Goal: Task Accomplishment & Management: Manage account settings

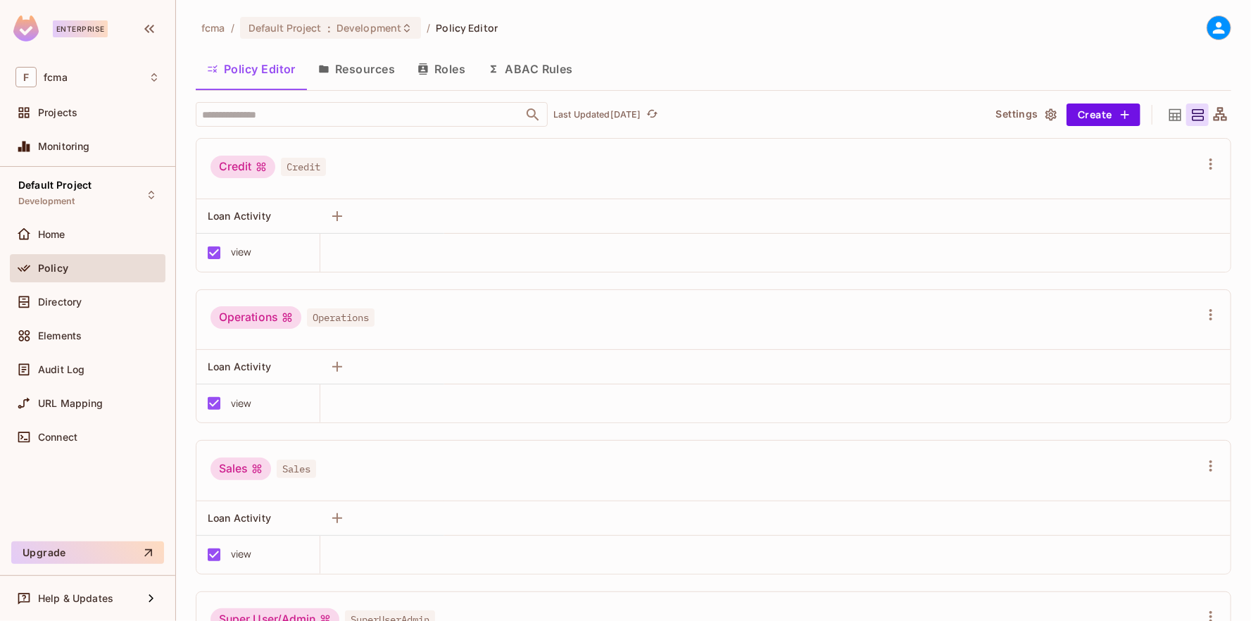
click at [353, 62] on button "Resources" at bounding box center [356, 68] width 99 height 35
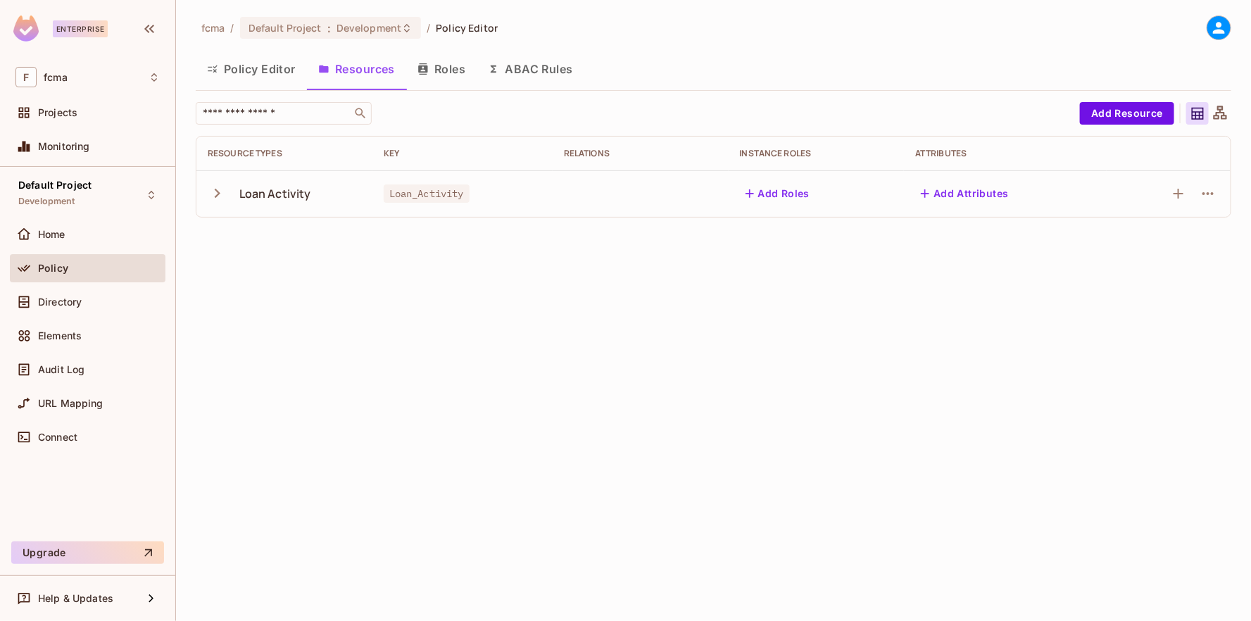
click at [434, 63] on button "Roles" at bounding box center [441, 68] width 70 height 35
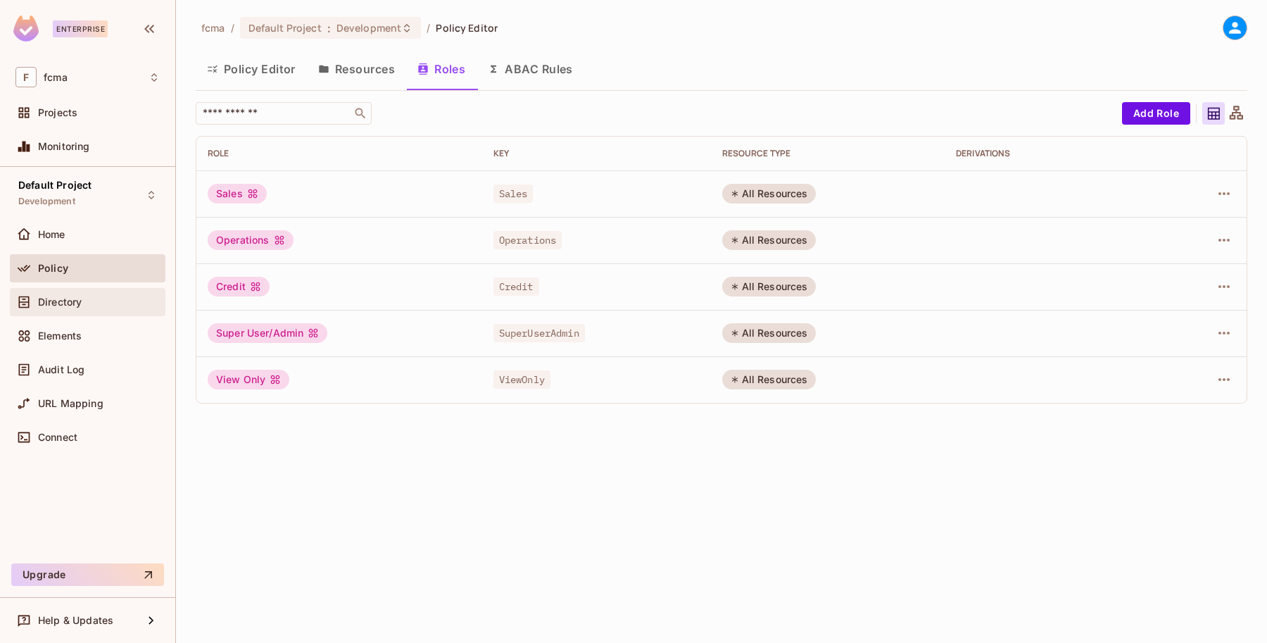
click at [68, 299] on span "Directory" at bounding box center [60, 301] width 44 height 11
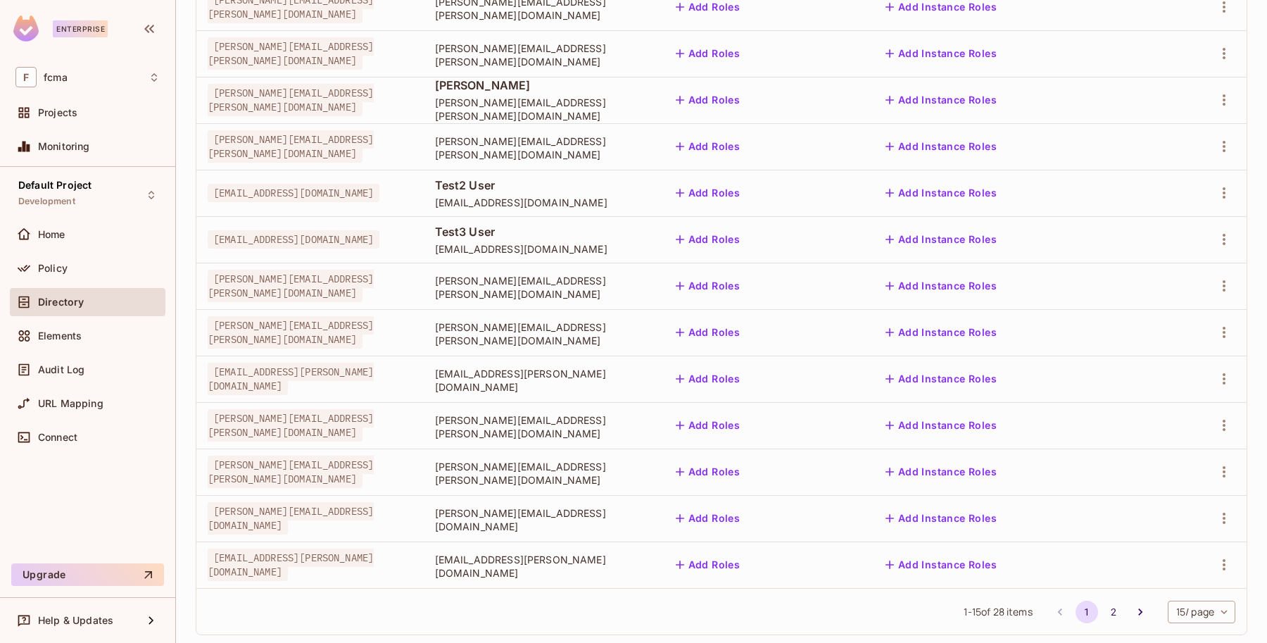
scroll to position [340, 0]
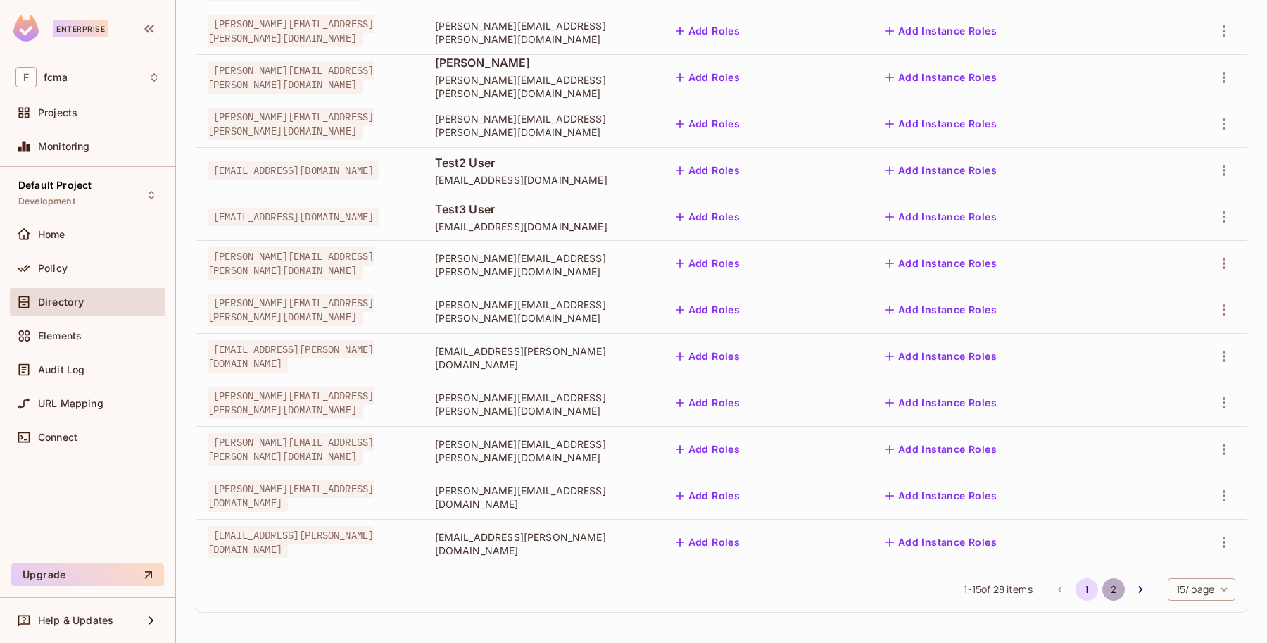
click at [1102, 592] on button "2" at bounding box center [1113, 589] width 23 height 23
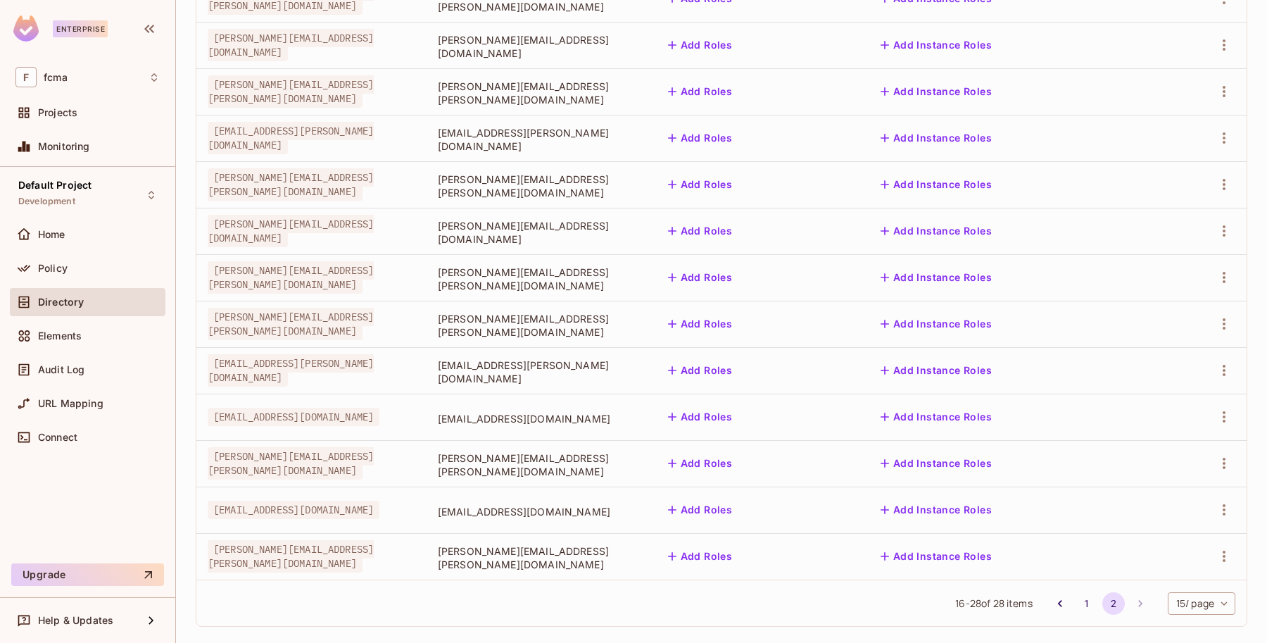
scroll to position [248, 0]
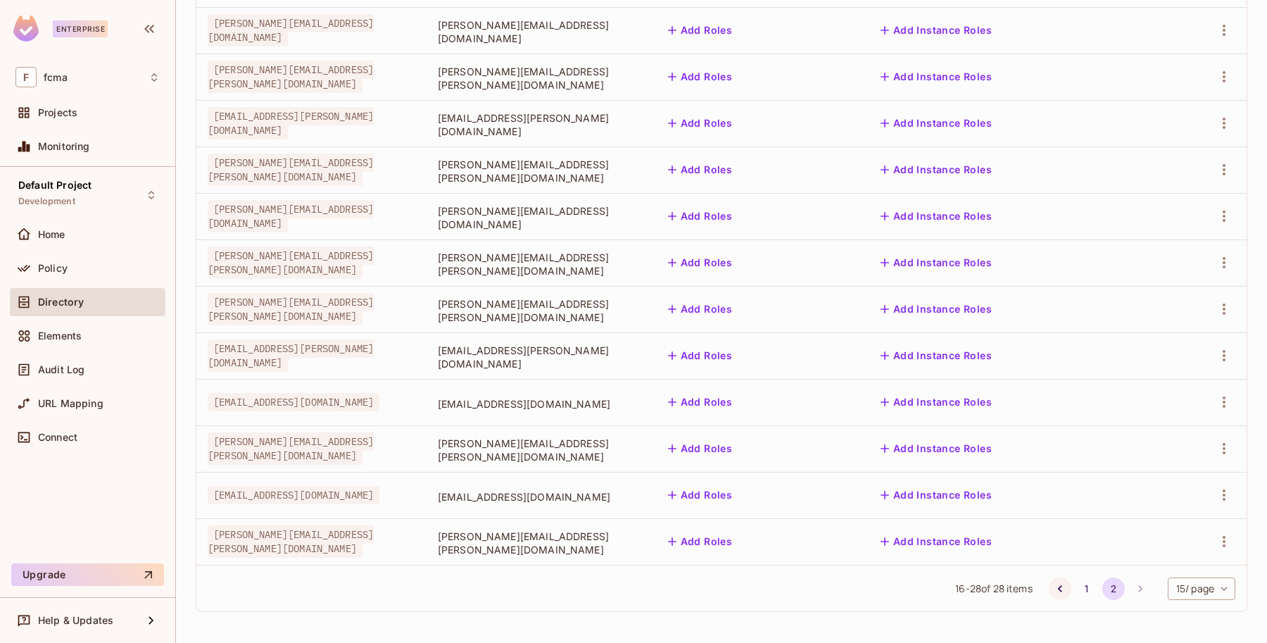
click at [1053, 588] on icon "Go to previous page" at bounding box center [1060, 588] width 14 height 14
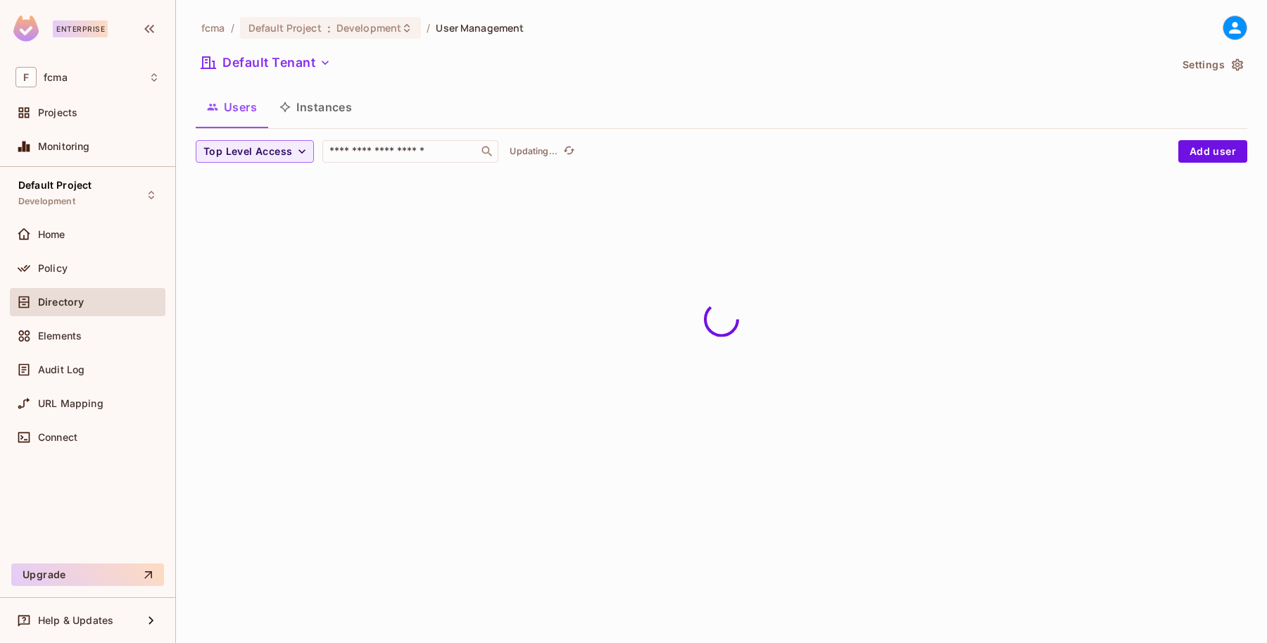
scroll to position [0, 0]
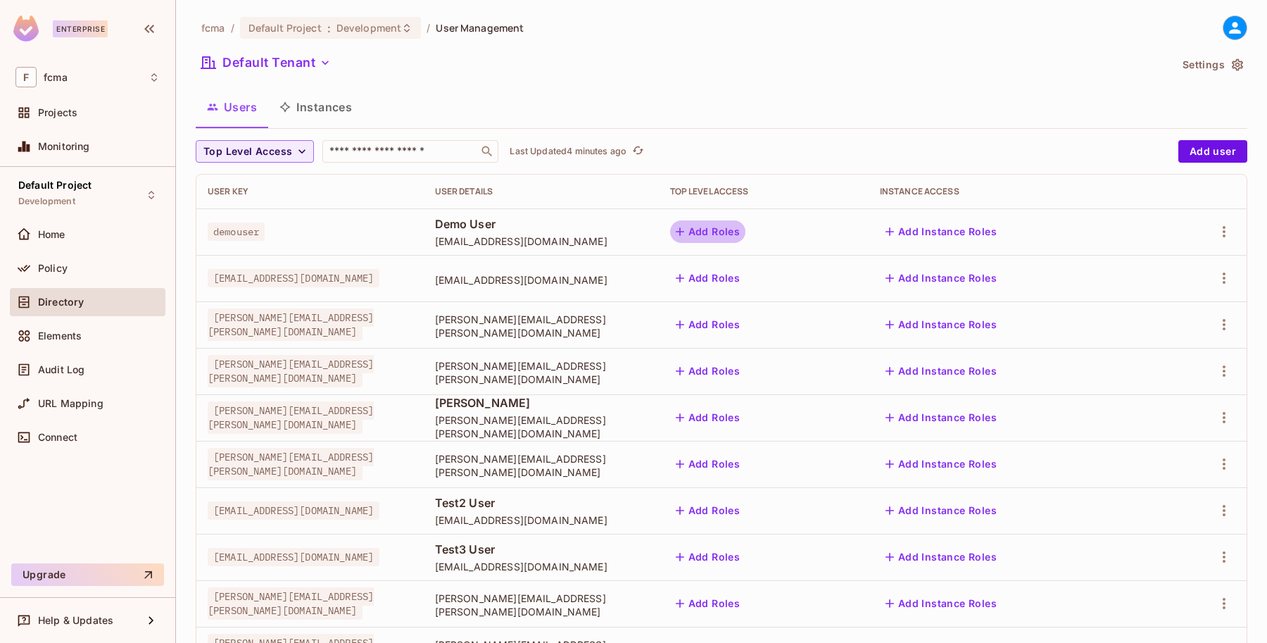
click at [746, 231] on button "Add Roles" at bounding box center [708, 231] width 76 height 23
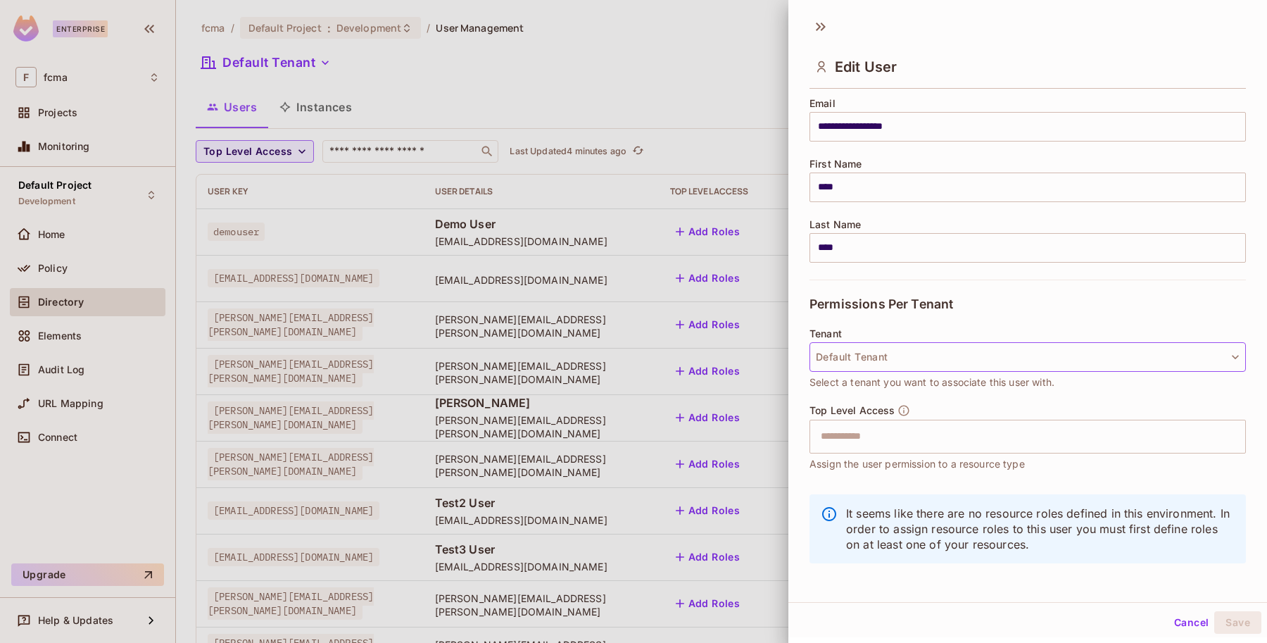
scroll to position [118, 0]
click at [871, 430] on input "text" at bounding box center [1015, 433] width 406 height 28
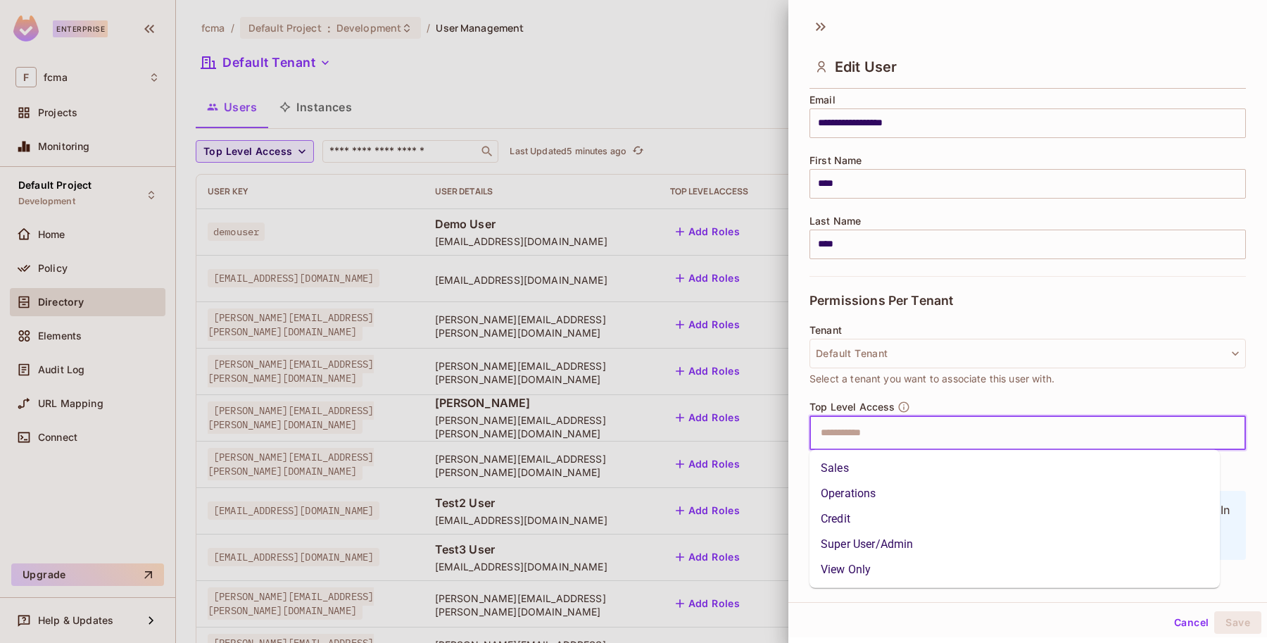
click at [894, 542] on li "Super User/Admin" at bounding box center [1014, 543] width 410 height 25
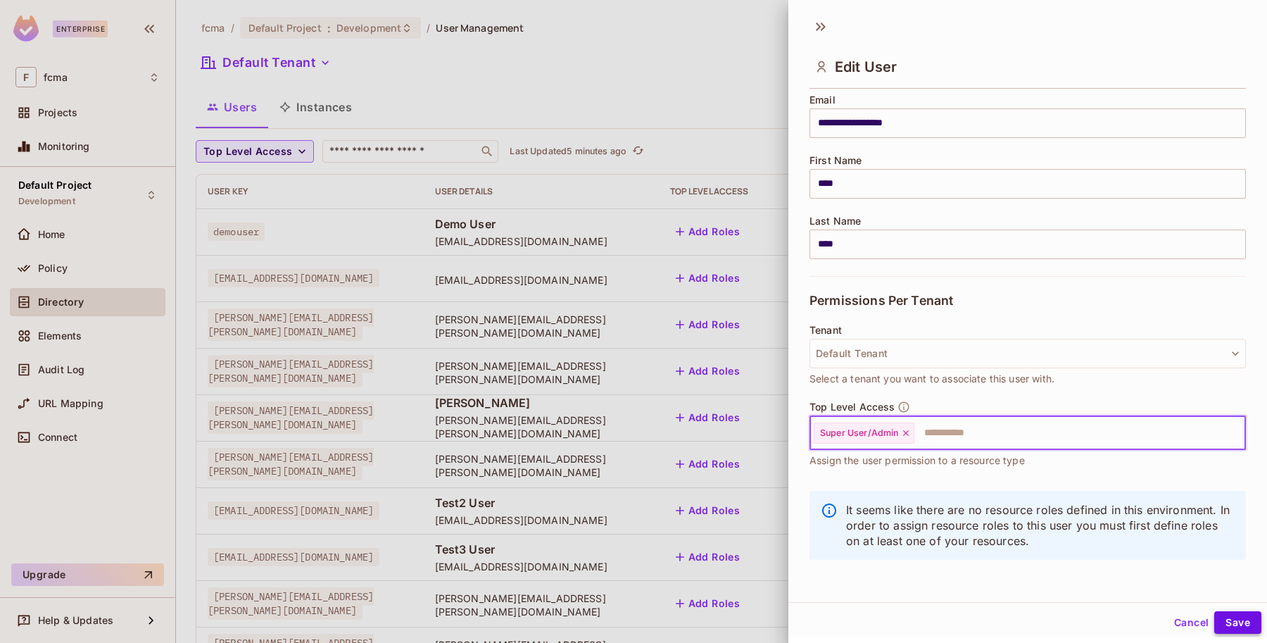
click at [1232, 617] on button "Save" at bounding box center [1237, 622] width 47 height 23
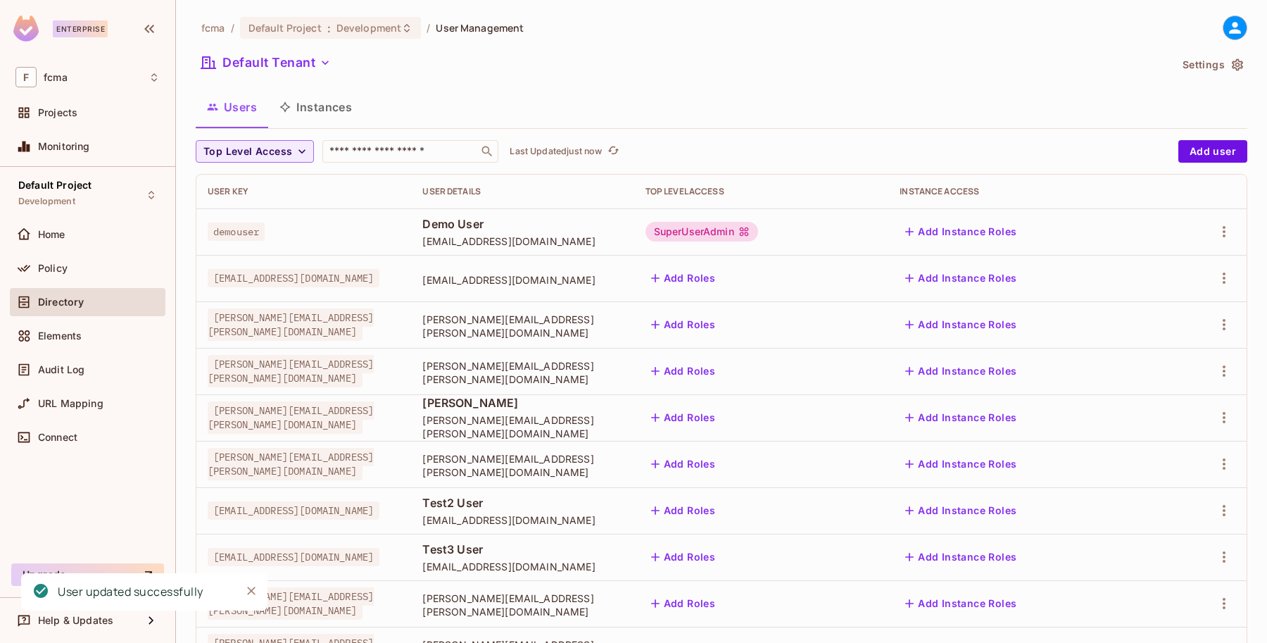
click at [662, 273] on icon "button" at bounding box center [655, 278] width 14 height 14
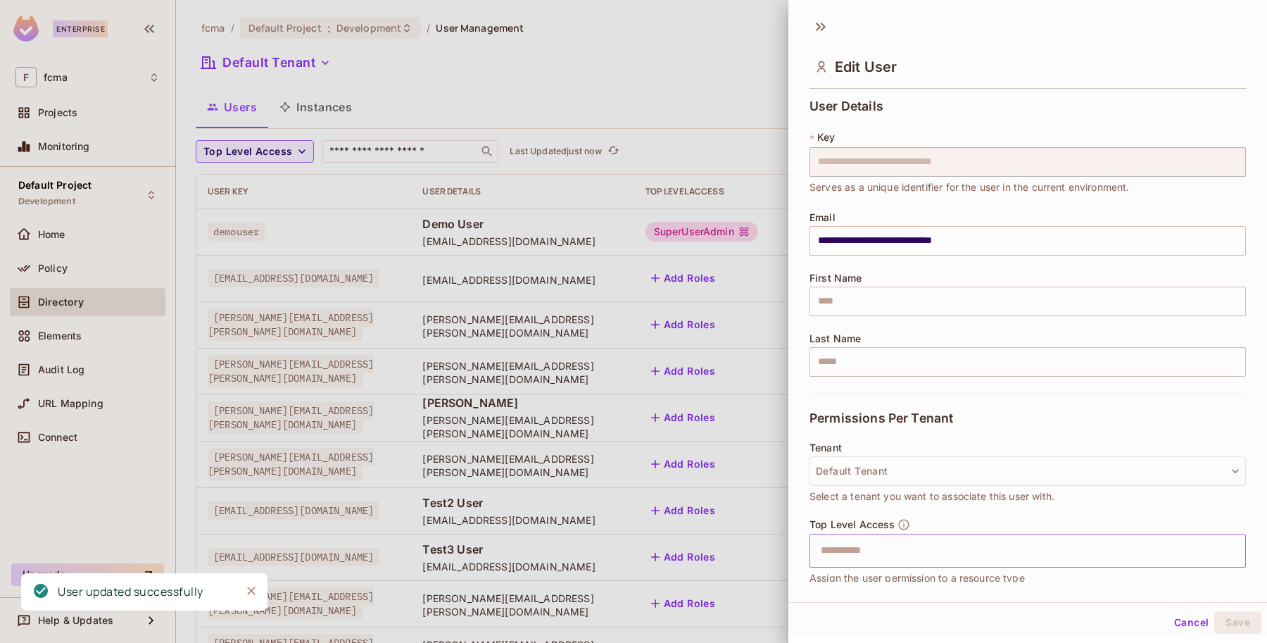
click at [887, 555] on input "text" at bounding box center [1015, 550] width 406 height 28
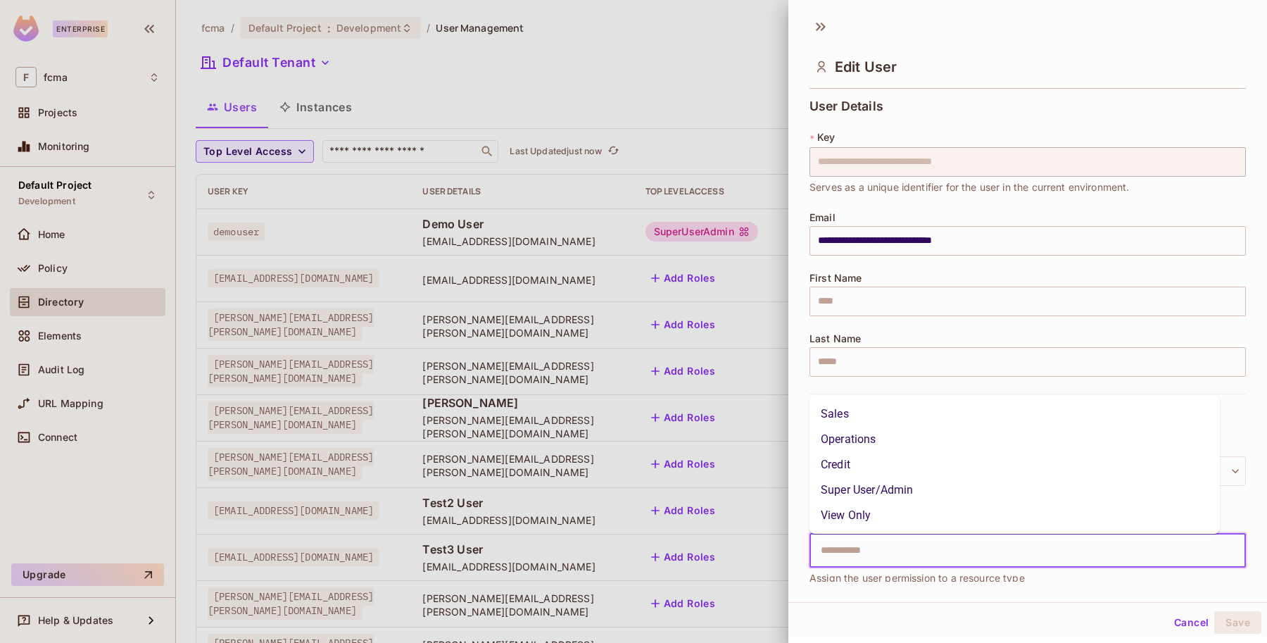
click at [905, 490] on li "Super User/Admin" at bounding box center [1014, 489] width 410 height 25
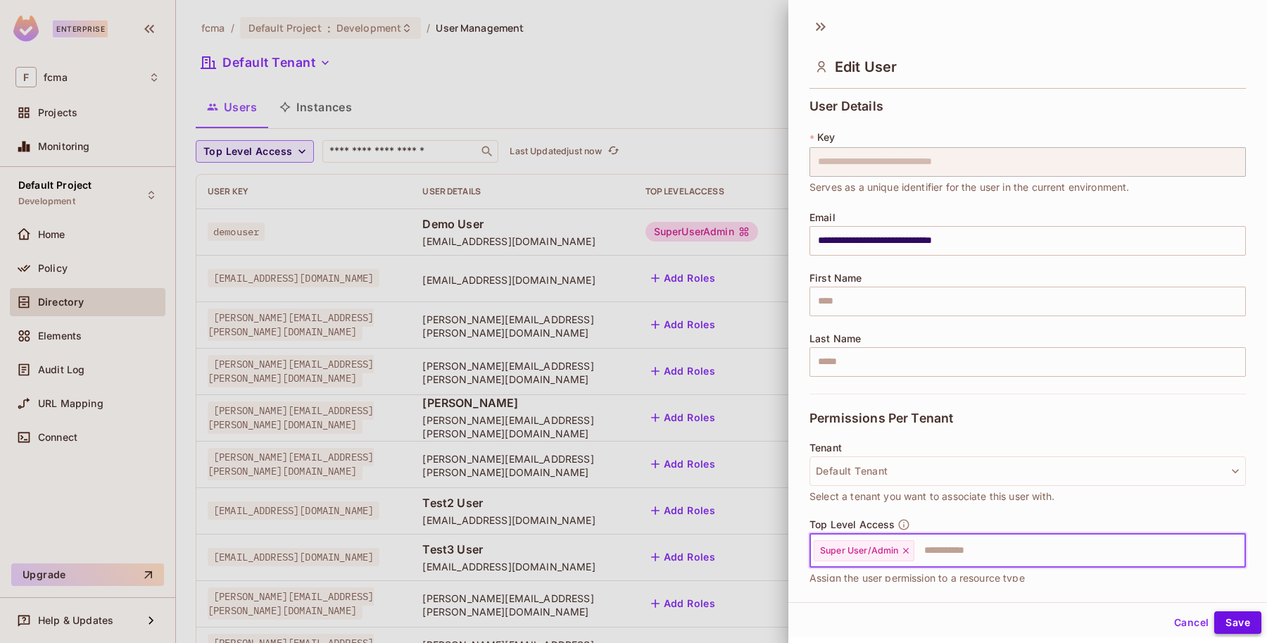
click at [1237, 620] on button "Save" at bounding box center [1237, 622] width 47 height 23
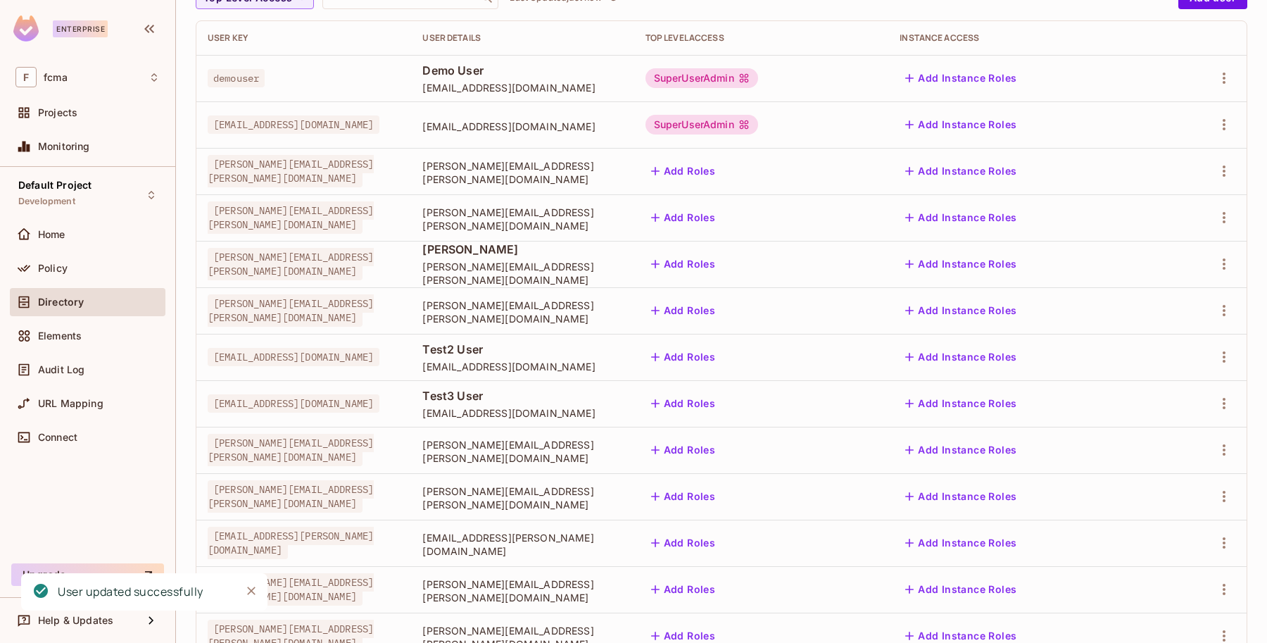
scroll to position [176, 0]
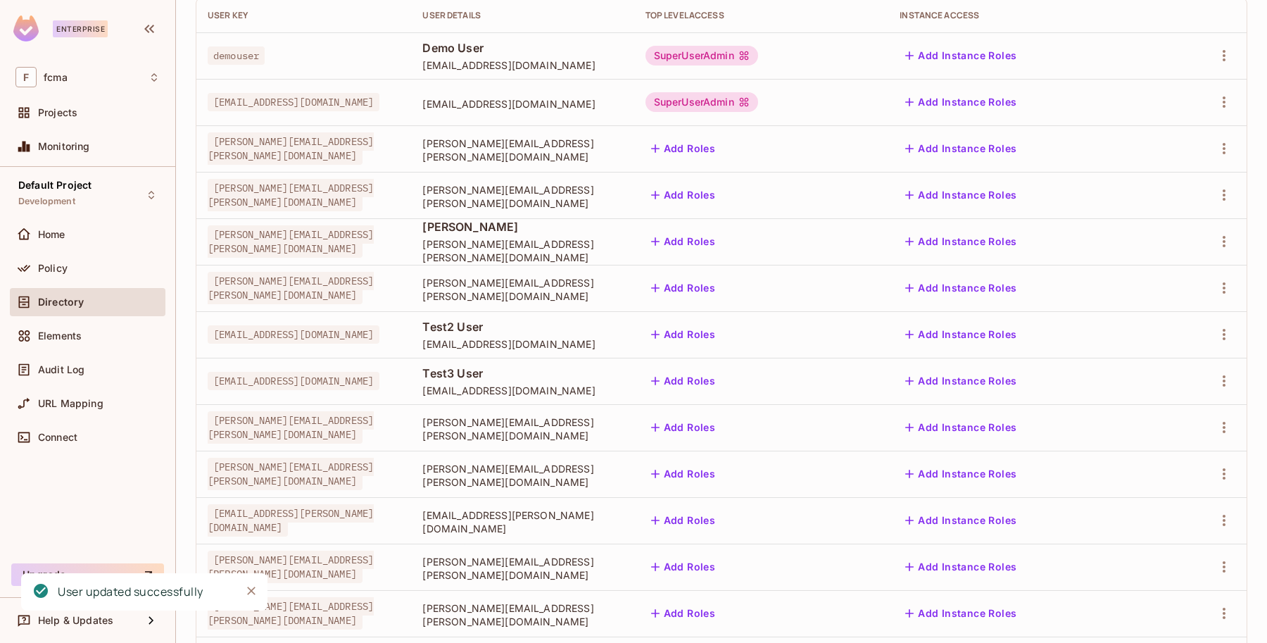
click at [721, 148] on button "Add Roles" at bounding box center [683, 148] width 76 height 23
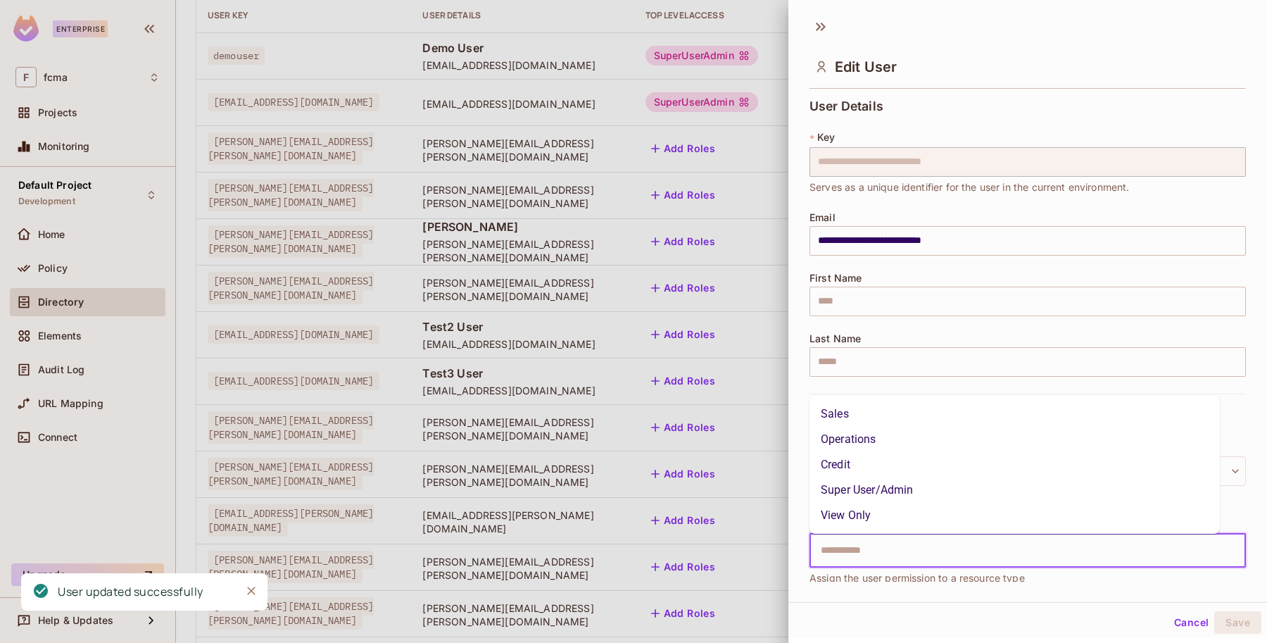
click at [942, 543] on input "text" at bounding box center [1015, 550] width 406 height 28
click at [889, 489] on li "Super User/Admin" at bounding box center [1014, 489] width 410 height 25
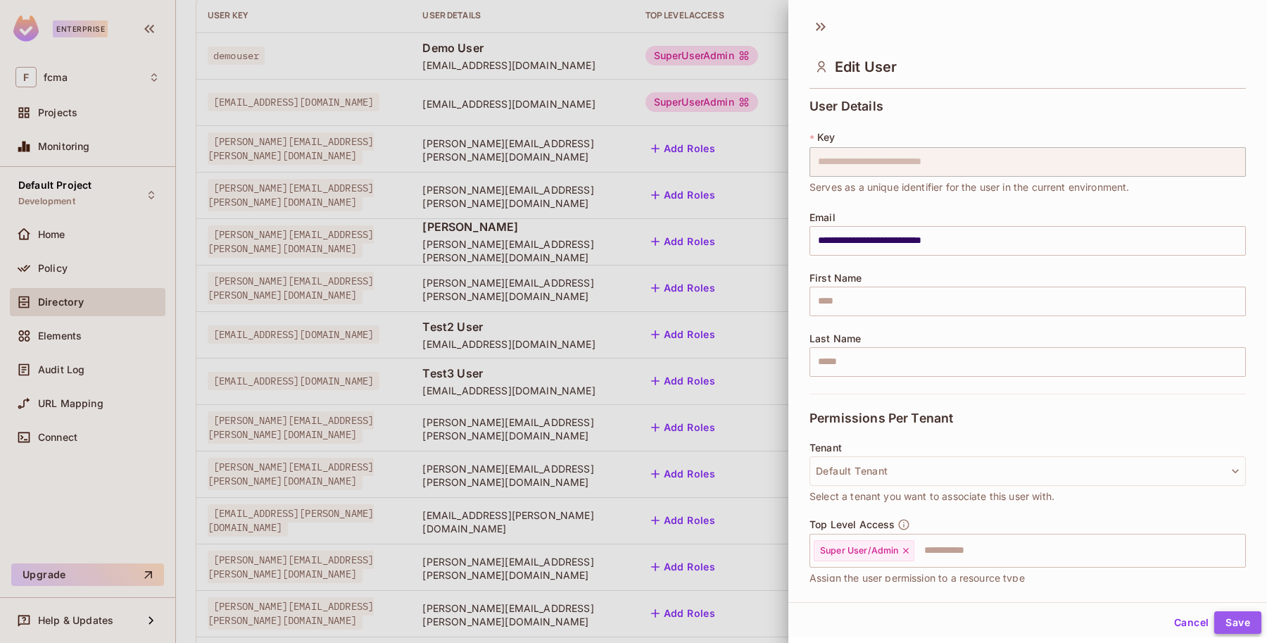
click at [1236, 620] on button "Save" at bounding box center [1237, 622] width 47 height 23
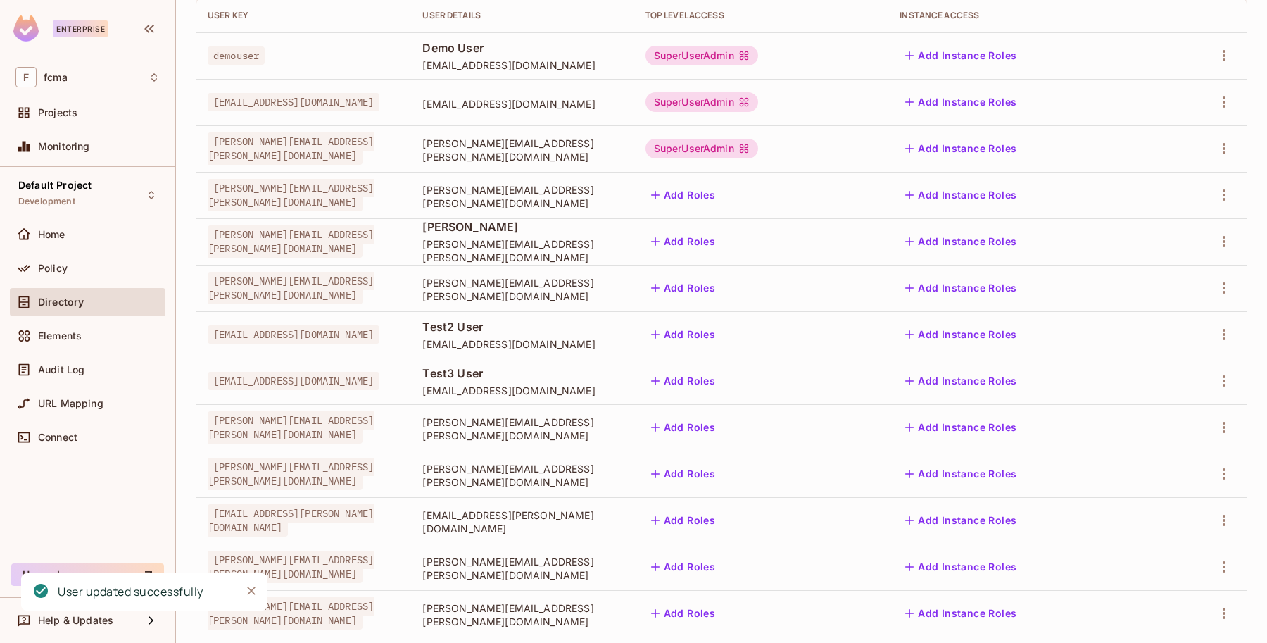
click at [721, 187] on button "Add Roles" at bounding box center [683, 195] width 76 height 23
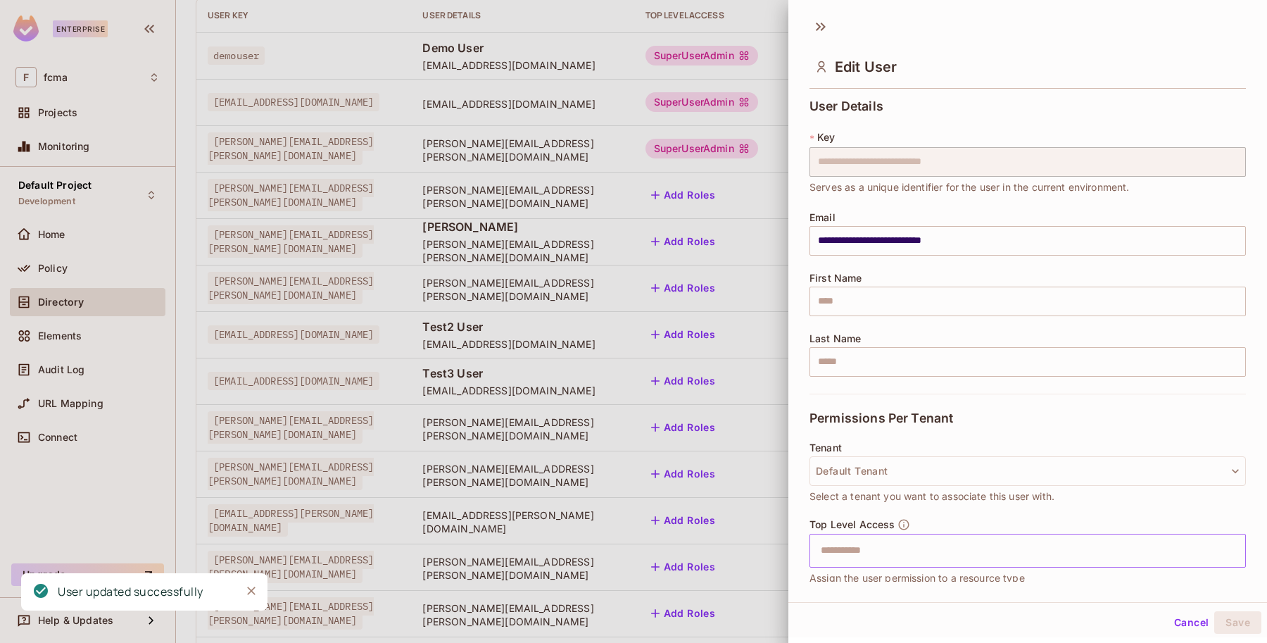
click at [958, 557] on input "text" at bounding box center [1015, 550] width 406 height 28
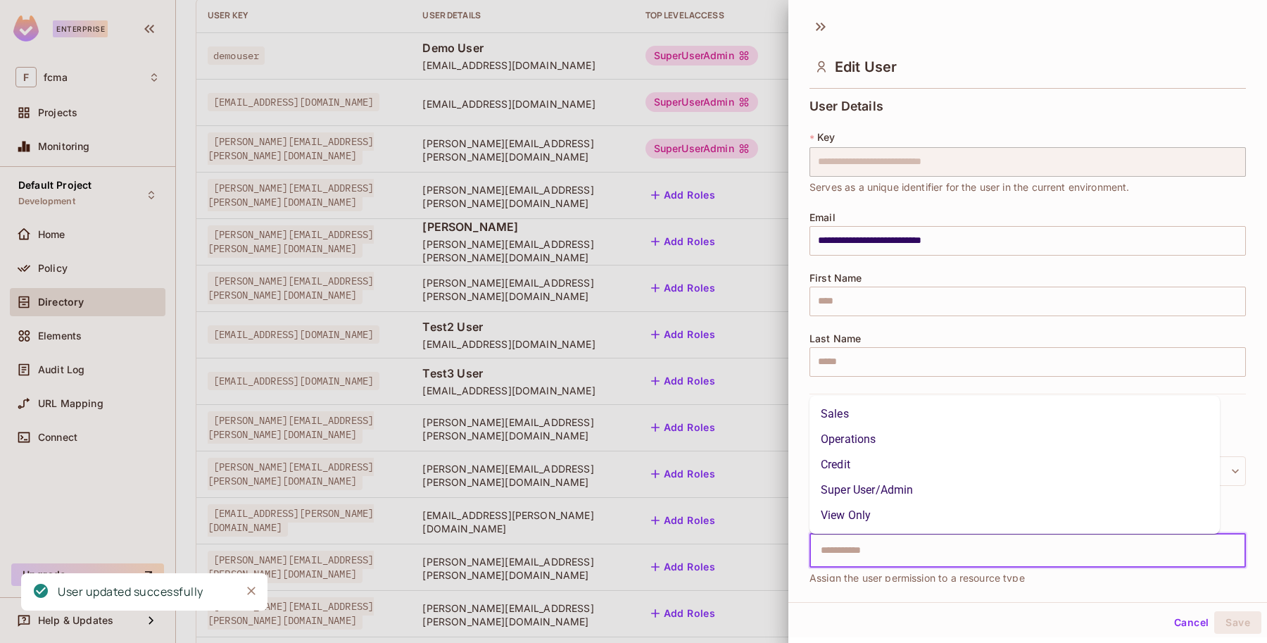
click at [910, 493] on li "Super User/Admin" at bounding box center [1014, 489] width 410 height 25
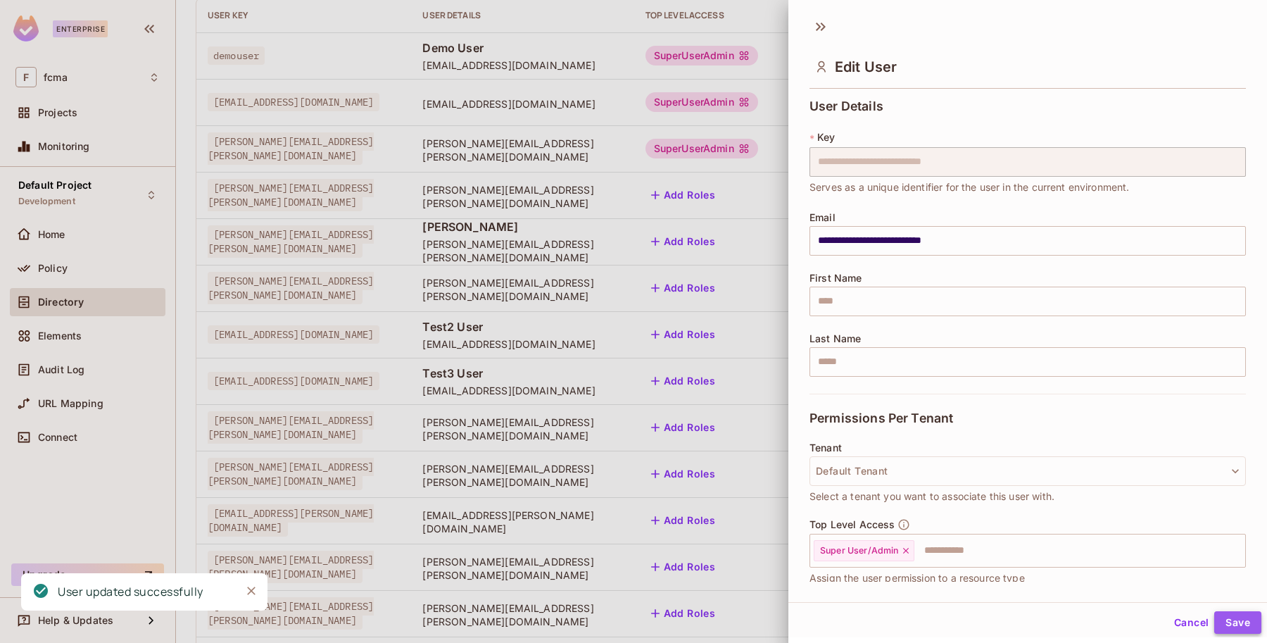
click at [1234, 620] on button "Save" at bounding box center [1237, 622] width 47 height 23
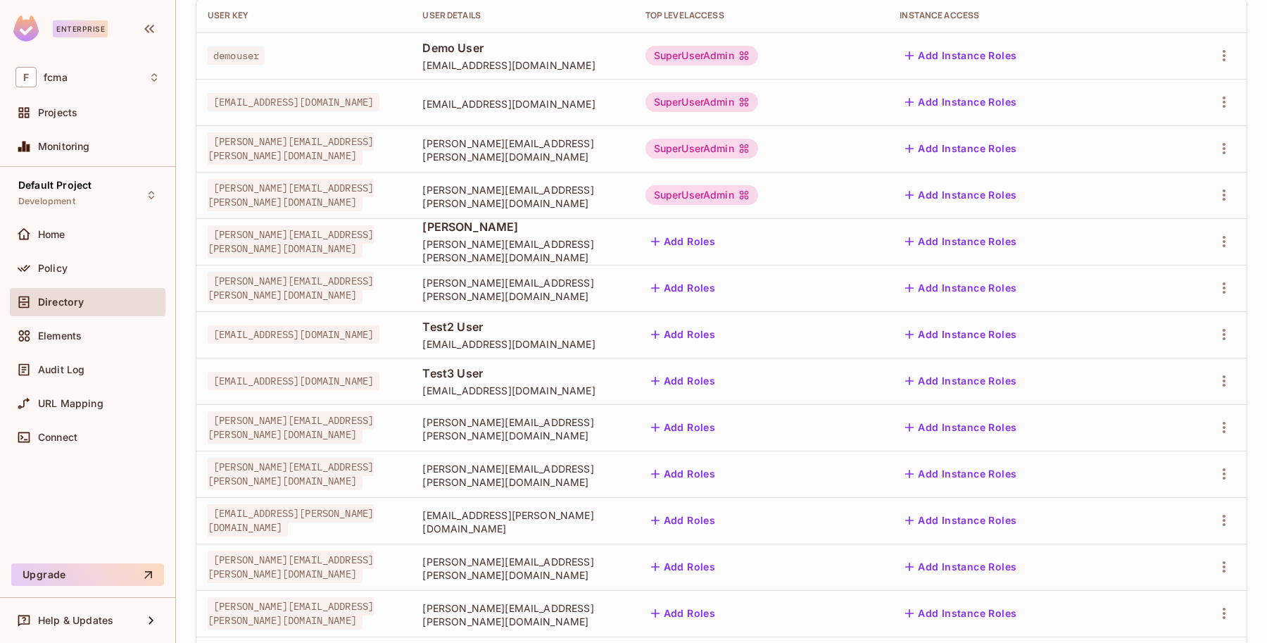
click at [721, 241] on button "Add Roles" at bounding box center [683, 241] width 76 height 23
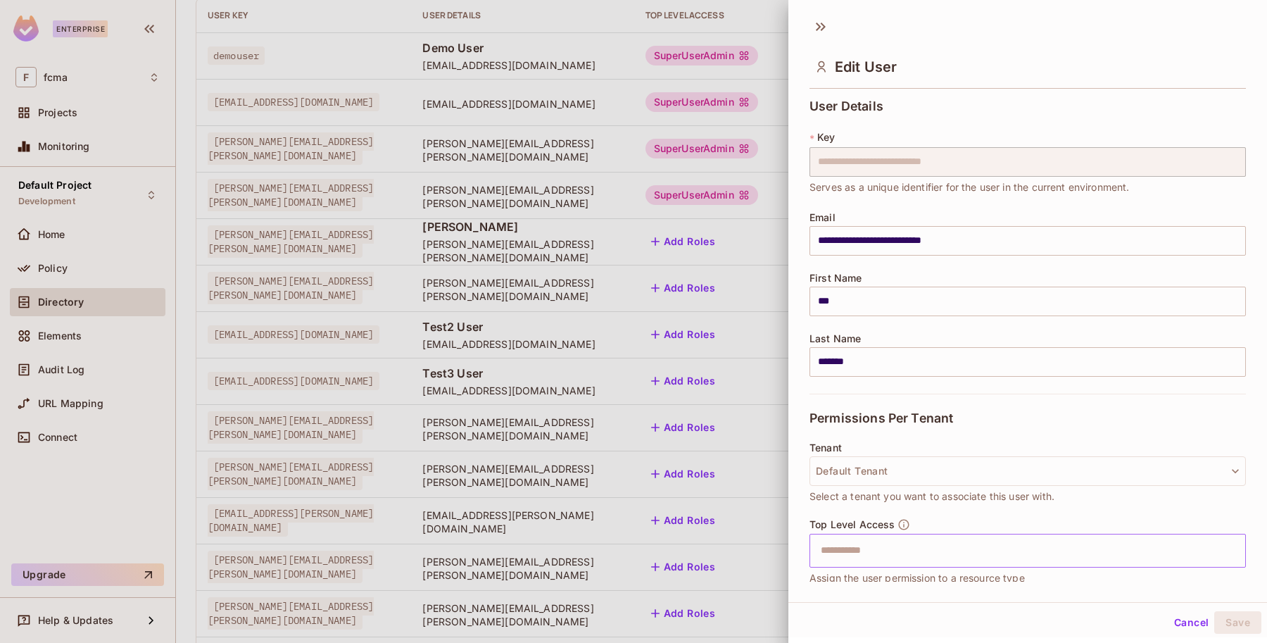
click at [877, 551] on input "text" at bounding box center [1015, 550] width 406 height 28
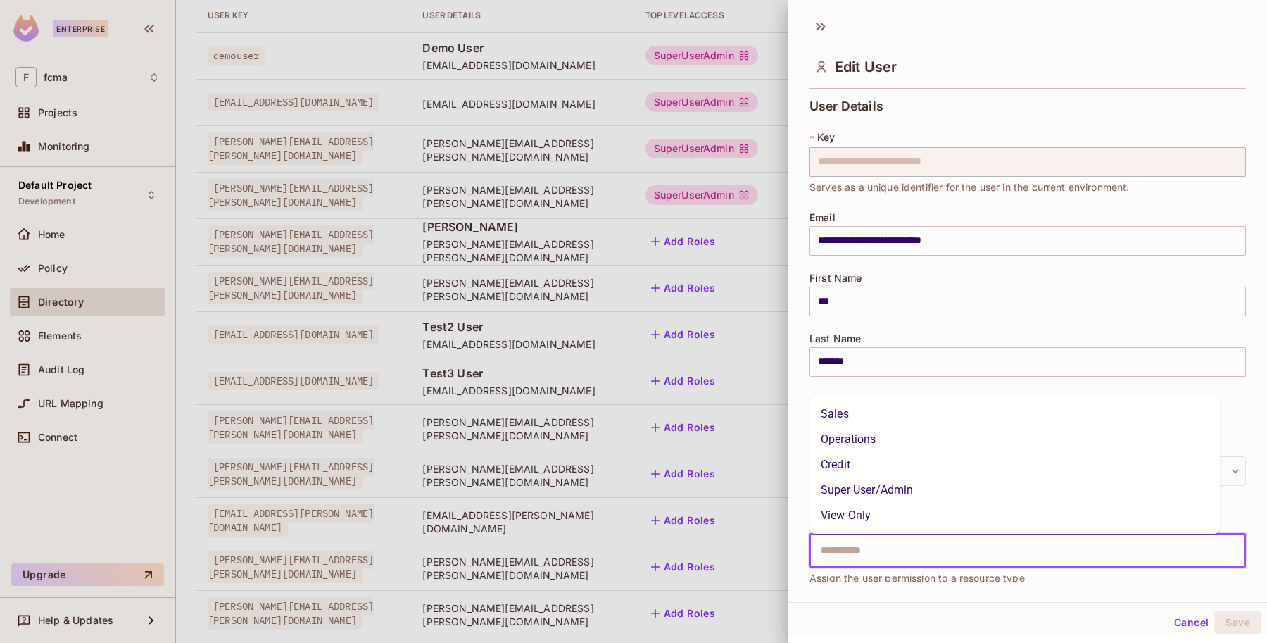
click at [899, 493] on li "Super User/Admin" at bounding box center [1014, 489] width 410 height 25
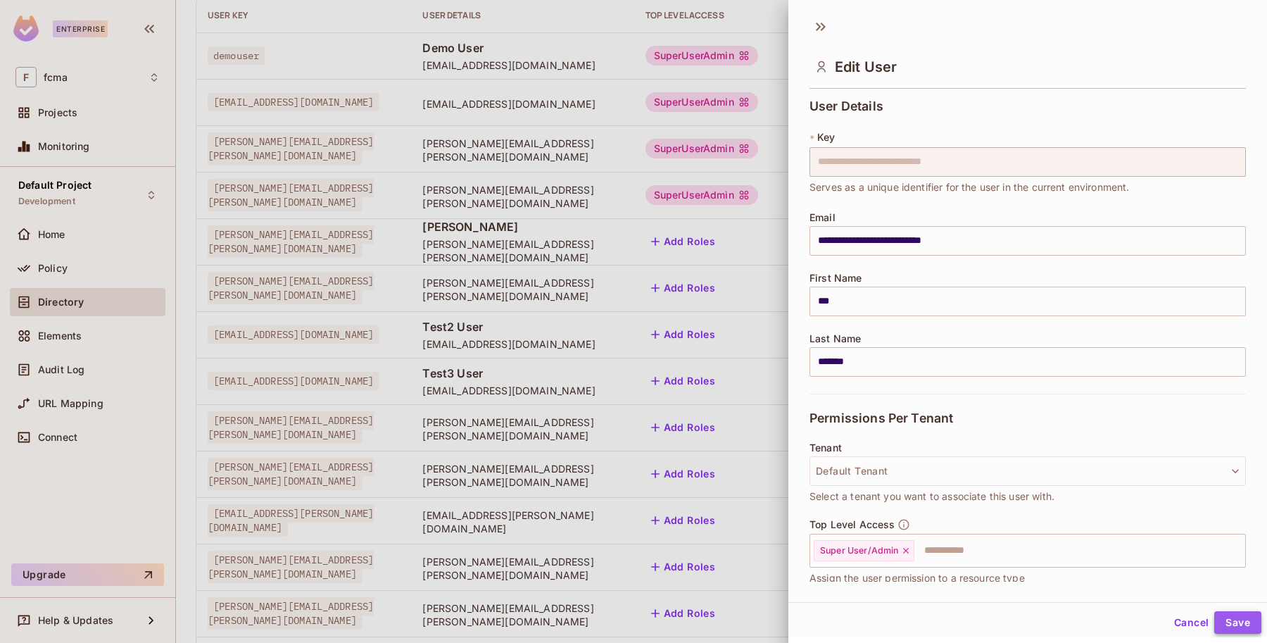
click at [1230, 620] on button "Save" at bounding box center [1237, 622] width 47 height 23
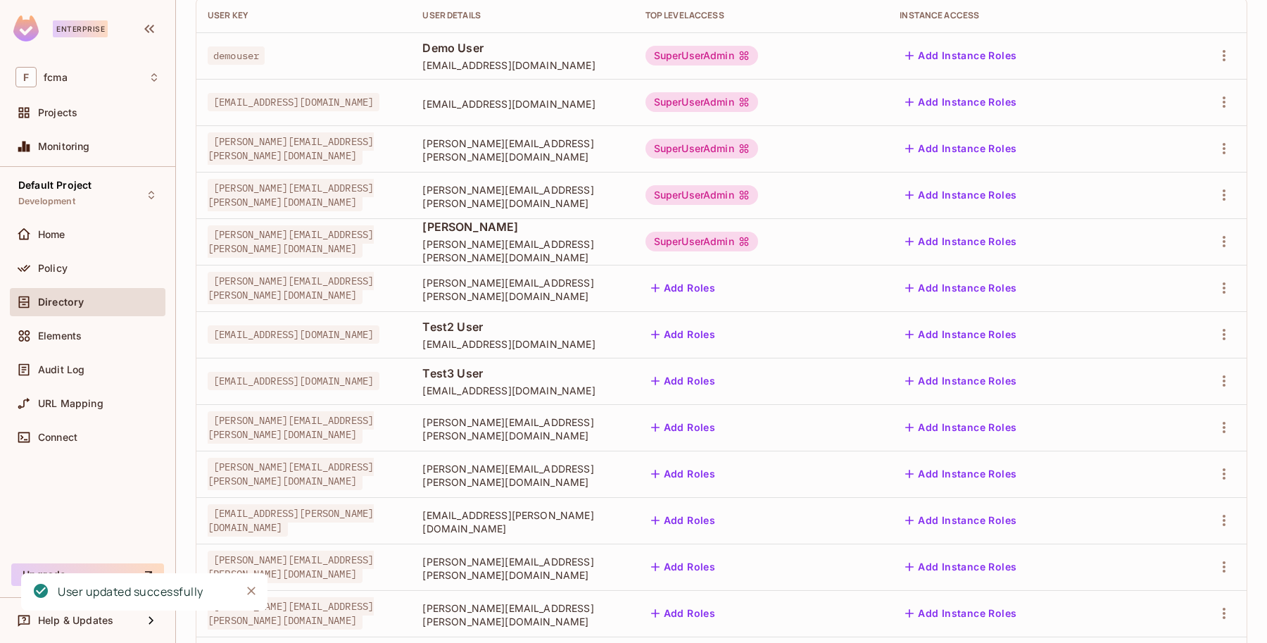
click at [721, 289] on button "Add Roles" at bounding box center [683, 288] width 76 height 23
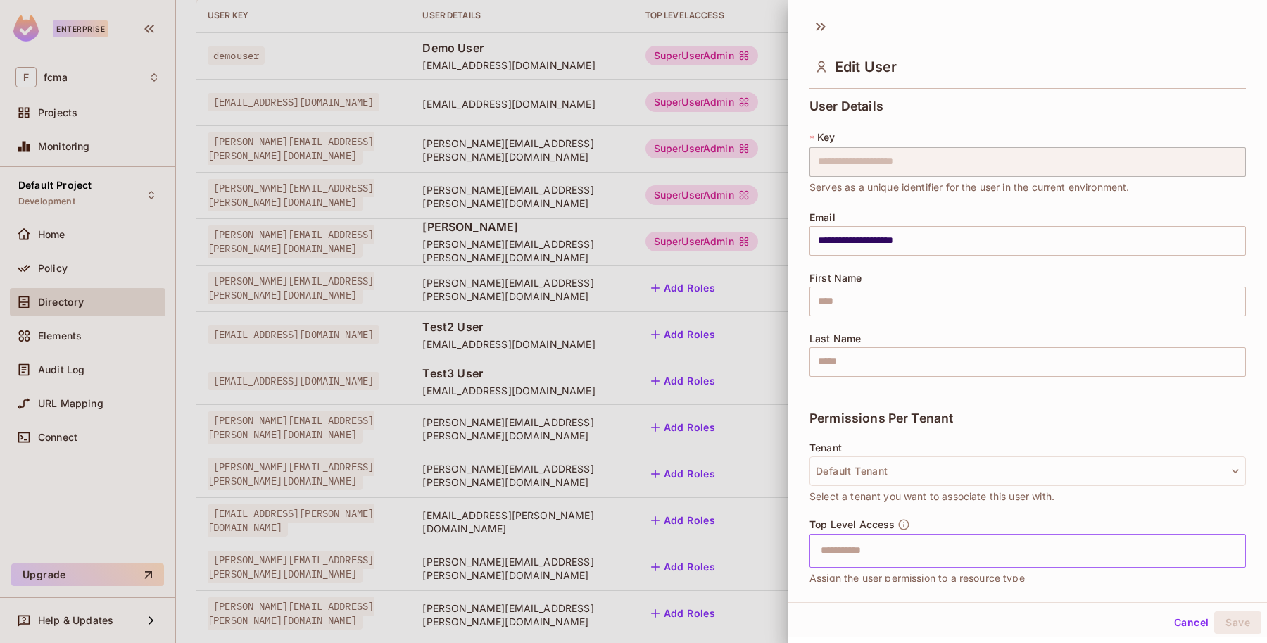
click at [866, 559] on input "text" at bounding box center [1015, 550] width 406 height 28
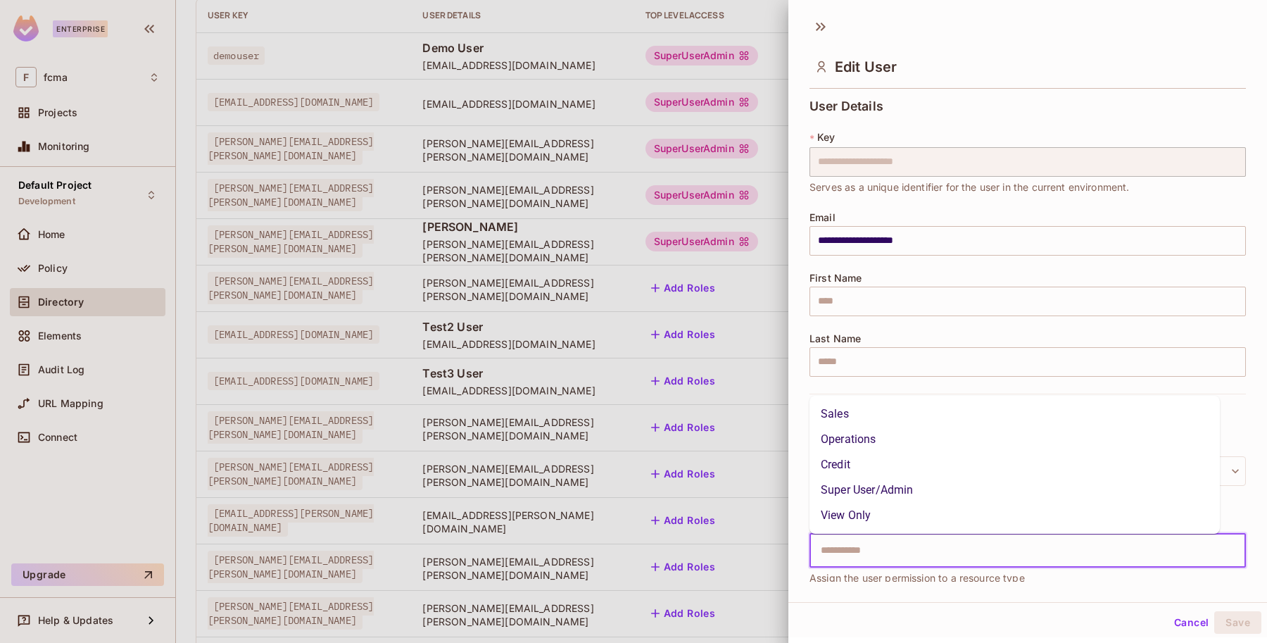
click at [894, 482] on li "Super User/Admin" at bounding box center [1014, 489] width 410 height 25
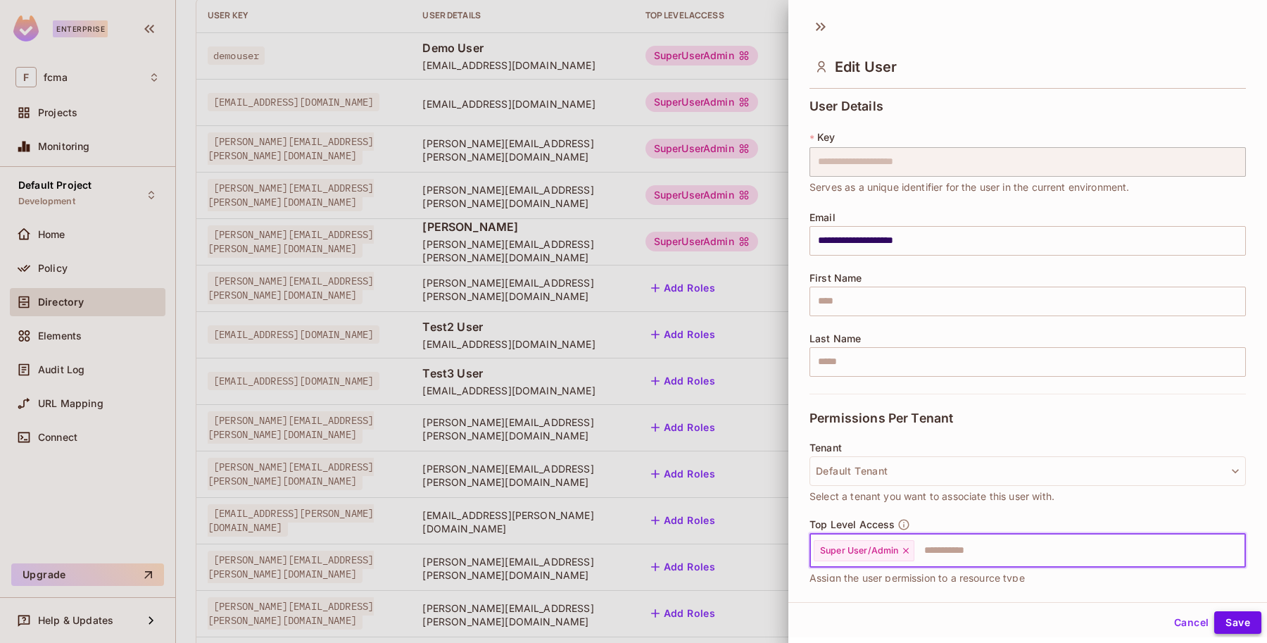
click at [1229, 620] on button "Save" at bounding box center [1237, 622] width 47 height 23
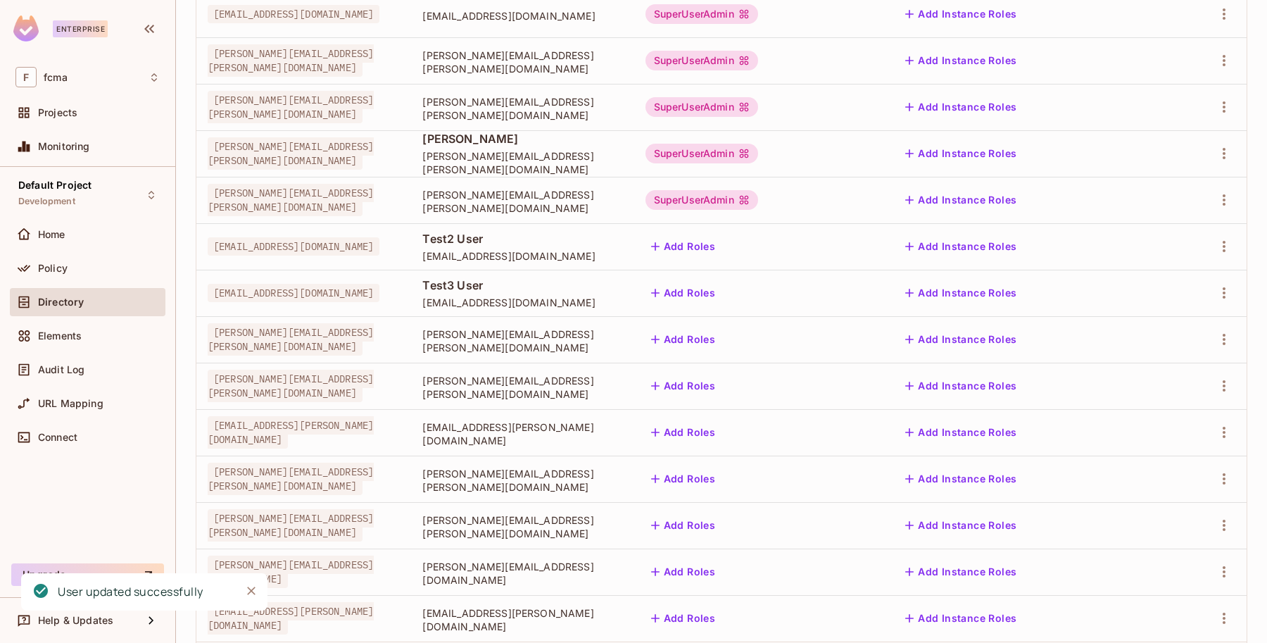
scroll to position [340, 0]
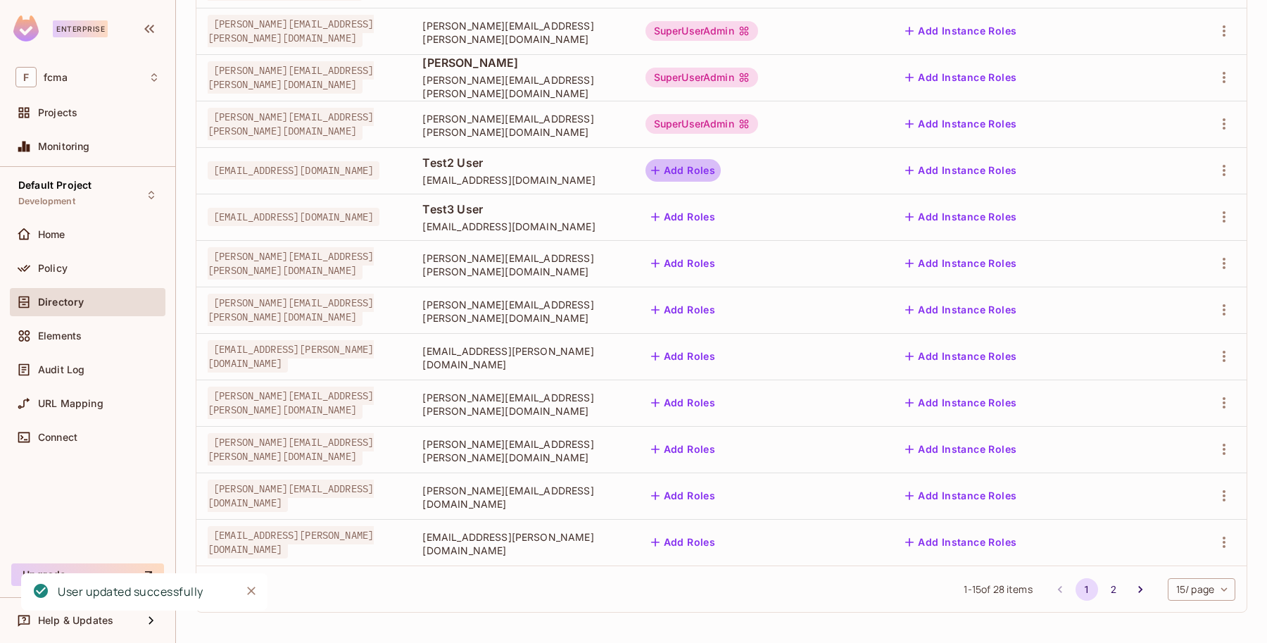
click at [662, 165] on icon "button" at bounding box center [655, 170] width 14 height 14
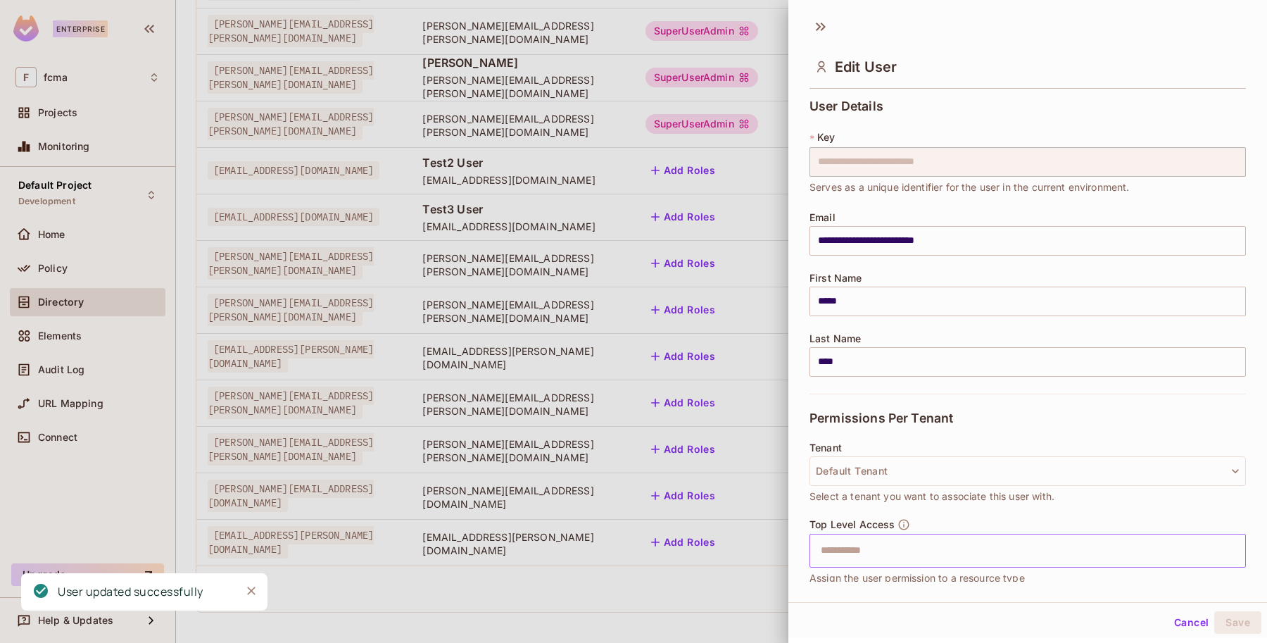
click at [852, 561] on input "text" at bounding box center [1015, 550] width 406 height 28
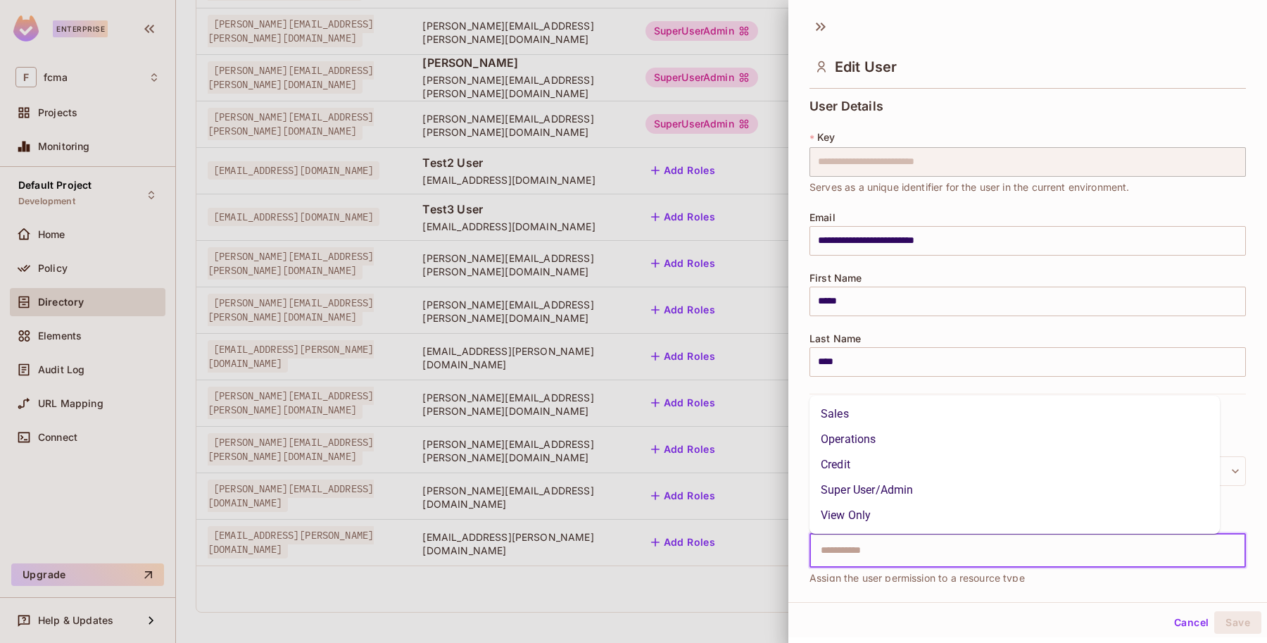
click at [875, 490] on li "Super User/Admin" at bounding box center [1014, 489] width 410 height 25
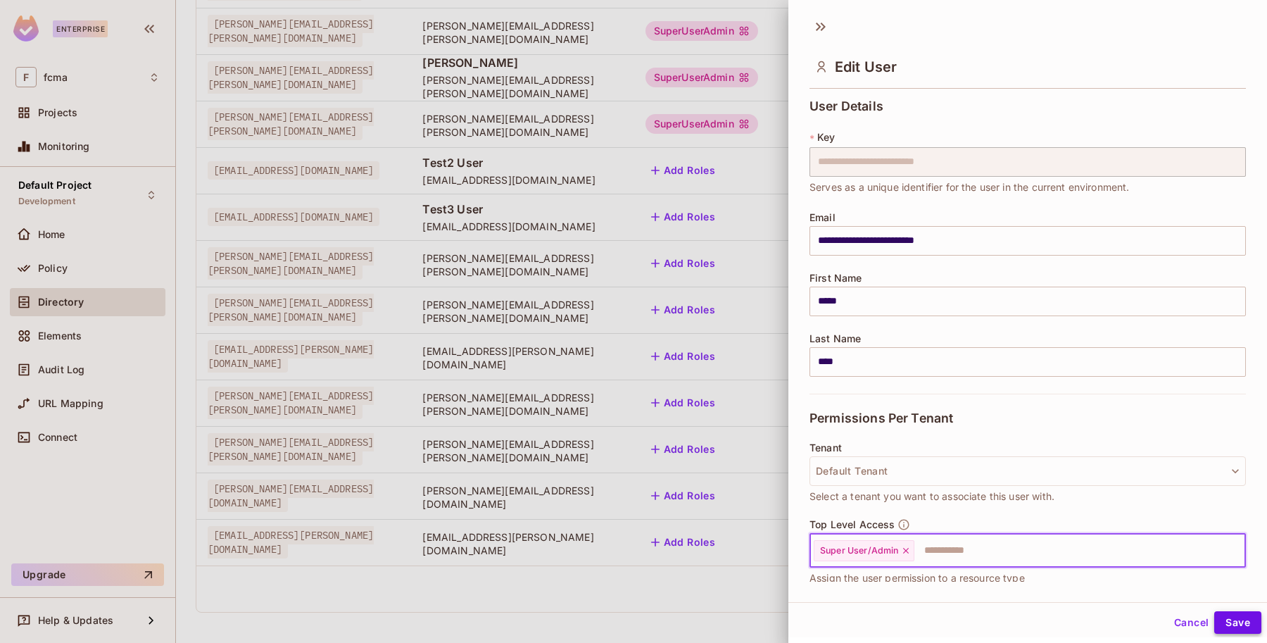
click at [1226, 620] on button "Save" at bounding box center [1237, 622] width 47 height 23
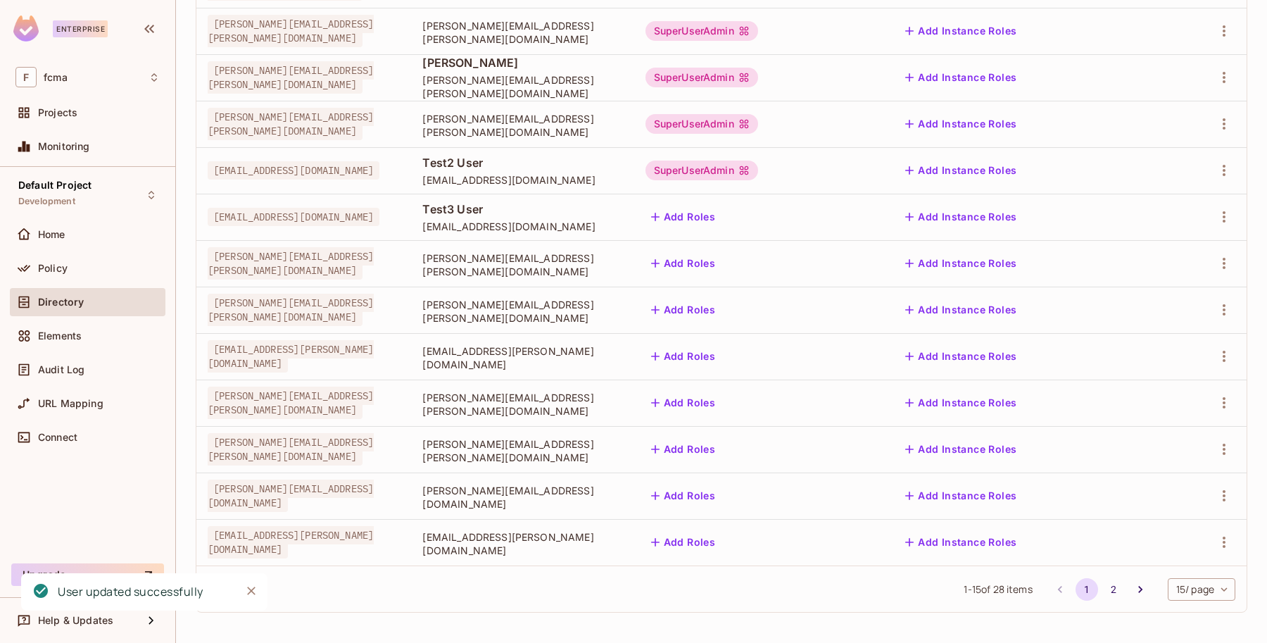
click at [721, 213] on button "Add Roles" at bounding box center [683, 216] width 76 height 23
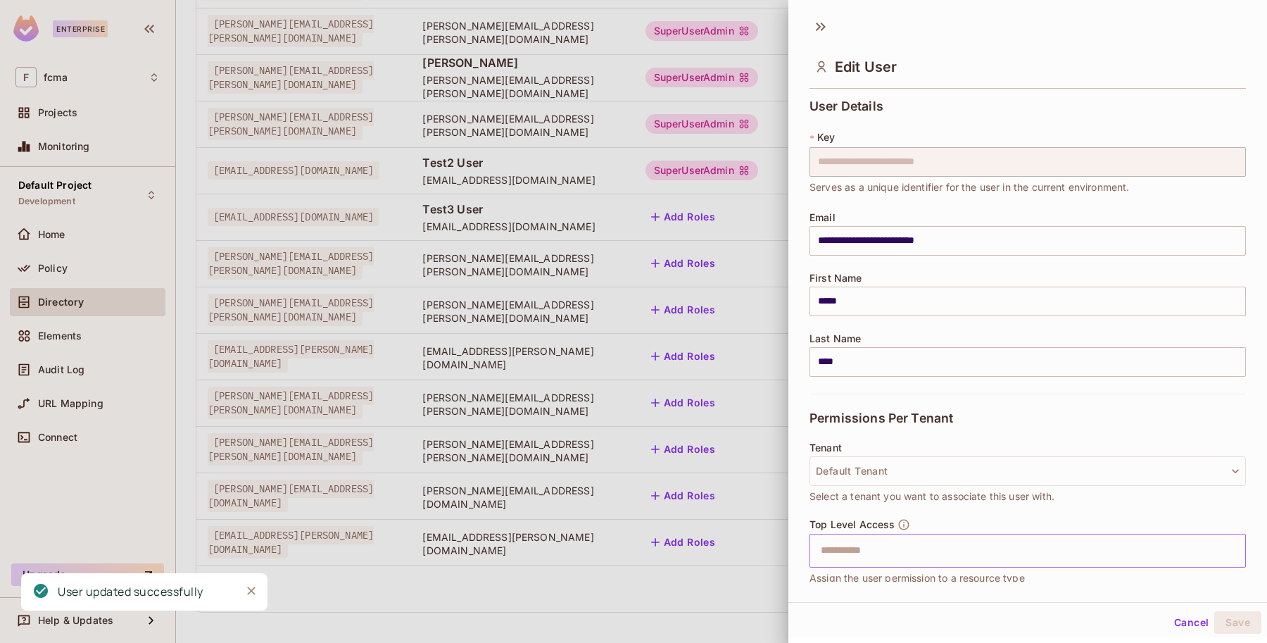
click at [881, 559] on input "text" at bounding box center [1015, 550] width 406 height 28
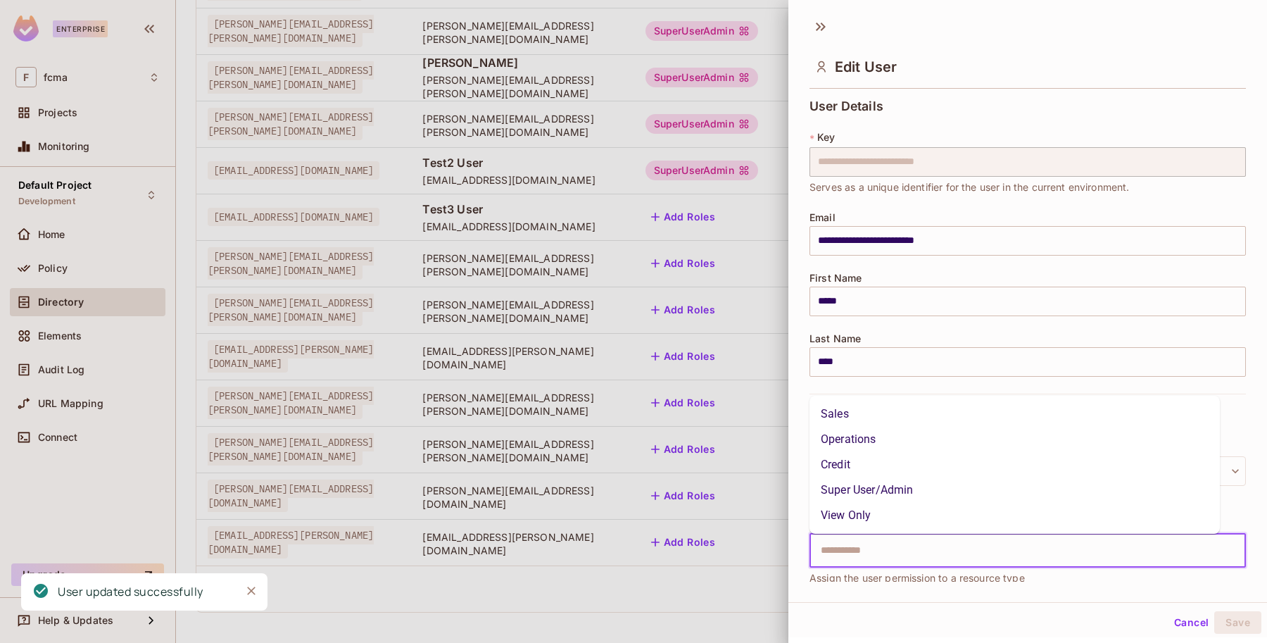
click at [895, 490] on li "Super User/Admin" at bounding box center [1014, 489] width 410 height 25
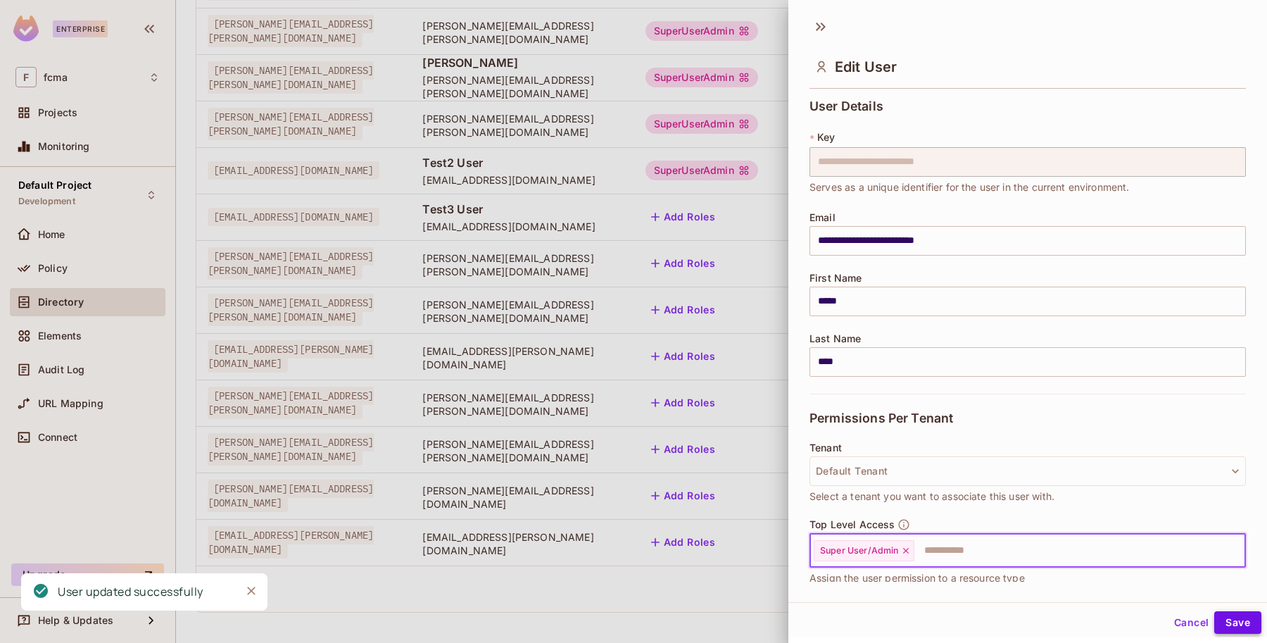
click at [1228, 620] on button "Save" at bounding box center [1237, 622] width 47 height 23
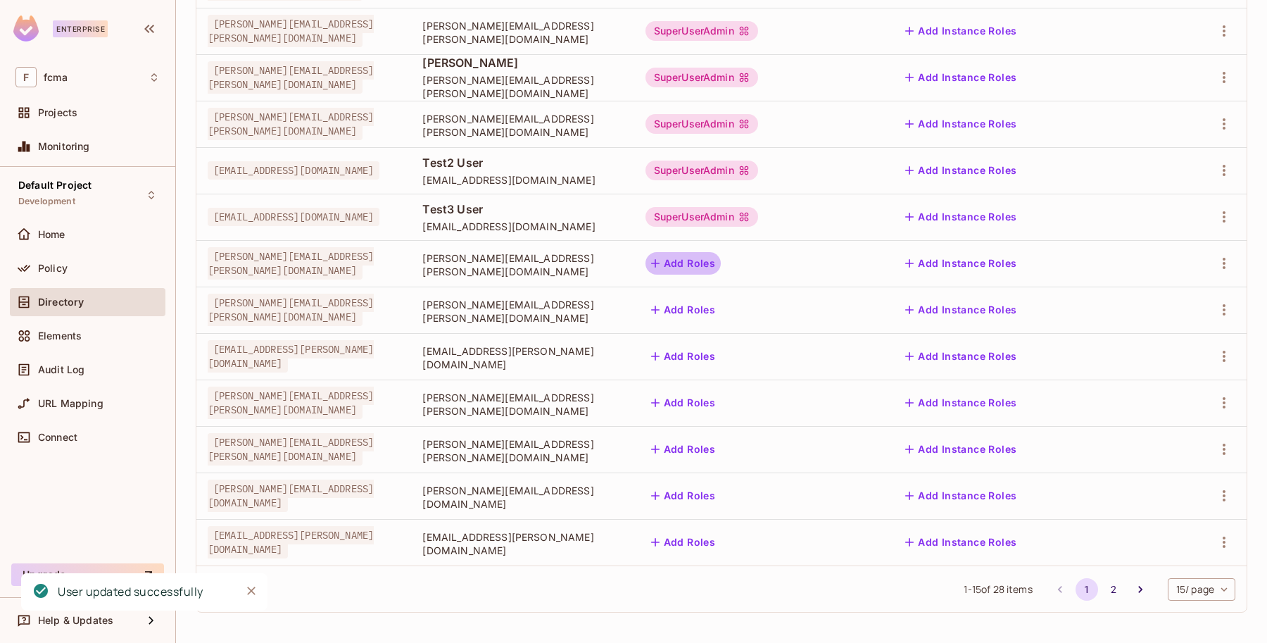
click at [721, 265] on button "Add Roles" at bounding box center [683, 263] width 76 height 23
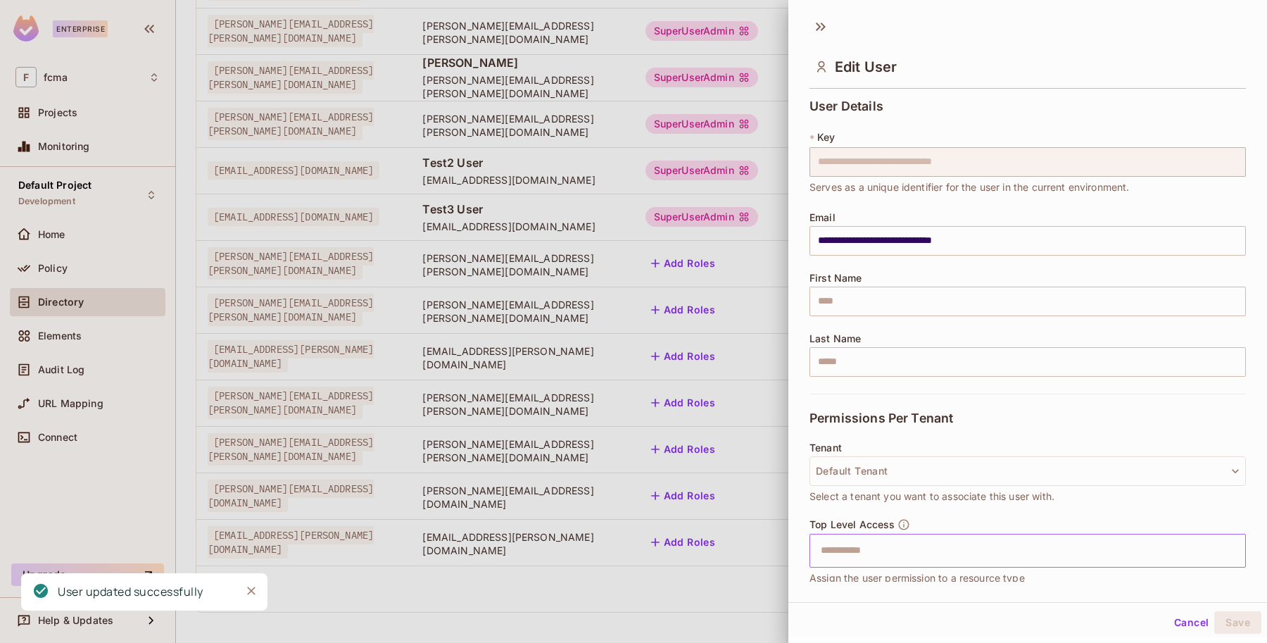
click at [849, 547] on input "text" at bounding box center [1015, 550] width 406 height 28
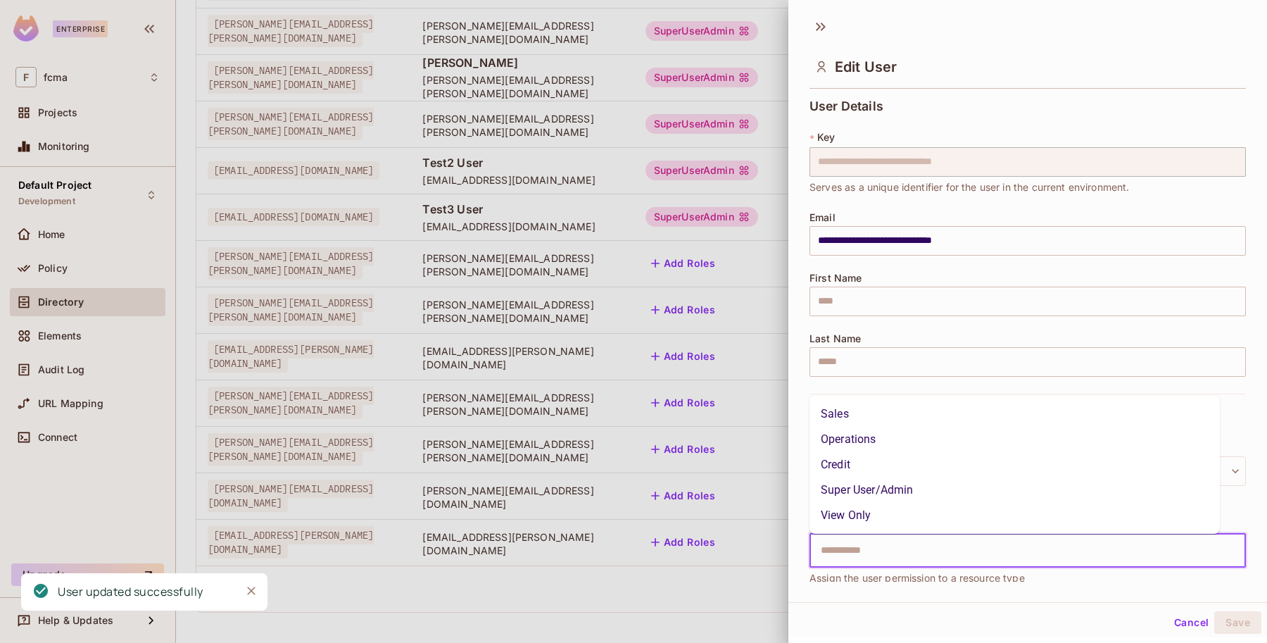
click at [883, 486] on li "Super User/Admin" at bounding box center [1014, 489] width 410 height 25
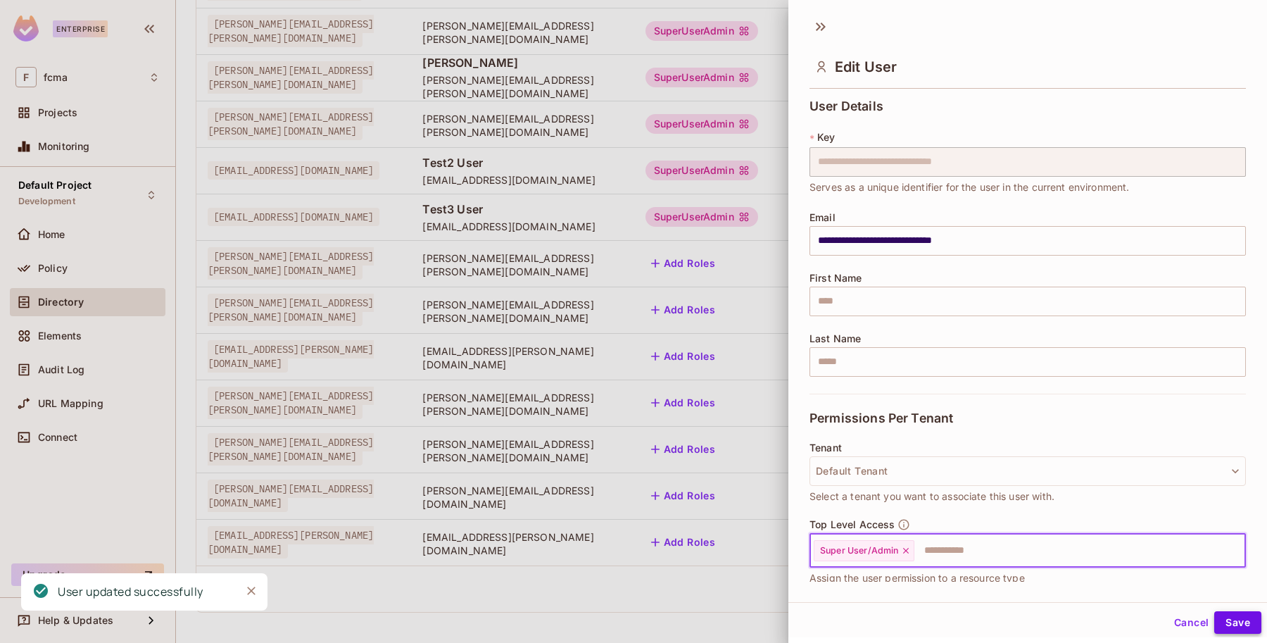
click at [1229, 620] on button "Save" at bounding box center [1237, 622] width 47 height 23
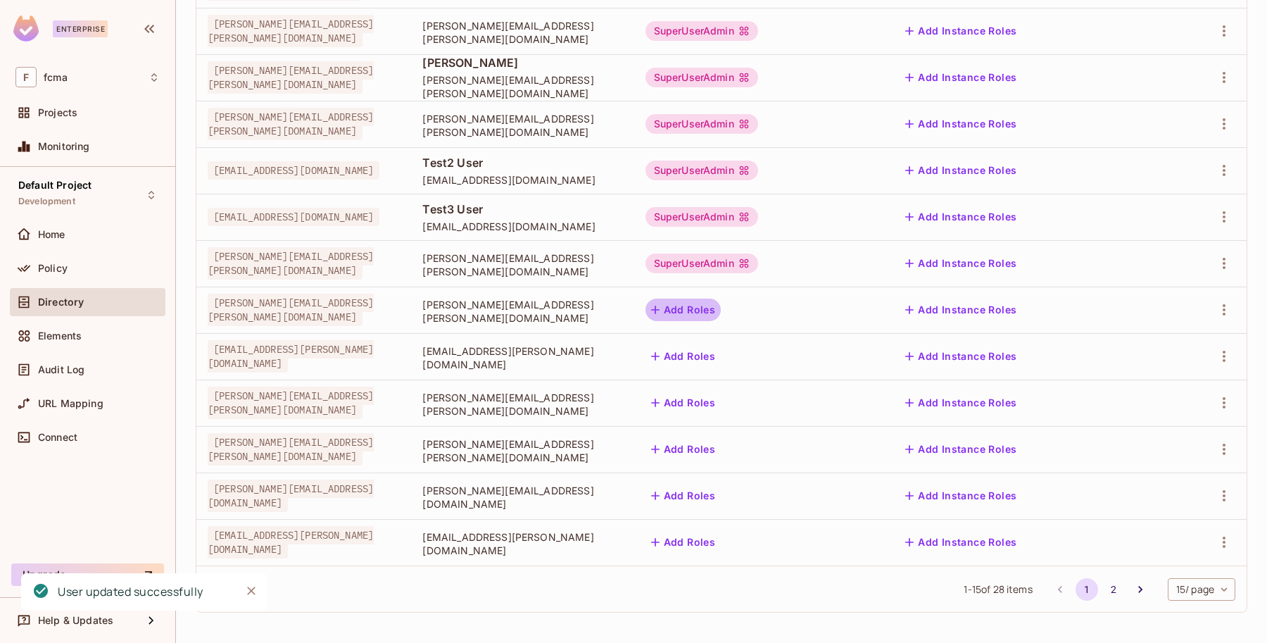
click at [721, 307] on button "Add Roles" at bounding box center [683, 309] width 76 height 23
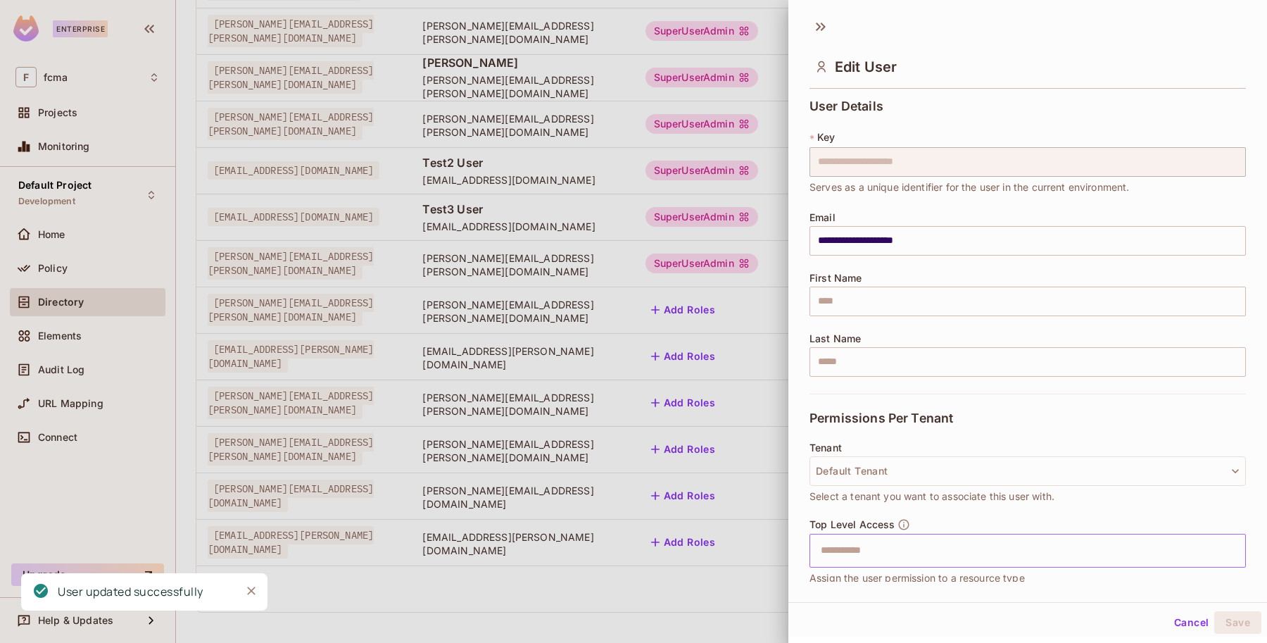
click at [854, 549] on input "text" at bounding box center [1015, 550] width 406 height 28
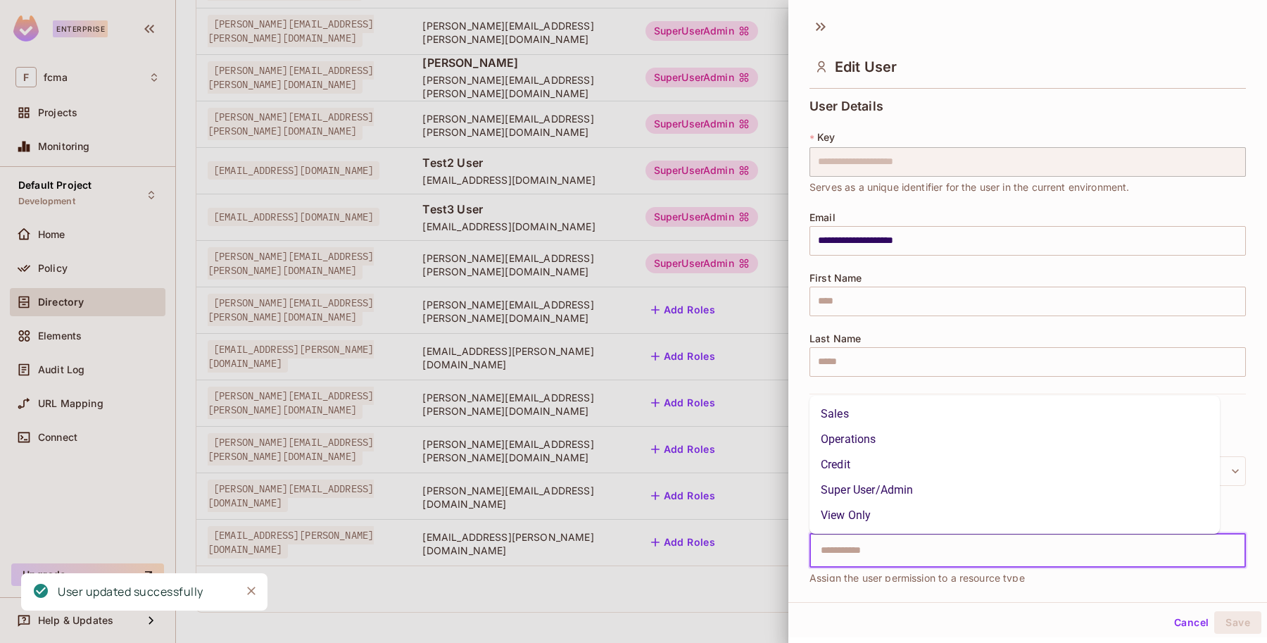
click at [897, 483] on li "Super User/Admin" at bounding box center [1014, 489] width 410 height 25
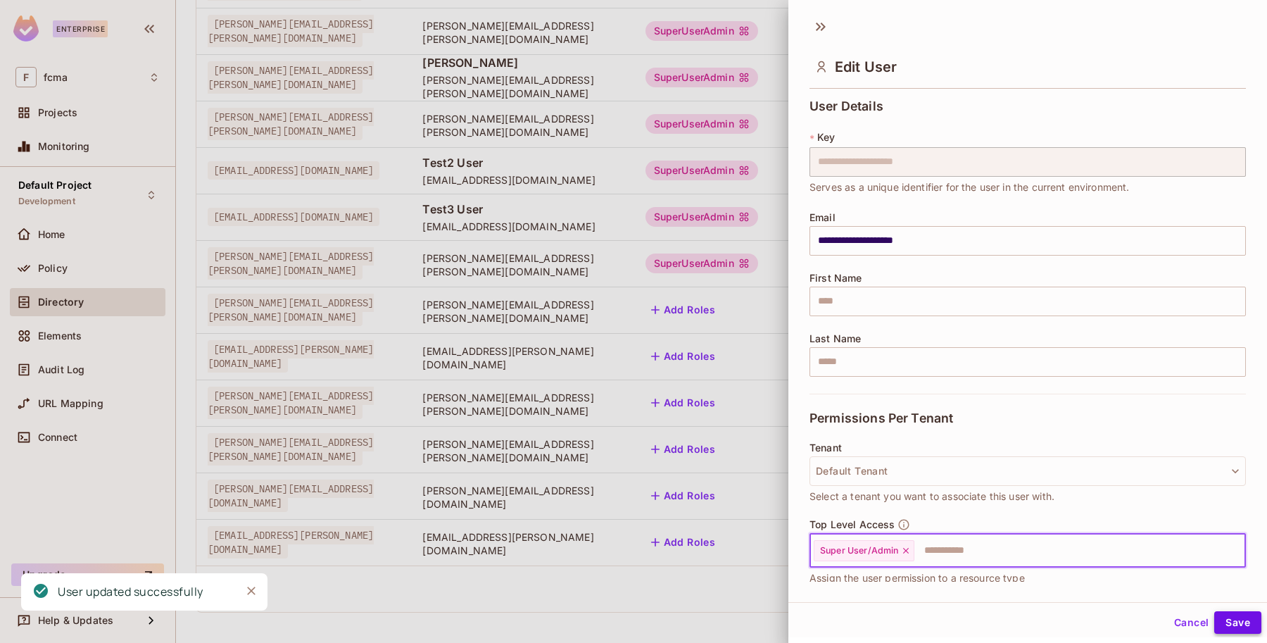
click at [1229, 620] on button "Save" at bounding box center [1237, 622] width 47 height 23
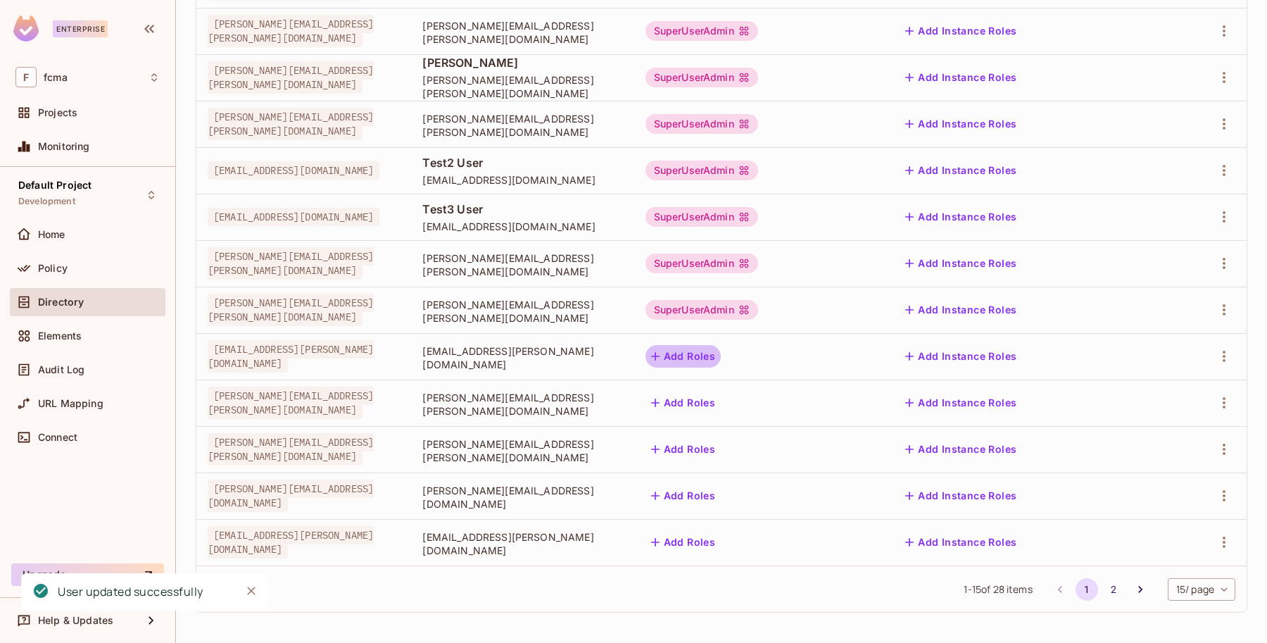
click at [721, 353] on button "Add Roles" at bounding box center [683, 356] width 76 height 23
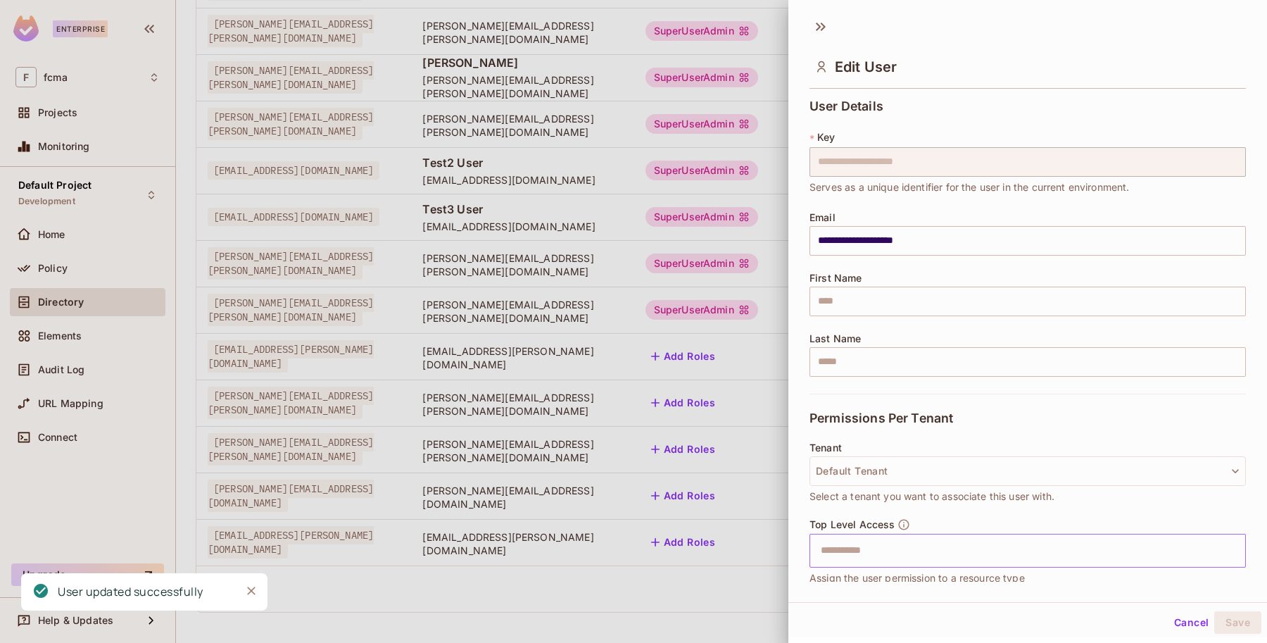
click at [849, 552] on input "text" at bounding box center [1015, 550] width 406 height 28
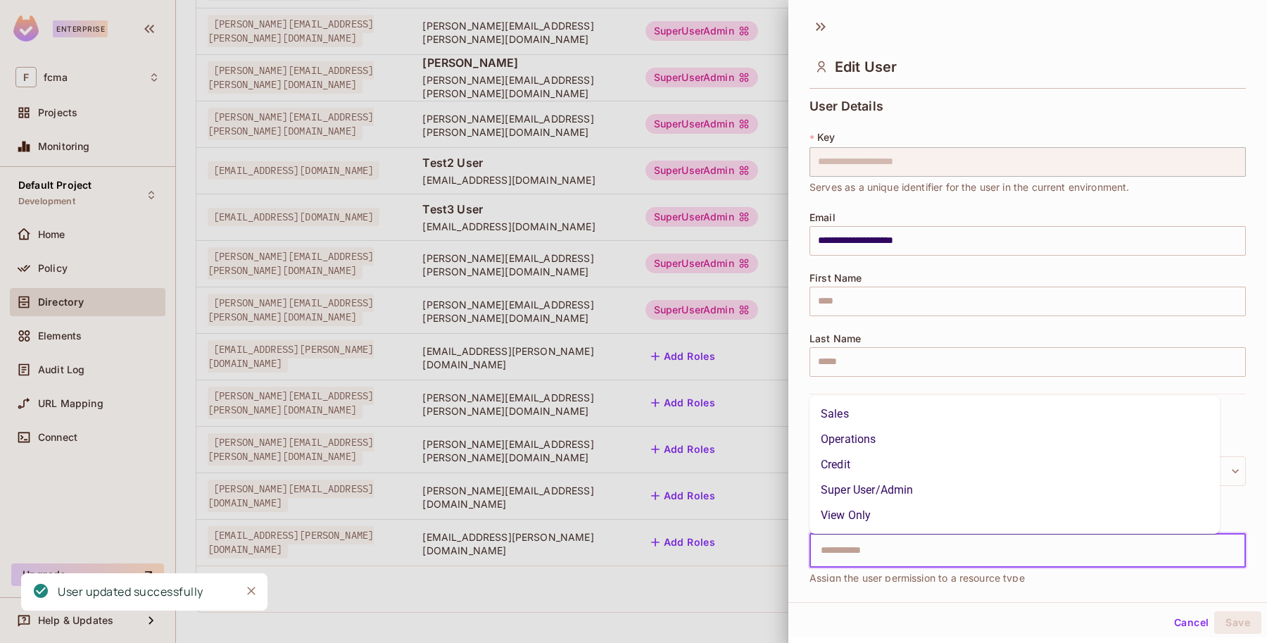
click at [891, 490] on li "Super User/Admin" at bounding box center [1014, 489] width 410 height 25
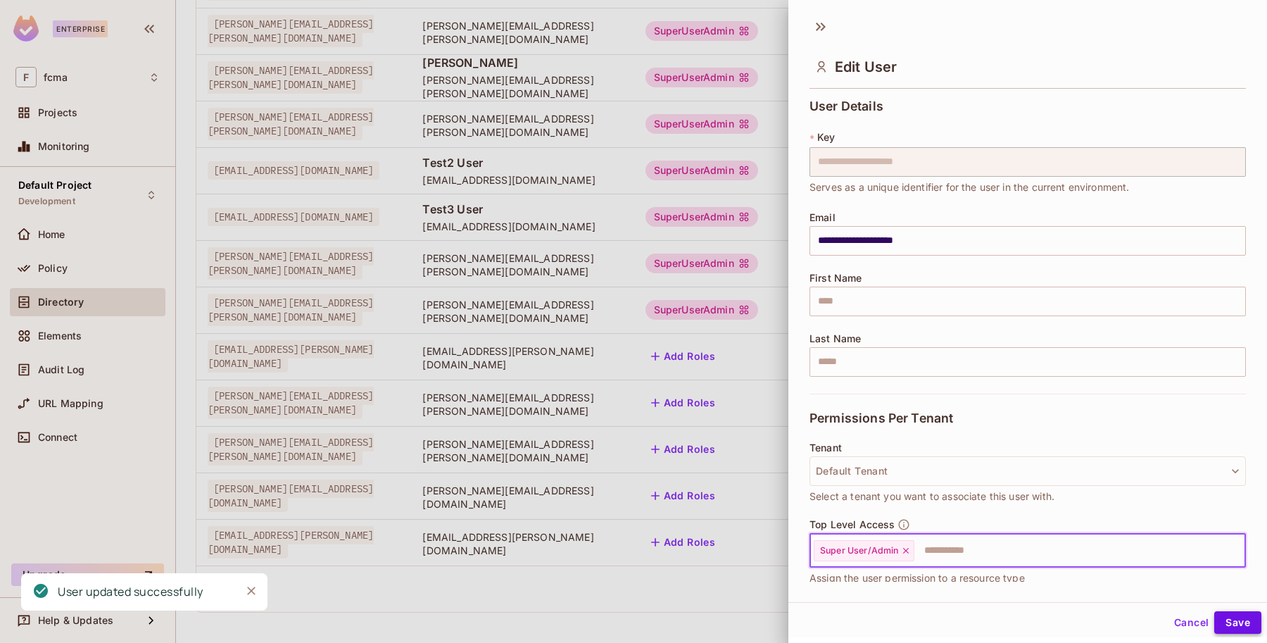
click at [1232, 620] on button "Save" at bounding box center [1237, 622] width 47 height 23
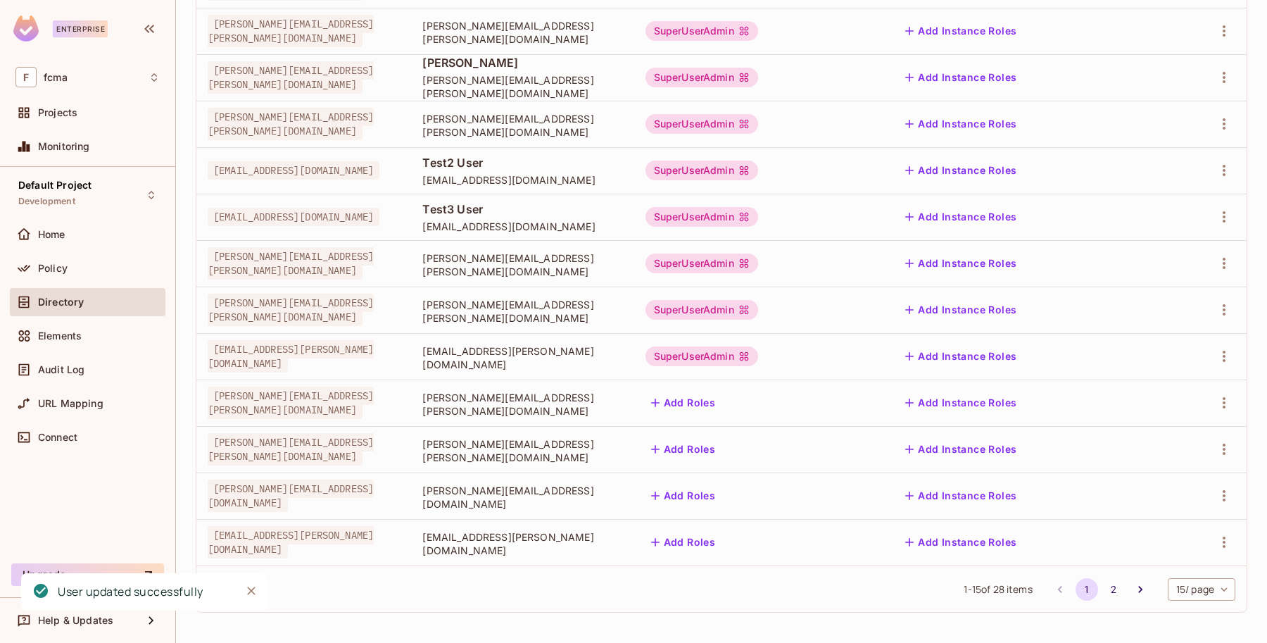
click at [721, 399] on button "Add Roles" at bounding box center [683, 402] width 76 height 23
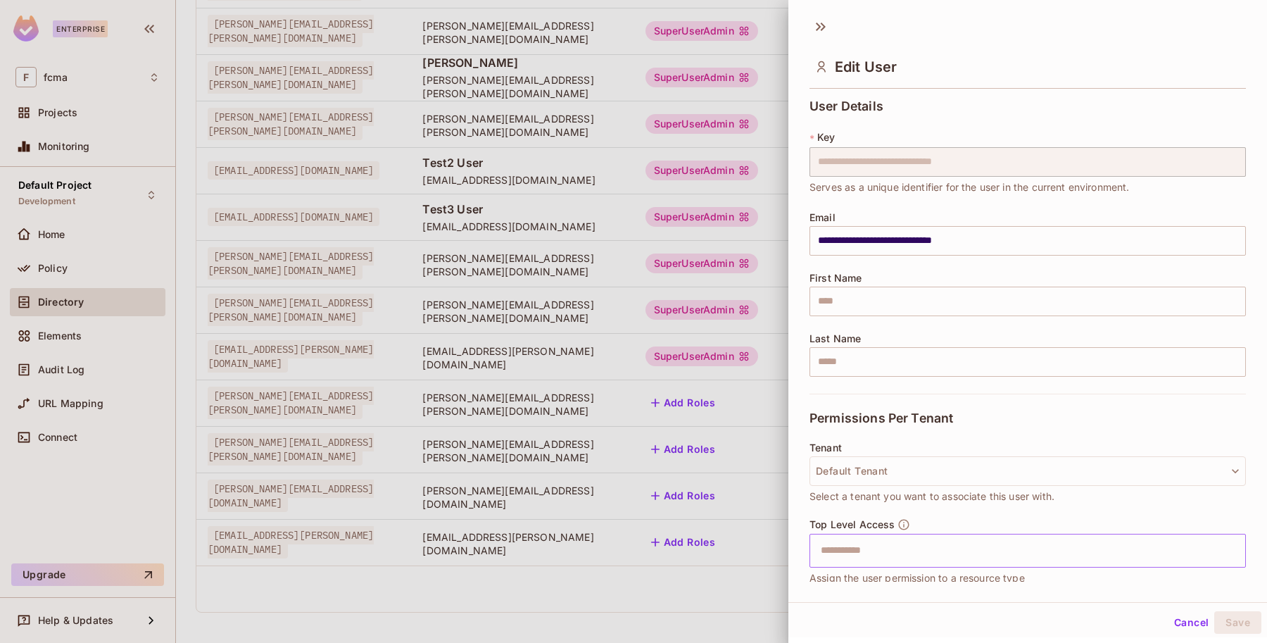
click at [877, 551] on input "text" at bounding box center [1015, 550] width 406 height 28
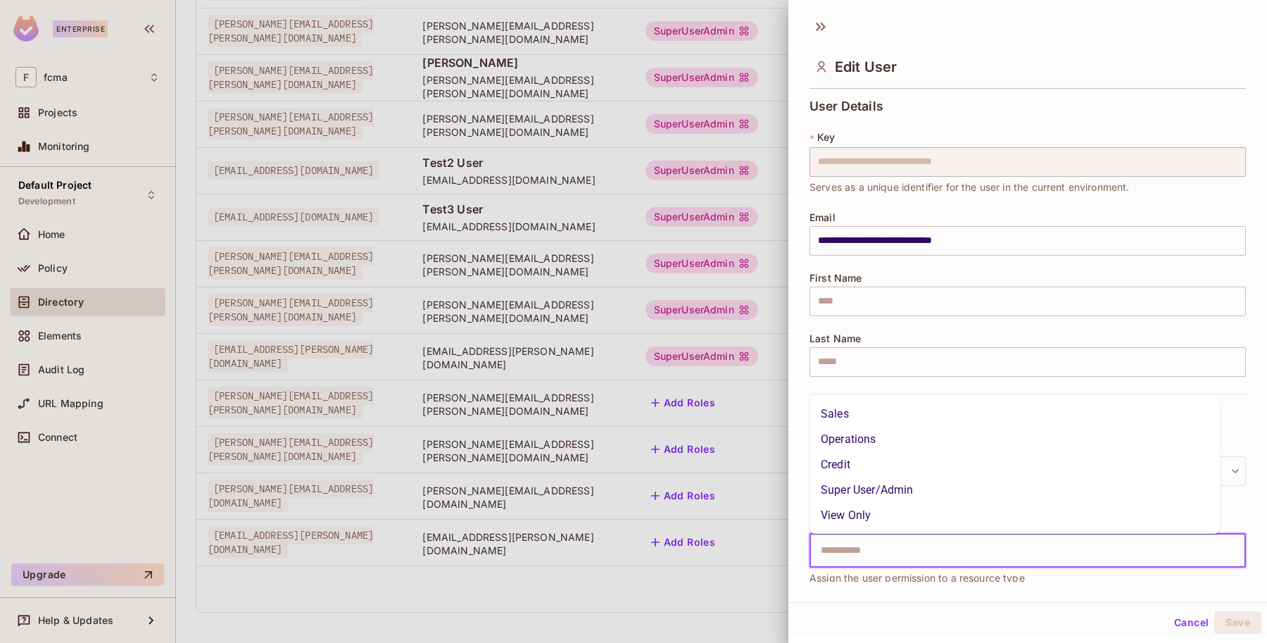
click at [899, 489] on li "Super User/Admin" at bounding box center [1014, 489] width 410 height 25
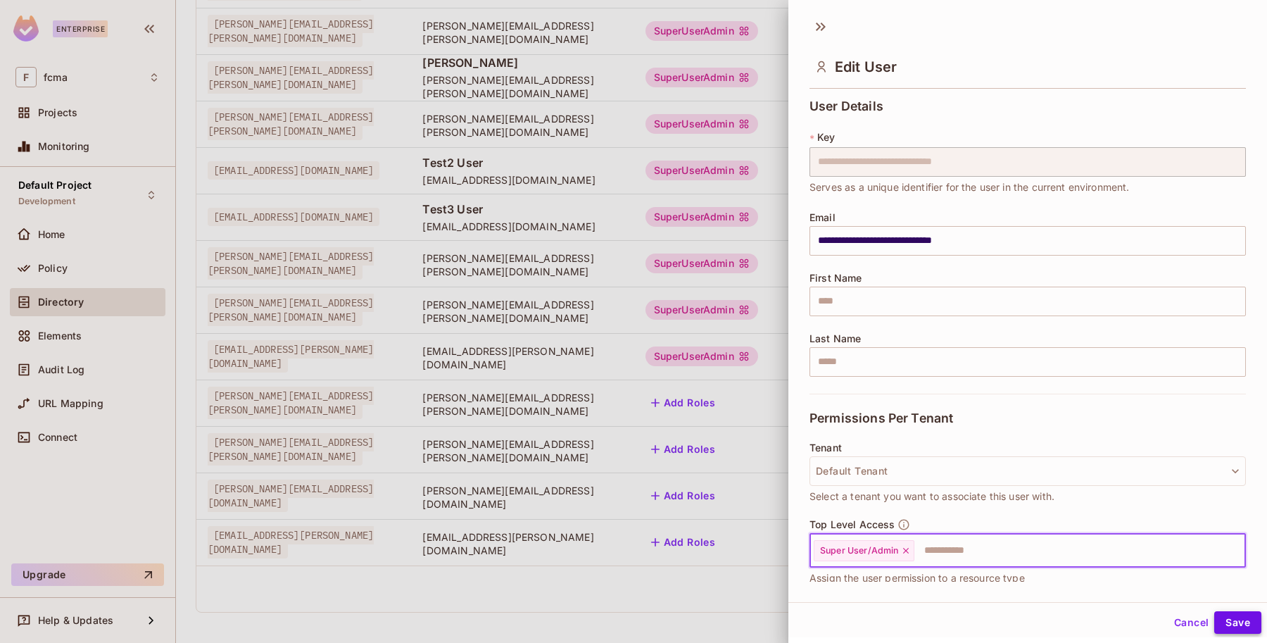
click at [1229, 620] on button "Save" at bounding box center [1237, 622] width 47 height 23
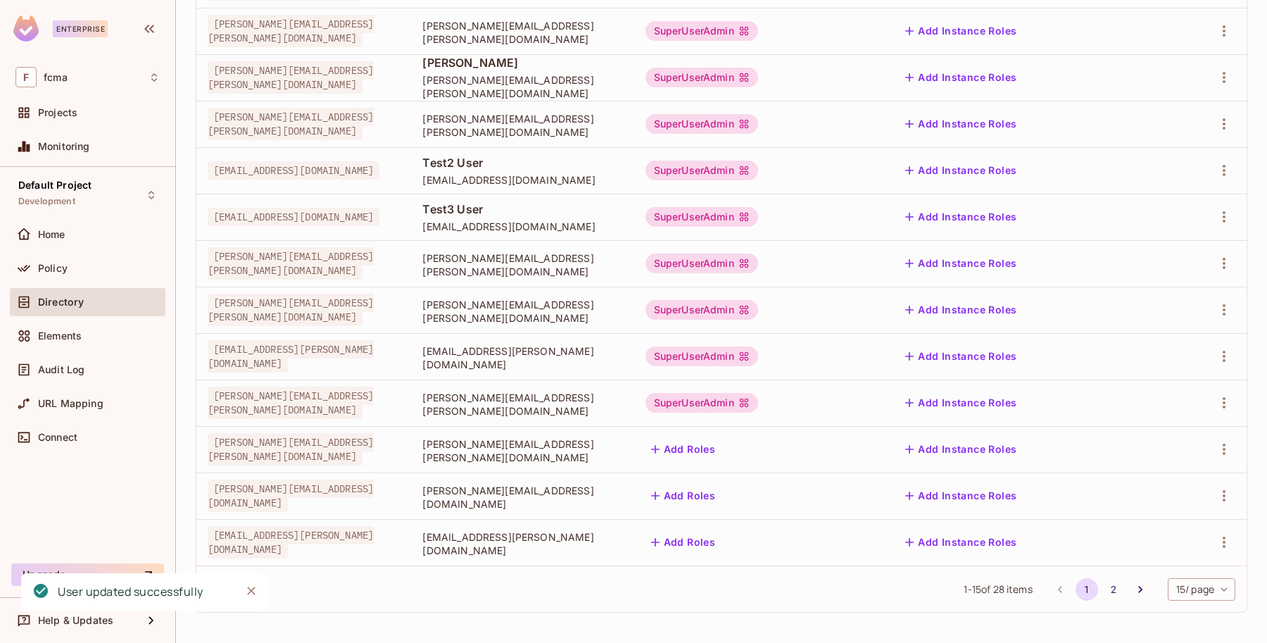
click at [721, 444] on button "Add Roles" at bounding box center [683, 449] width 76 height 23
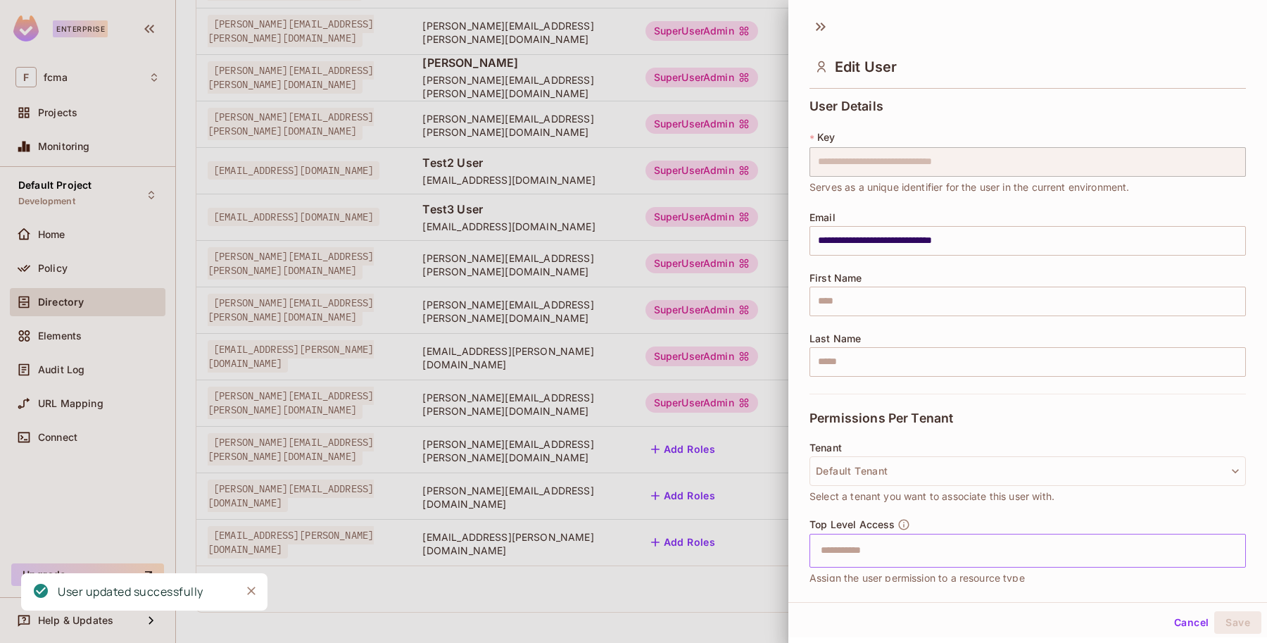
click at [849, 557] on input "text" at bounding box center [1015, 550] width 406 height 28
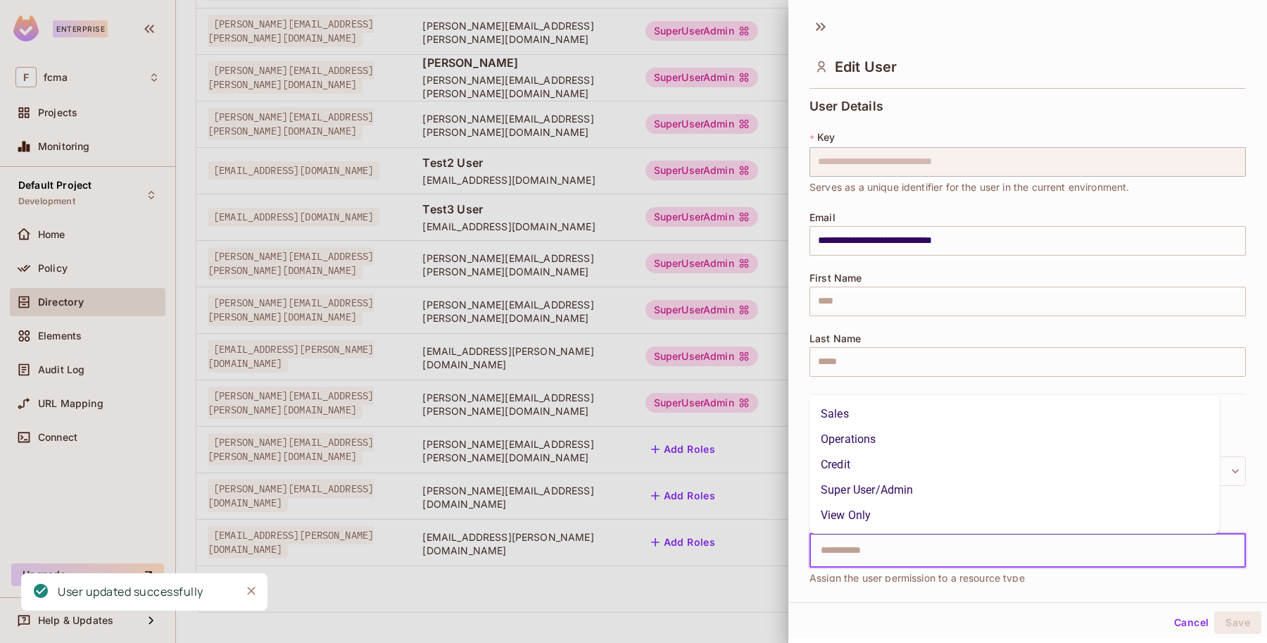
click at [876, 484] on li "Super User/Admin" at bounding box center [1014, 489] width 410 height 25
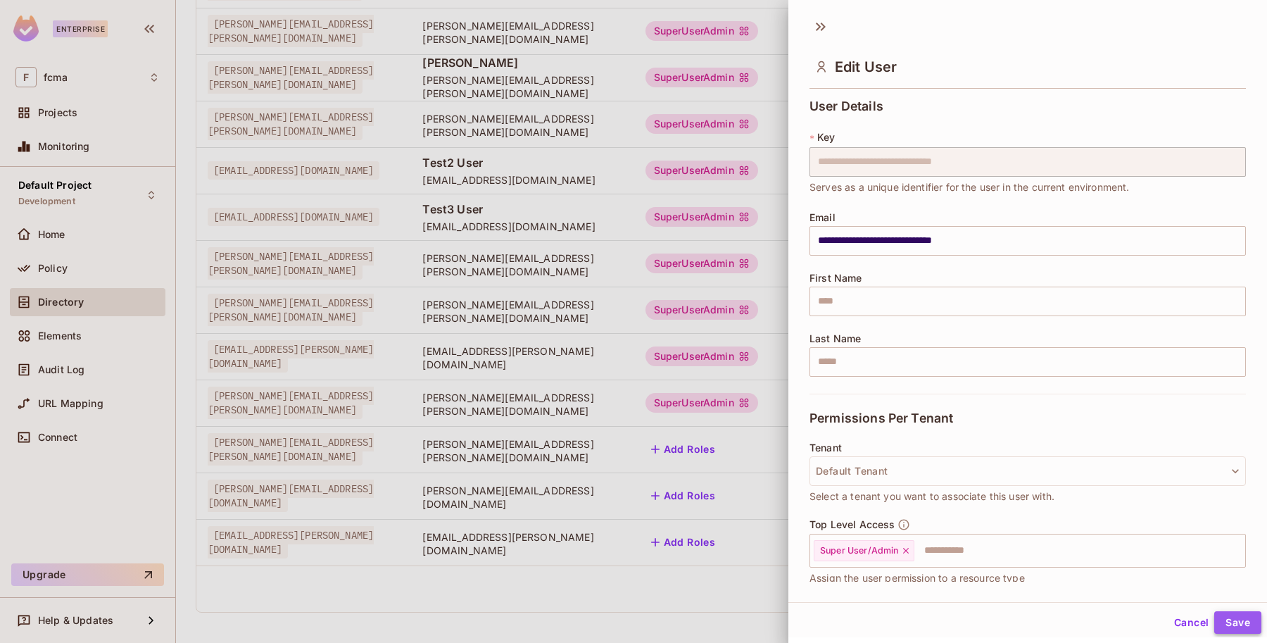
click at [1232, 620] on button "Save" at bounding box center [1237, 622] width 47 height 23
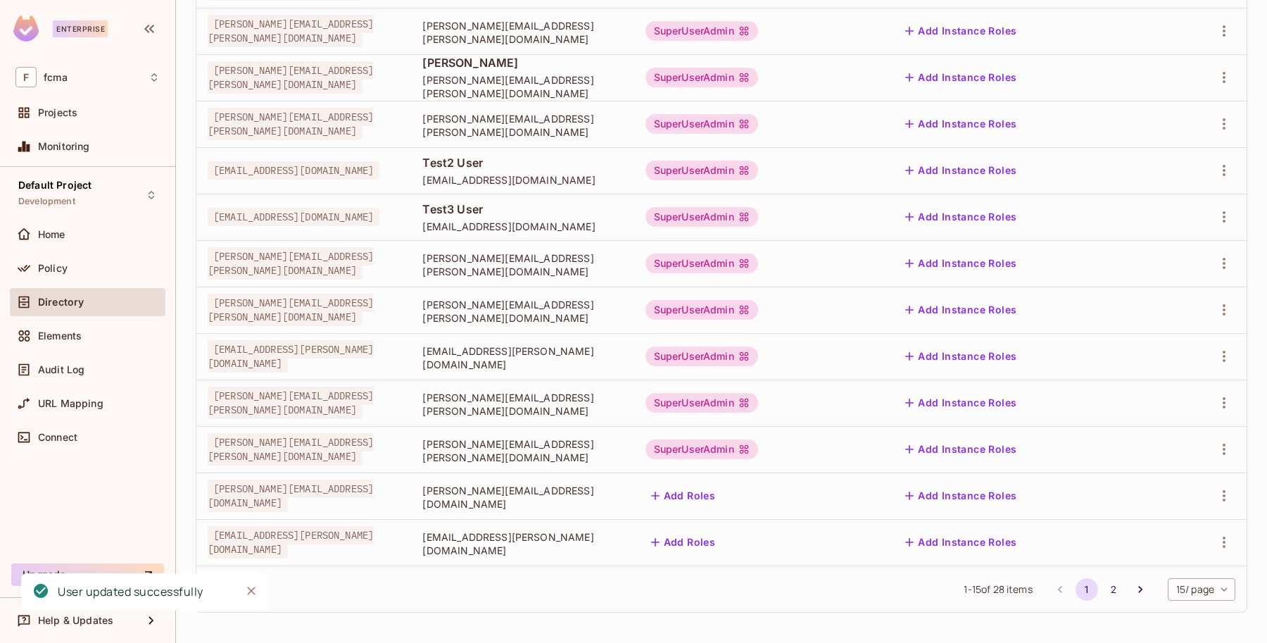
click at [721, 494] on button "Add Roles" at bounding box center [683, 495] width 76 height 23
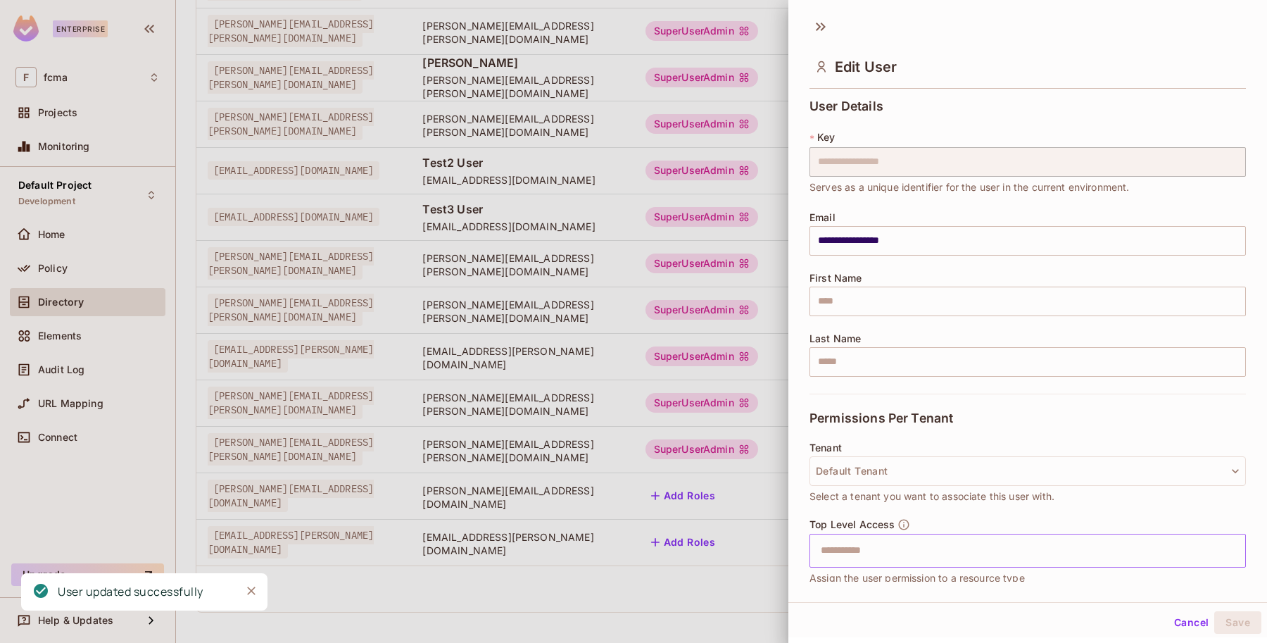
click at [838, 550] on input "text" at bounding box center [1015, 550] width 406 height 28
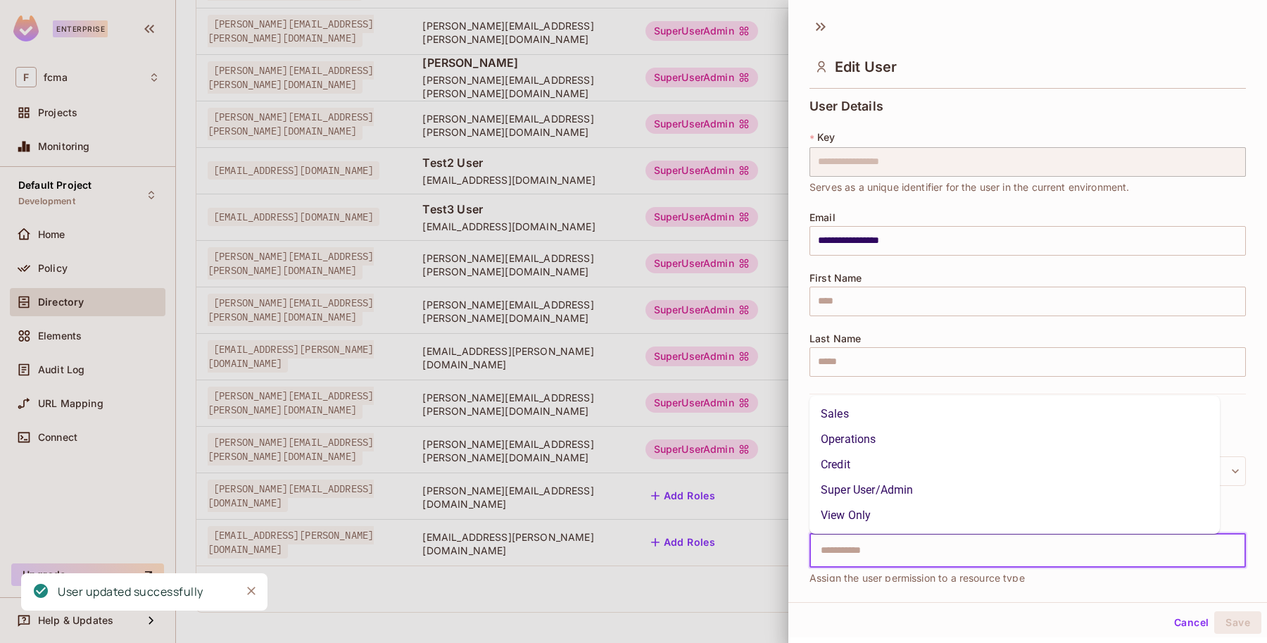
click at [873, 490] on li "Super User/Admin" at bounding box center [1014, 489] width 410 height 25
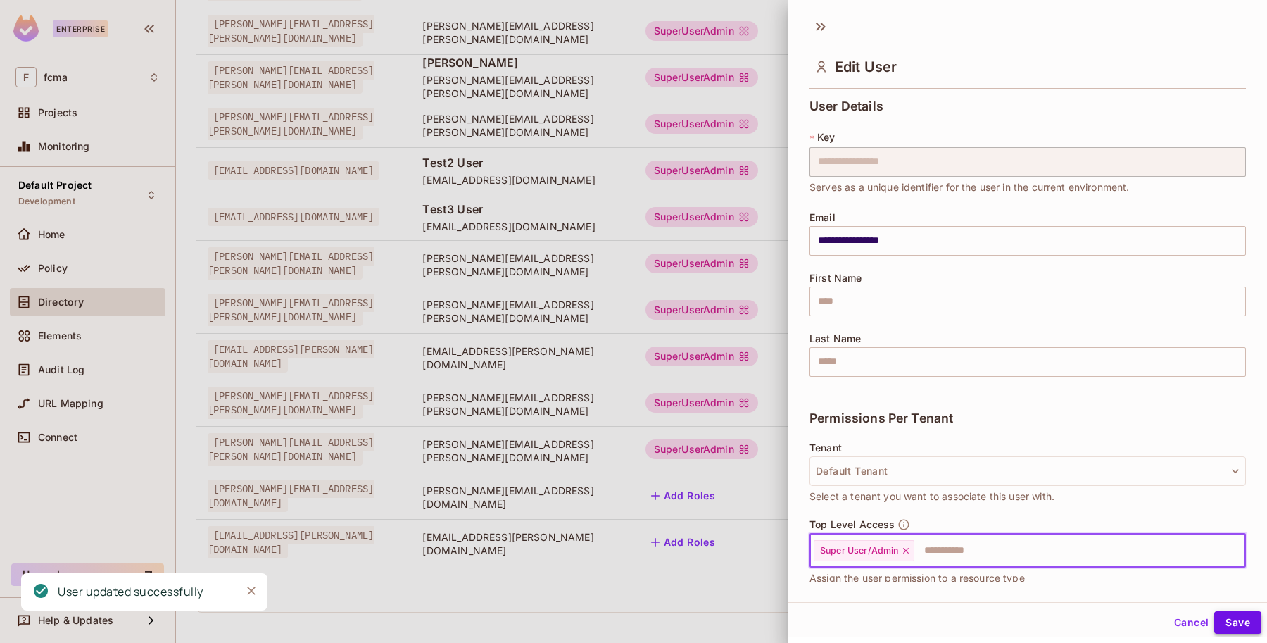
click at [1223, 620] on button "Save" at bounding box center [1237, 622] width 47 height 23
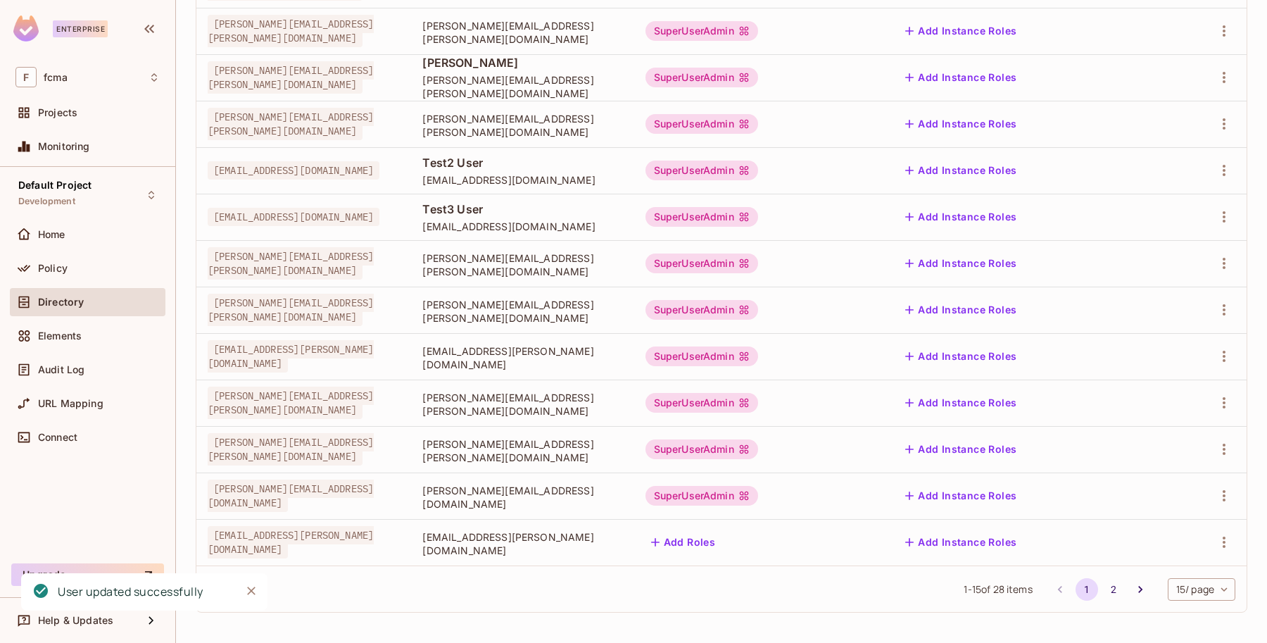
click at [721, 536] on button "Add Roles" at bounding box center [683, 542] width 76 height 23
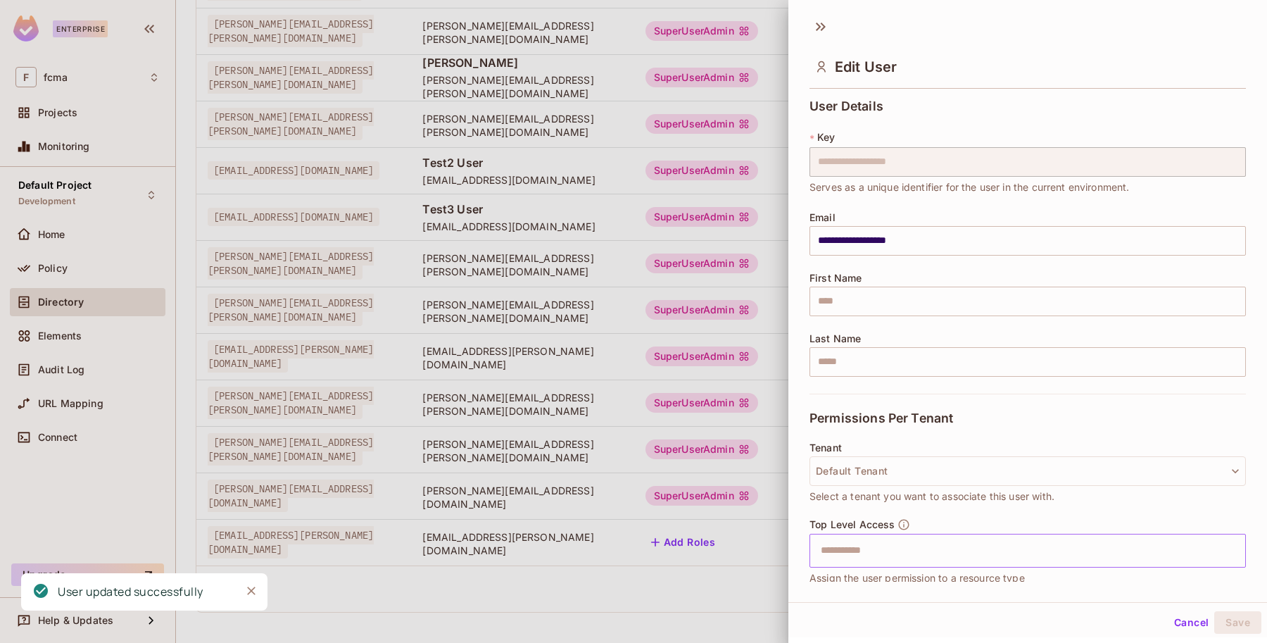
click at [841, 557] on input "text" at bounding box center [1015, 550] width 406 height 28
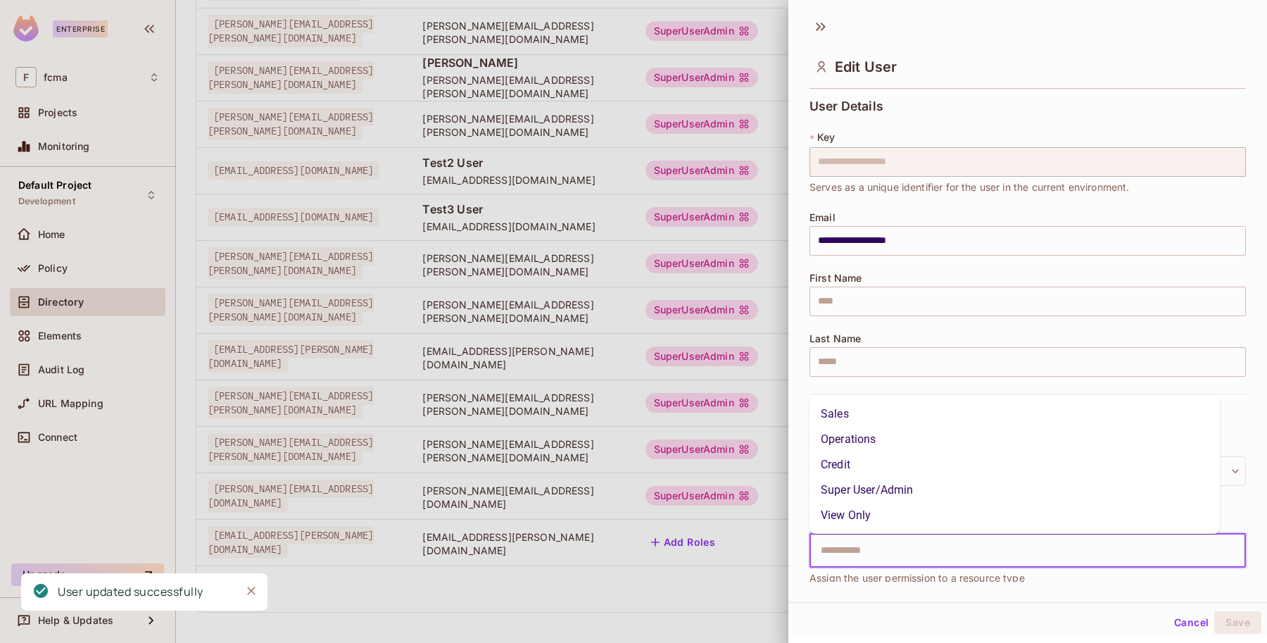
click at [912, 486] on li "Super User/Admin" at bounding box center [1014, 489] width 410 height 25
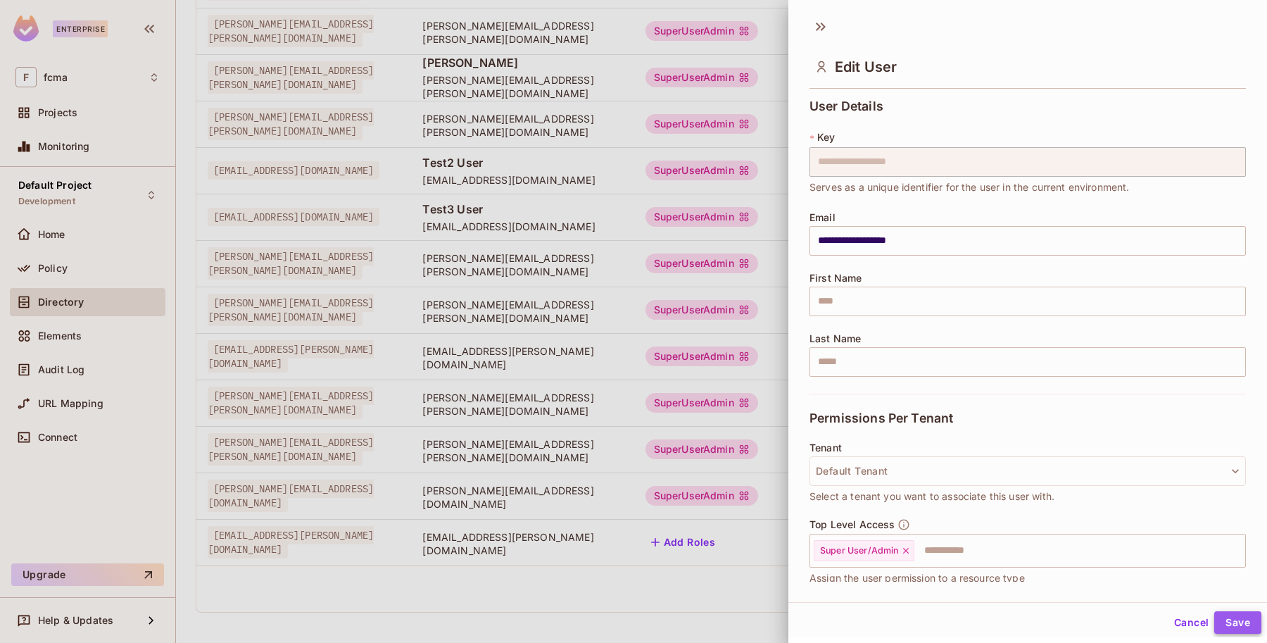
click at [1232, 619] on button "Save" at bounding box center [1237, 622] width 47 height 23
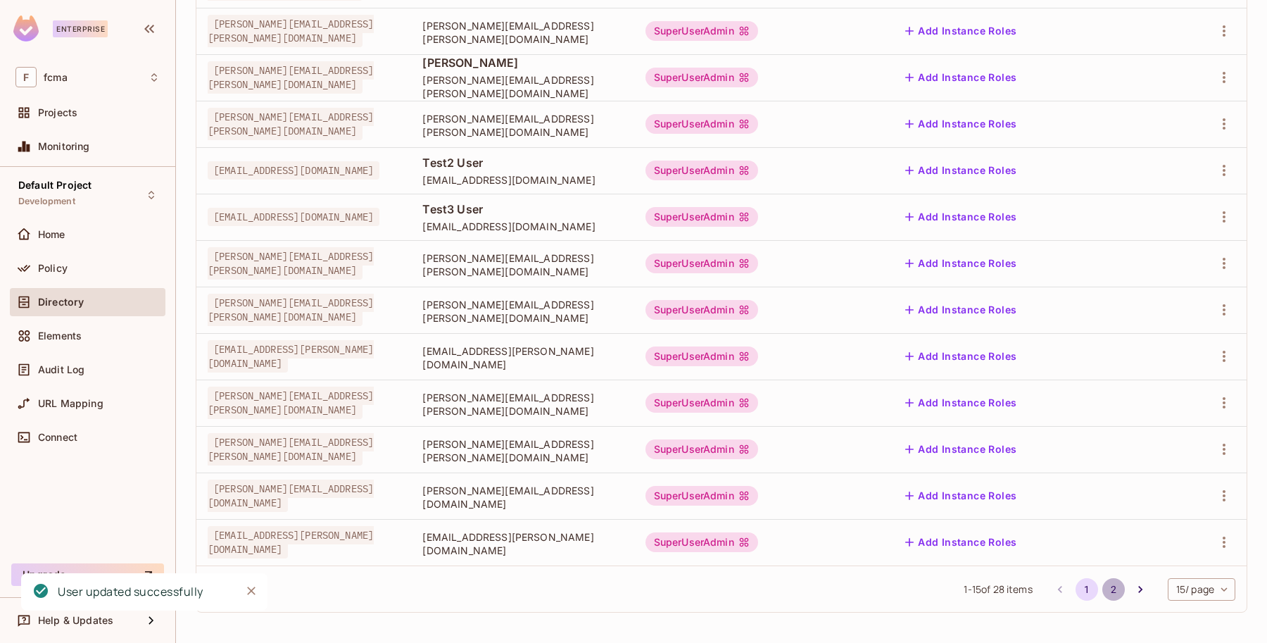
click at [1102, 590] on button "2" at bounding box center [1113, 589] width 23 height 23
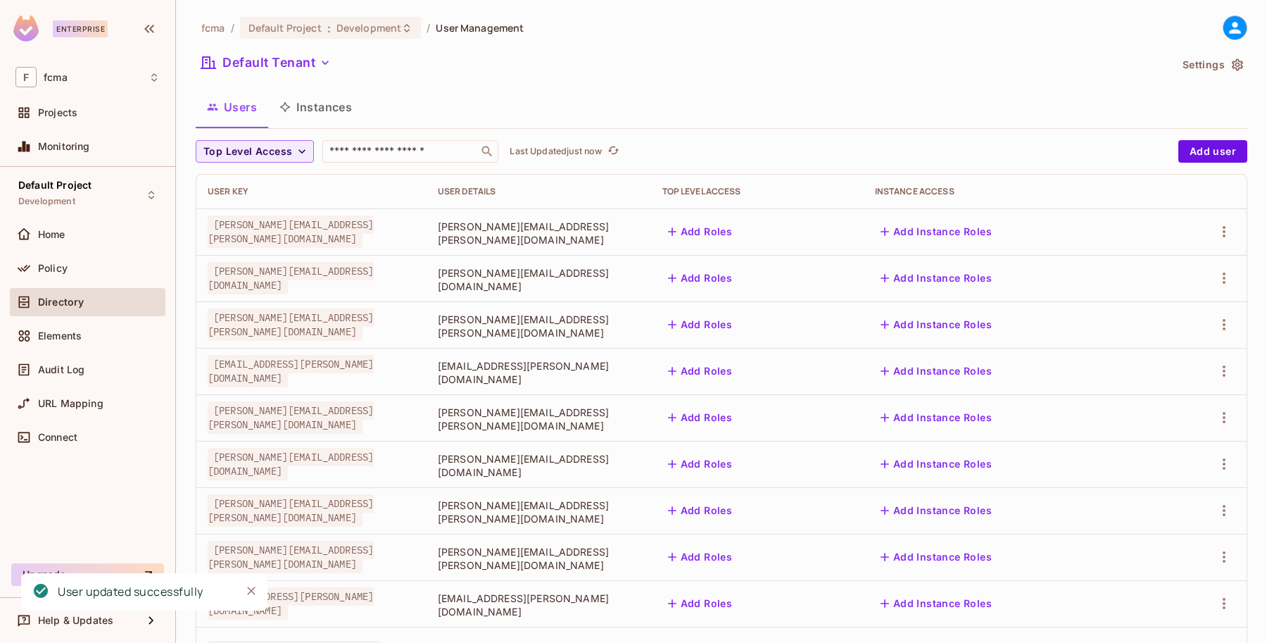
click at [738, 231] on button "Add Roles" at bounding box center [700, 231] width 76 height 23
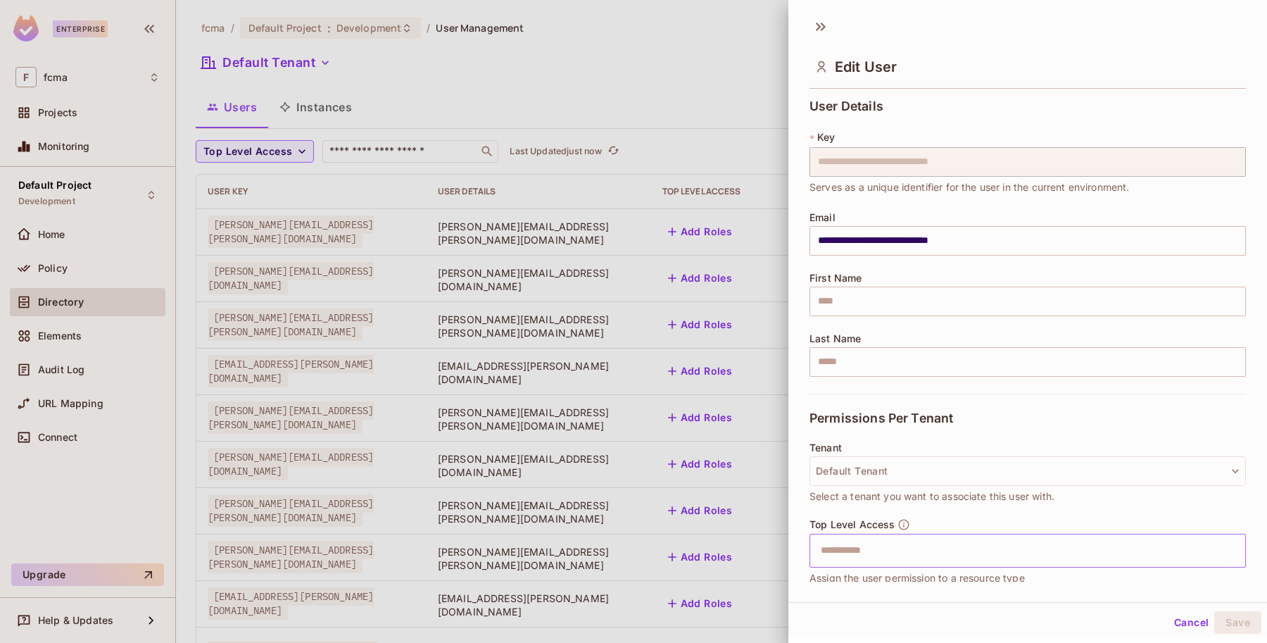
click at [845, 551] on input "text" at bounding box center [1015, 550] width 406 height 28
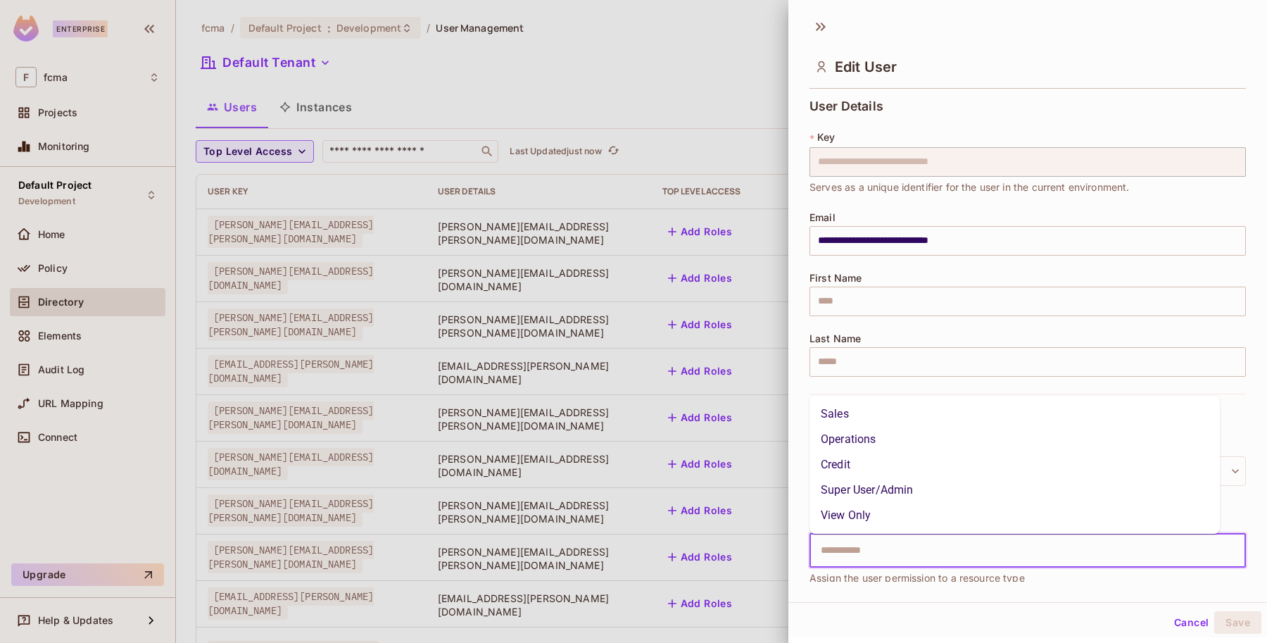
click at [869, 490] on li "Super User/Admin" at bounding box center [1014, 489] width 410 height 25
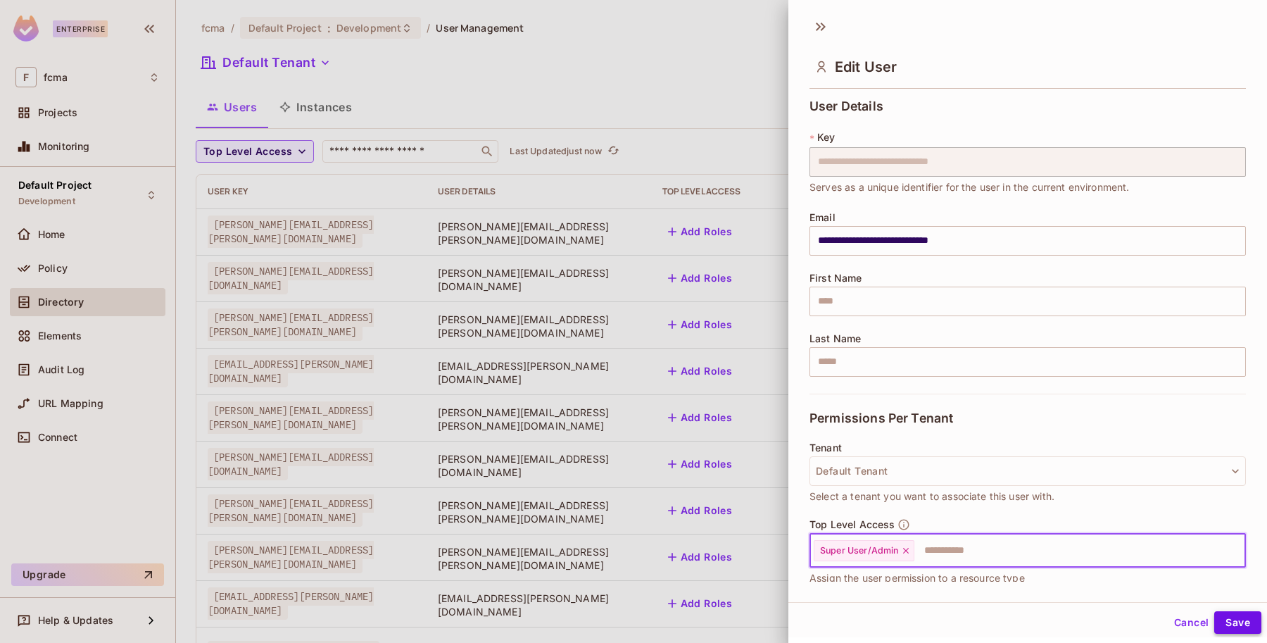
click at [1223, 620] on button "Save" at bounding box center [1237, 622] width 47 height 23
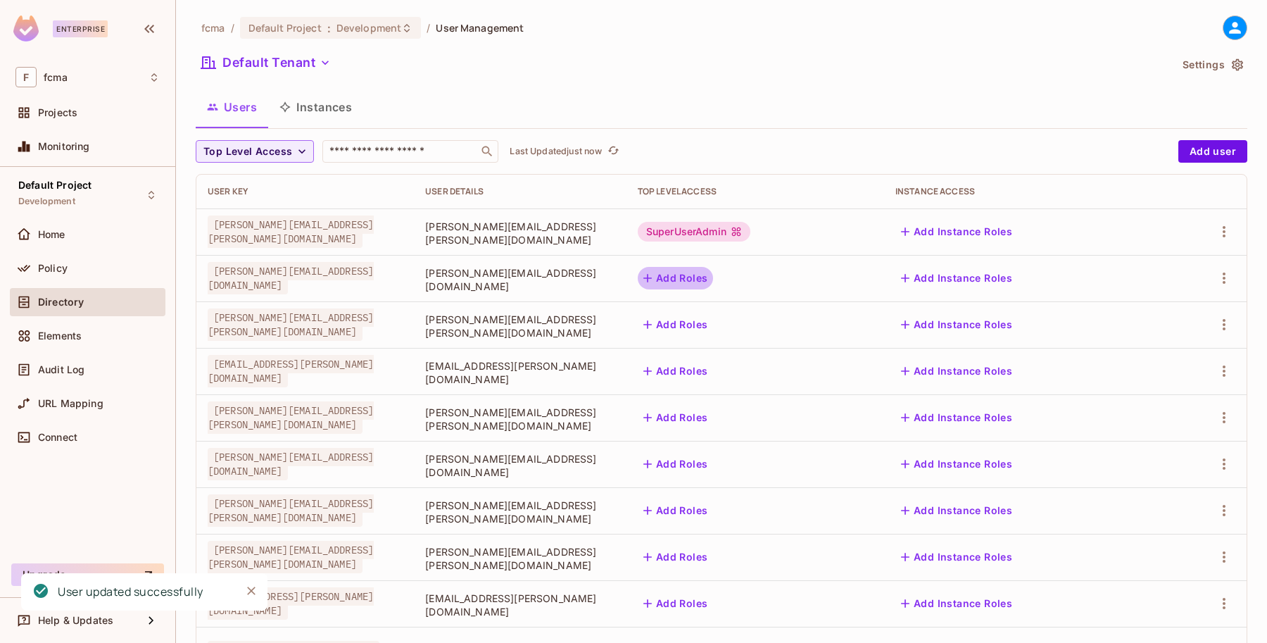
click at [714, 272] on button "Add Roles" at bounding box center [676, 278] width 76 height 23
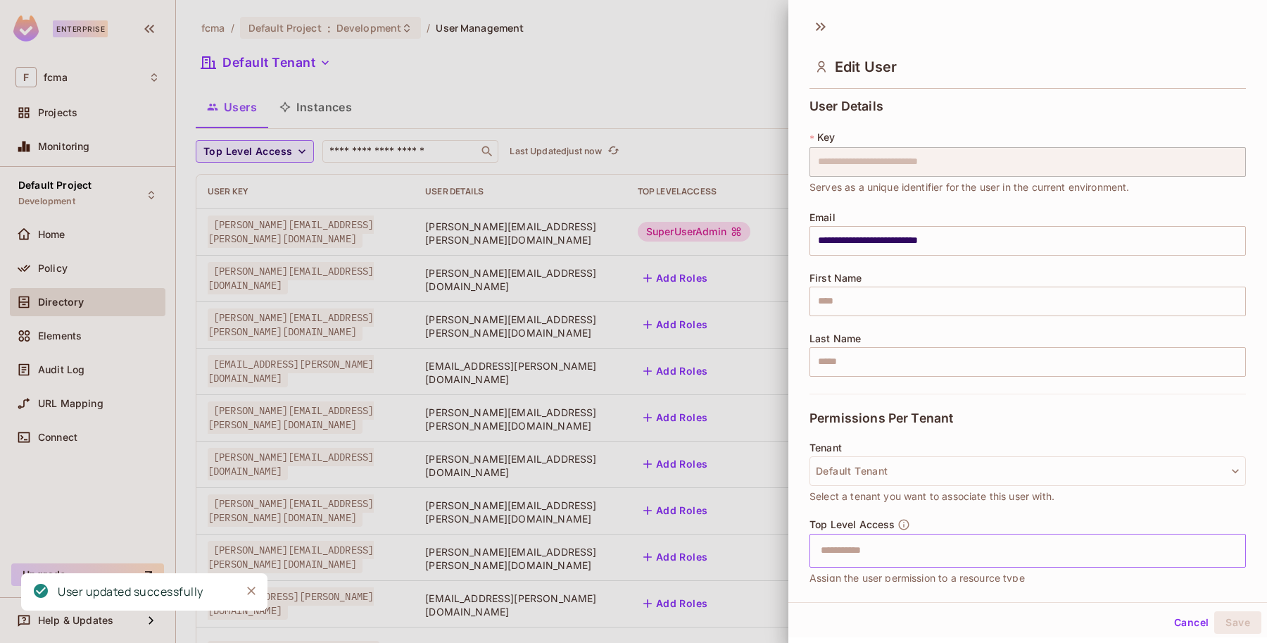
click at [859, 543] on input "text" at bounding box center [1015, 550] width 406 height 28
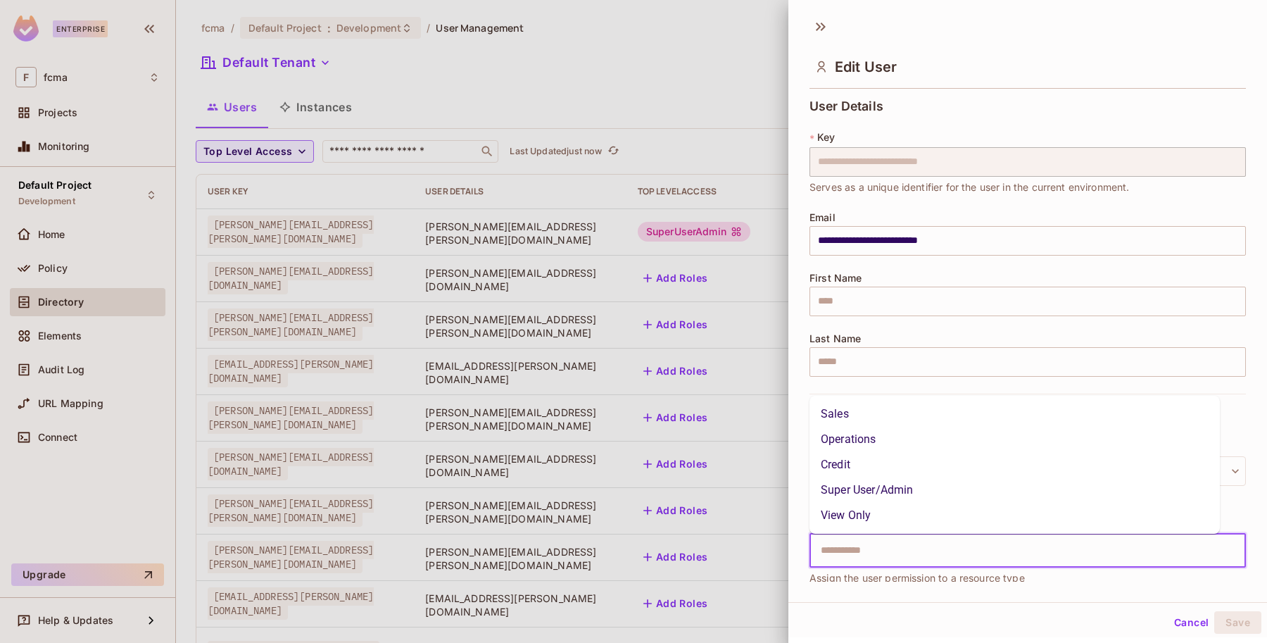
click at [882, 498] on li "Super User/Admin" at bounding box center [1014, 489] width 410 height 25
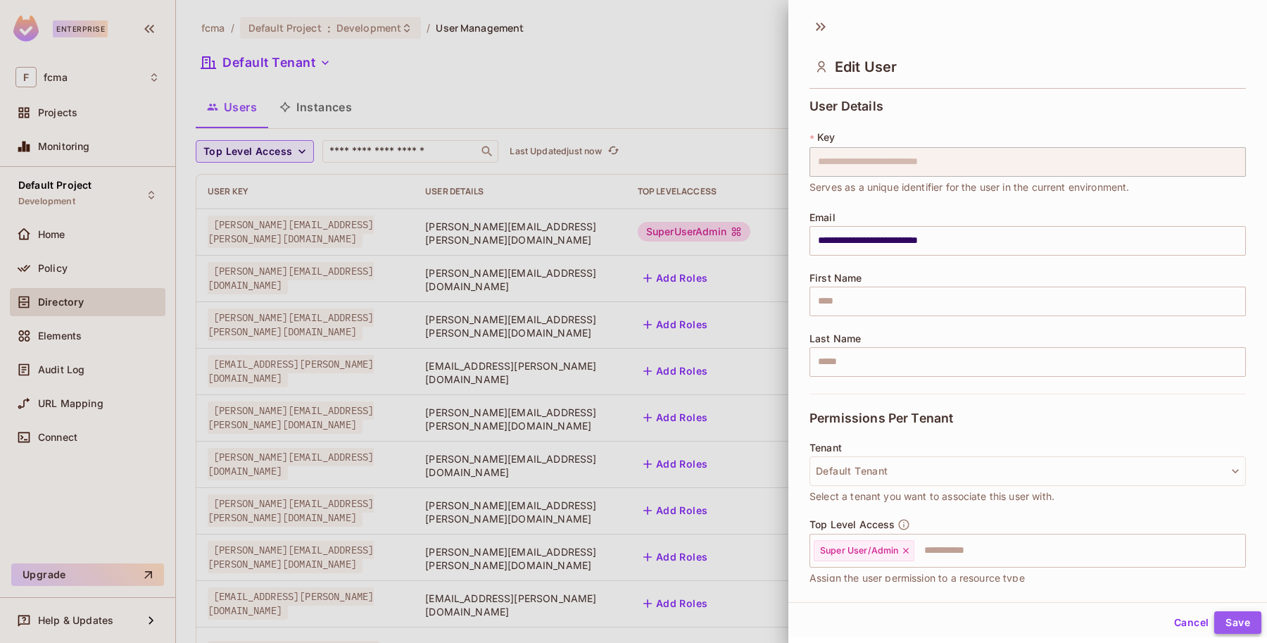
click at [1222, 619] on button "Save" at bounding box center [1237, 622] width 47 height 23
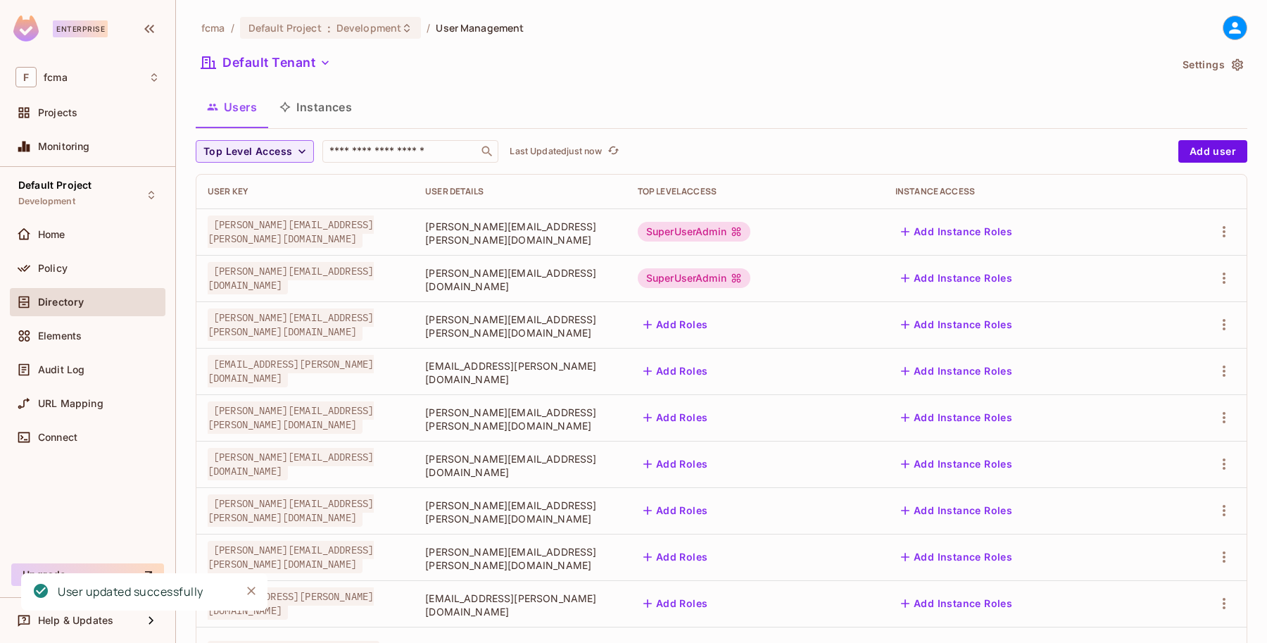
click at [714, 321] on button "Add Roles" at bounding box center [676, 324] width 76 height 23
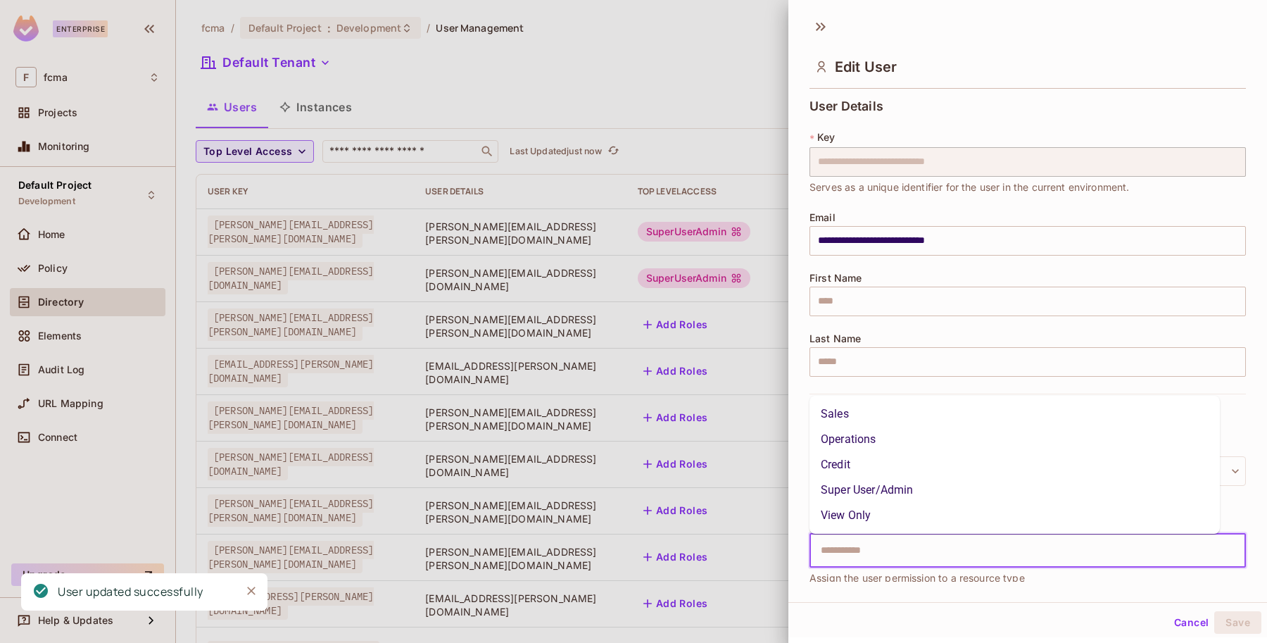
click at [838, 544] on input "text" at bounding box center [1015, 550] width 406 height 28
click at [889, 486] on li "Super User/Admin" at bounding box center [1014, 489] width 410 height 25
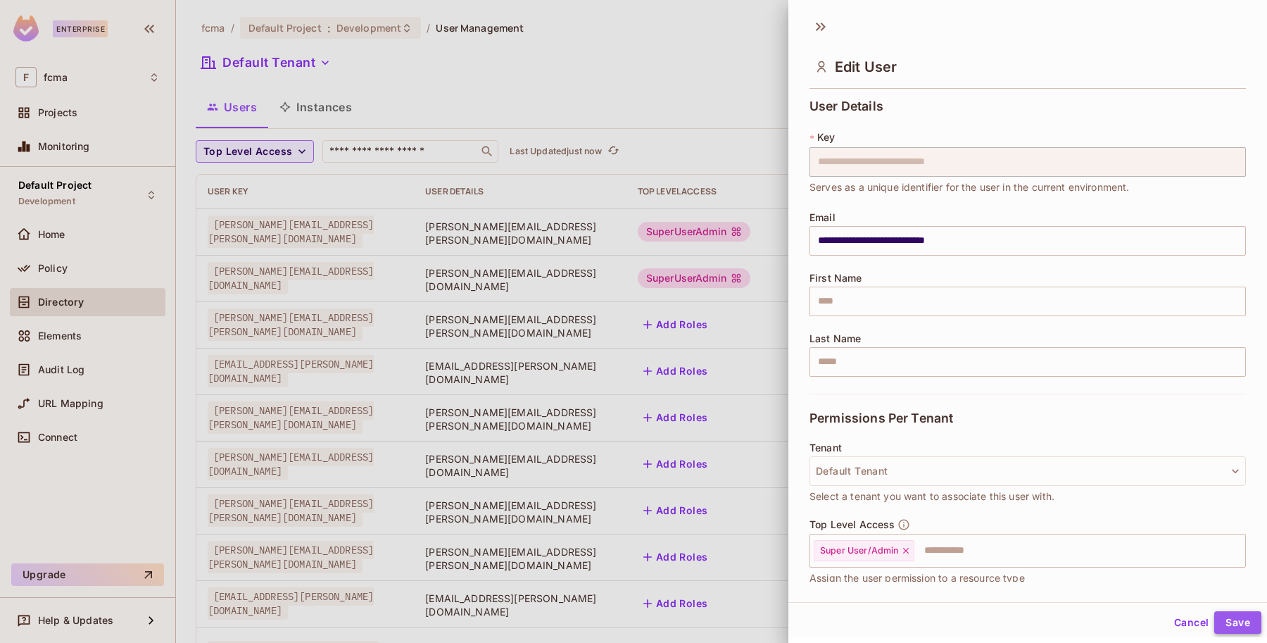
click at [1239, 619] on button "Save" at bounding box center [1237, 622] width 47 height 23
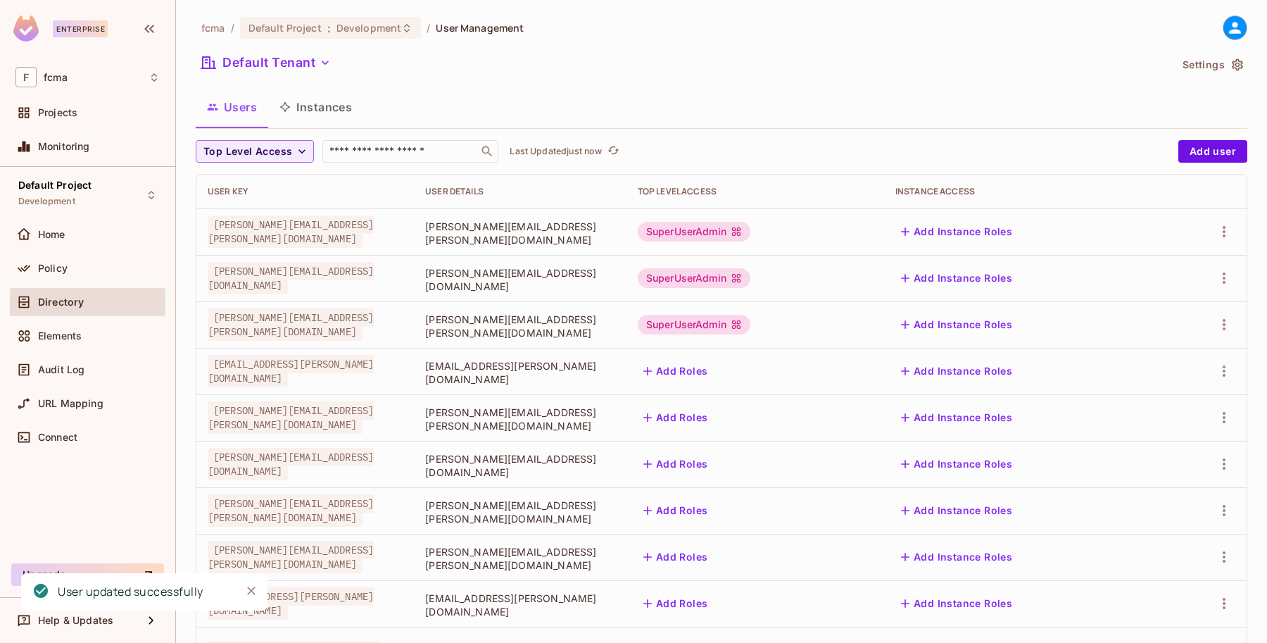
click at [714, 368] on button "Add Roles" at bounding box center [676, 371] width 76 height 23
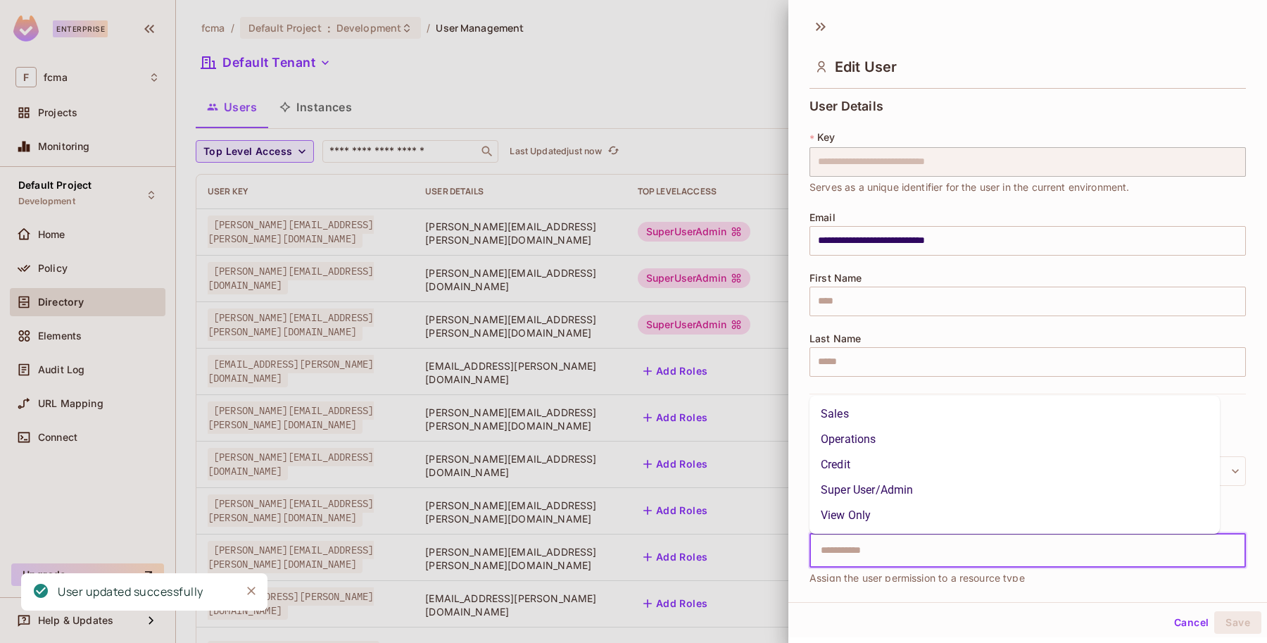
click at [831, 552] on input "text" at bounding box center [1015, 550] width 406 height 28
click at [880, 487] on li "Super User/Admin" at bounding box center [1014, 489] width 410 height 25
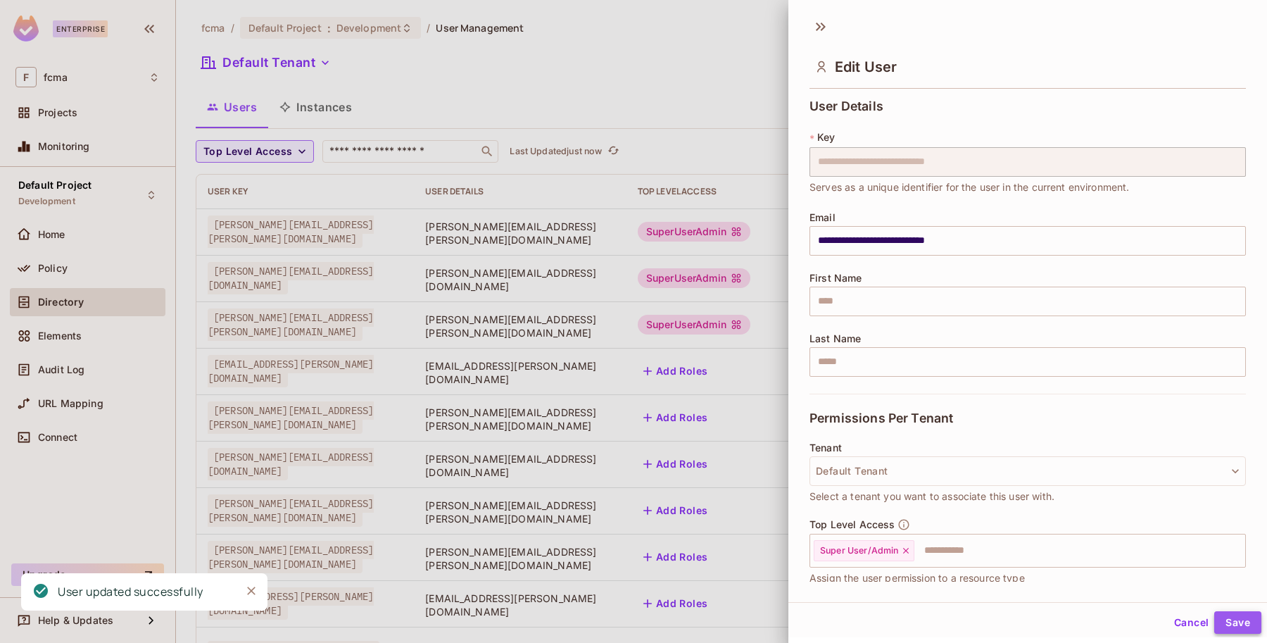
click at [1224, 617] on button "Save" at bounding box center [1237, 622] width 47 height 23
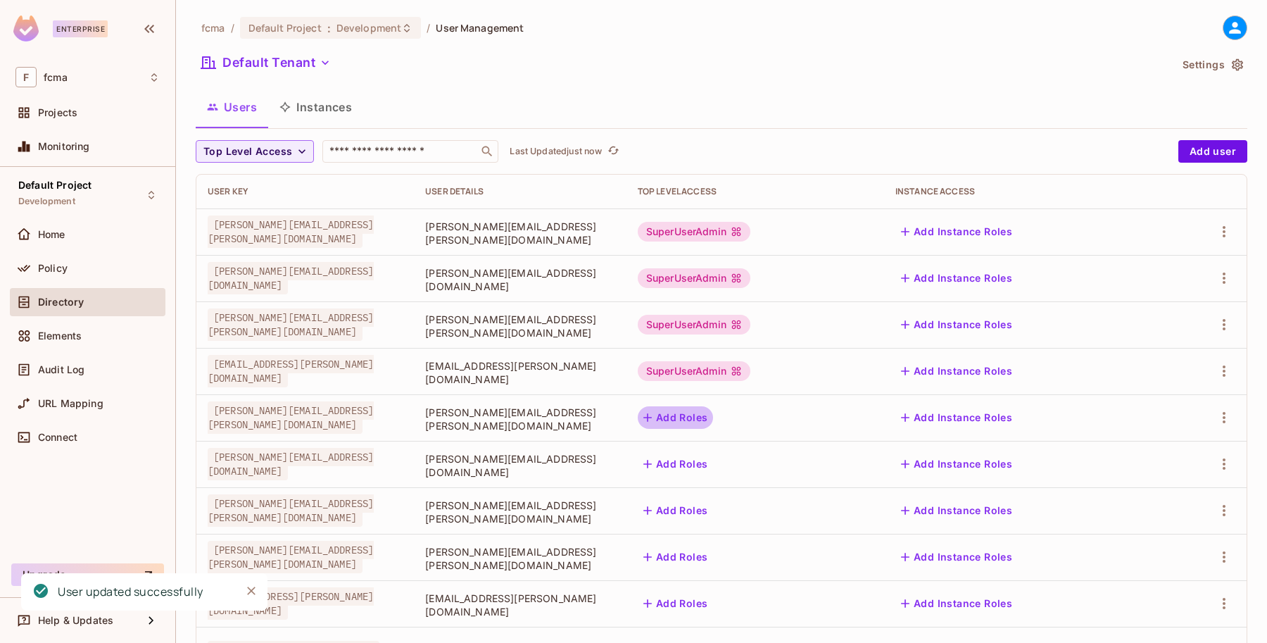
click at [714, 412] on button "Add Roles" at bounding box center [676, 417] width 76 height 23
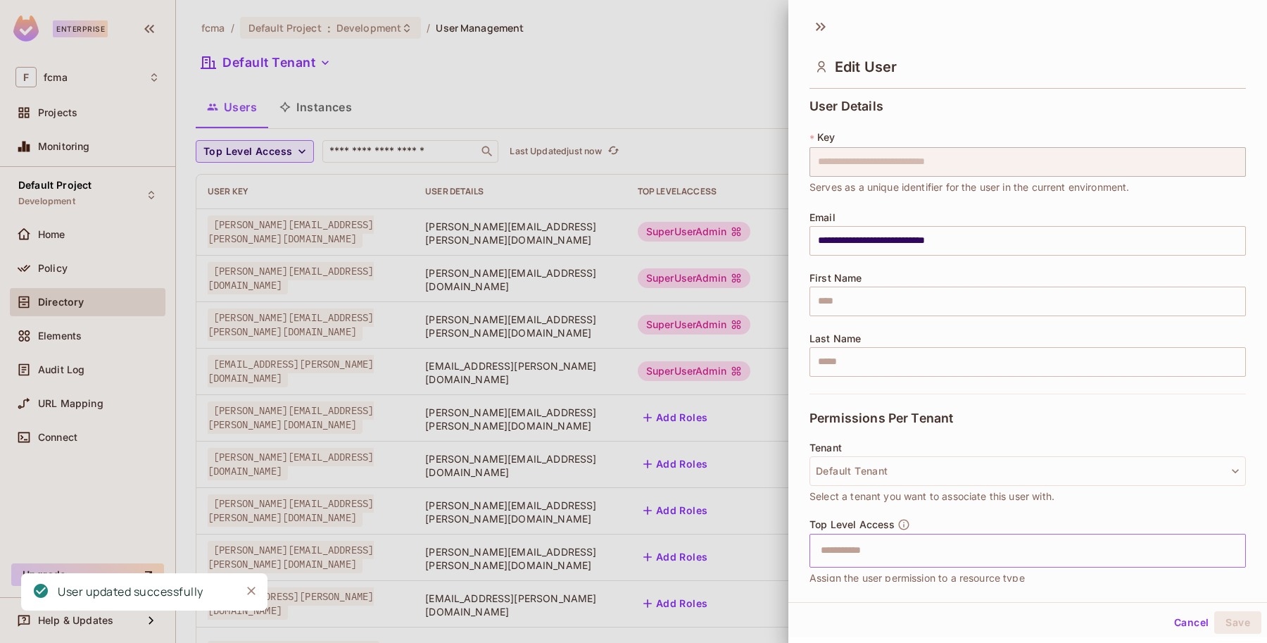
click at [832, 558] on input "text" at bounding box center [1015, 550] width 406 height 28
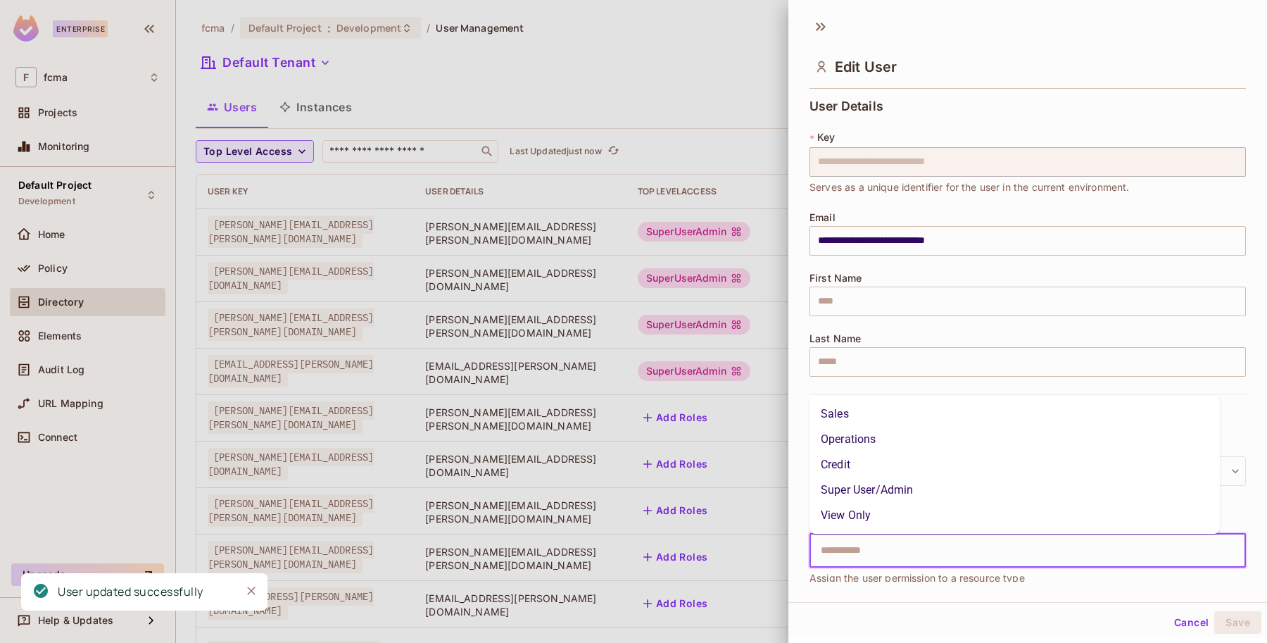
click at [895, 491] on li "Super User/Admin" at bounding box center [1014, 489] width 410 height 25
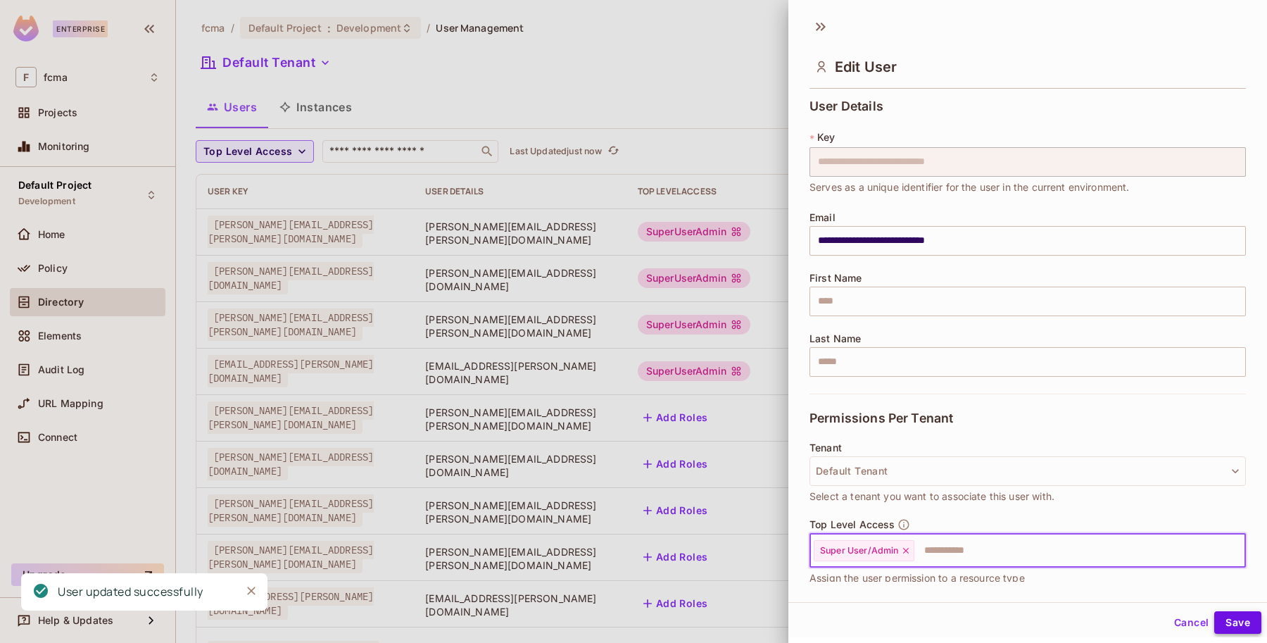
click at [1229, 620] on button "Save" at bounding box center [1237, 622] width 47 height 23
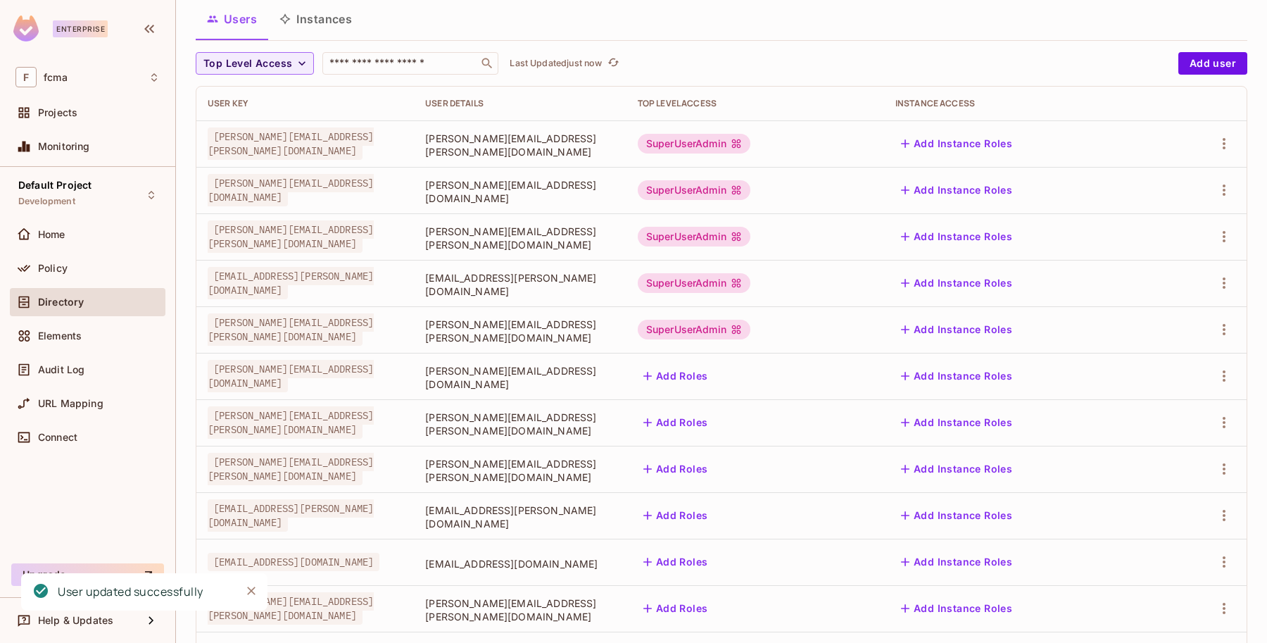
scroll to position [176, 0]
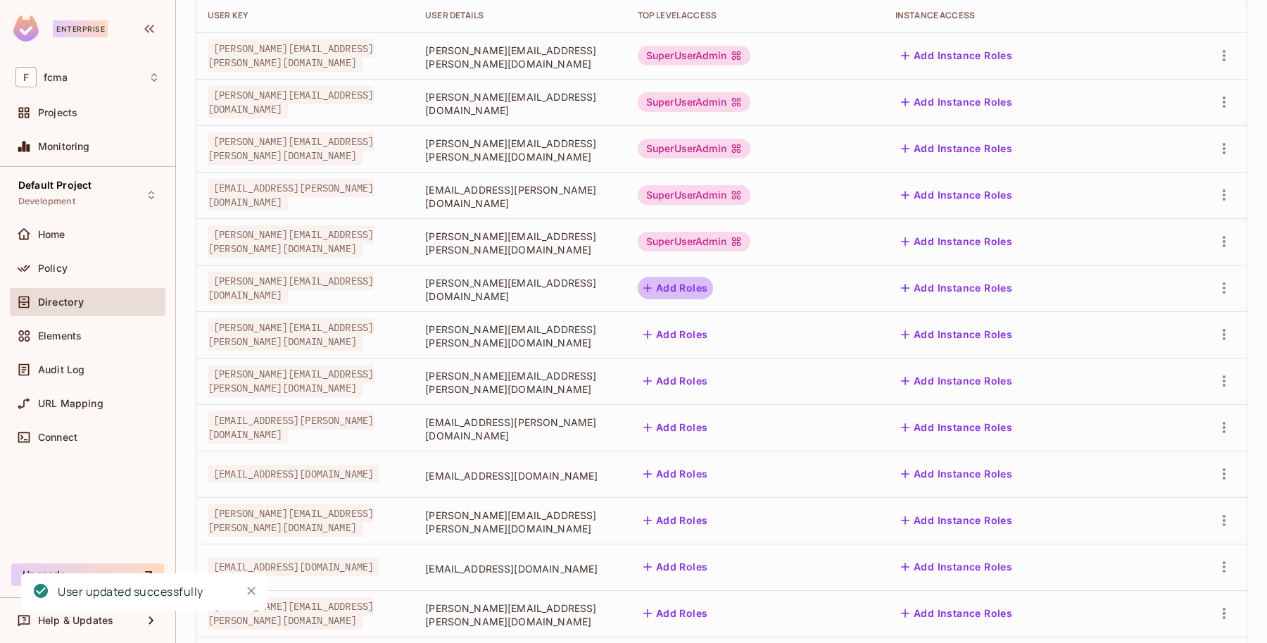
click at [714, 279] on button "Add Roles" at bounding box center [676, 288] width 76 height 23
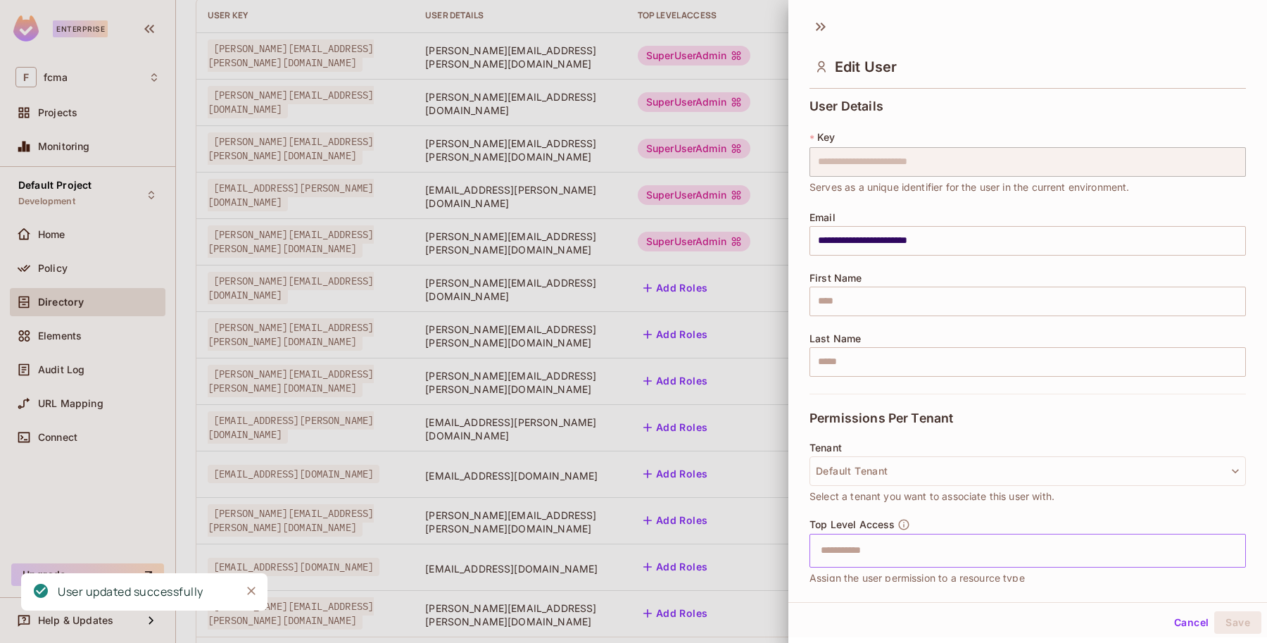
click at [825, 554] on input "text" at bounding box center [1015, 550] width 406 height 28
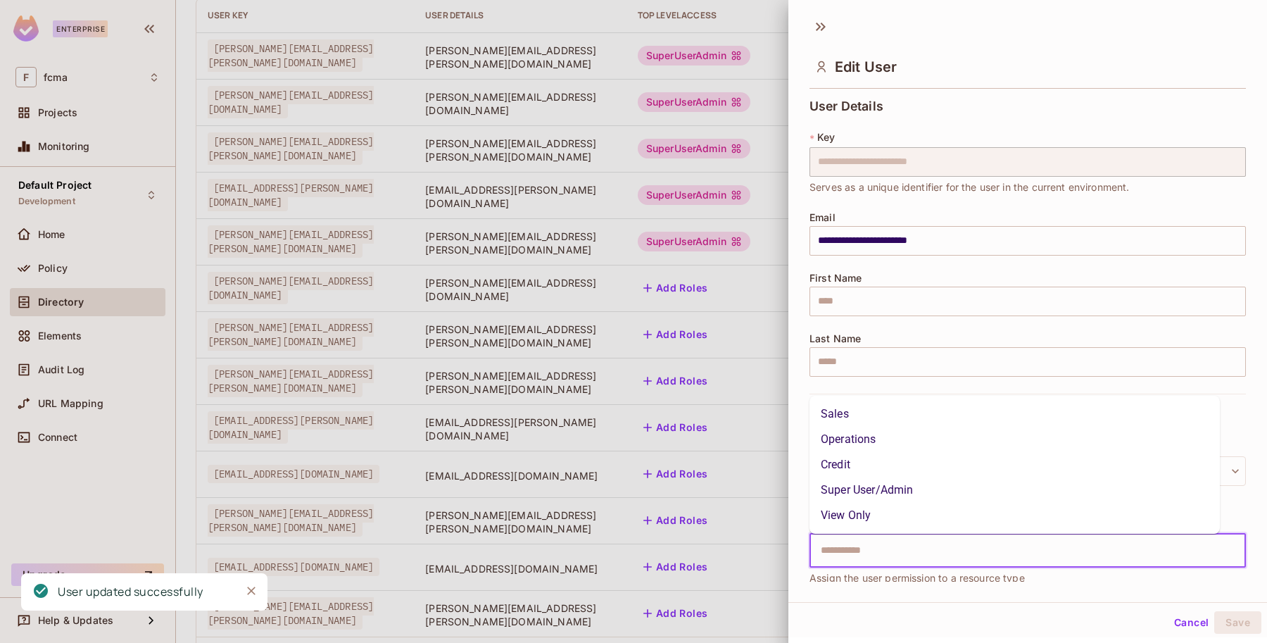
click at [904, 486] on li "Super User/Admin" at bounding box center [1014, 489] width 410 height 25
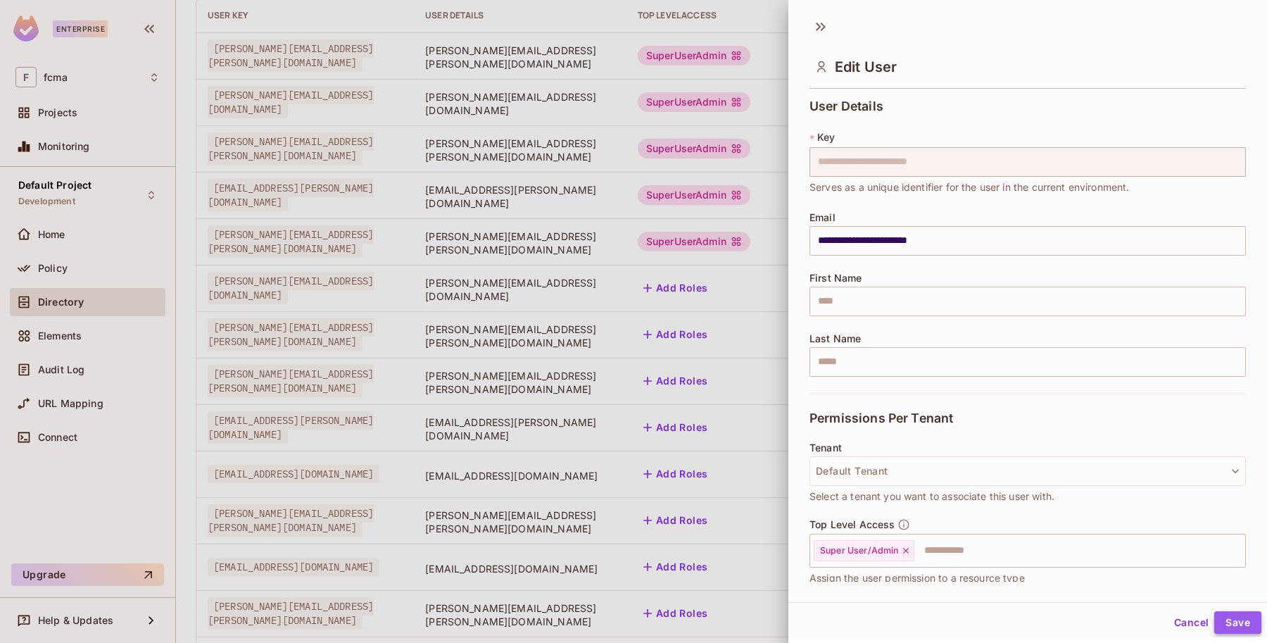
click at [1220, 617] on button "Save" at bounding box center [1237, 622] width 47 height 23
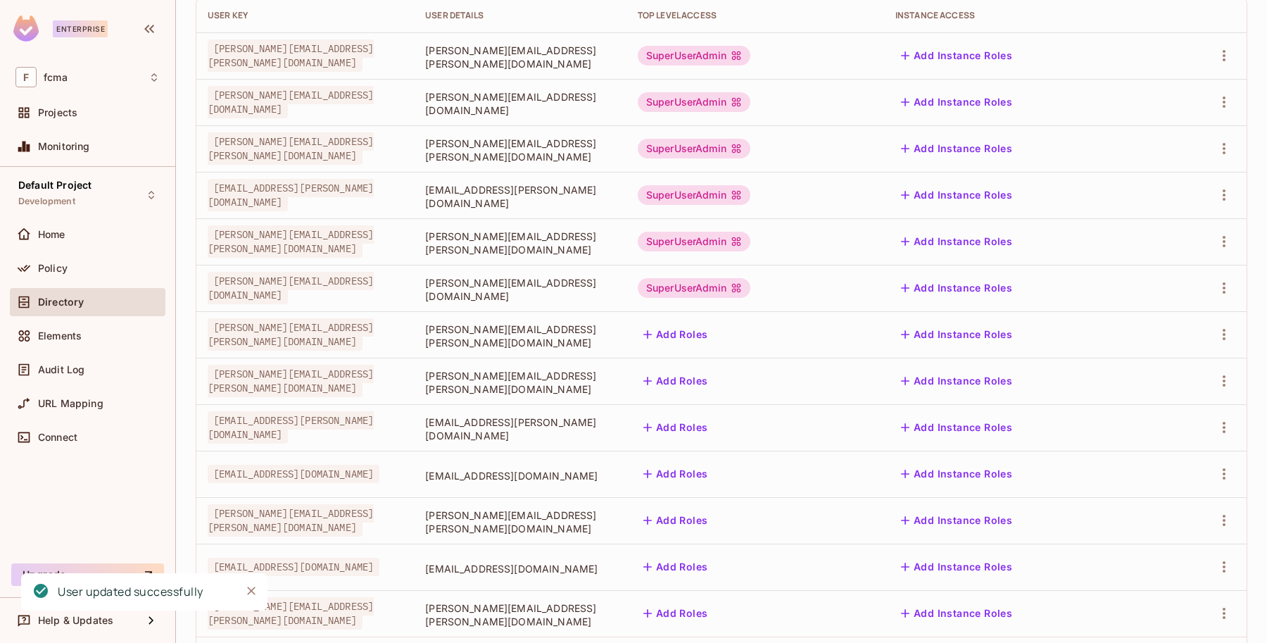
click at [714, 326] on button "Add Roles" at bounding box center [676, 334] width 76 height 23
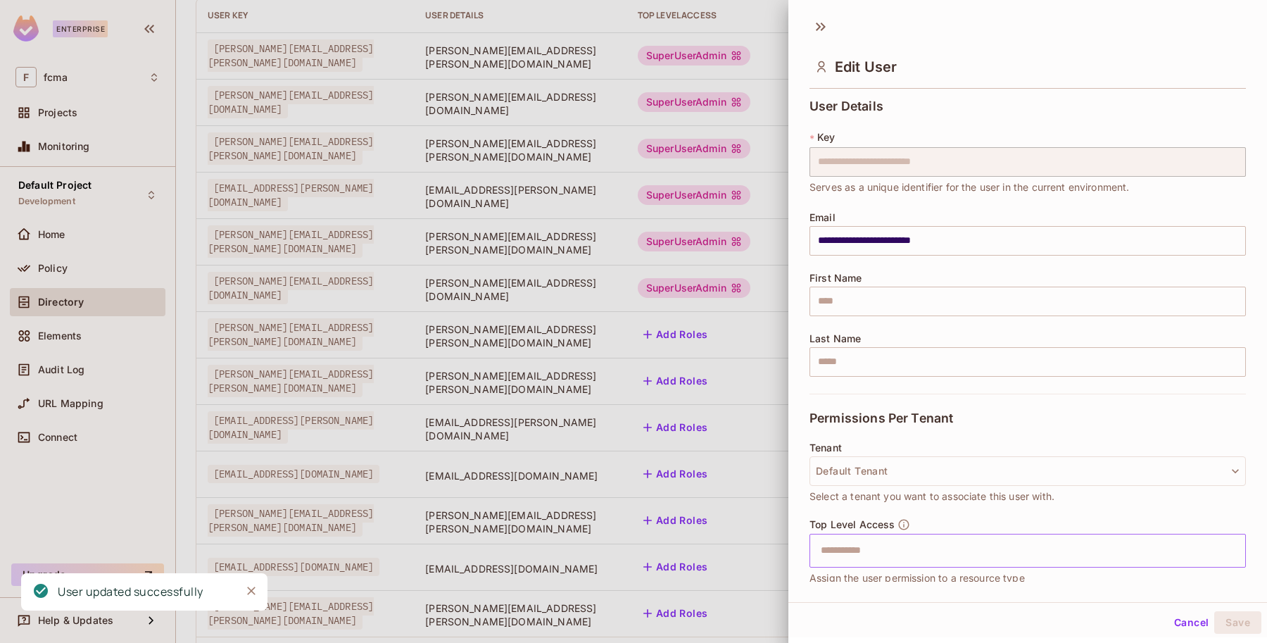
click at [843, 547] on input "text" at bounding box center [1015, 550] width 406 height 28
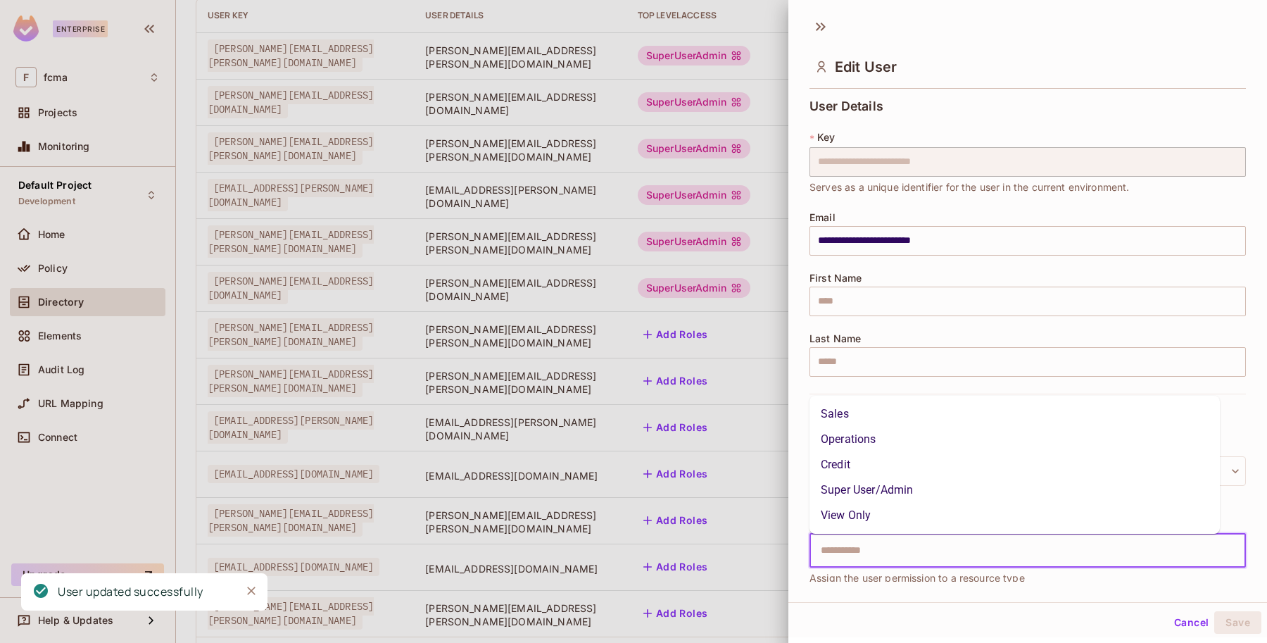
click at [885, 488] on li "Super User/Admin" at bounding box center [1014, 489] width 410 height 25
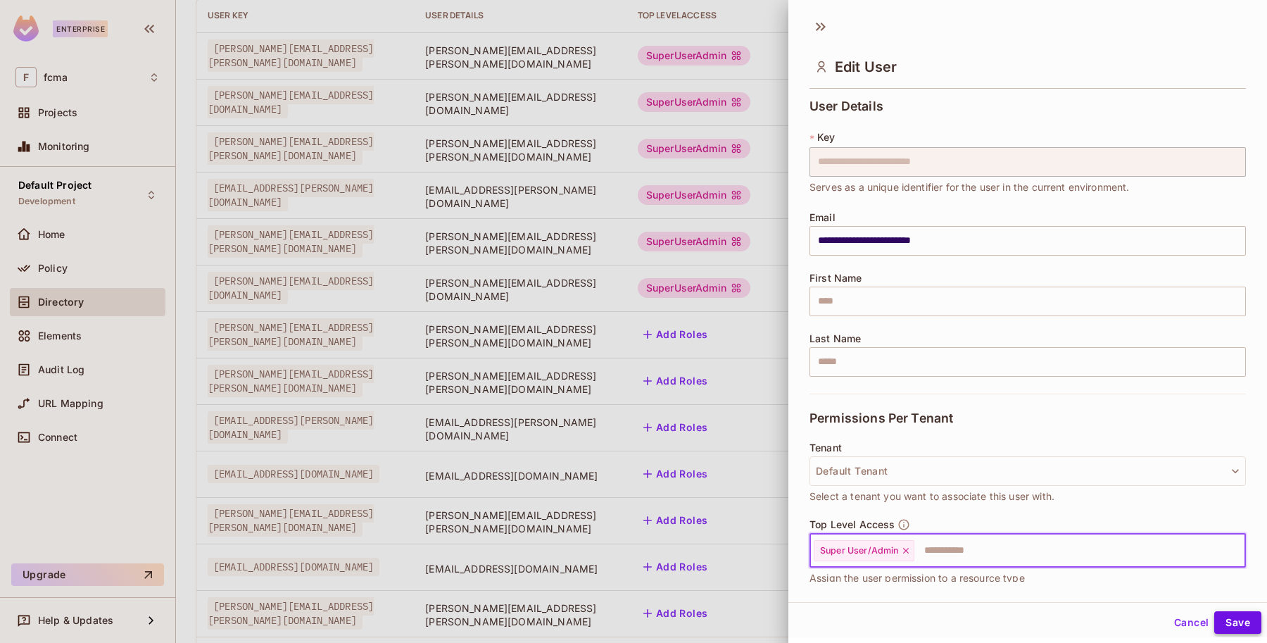
click at [1228, 617] on button "Save" at bounding box center [1237, 622] width 47 height 23
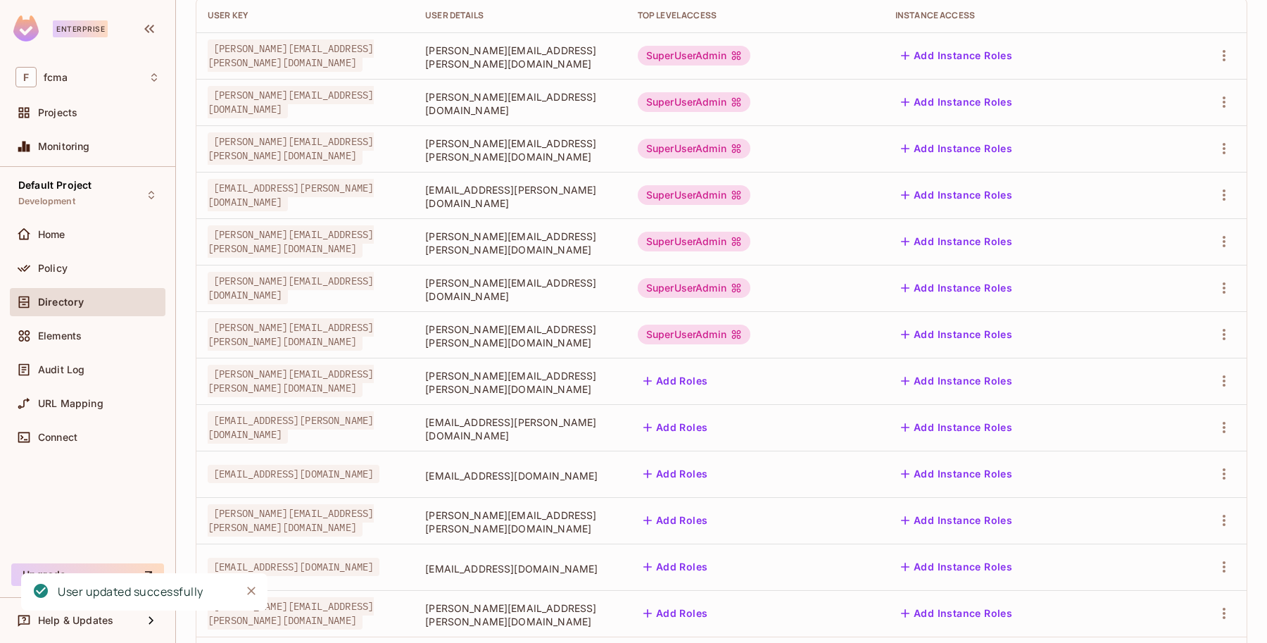
click at [714, 379] on button "Add Roles" at bounding box center [676, 380] width 76 height 23
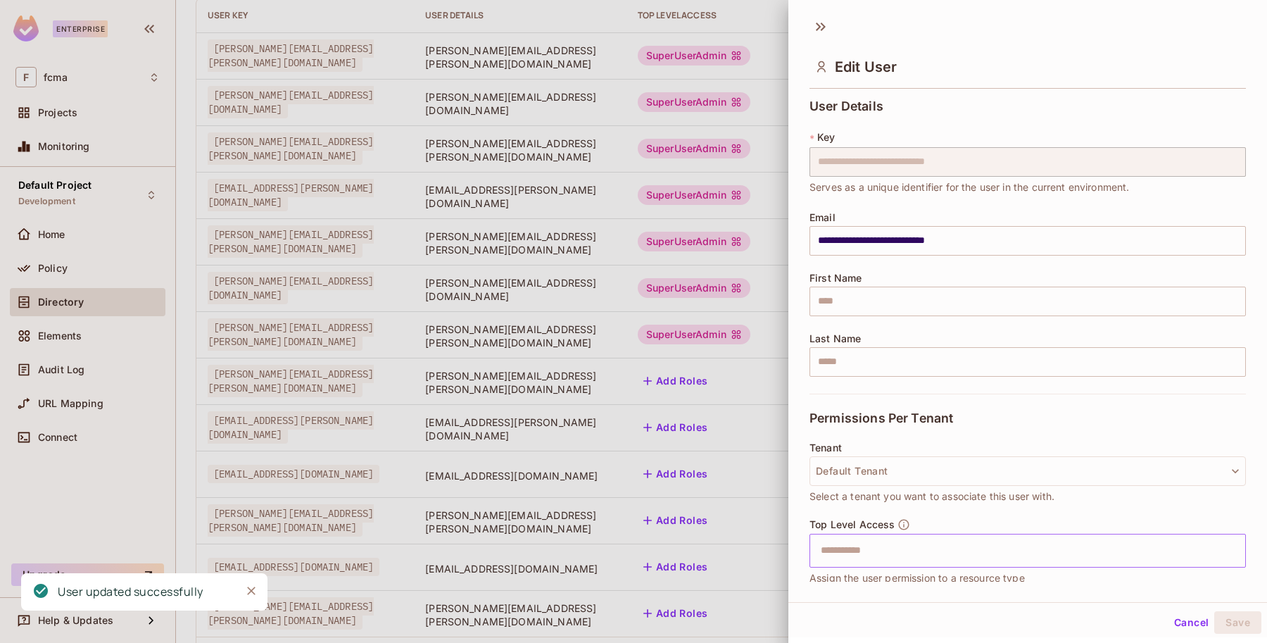
click at [828, 549] on input "text" at bounding box center [1015, 550] width 406 height 28
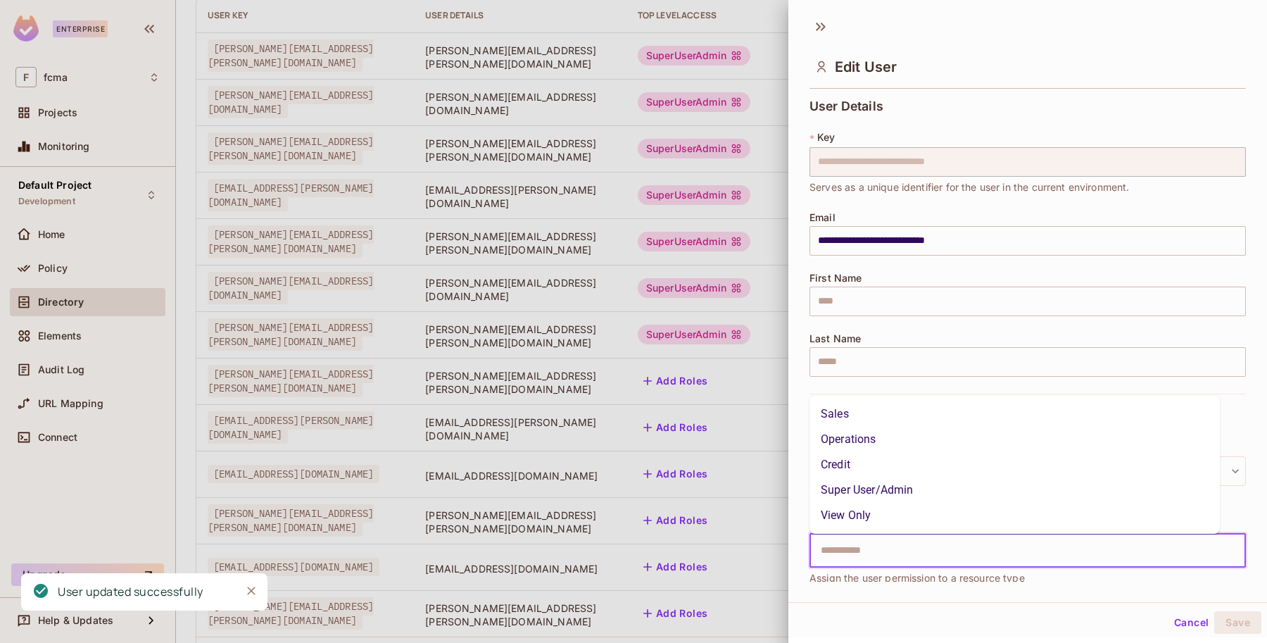
click at [888, 486] on li "Super User/Admin" at bounding box center [1014, 489] width 410 height 25
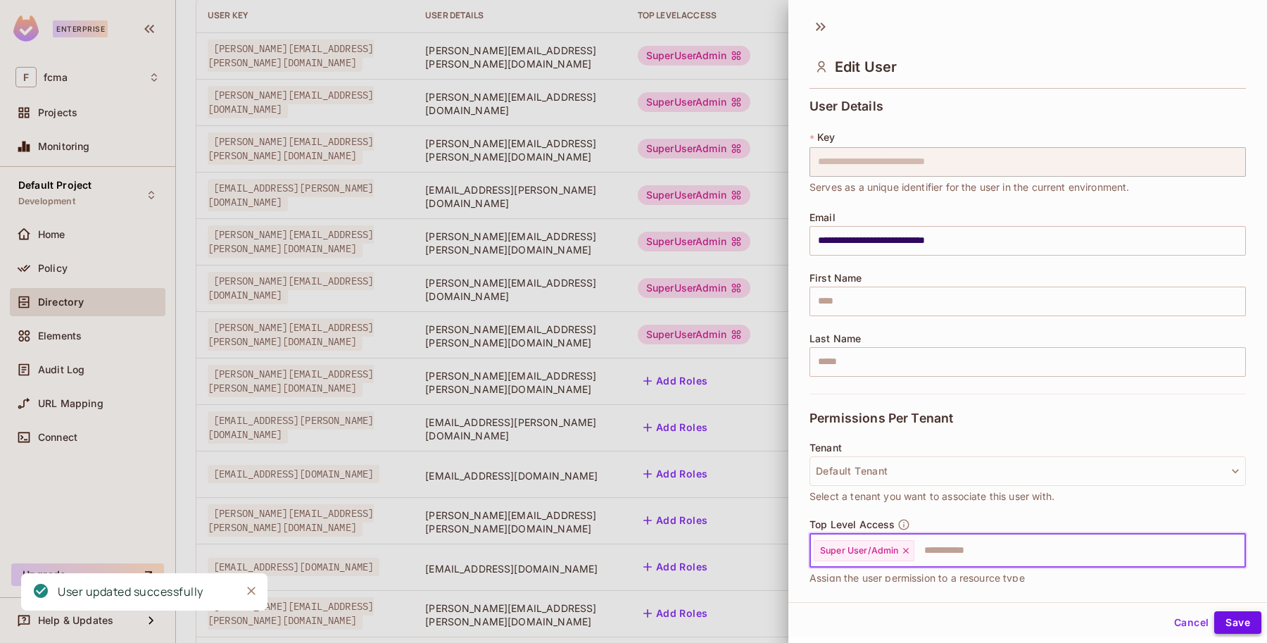
click at [1222, 620] on button "Save" at bounding box center [1237, 622] width 47 height 23
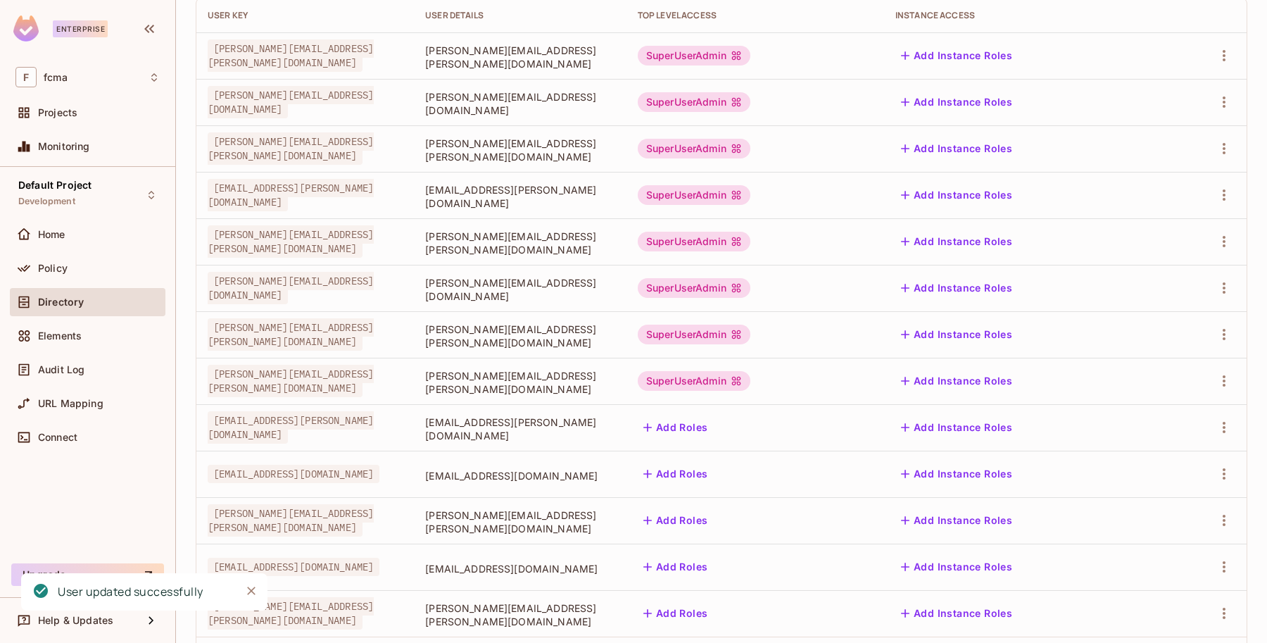
click at [714, 424] on button "Add Roles" at bounding box center [676, 427] width 76 height 23
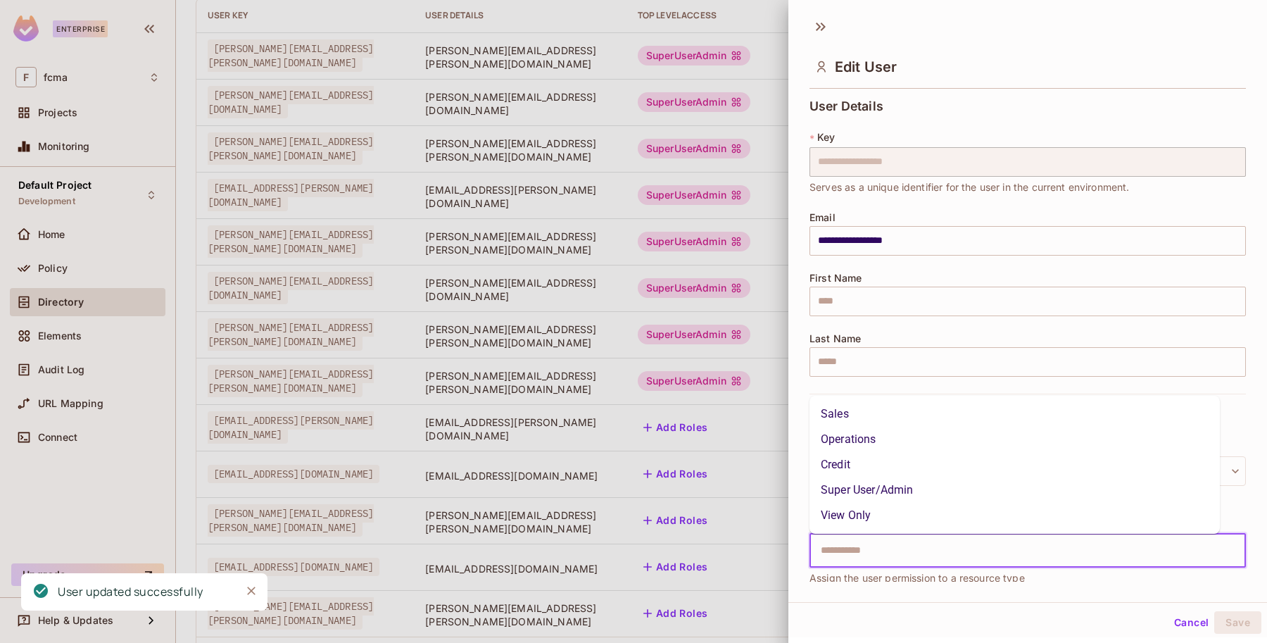
click at [842, 552] on input "text" at bounding box center [1015, 550] width 406 height 28
click at [873, 489] on li "Super User/Admin" at bounding box center [1014, 489] width 410 height 25
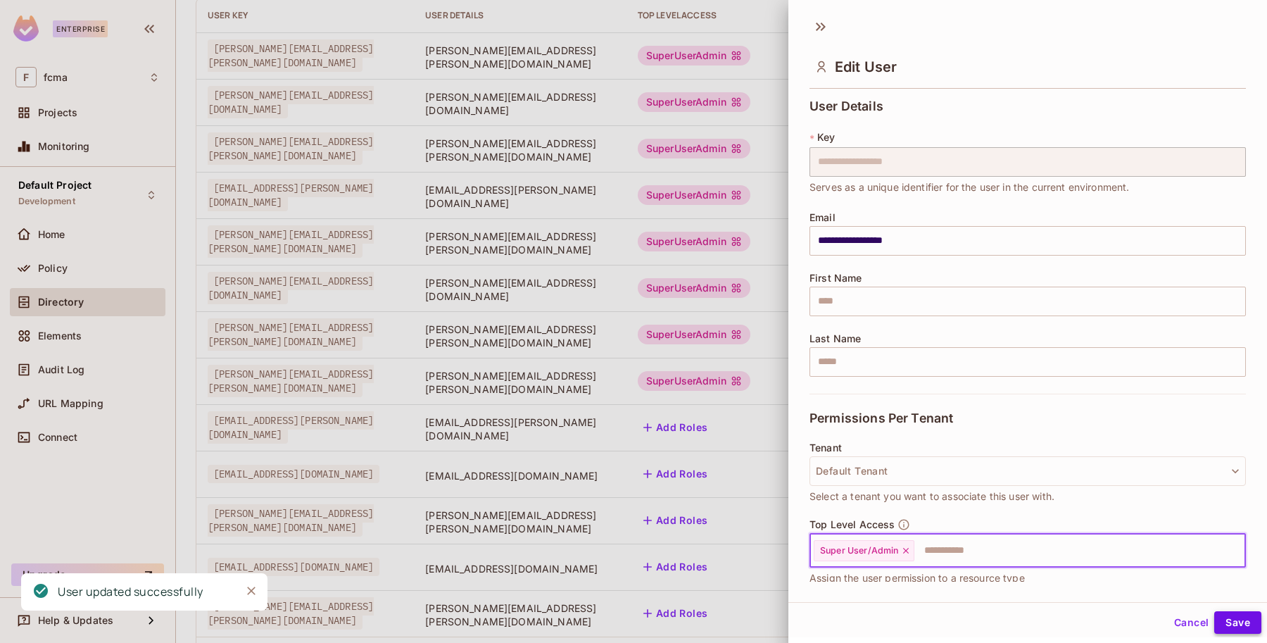
click at [1232, 620] on button "Save" at bounding box center [1237, 622] width 47 height 23
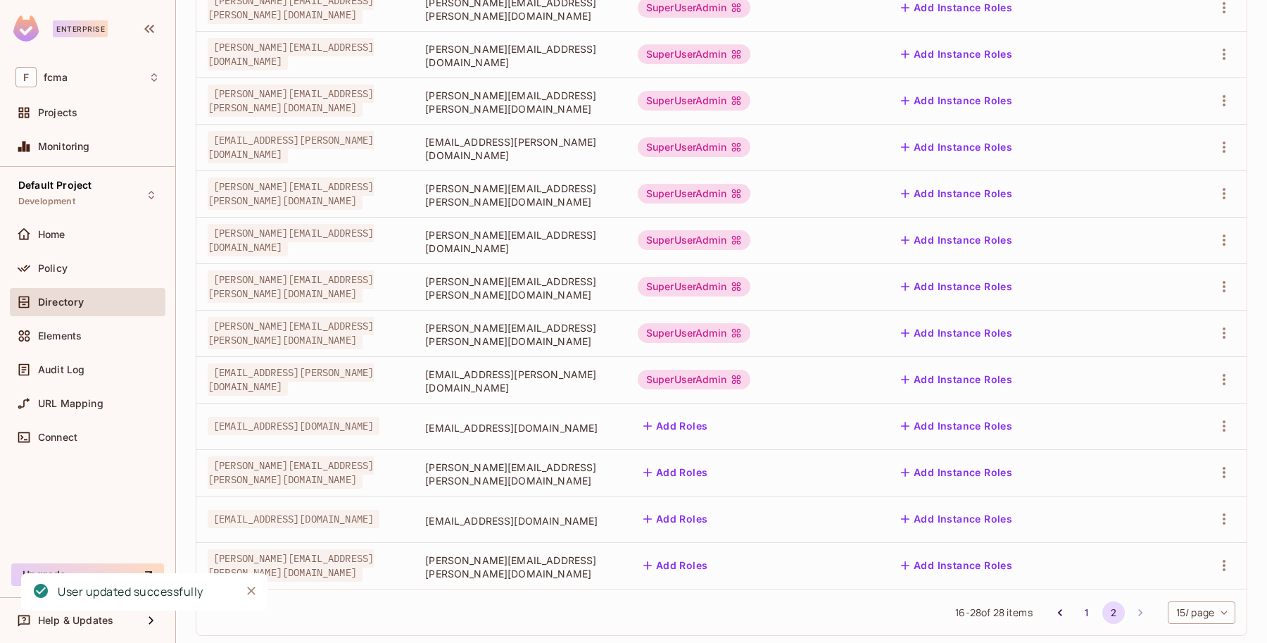
scroll to position [248, 0]
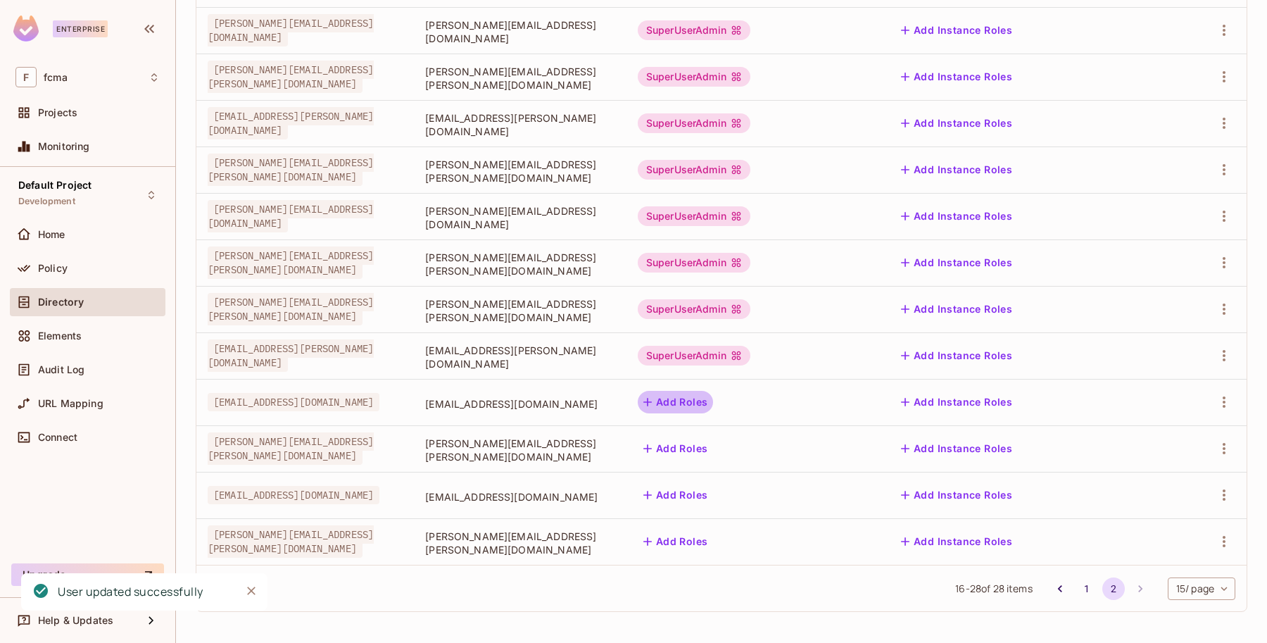
click at [714, 393] on button "Add Roles" at bounding box center [676, 402] width 76 height 23
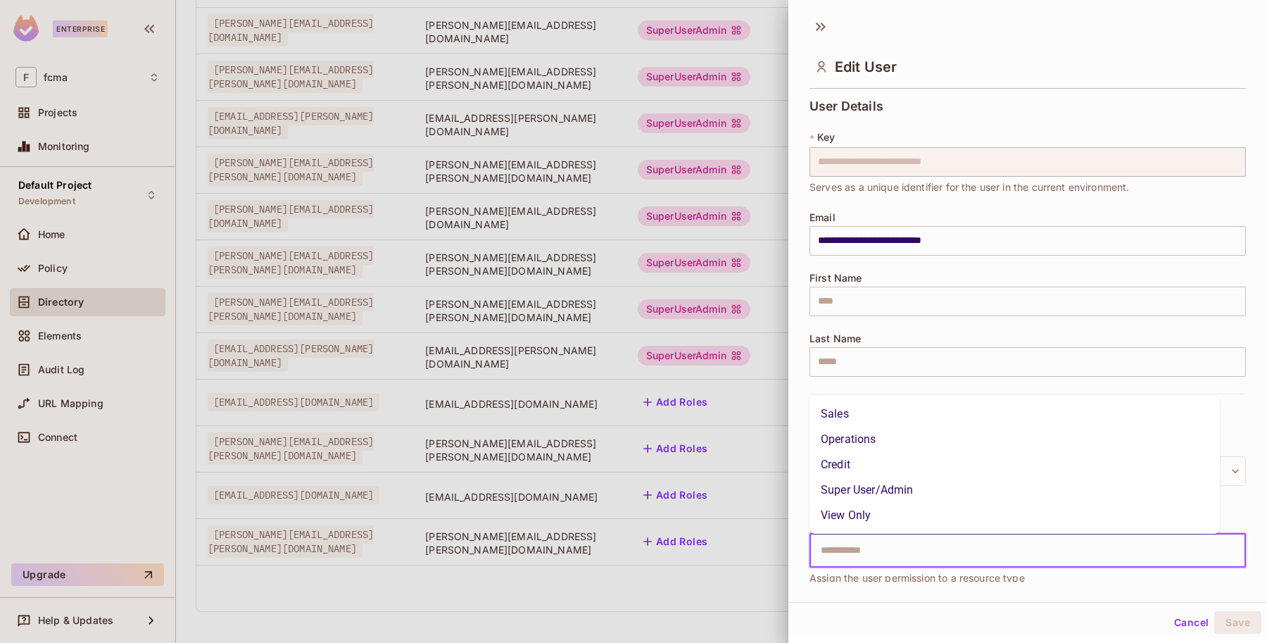
click at [840, 551] on input "text" at bounding box center [1015, 550] width 406 height 28
click at [863, 480] on li "Super User/Admin" at bounding box center [1014, 489] width 410 height 25
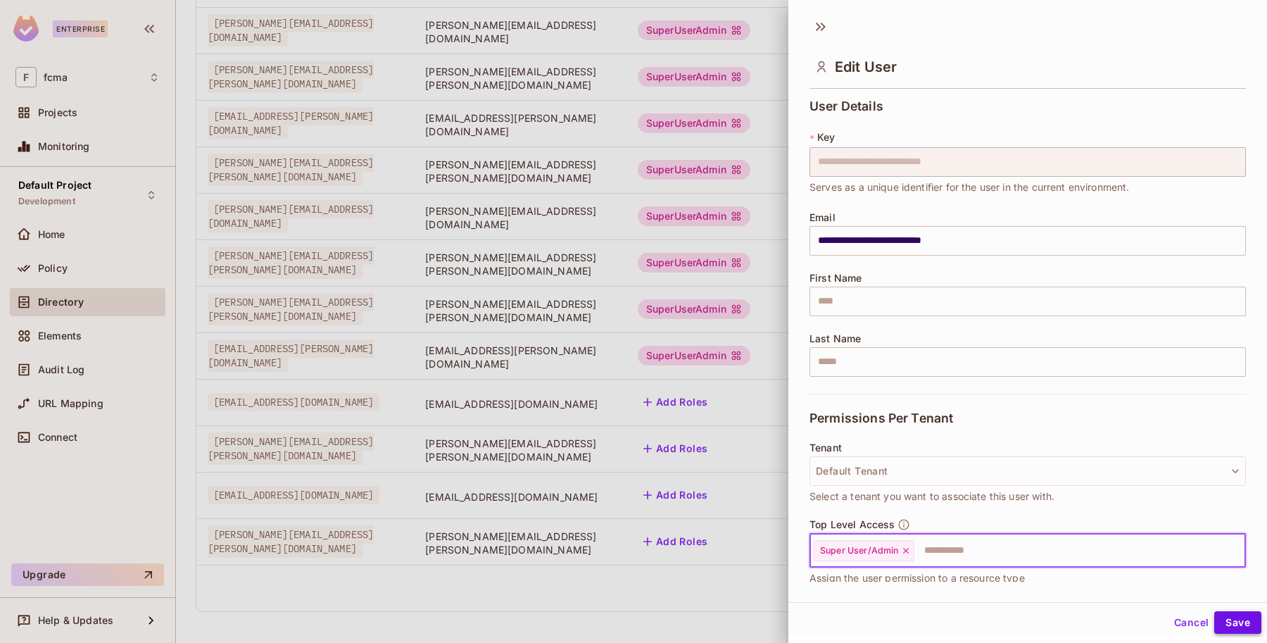
click at [1232, 620] on button "Save" at bounding box center [1237, 622] width 47 height 23
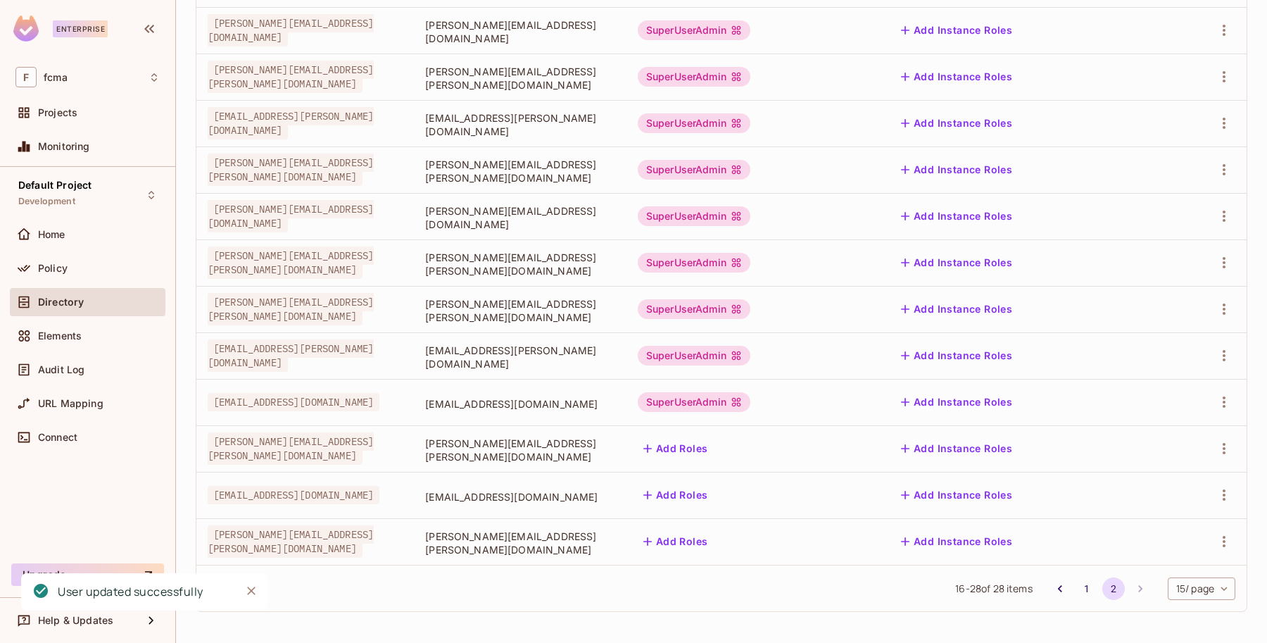
click at [714, 441] on button "Add Roles" at bounding box center [676, 448] width 76 height 23
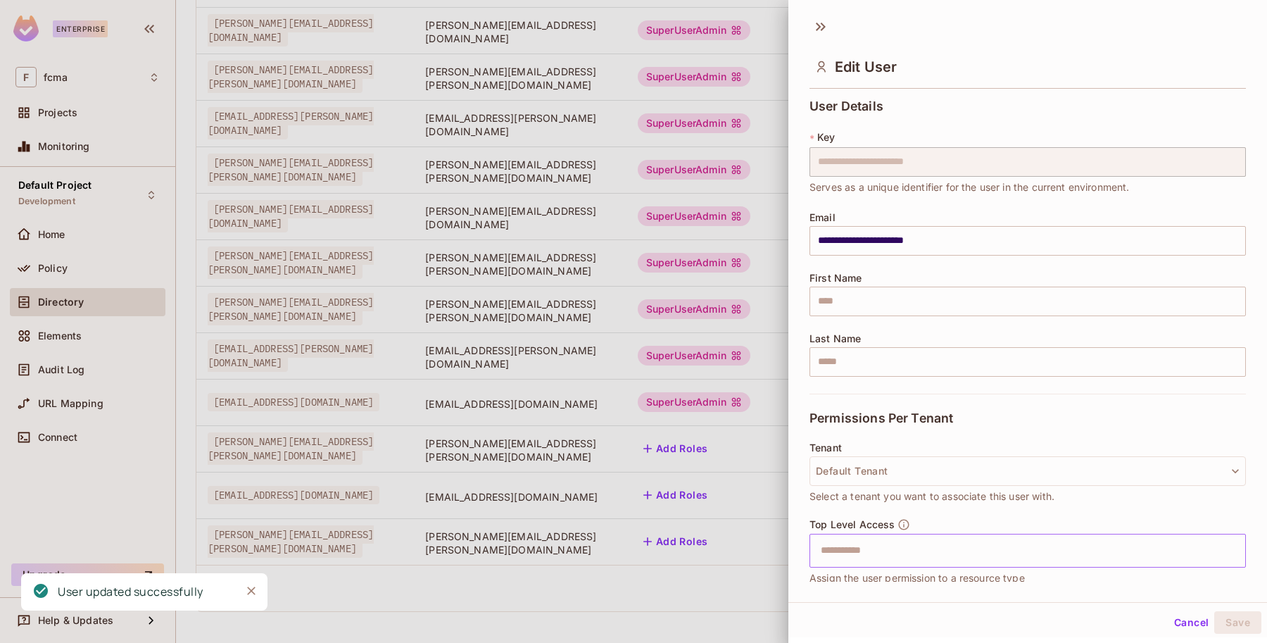
click at [856, 557] on input "text" at bounding box center [1015, 550] width 406 height 28
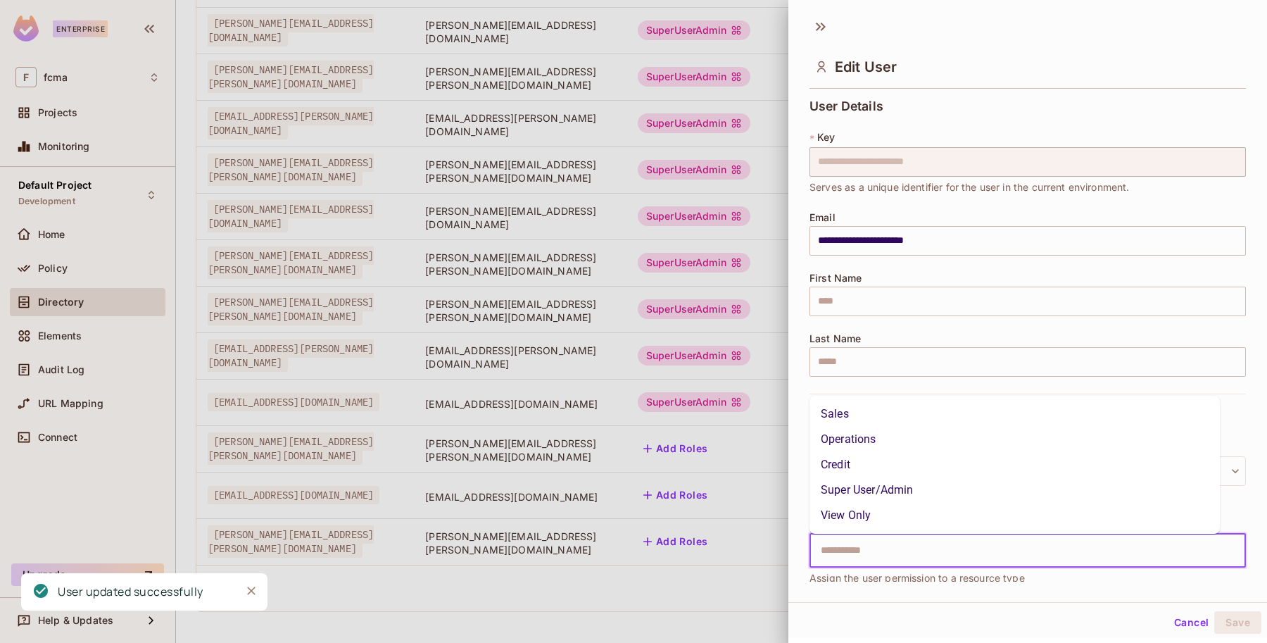
click at [892, 486] on li "Super User/Admin" at bounding box center [1014, 489] width 410 height 25
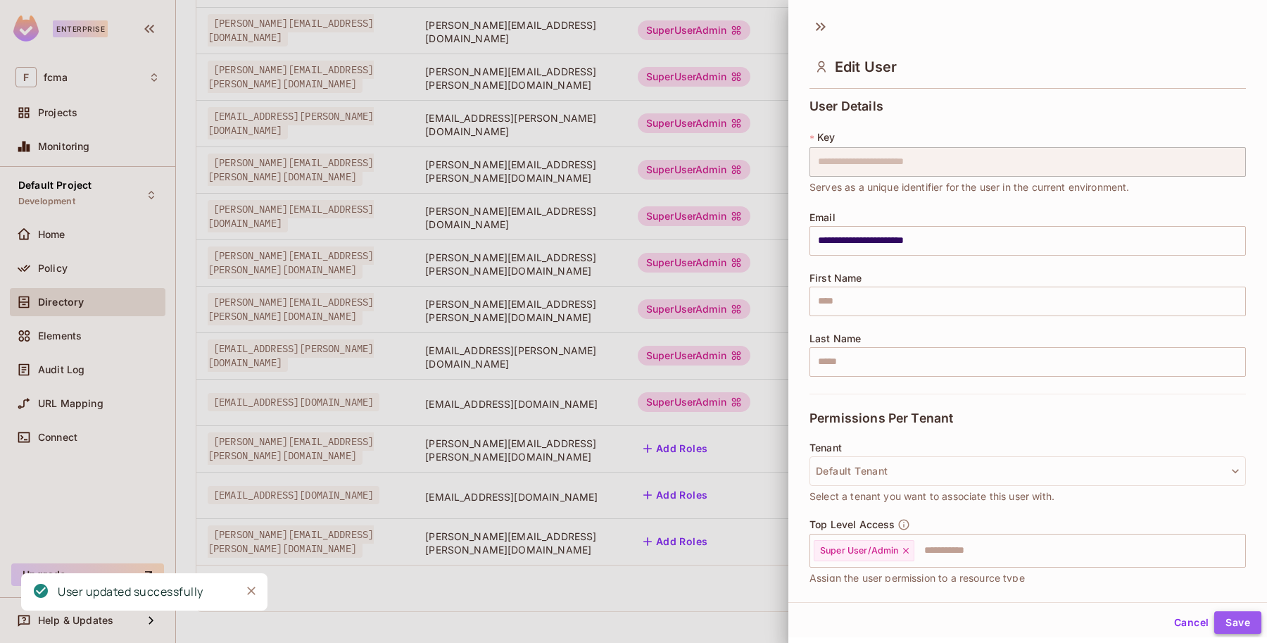
click at [1226, 620] on button "Save" at bounding box center [1237, 622] width 47 height 23
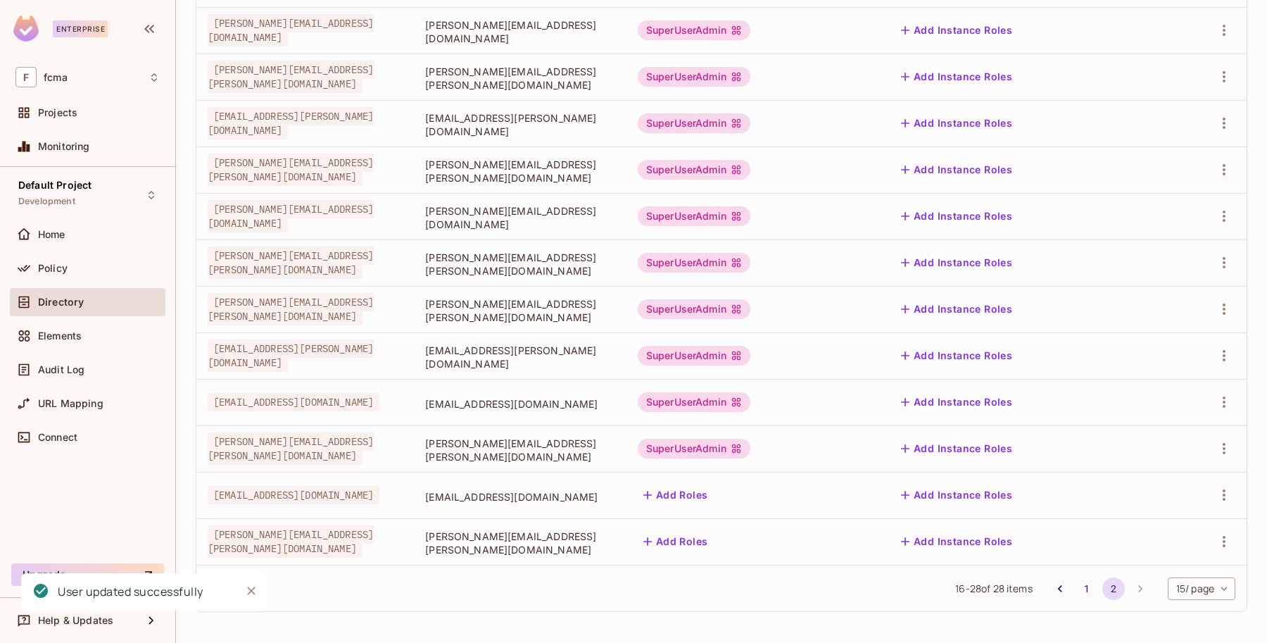
click at [714, 490] on button "Add Roles" at bounding box center [676, 494] width 76 height 23
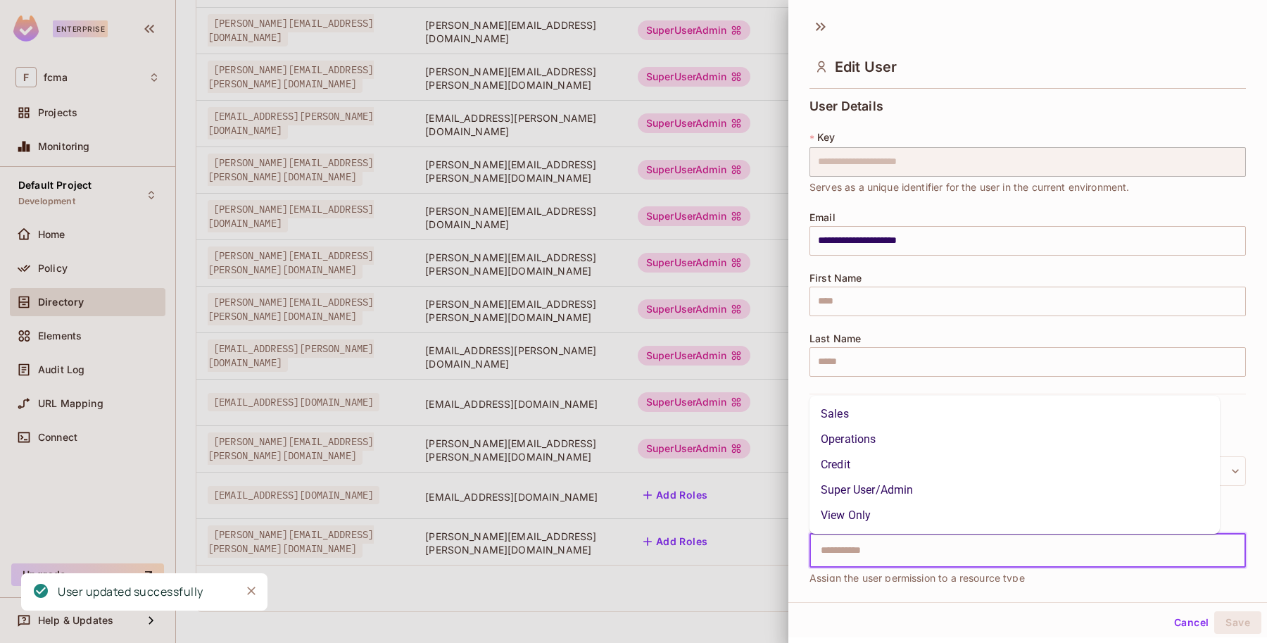
click at [873, 557] on input "text" at bounding box center [1015, 550] width 406 height 28
click at [876, 493] on li "Super User/Admin" at bounding box center [1014, 489] width 410 height 25
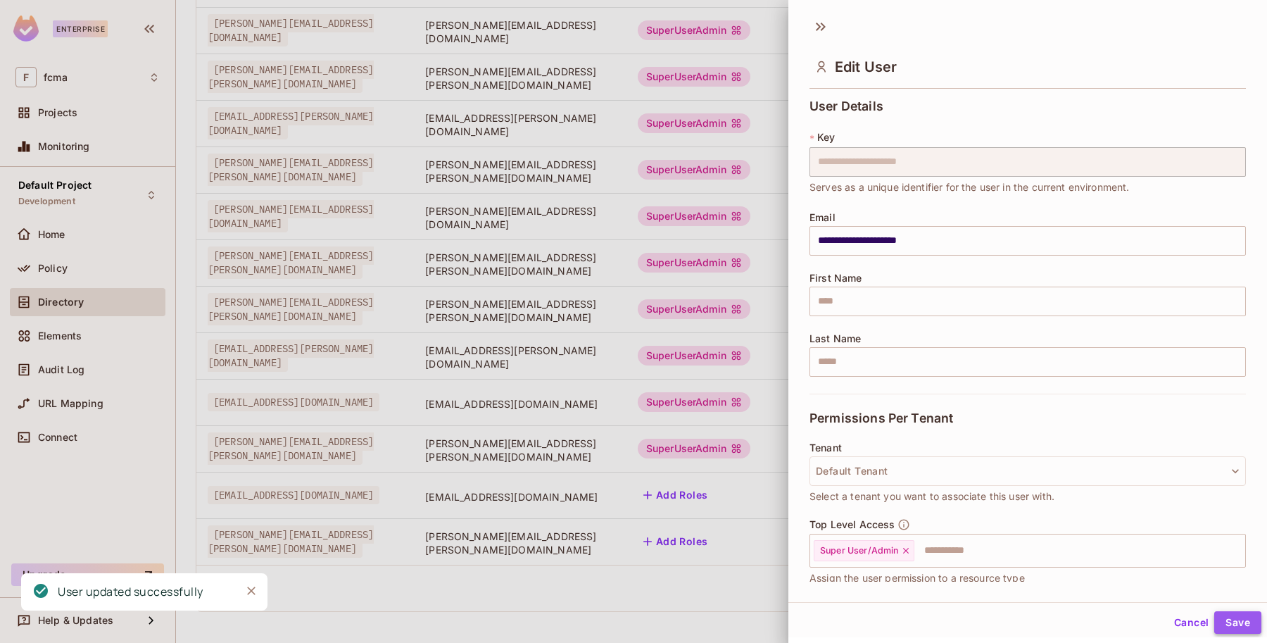
click at [1226, 616] on button "Save" at bounding box center [1237, 622] width 47 height 23
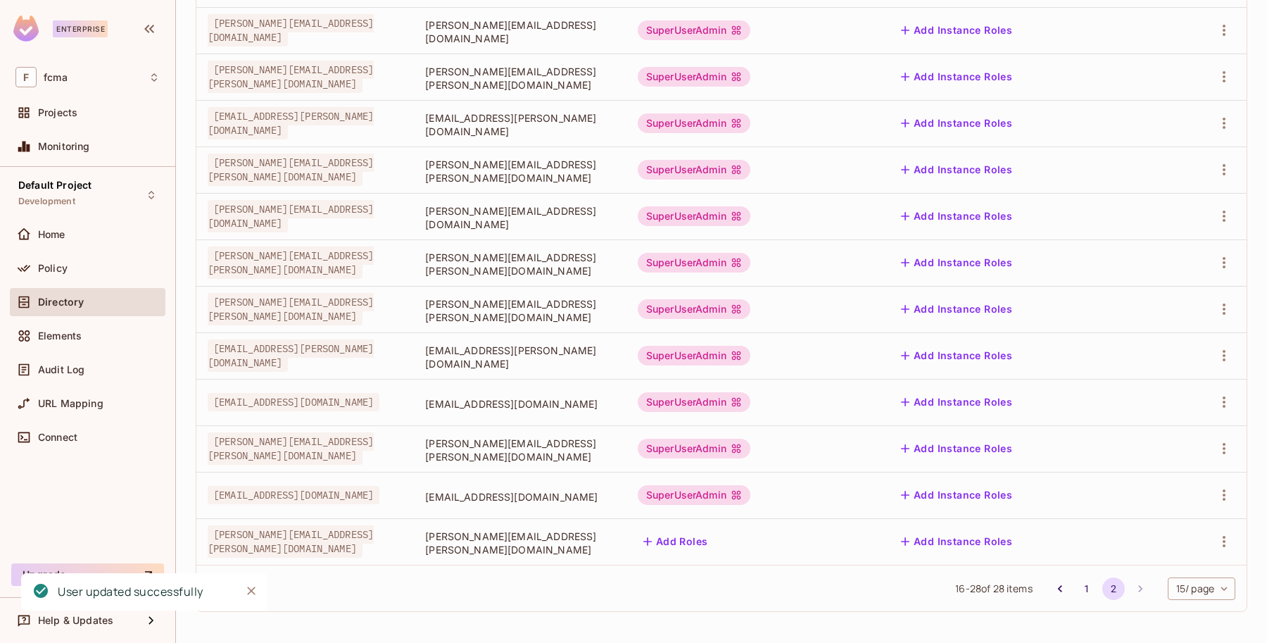
click at [714, 540] on button "Add Roles" at bounding box center [676, 541] width 76 height 23
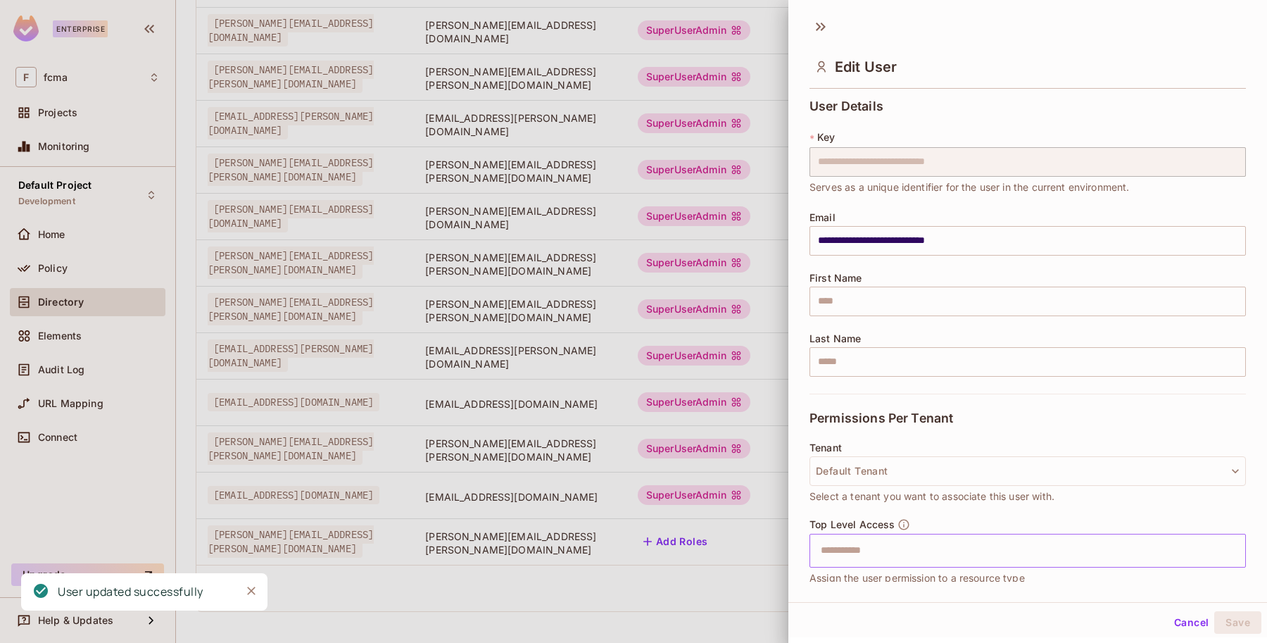
click at [840, 553] on input "text" at bounding box center [1015, 550] width 406 height 28
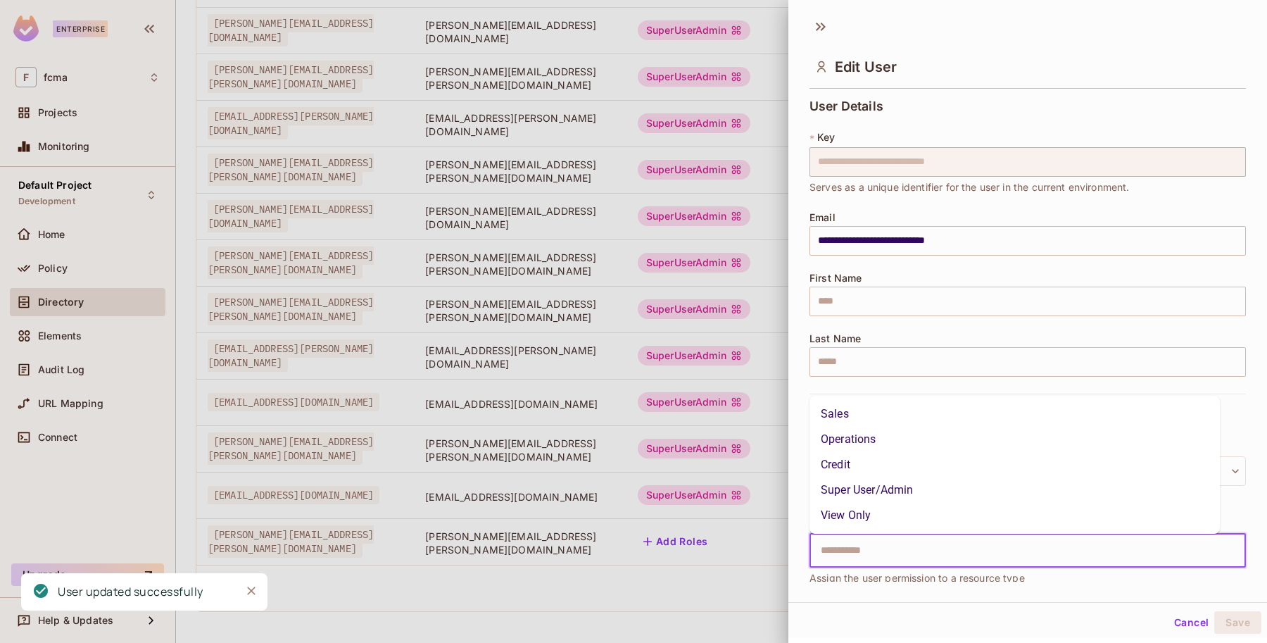
click at [866, 493] on li "Super User/Admin" at bounding box center [1014, 489] width 410 height 25
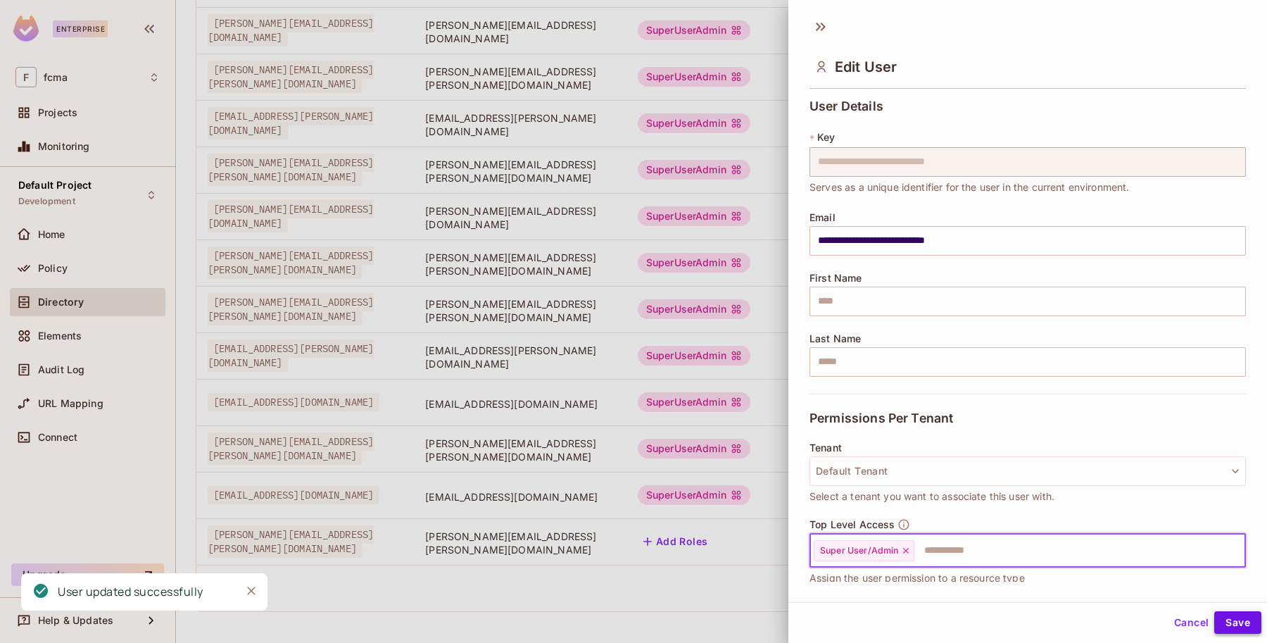
click at [1222, 620] on button "Save" at bounding box center [1237, 622] width 47 height 23
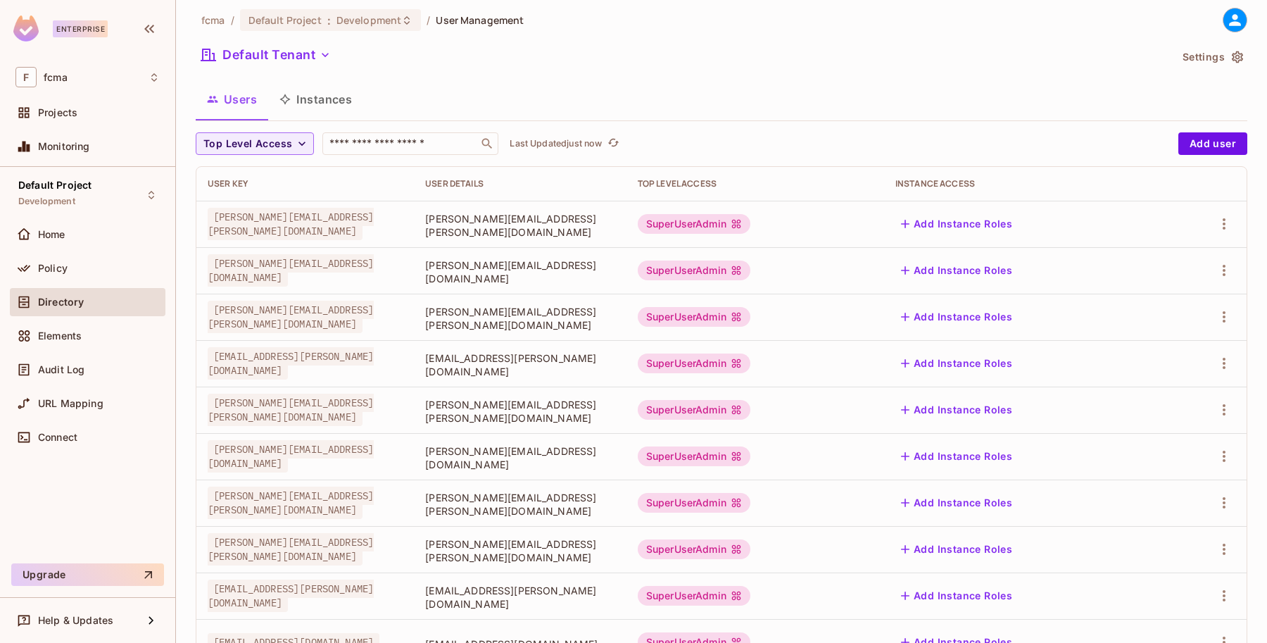
scroll to position [0, 0]
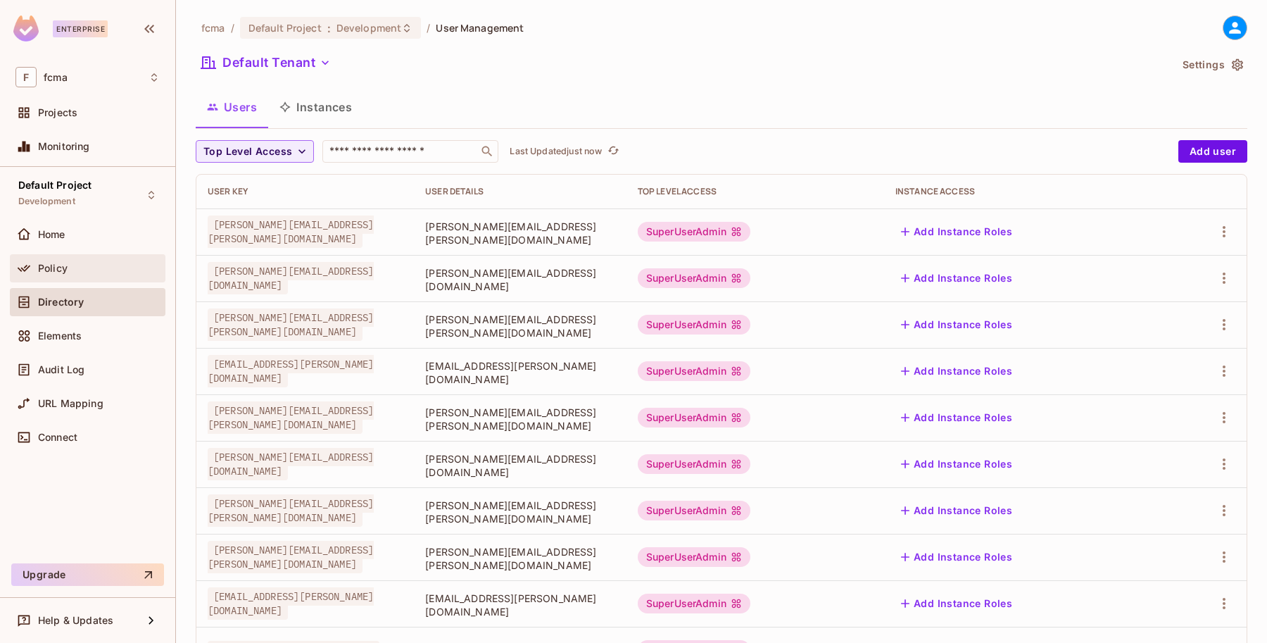
click at [65, 270] on span "Policy" at bounding box center [53, 267] width 30 height 11
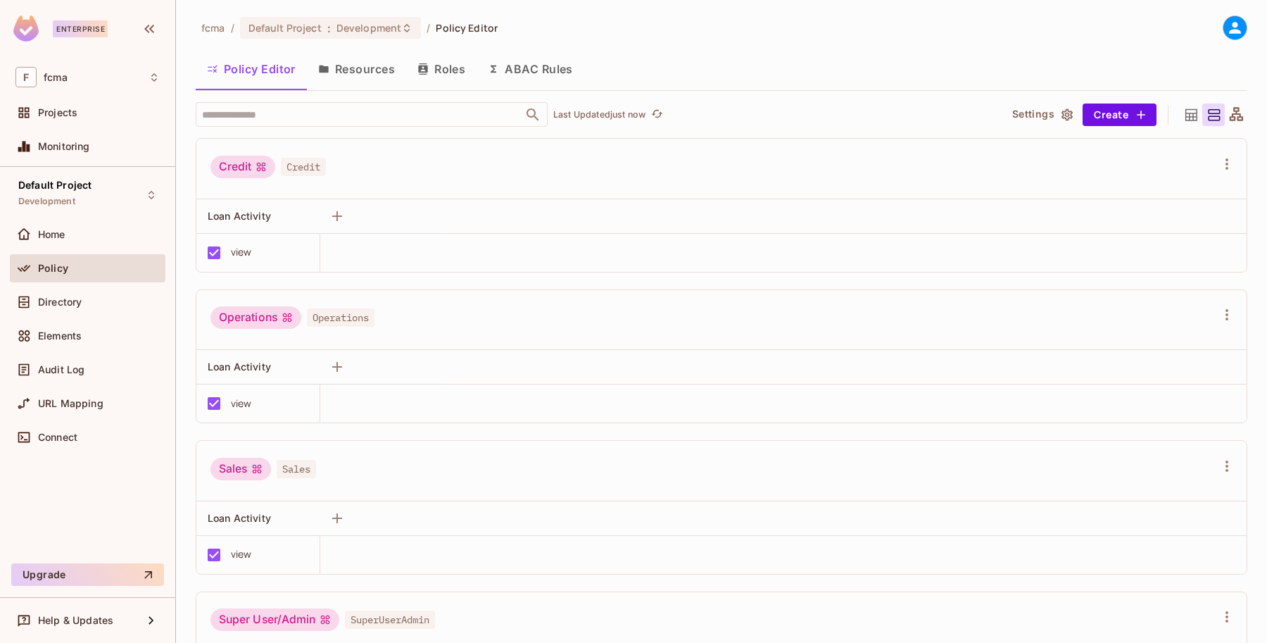
click at [443, 65] on button "Roles" at bounding box center [441, 68] width 70 height 35
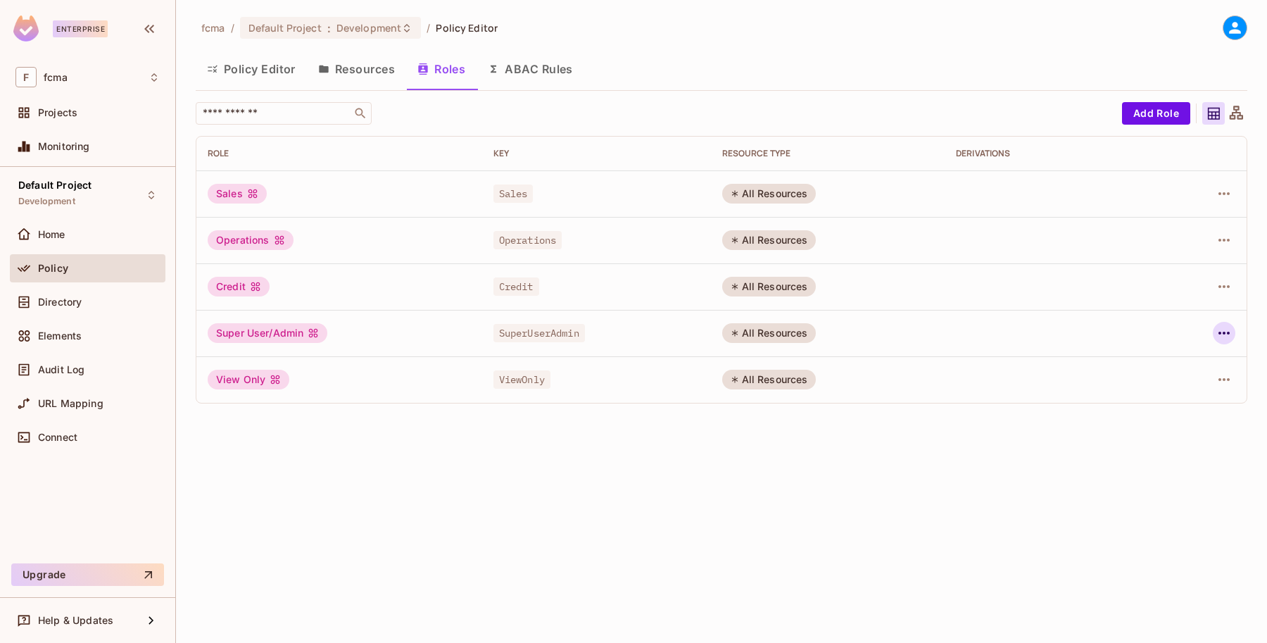
click at [1228, 331] on icon "button" at bounding box center [1223, 332] width 17 height 17
click at [1174, 359] on div "Edit Role" at bounding box center [1161, 365] width 42 height 14
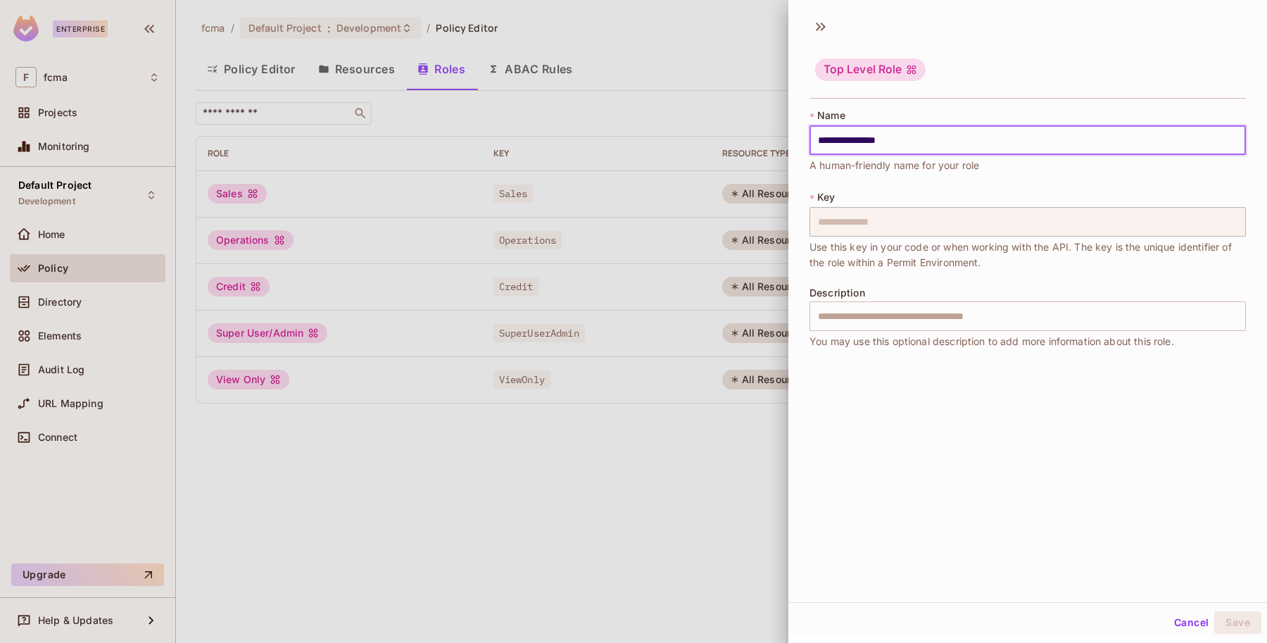
click at [913, 141] on input "**********" at bounding box center [1027, 140] width 436 height 30
drag, startPoint x: 913, startPoint y: 137, endPoint x: 870, endPoint y: 141, distance: 43.8
click at [870, 141] on input "**********" at bounding box center [1027, 140] width 436 height 30
type input "**********"
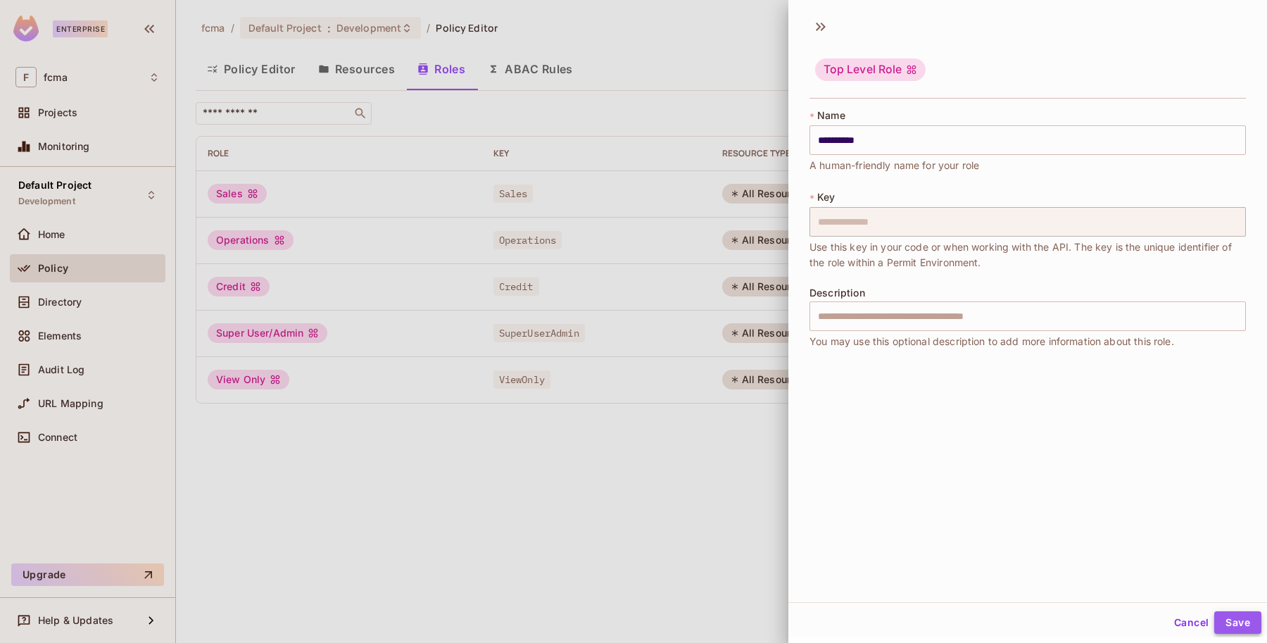
click at [1222, 617] on button "Save" at bounding box center [1237, 622] width 47 height 23
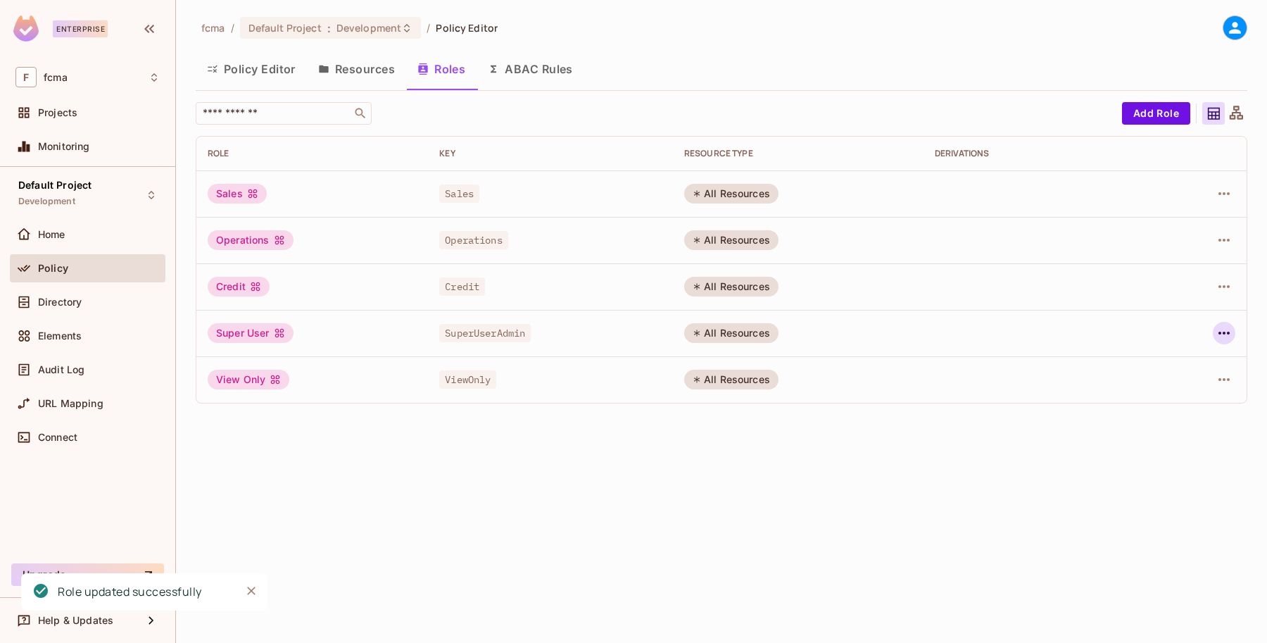
click at [1229, 328] on icon "button" at bounding box center [1223, 332] width 17 height 17
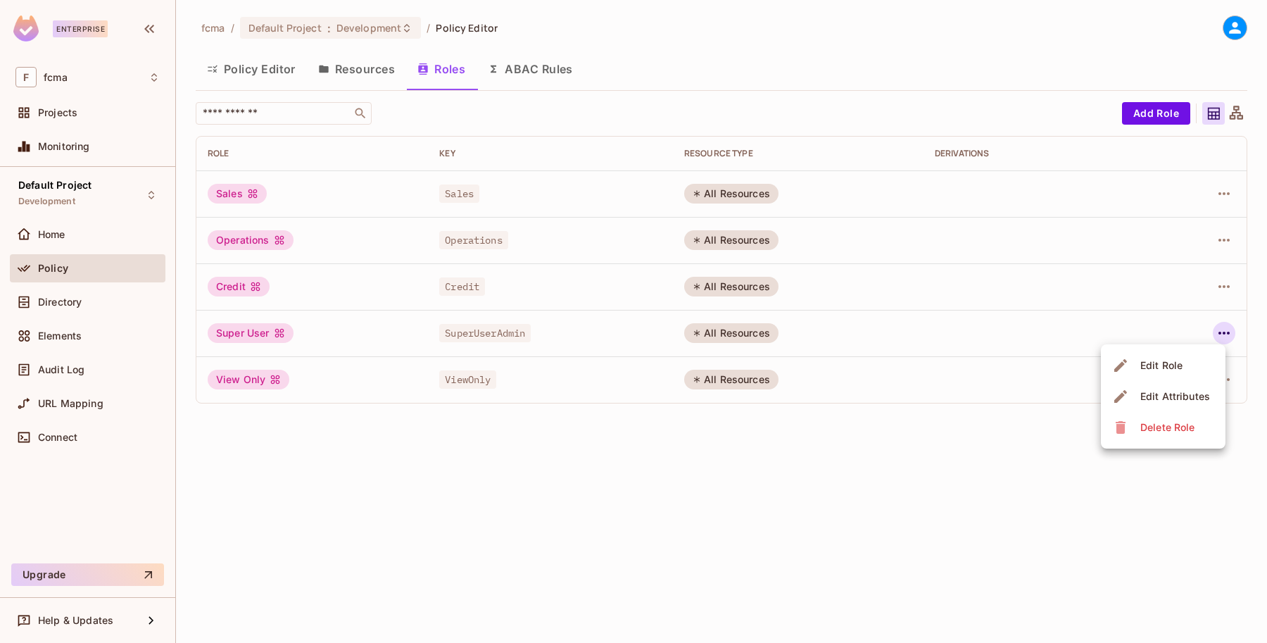
click at [1201, 365] on li "Edit Role" at bounding box center [1163, 365] width 125 height 31
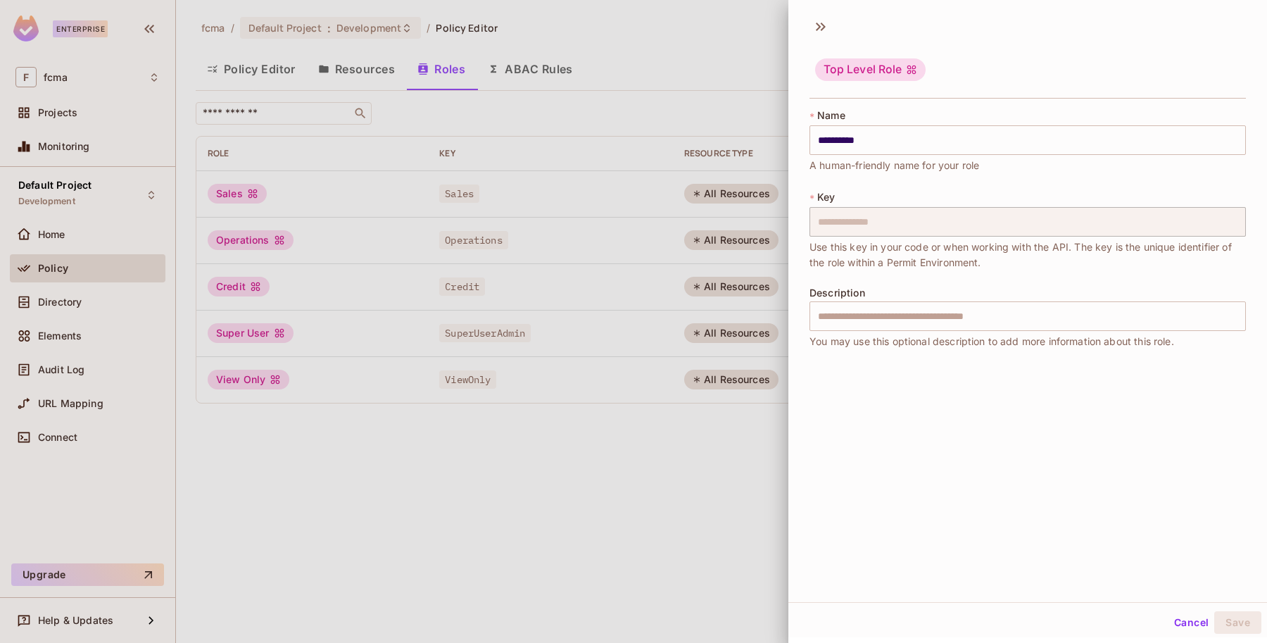
click at [1180, 618] on button "Cancel" at bounding box center [1191, 622] width 46 height 23
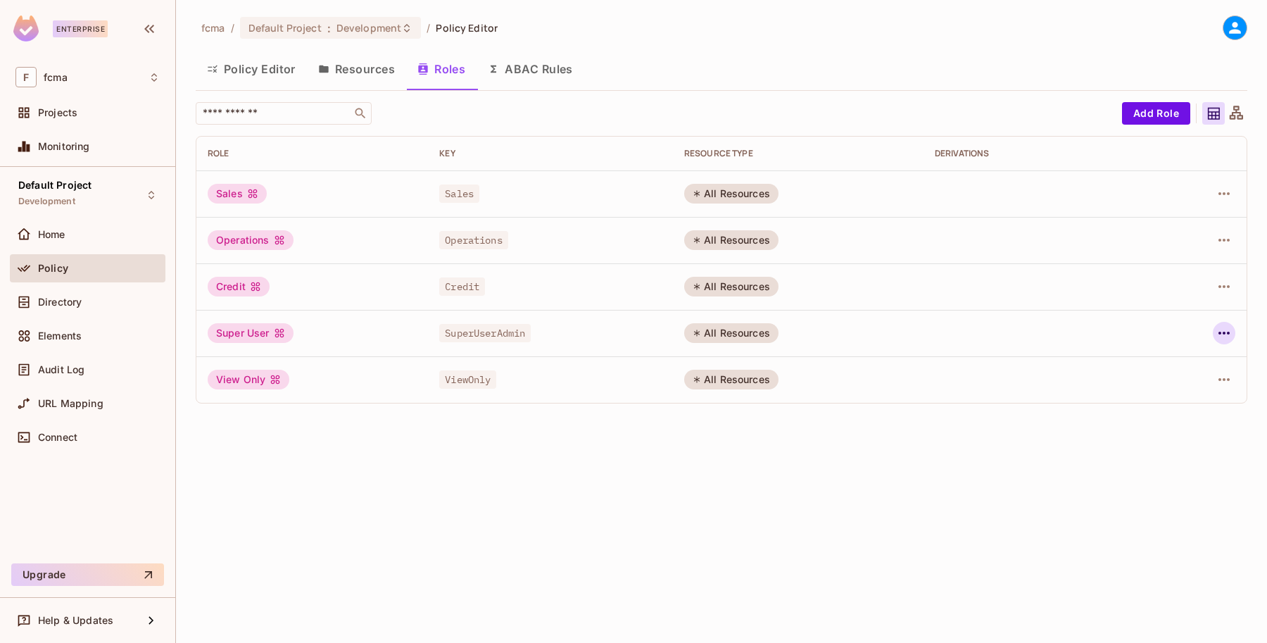
click at [1227, 329] on icon "button" at bounding box center [1223, 332] width 17 height 17
click at [1166, 424] on div "Delete Role" at bounding box center [1167, 427] width 54 height 14
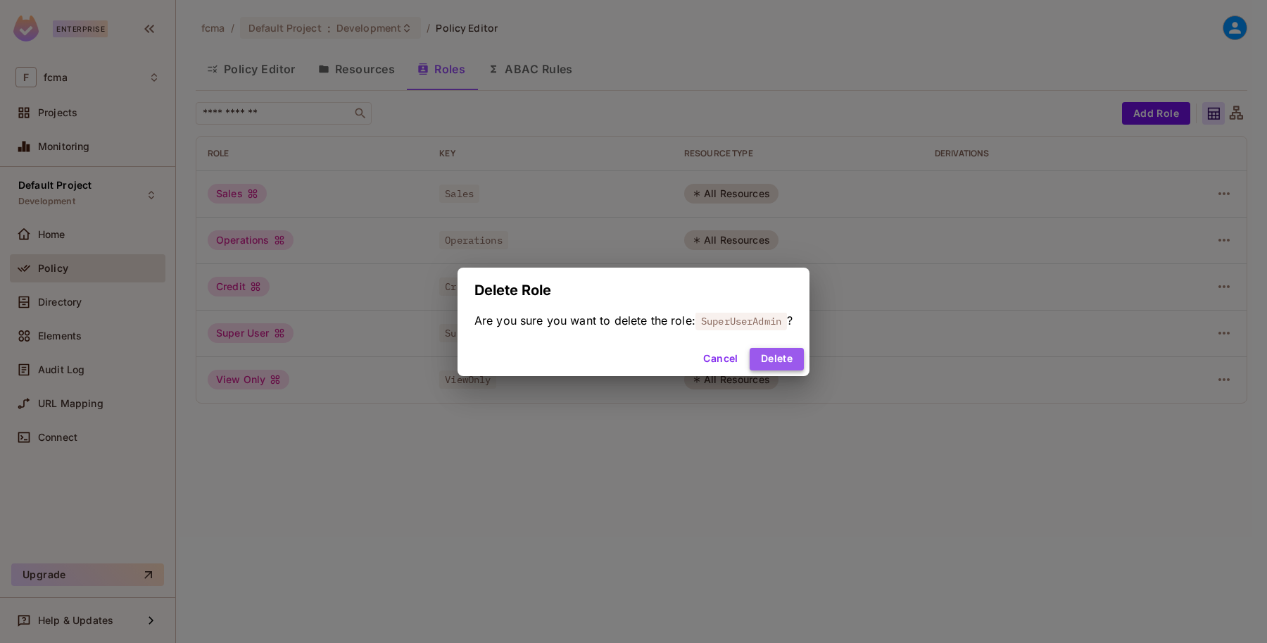
click at [785, 357] on button "Delete" at bounding box center [776, 359] width 54 height 23
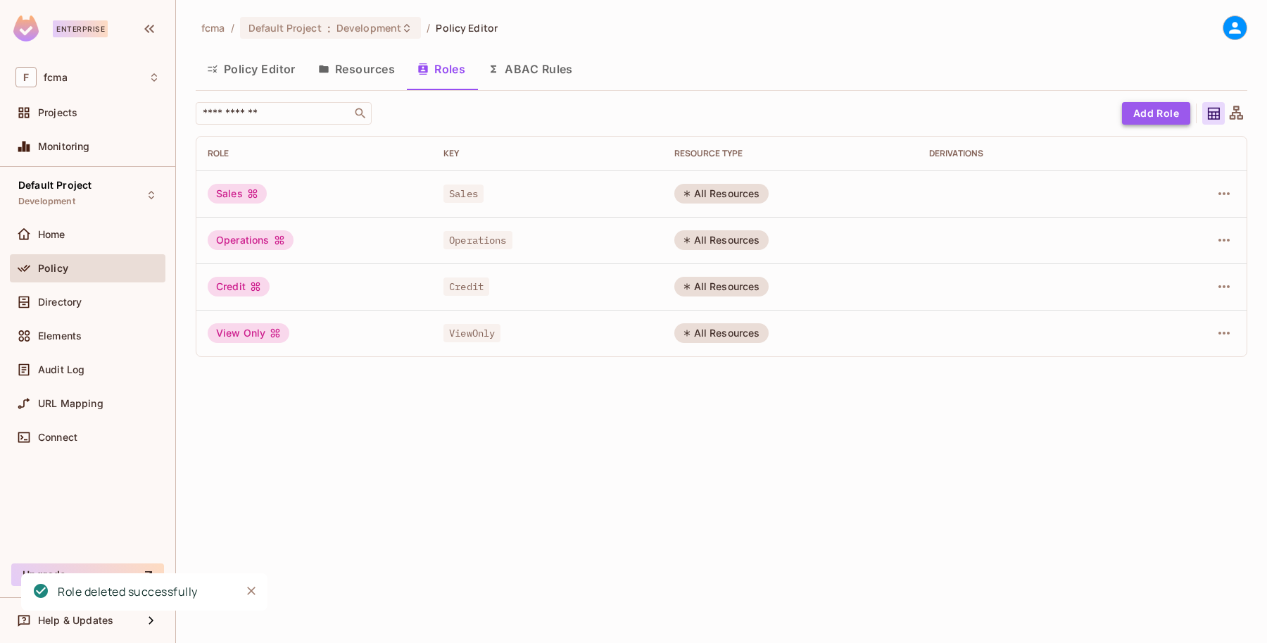
click at [1142, 110] on button "Add Role" at bounding box center [1156, 113] width 68 height 23
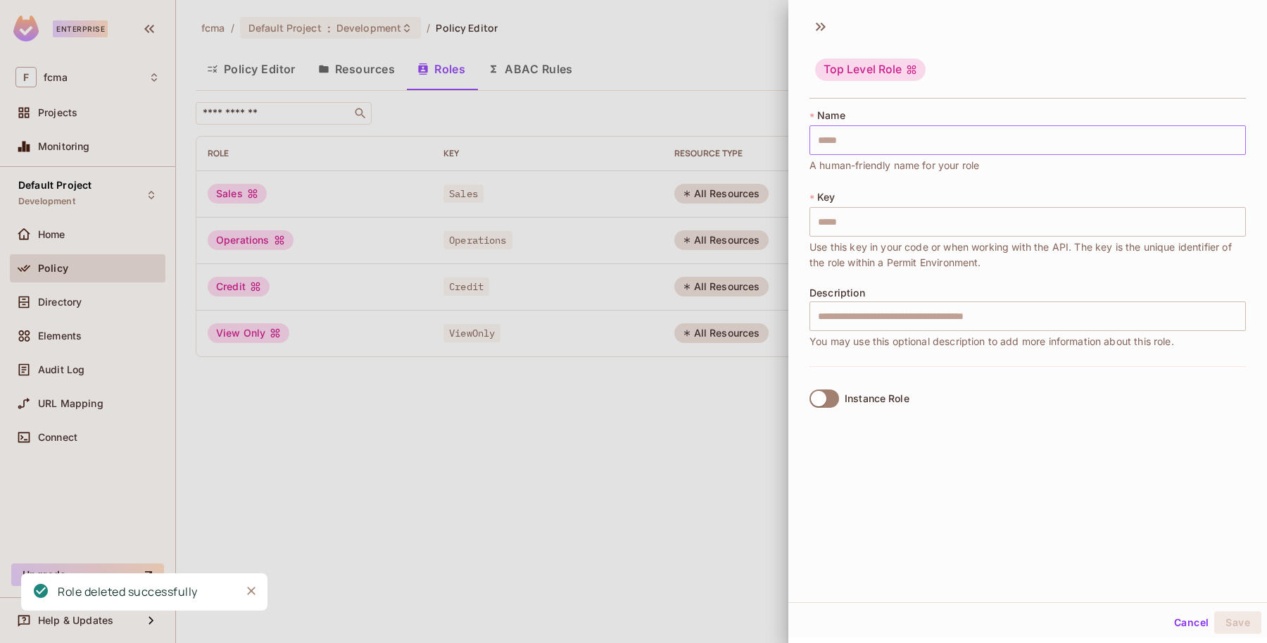
click at [859, 142] on input "text" at bounding box center [1027, 140] width 436 height 30
type input "*"
type input "**"
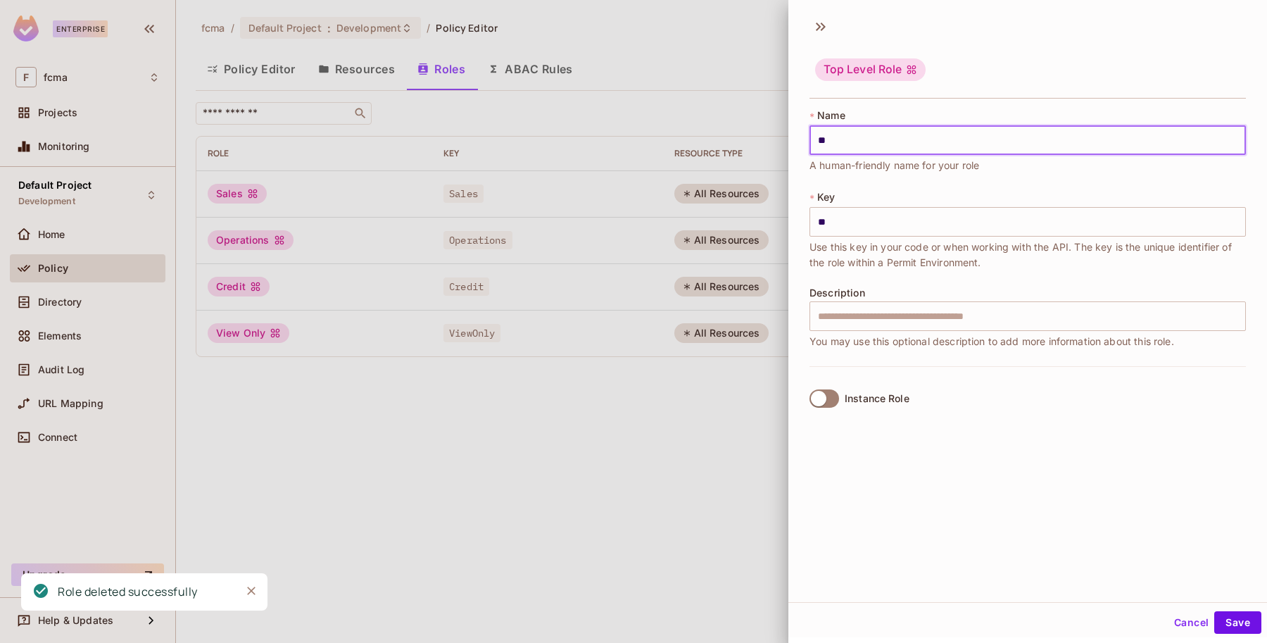
type input "***"
type input "****"
type input "*****"
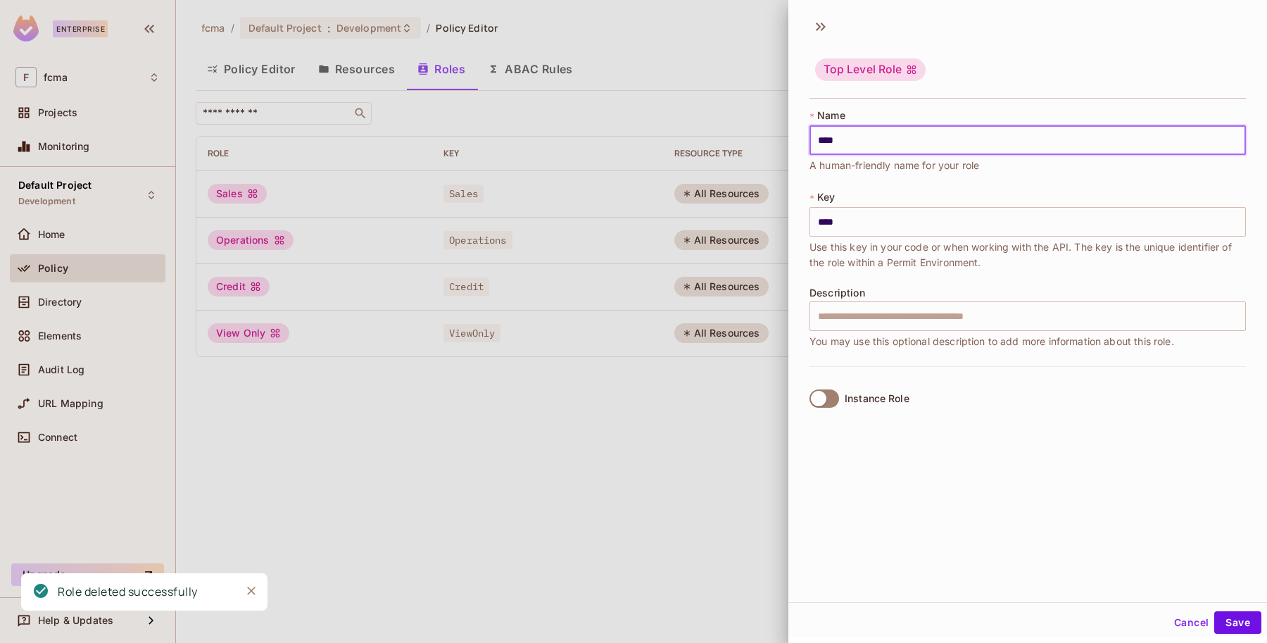
type input "*****"
type input "*******"
type input "******"
type input "********"
type input "*******"
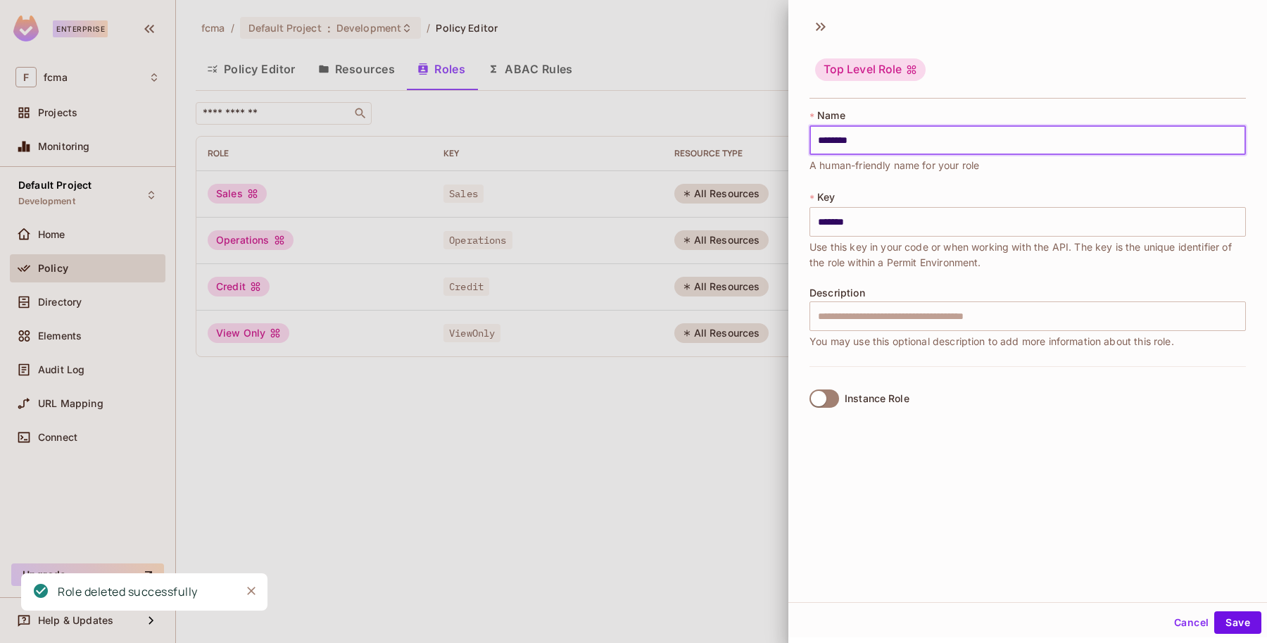
type input "*********"
type input "********"
type input "**********"
type input "*********"
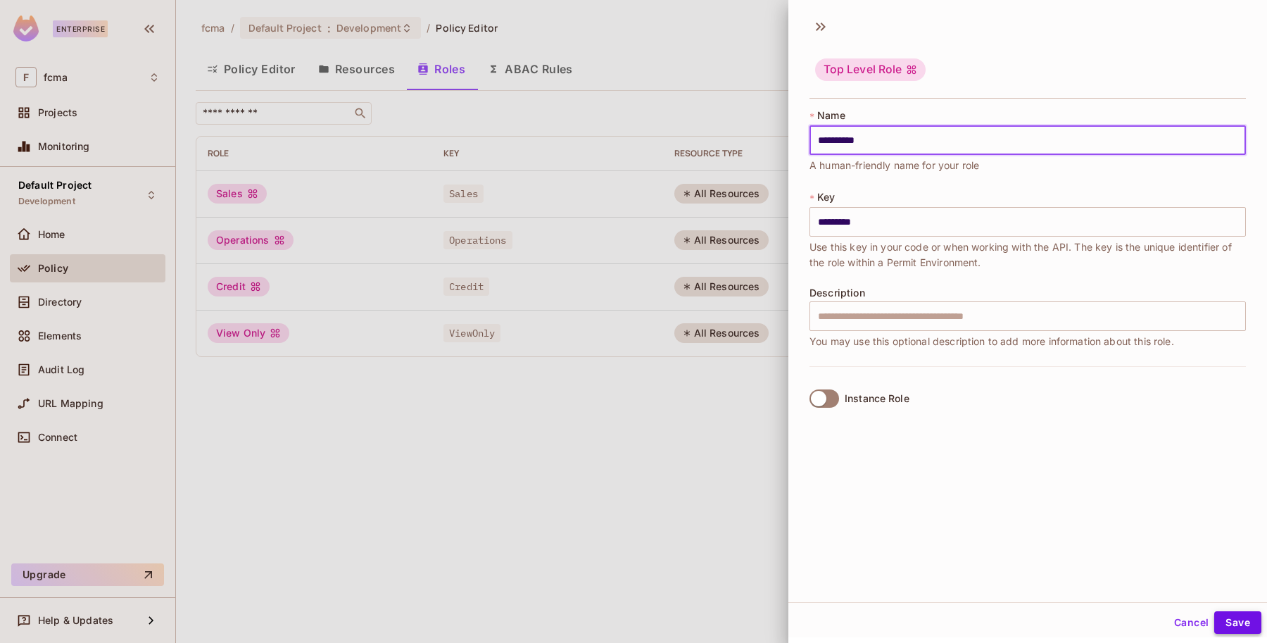
type input "**********"
click at [1224, 620] on button "Save" at bounding box center [1237, 622] width 47 height 23
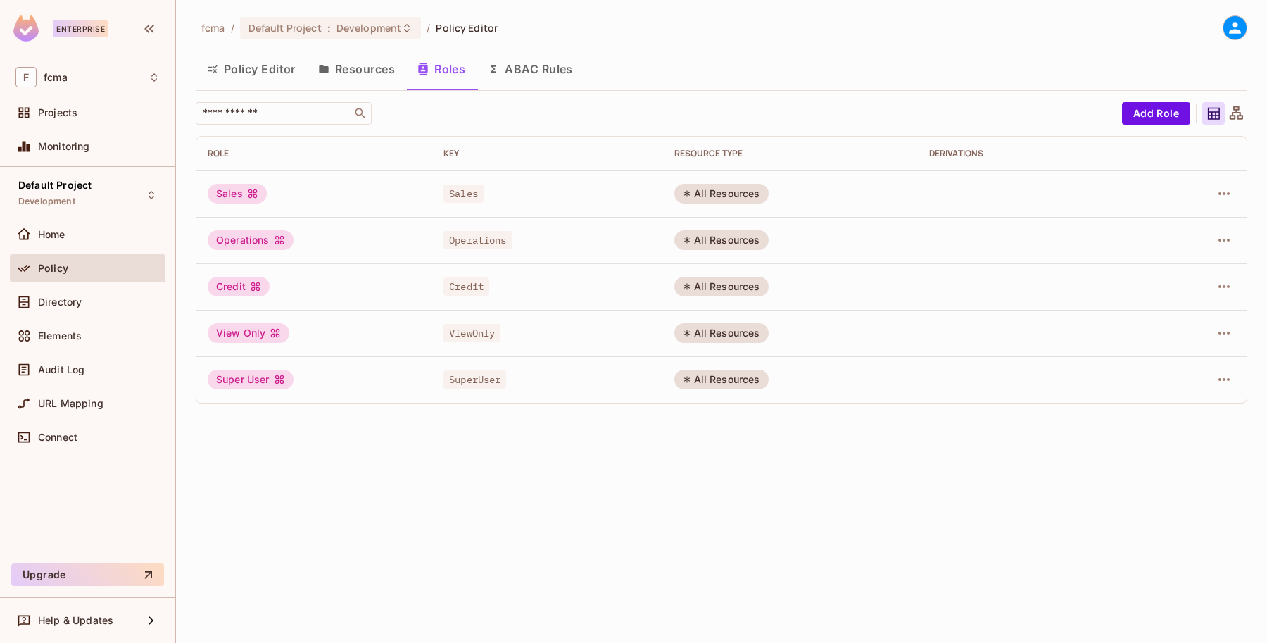
click at [258, 68] on button "Policy Editor" at bounding box center [251, 68] width 111 height 35
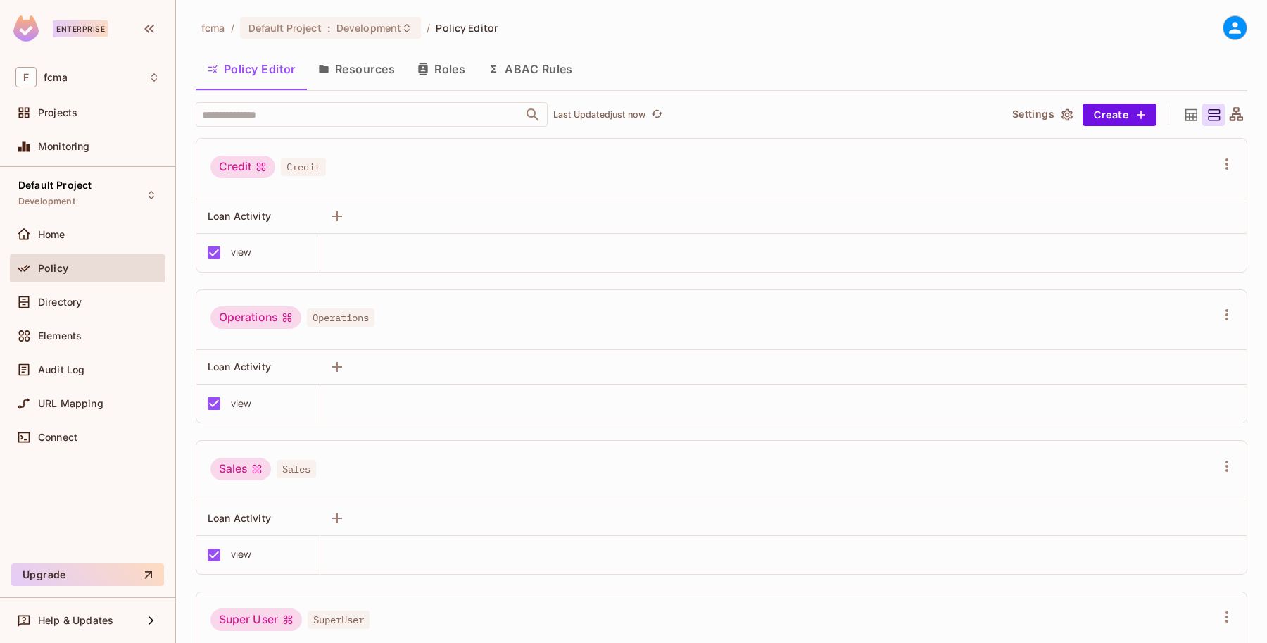
click at [360, 72] on button "Resources" at bounding box center [356, 68] width 99 height 35
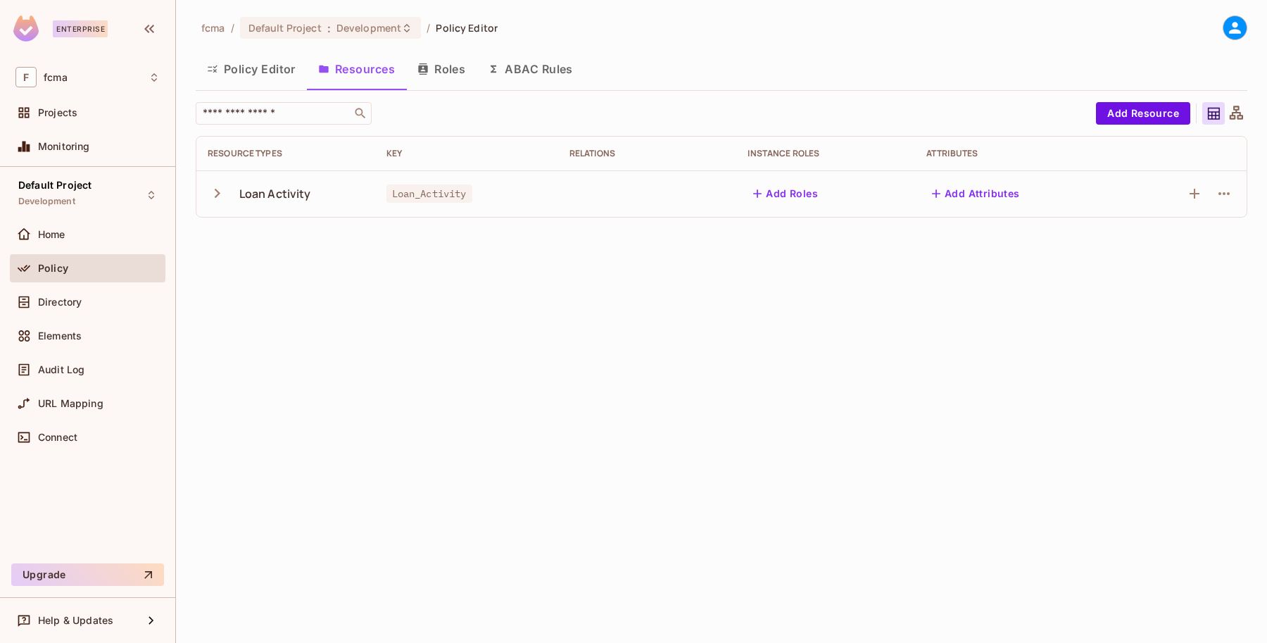
click at [444, 68] on button "Roles" at bounding box center [441, 68] width 70 height 35
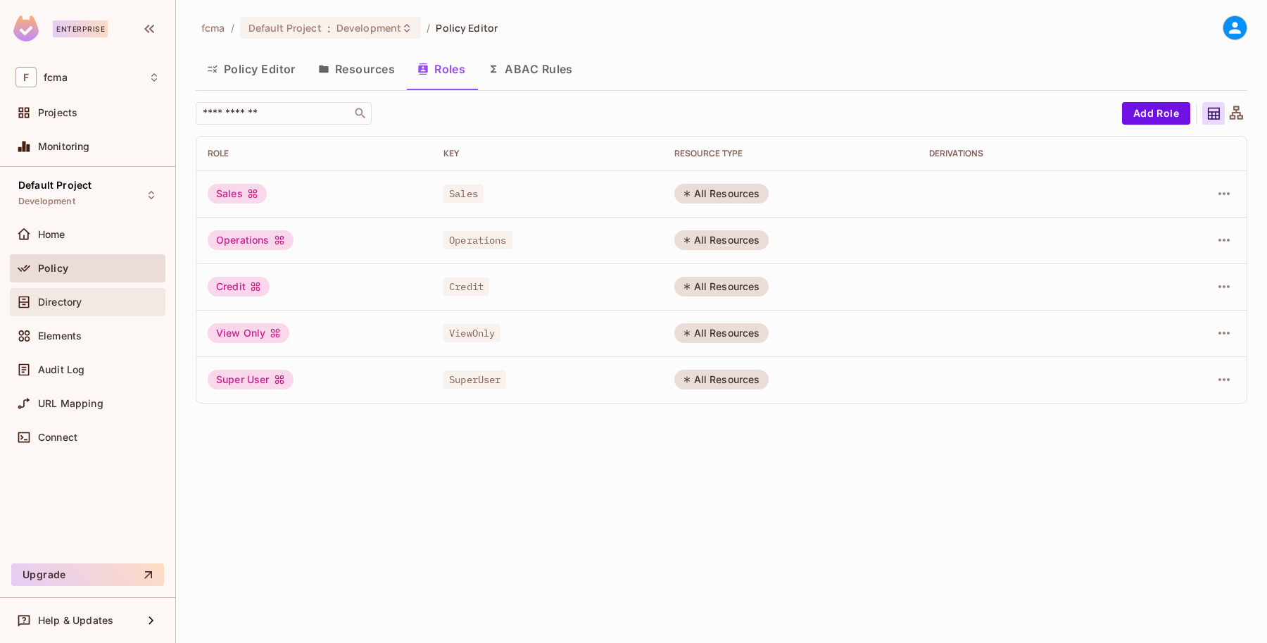
click at [55, 303] on span "Directory" at bounding box center [60, 301] width 44 height 11
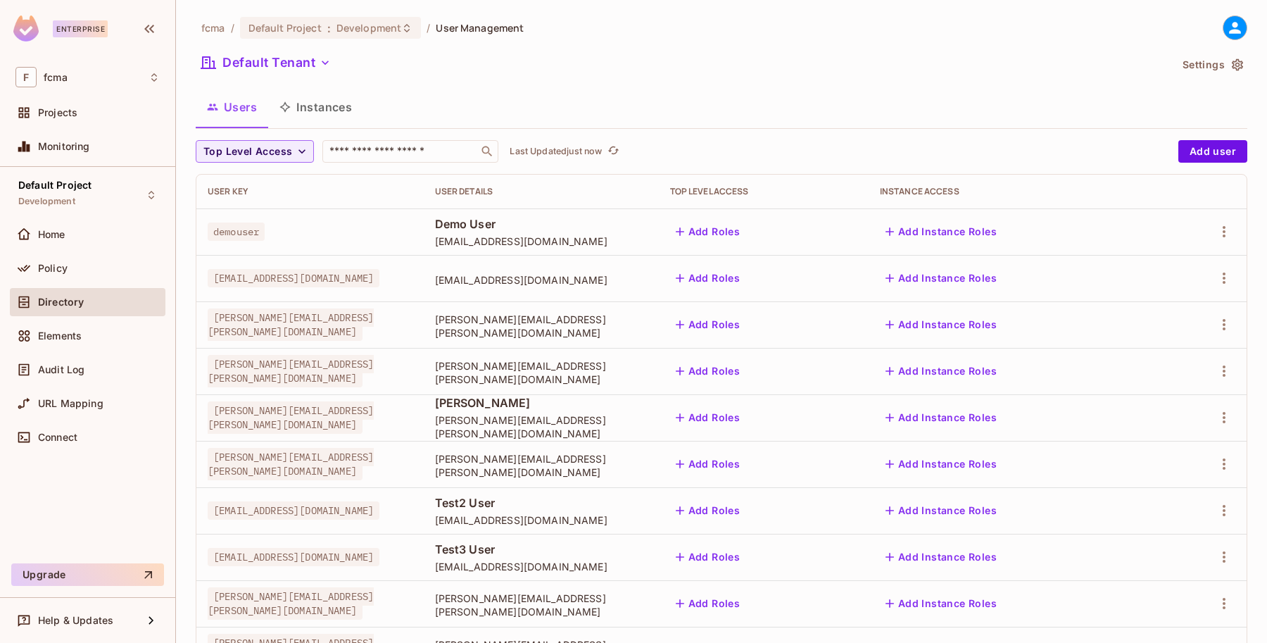
click at [746, 227] on button "Add Roles" at bounding box center [708, 231] width 76 height 23
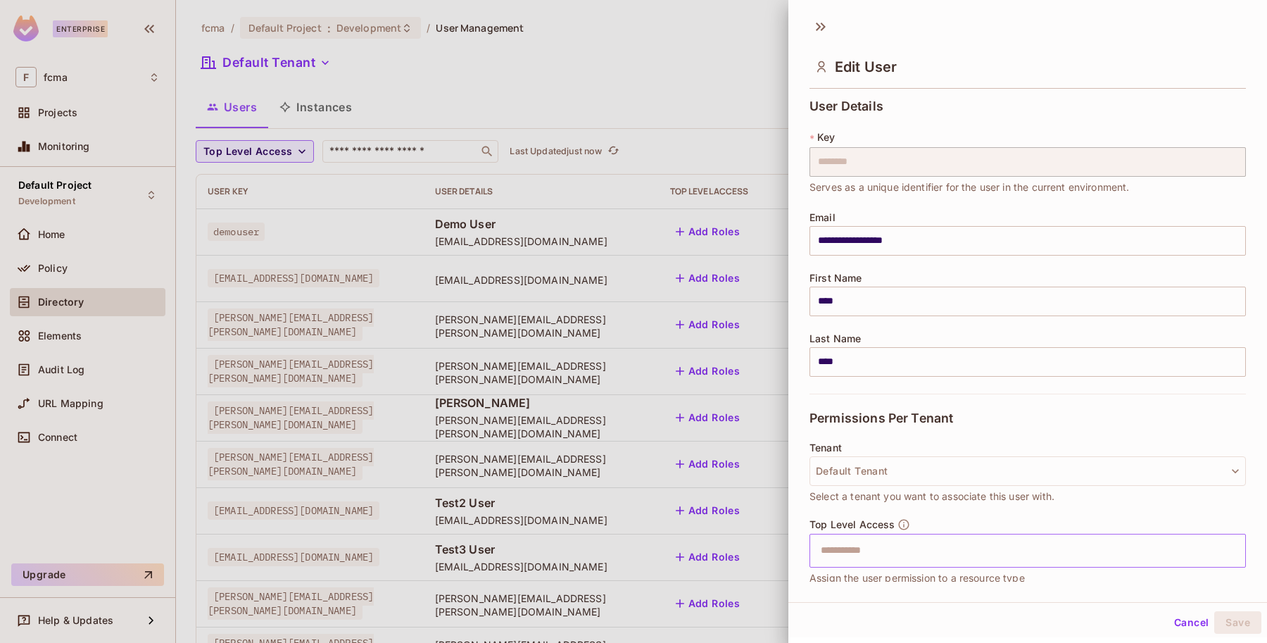
click at [855, 554] on input "text" at bounding box center [1015, 550] width 406 height 28
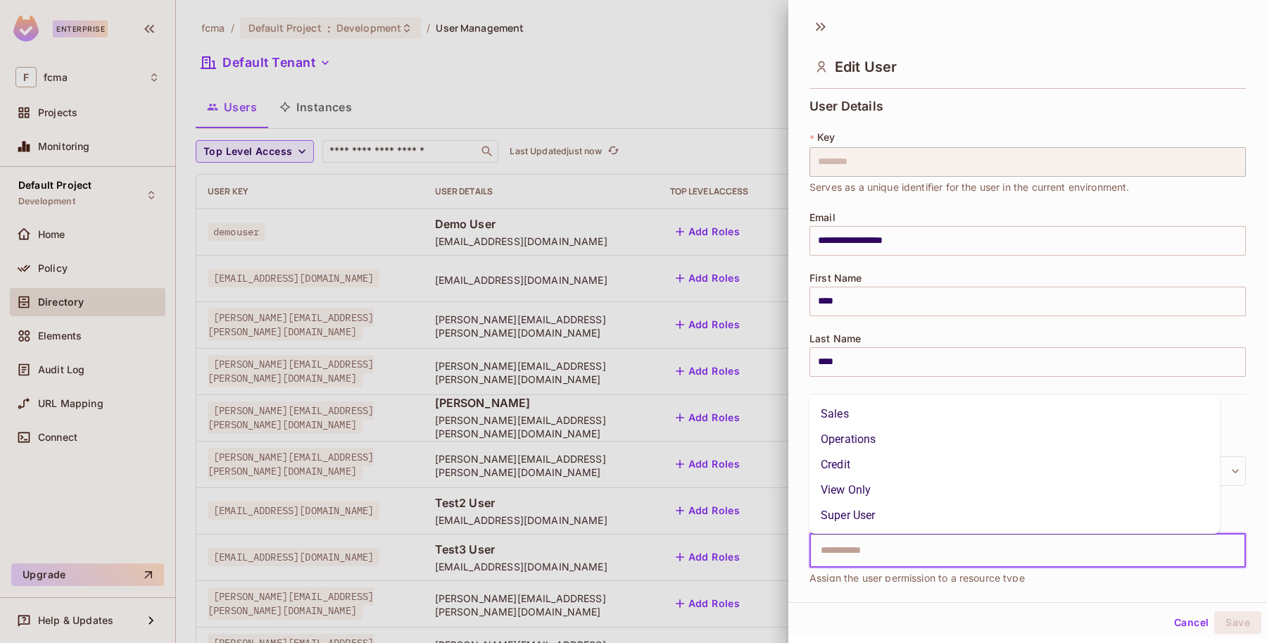
click at [863, 512] on li "Super User" at bounding box center [1014, 514] width 410 height 25
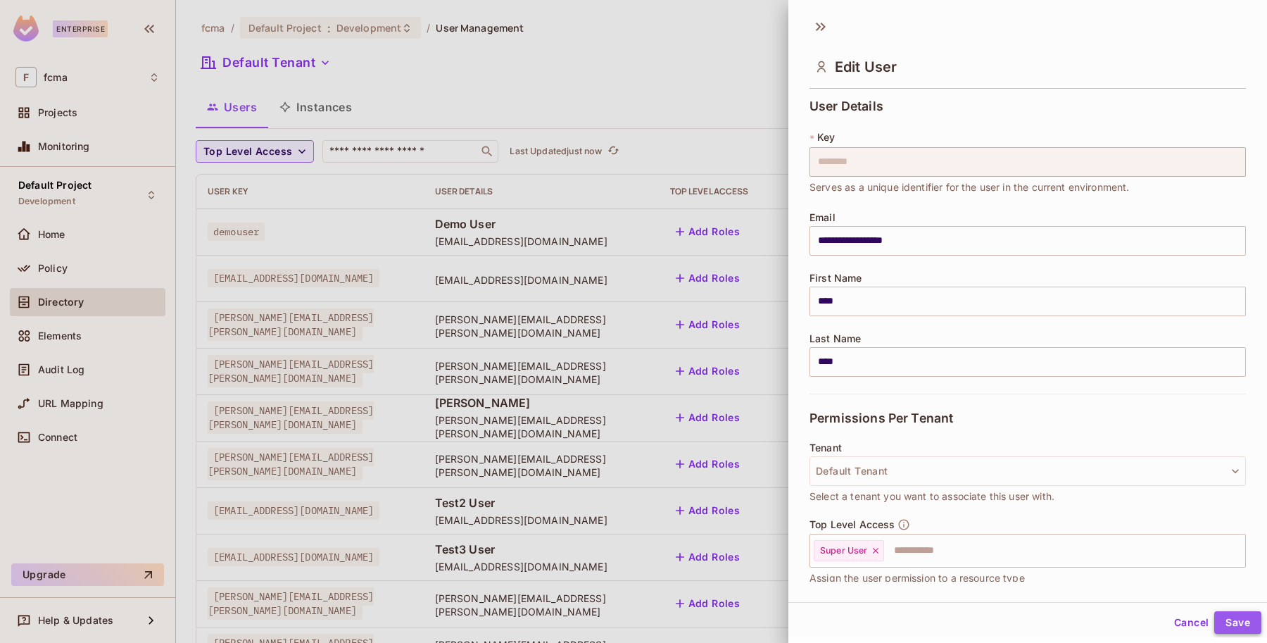
click at [1223, 620] on button "Save" at bounding box center [1237, 622] width 47 height 23
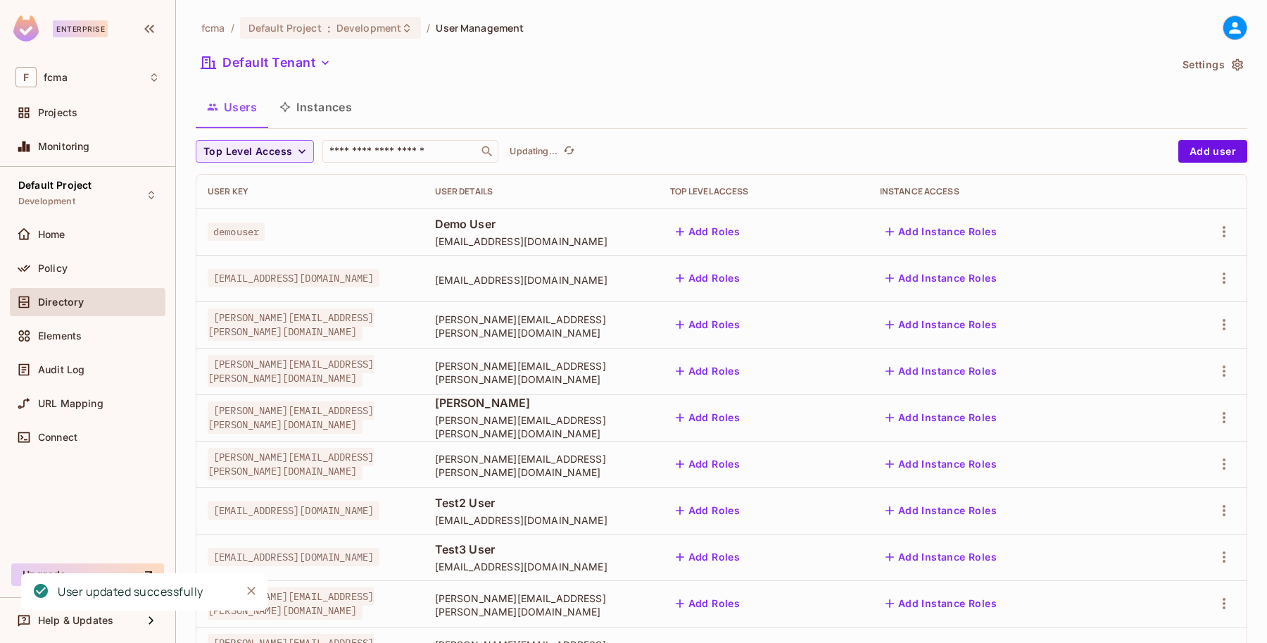
click at [746, 272] on button "Add Roles" at bounding box center [708, 278] width 76 height 23
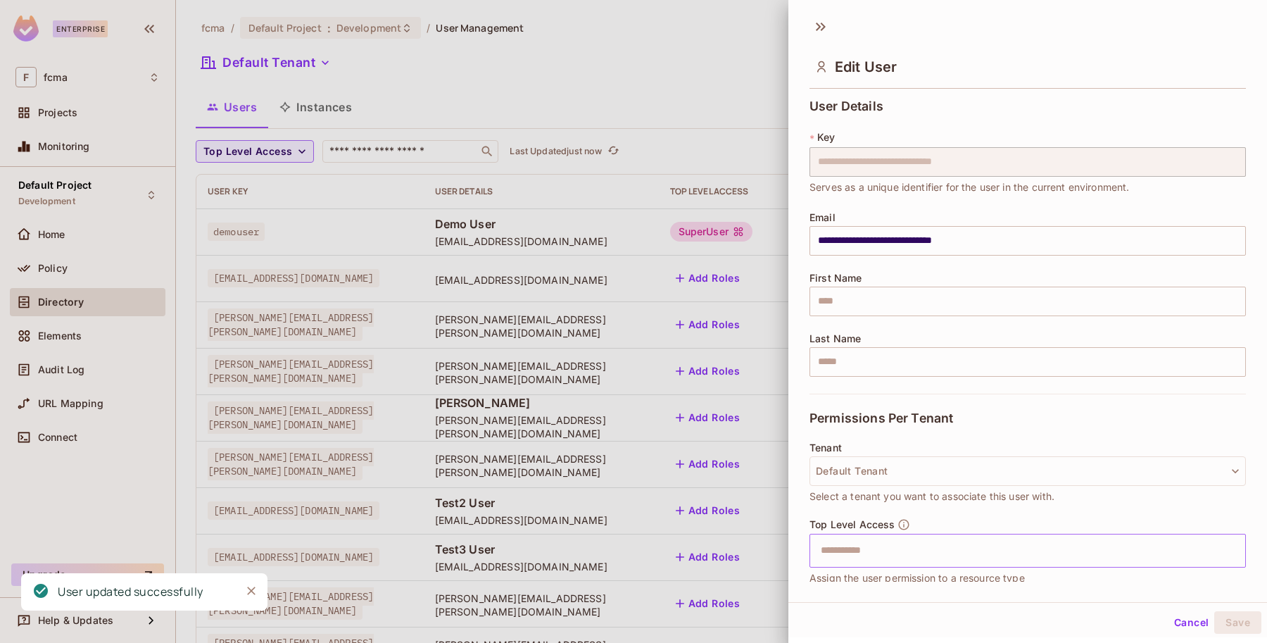
click at [862, 553] on input "text" at bounding box center [1015, 550] width 406 height 28
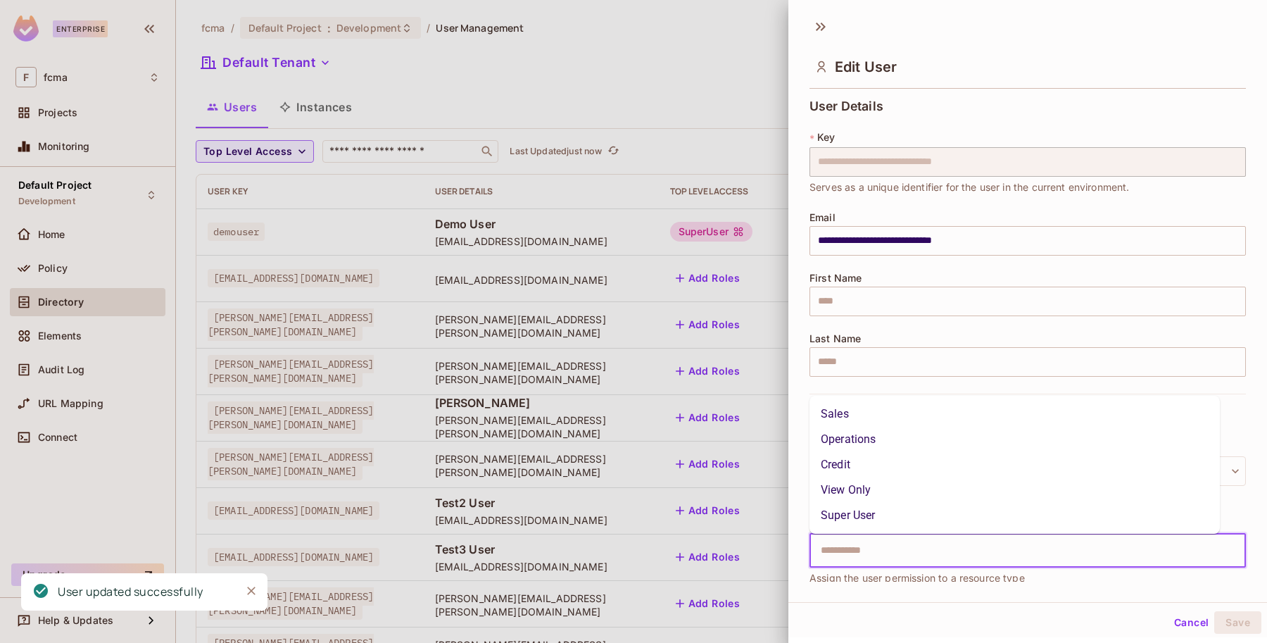
type input "*"
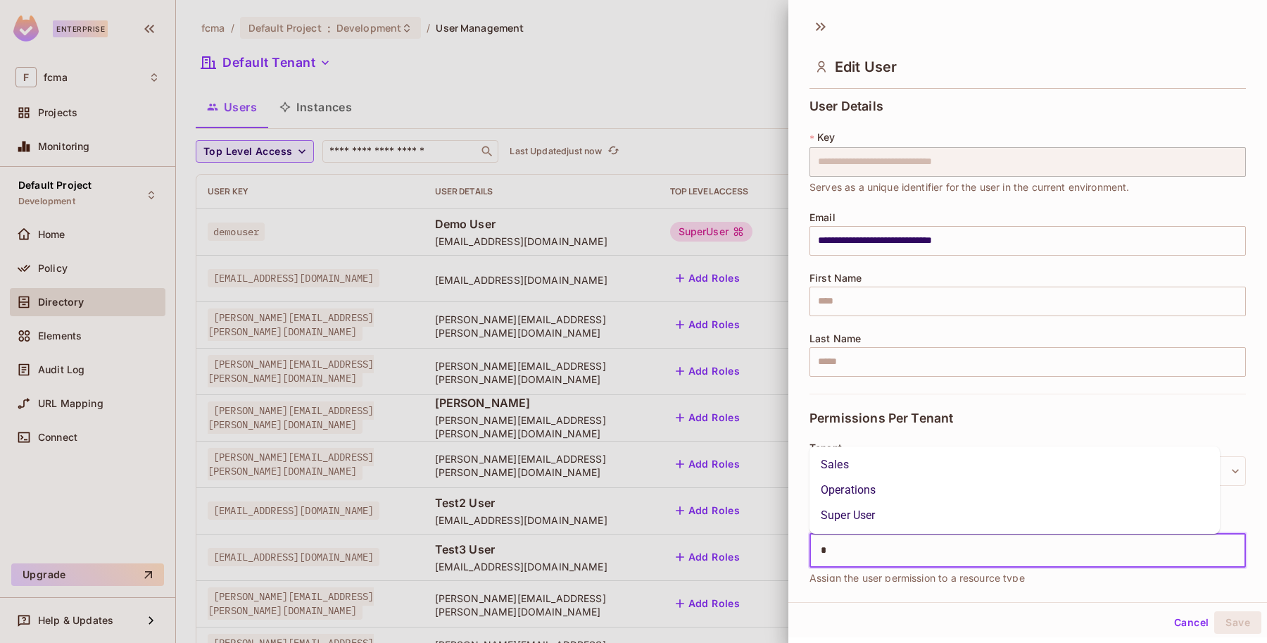
click at [871, 511] on li "Super User" at bounding box center [1014, 514] width 410 height 25
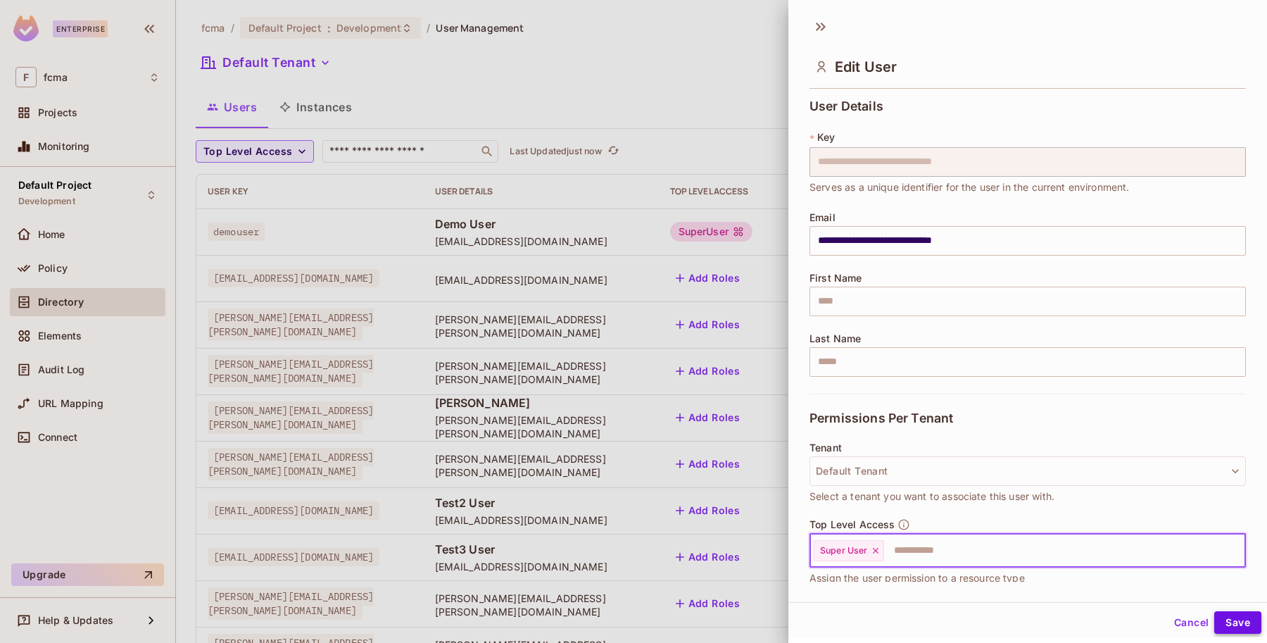
click at [1220, 619] on button "Save" at bounding box center [1237, 622] width 47 height 23
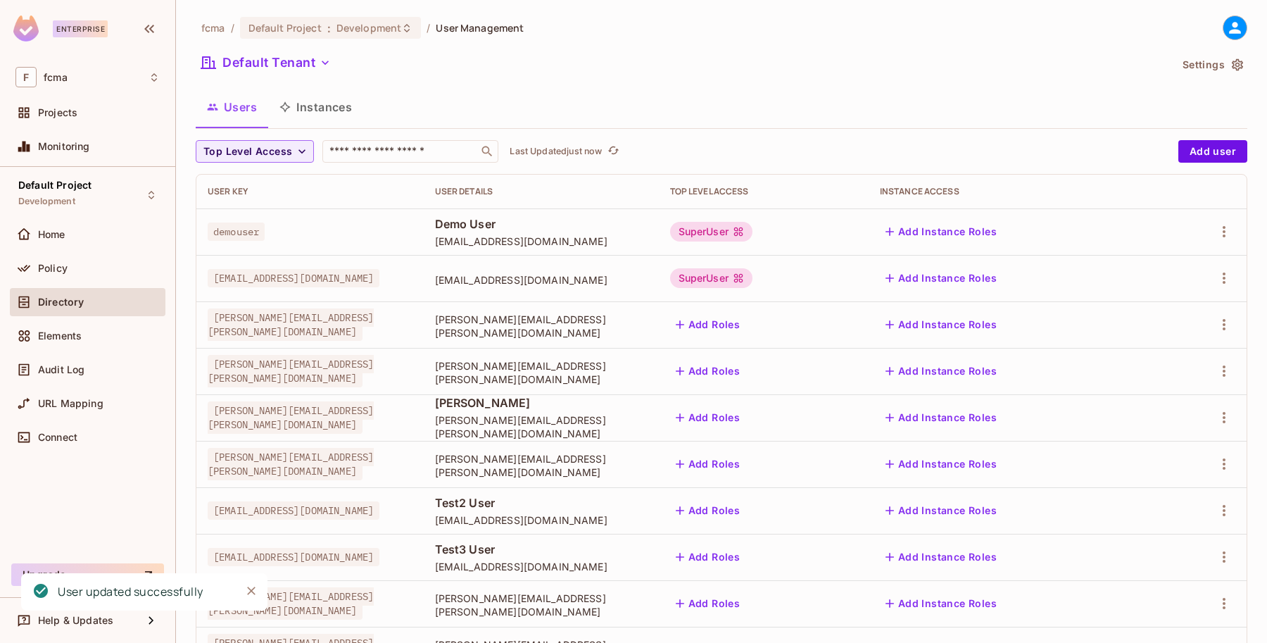
click at [746, 321] on button "Add Roles" at bounding box center [708, 324] width 76 height 23
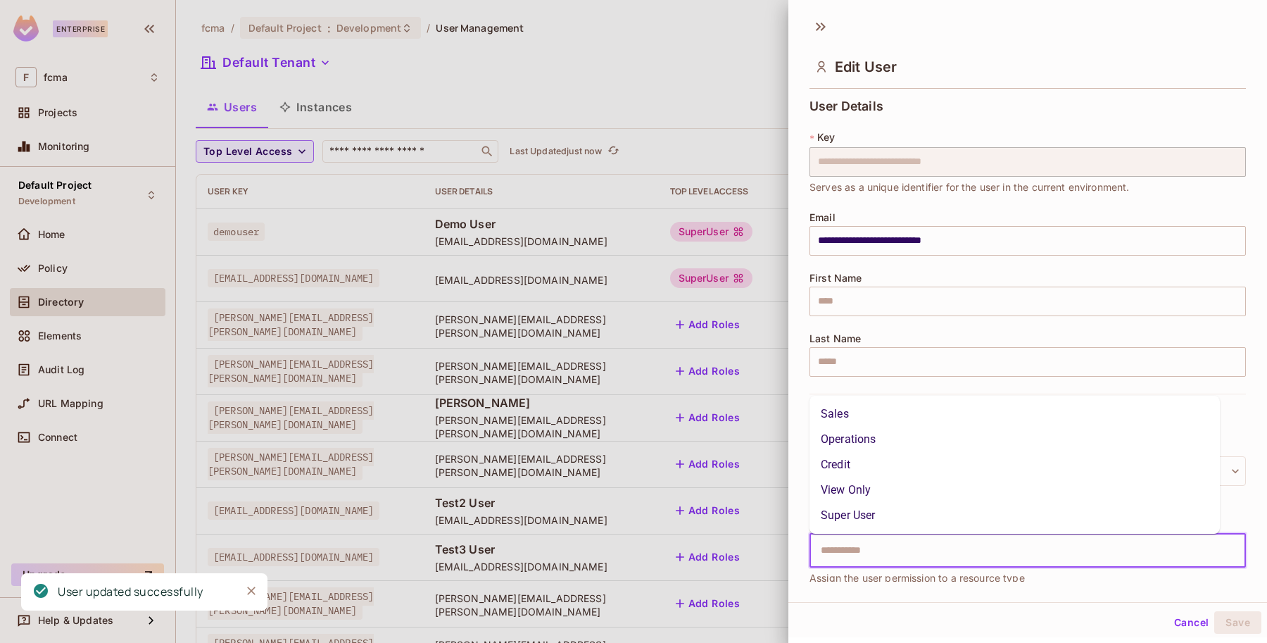
click at [842, 550] on input "text" at bounding box center [1015, 550] width 406 height 28
type input "*"
click at [875, 519] on li "Super User" at bounding box center [1014, 514] width 410 height 25
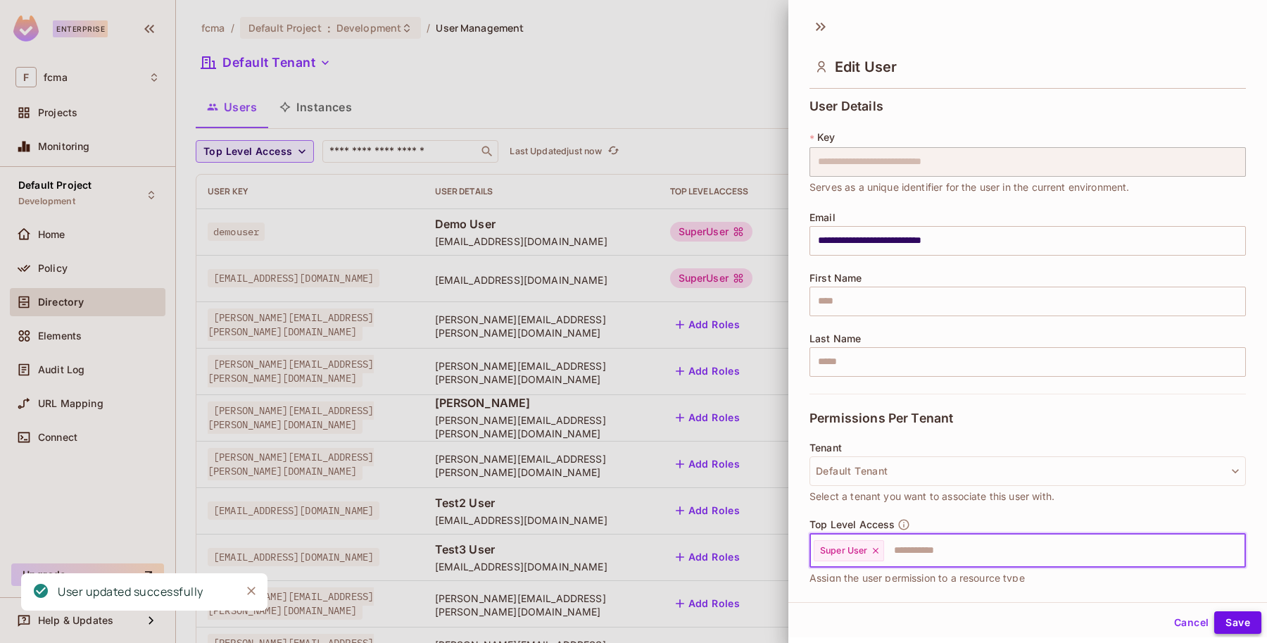
click at [1222, 620] on button "Save" at bounding box center [1237, 622] width 47 height 23
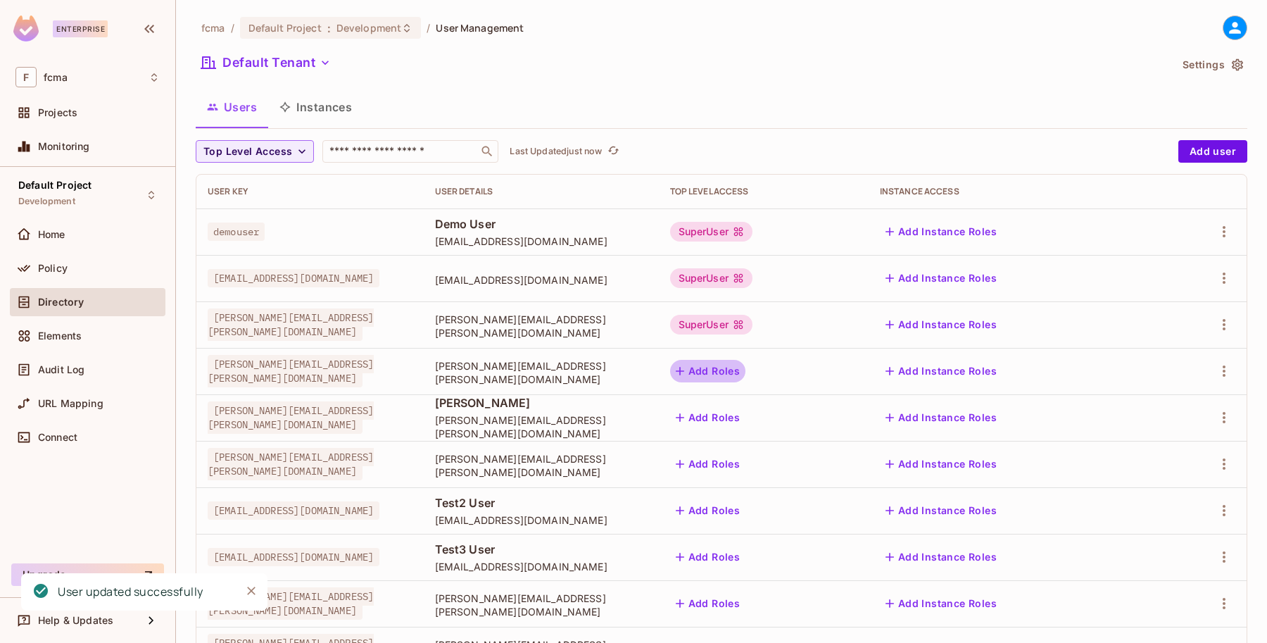
click at [746, 369] on button "Add Roles" at bounding box center [708, 371] width 76 height 23
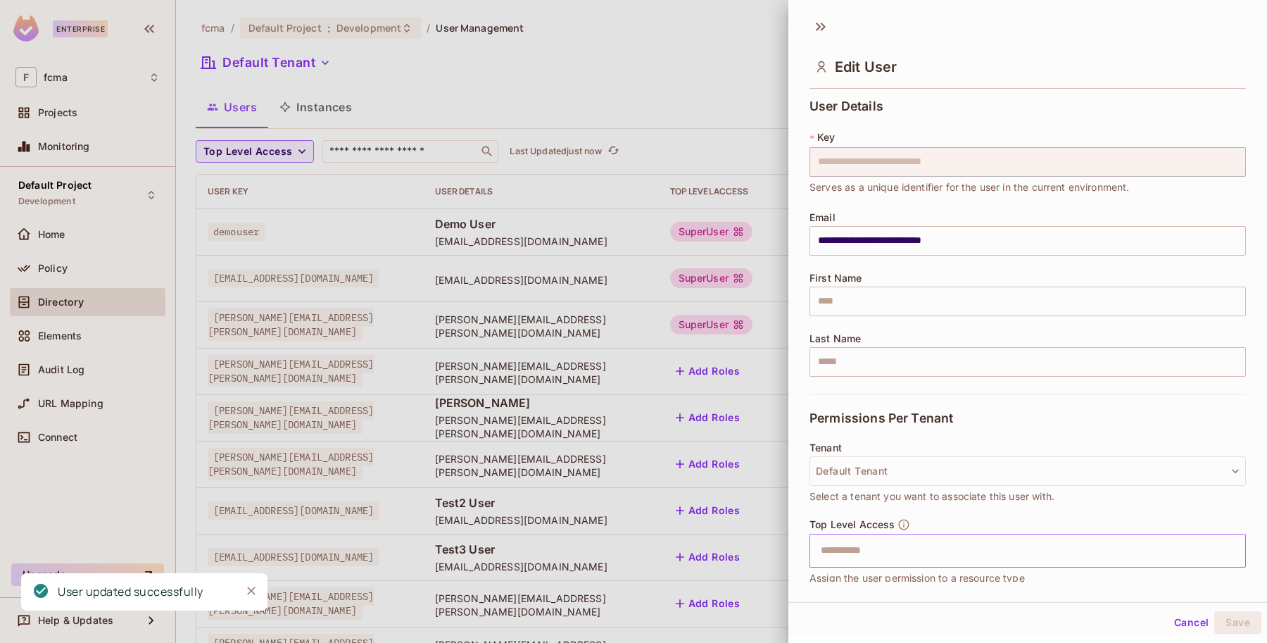
click at [843, 554] on input "text" at bounding box center [1015, 550] width 406 height 28
type input "*"
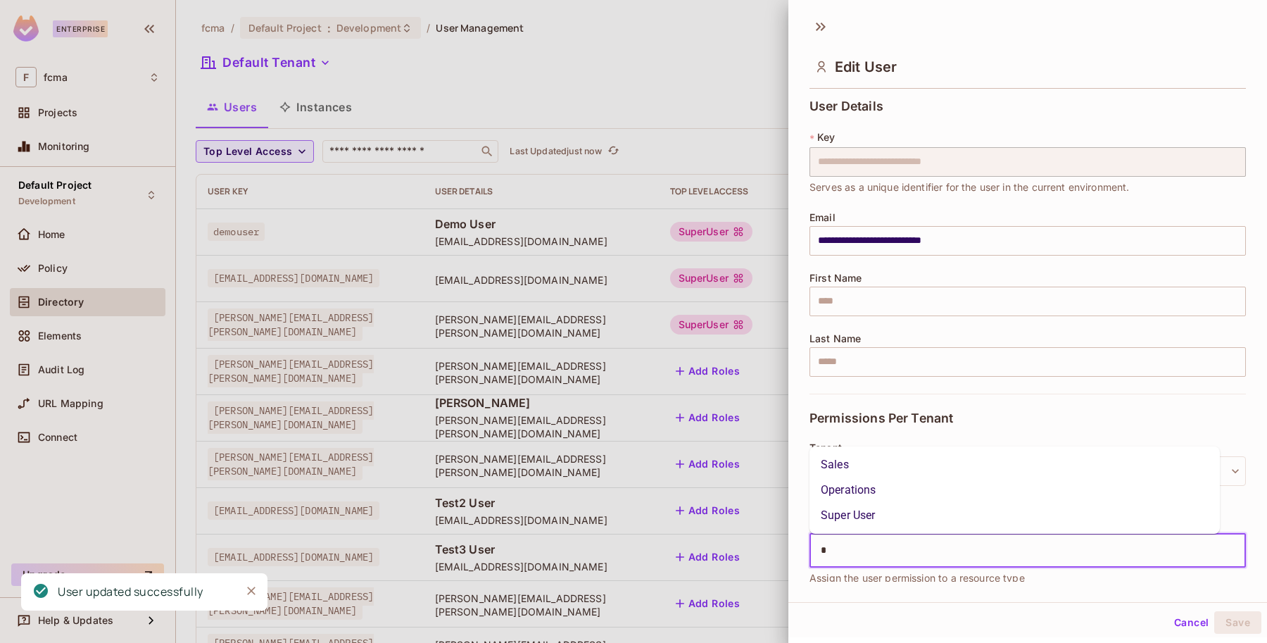
click at [876, 512] on li "Super User" at bounding box center [1014, 514] width 410 height 25
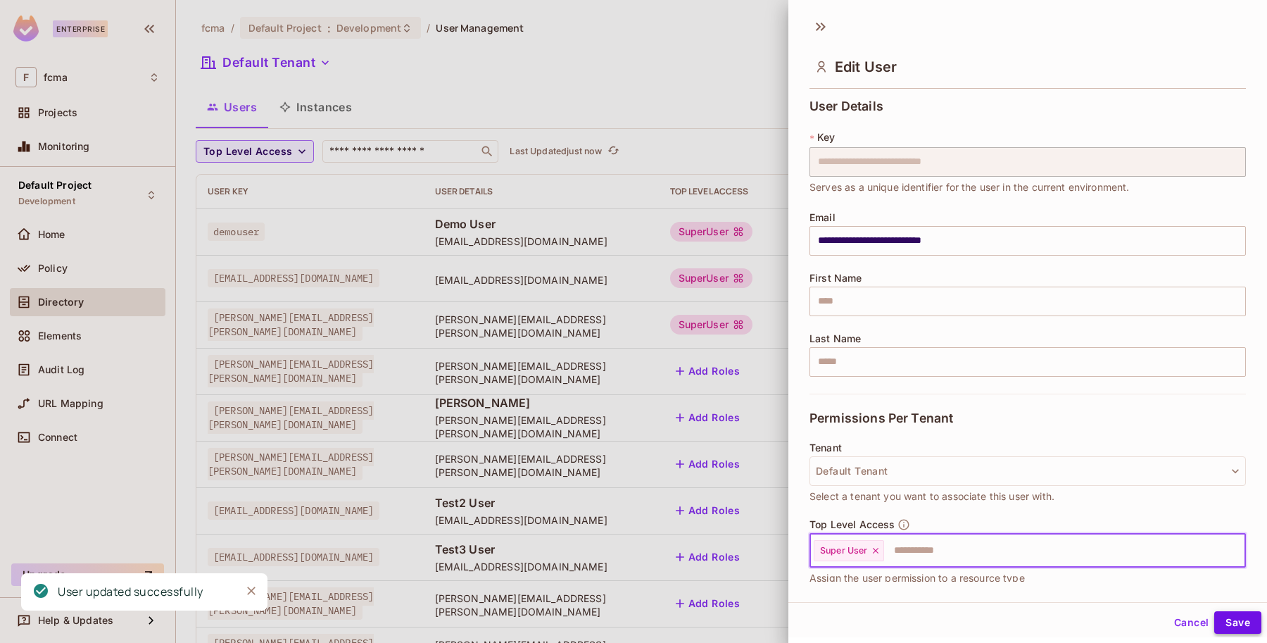
click at [1233, 620] on button "Save" at bounding box center [1237, 622] width 47 height 23
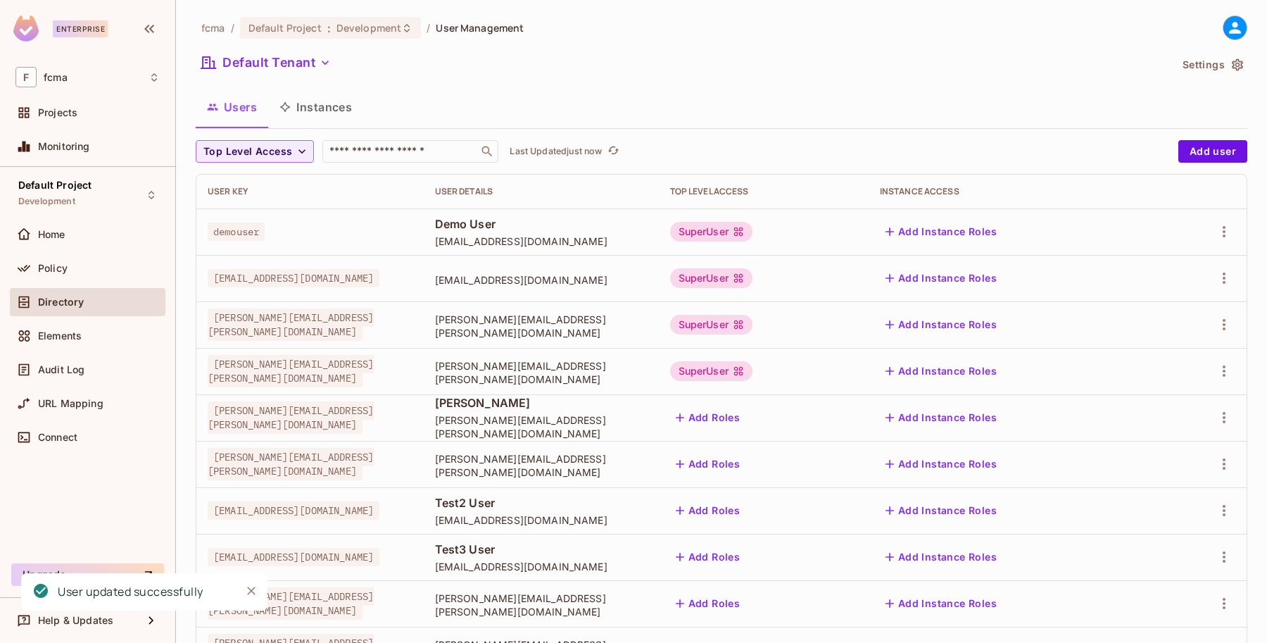
click at [746, 419] on button "Add Roles" at bounding box center [708, 417] width 76 height 23
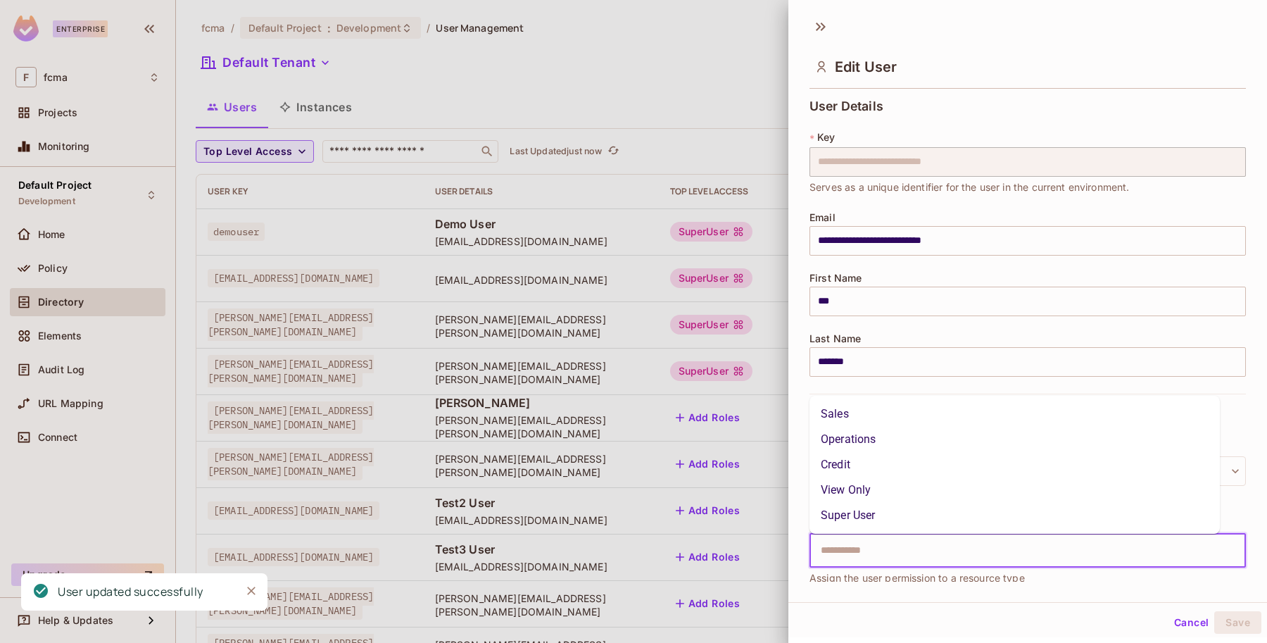
click at [912, 557] on input "text" at bounding box center [1015, 550] width 406 height 28
type input "*"
click at [861, 521] on li "Super User" at bounding box center [1014, 514] width 410 height 25
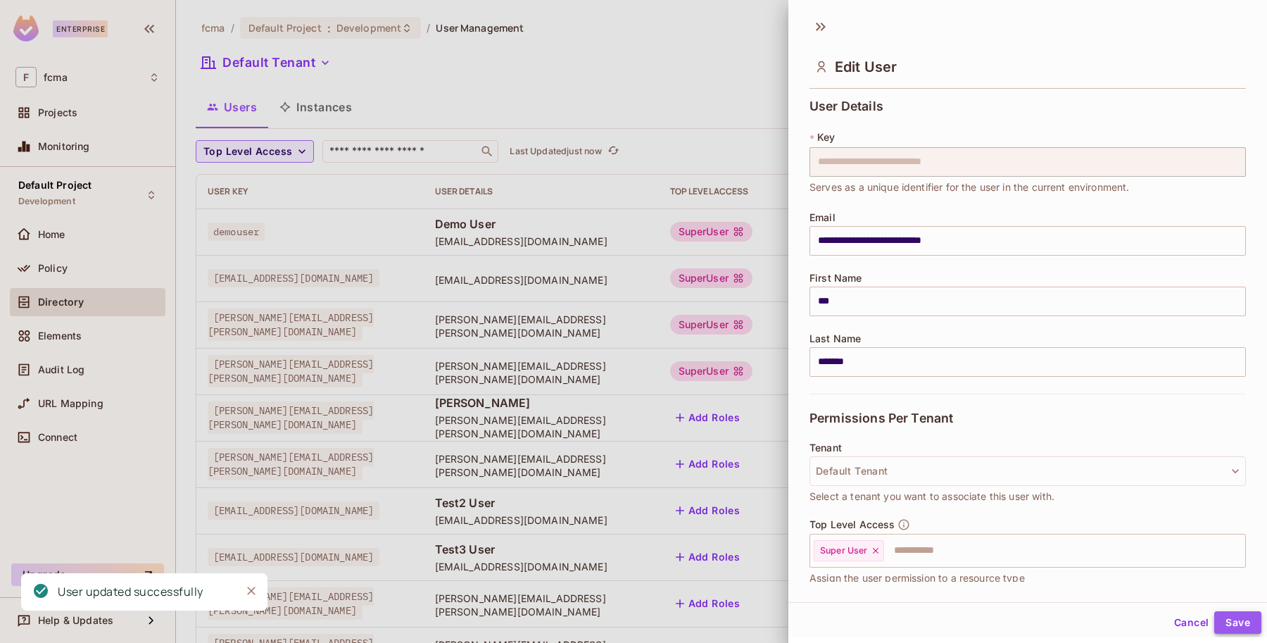
click at [1237, 620] on button "Save" at bounding box center [1237, 622] width 47 height 23
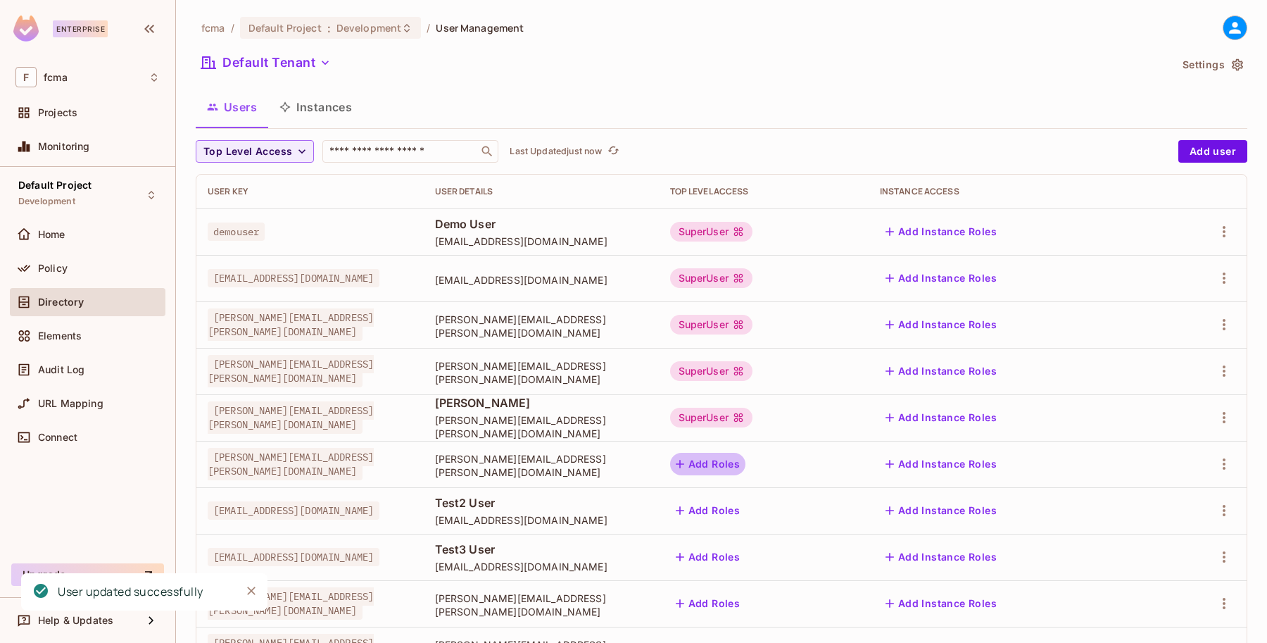
click at [746, 462] on button "Add Roles" at bounding box center [708, 463] width 76 height 23
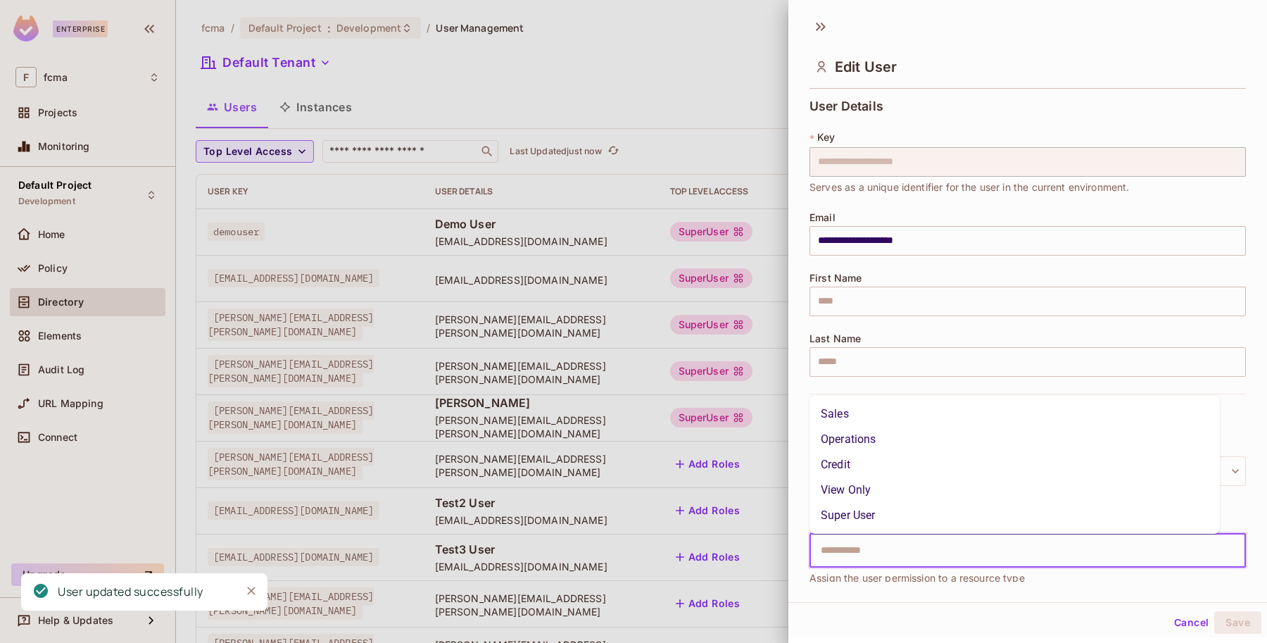
click at [832, 552] on input "text" at bounding box center [1015, 550] width 406 height 28
type input "*"
click at [859, 518] on li "Super User" at bounding box center [1014, 514] width 410 height 25
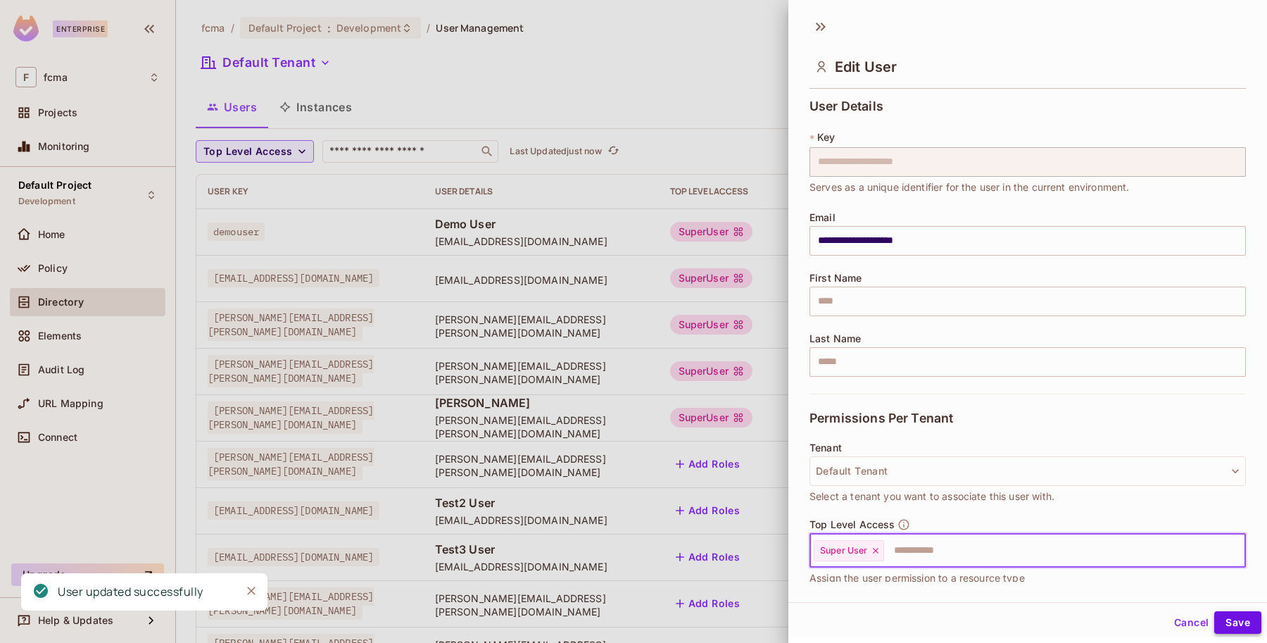
click at [1223, 620] on button "Save" at bounding box center [1237, 622] width 47 height 23
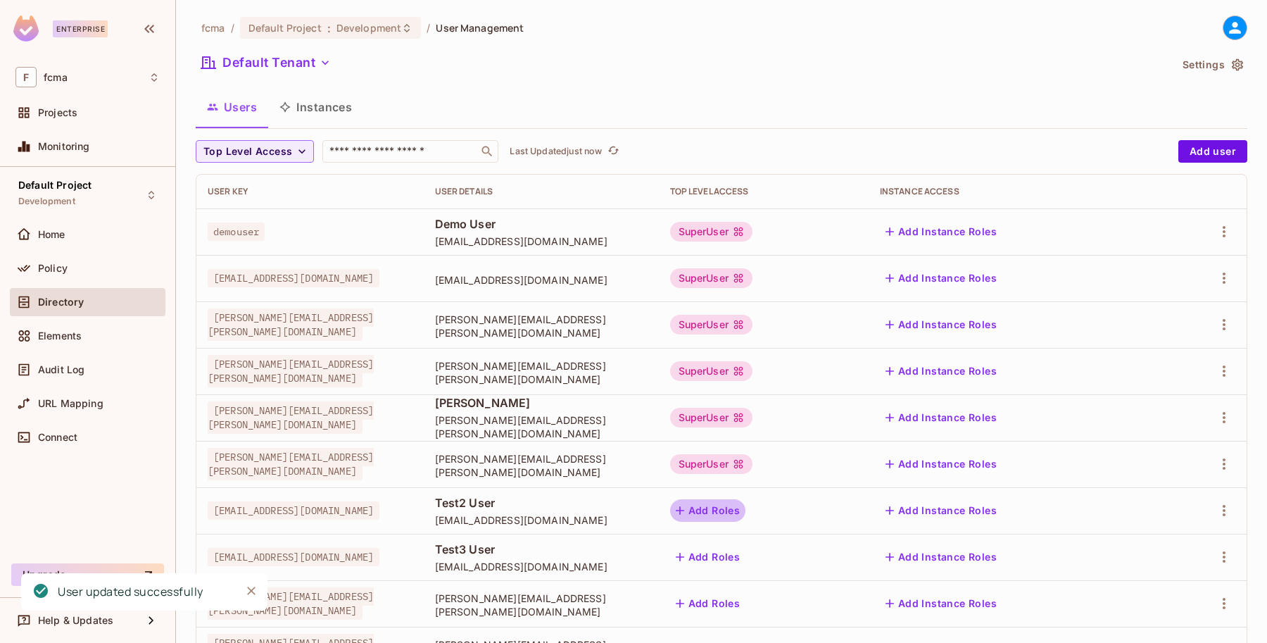
click at [746, 505] on button "Add Roles" at bounding box center [708, 510] width 76 height 23
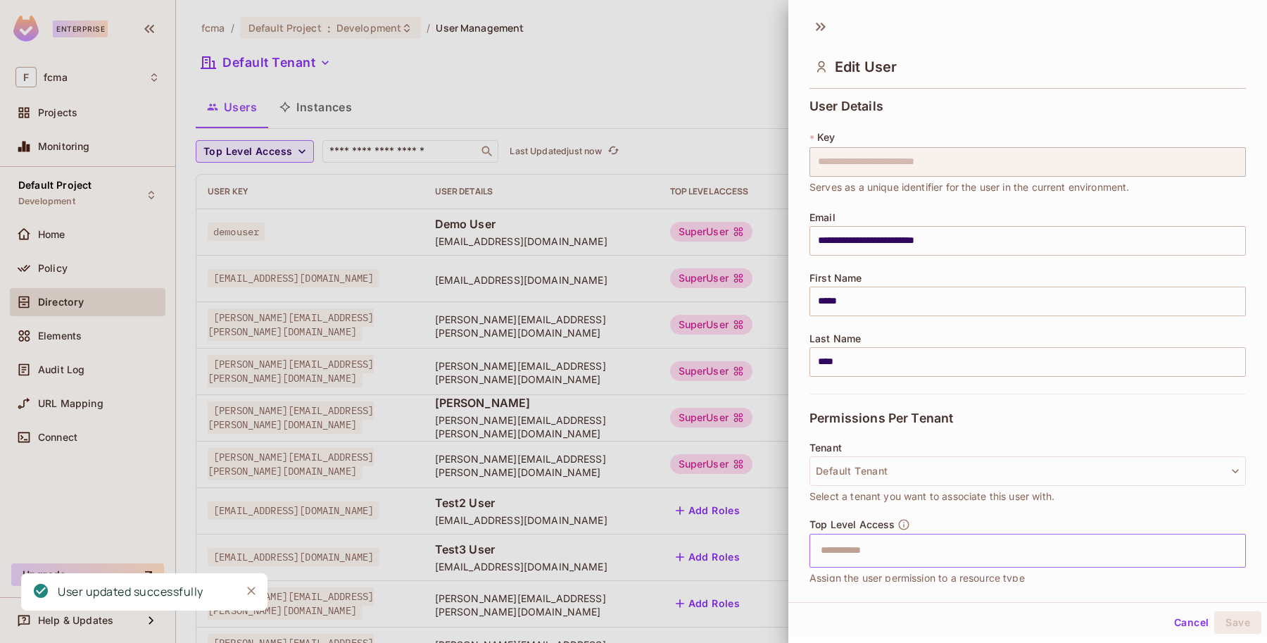
click at [839, 557] on input "text" at bounding box center [1015, 550] width 406 height 28
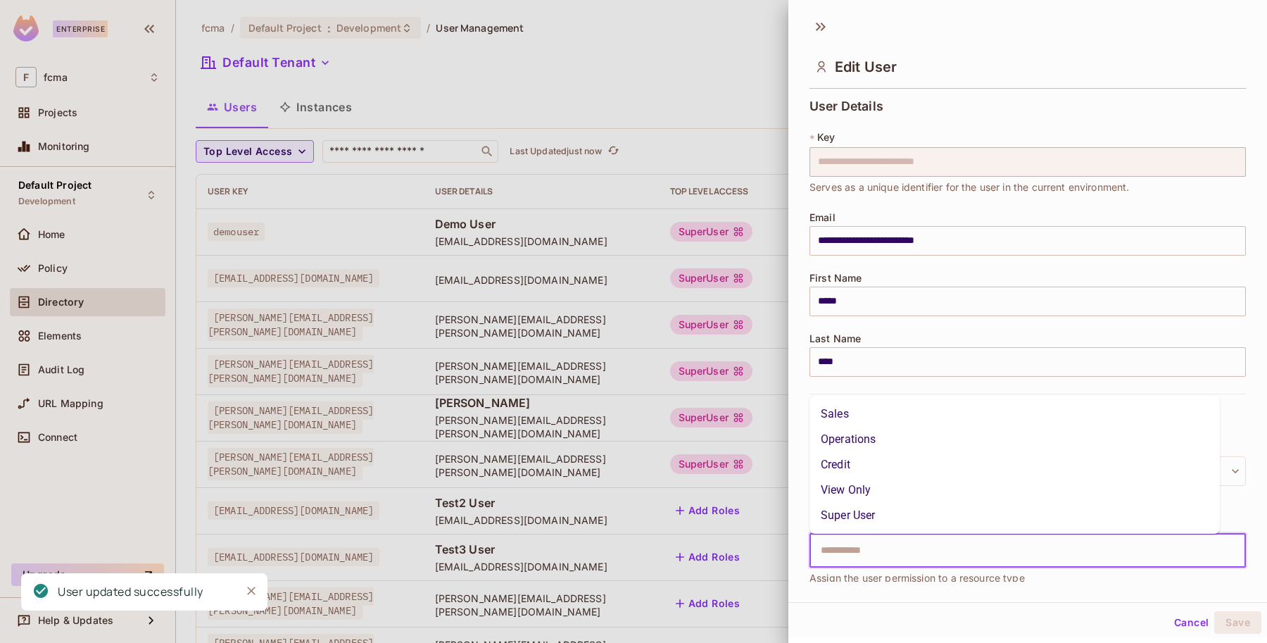
type input "*"
click at [862, 528] on li "Super User" at bounding box center [1014, 514] width 410 height 25
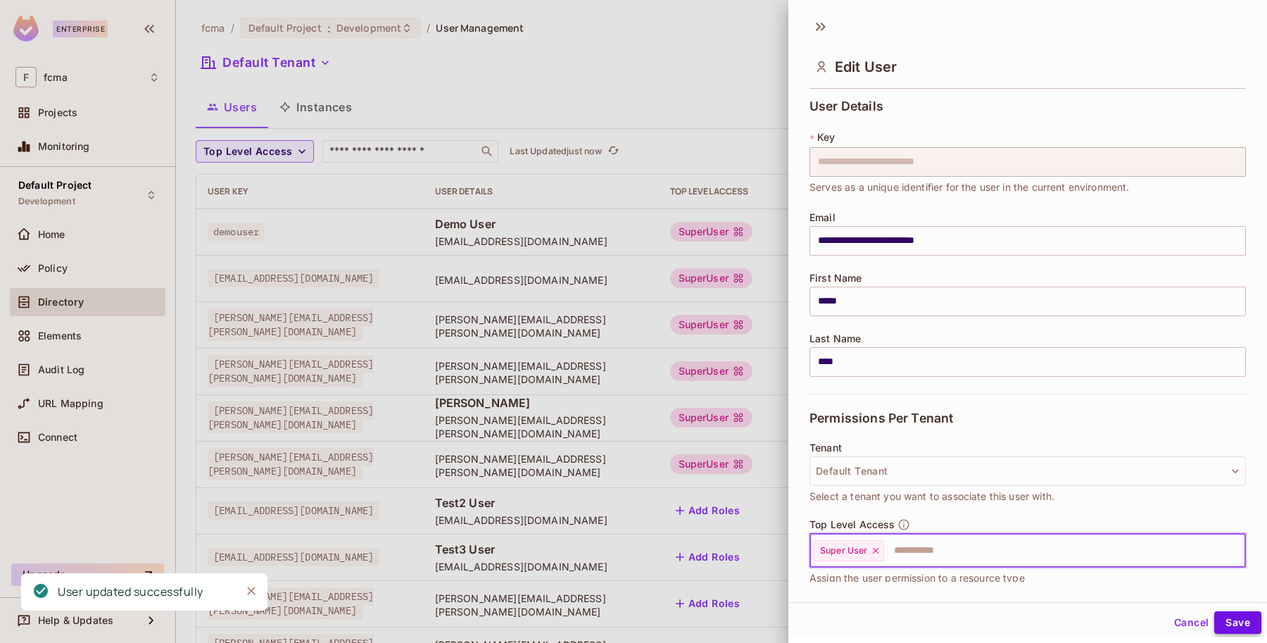
click at [1219, 620] on button "Save" at bounding box center [1237, 622] width 47 height 23
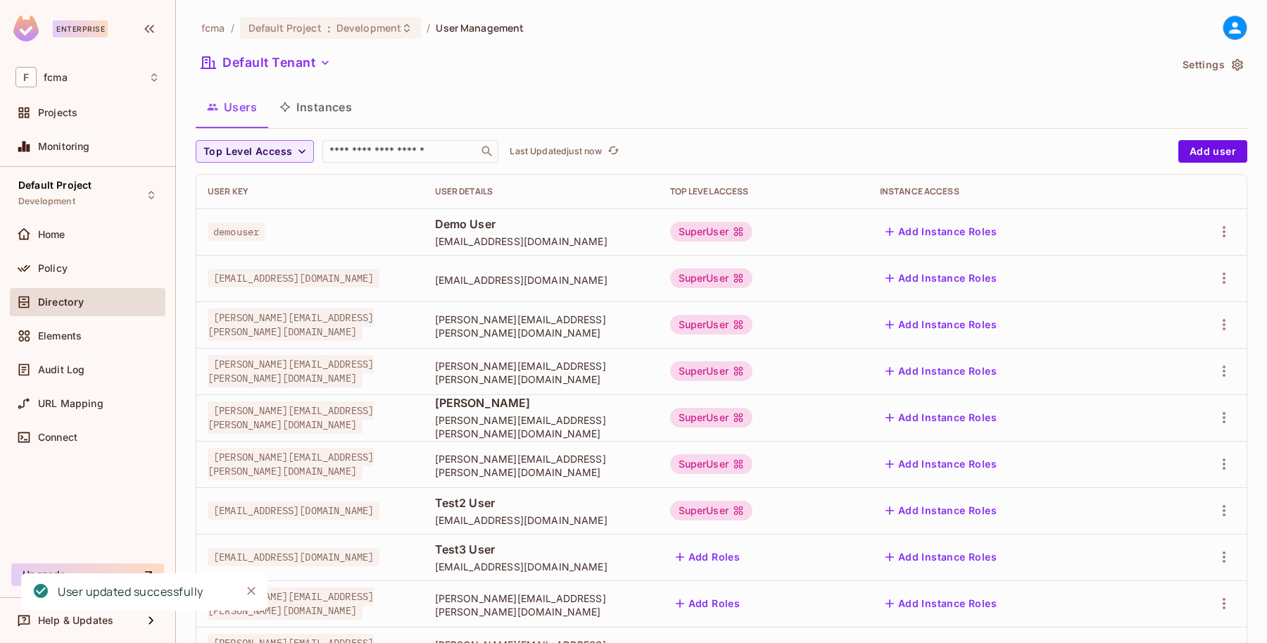
click at [746, 556] on button "Add Roles" at bounding box center [708, 556] width 76 height 23
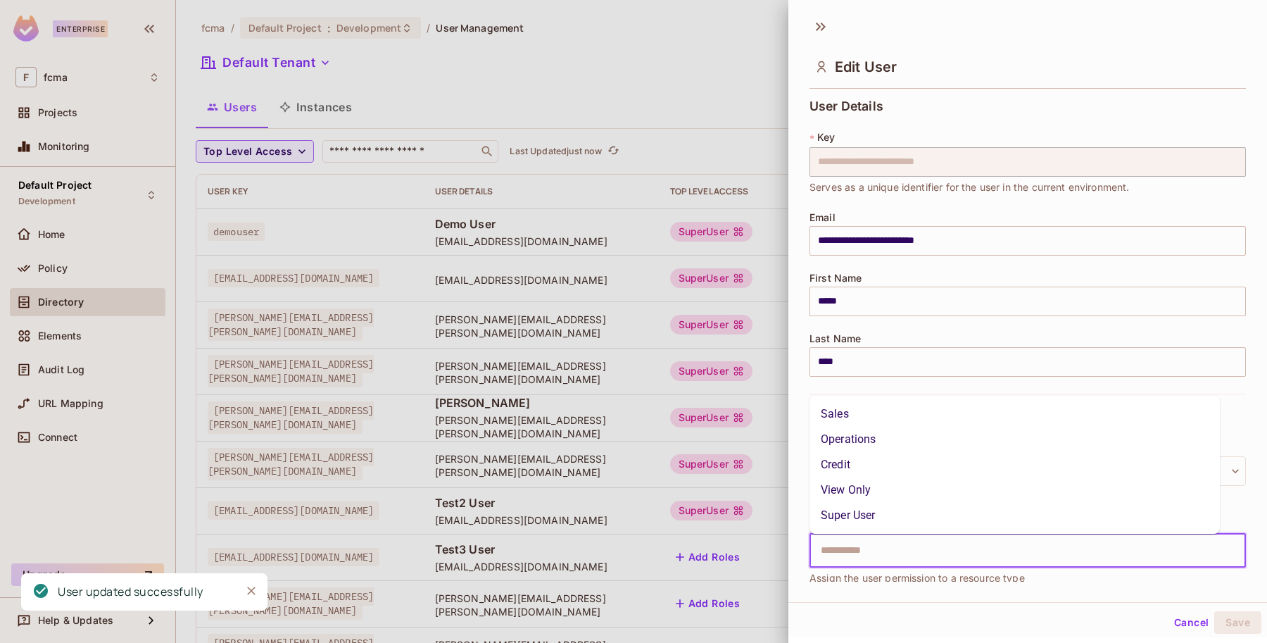
click at [866, 554] on input "text" at bounding box center [1015, 550] width 406 height 28
type input "*"
click at [867, 522] on li "Super User" at bounding box center [1014, 514] width 410 height 25
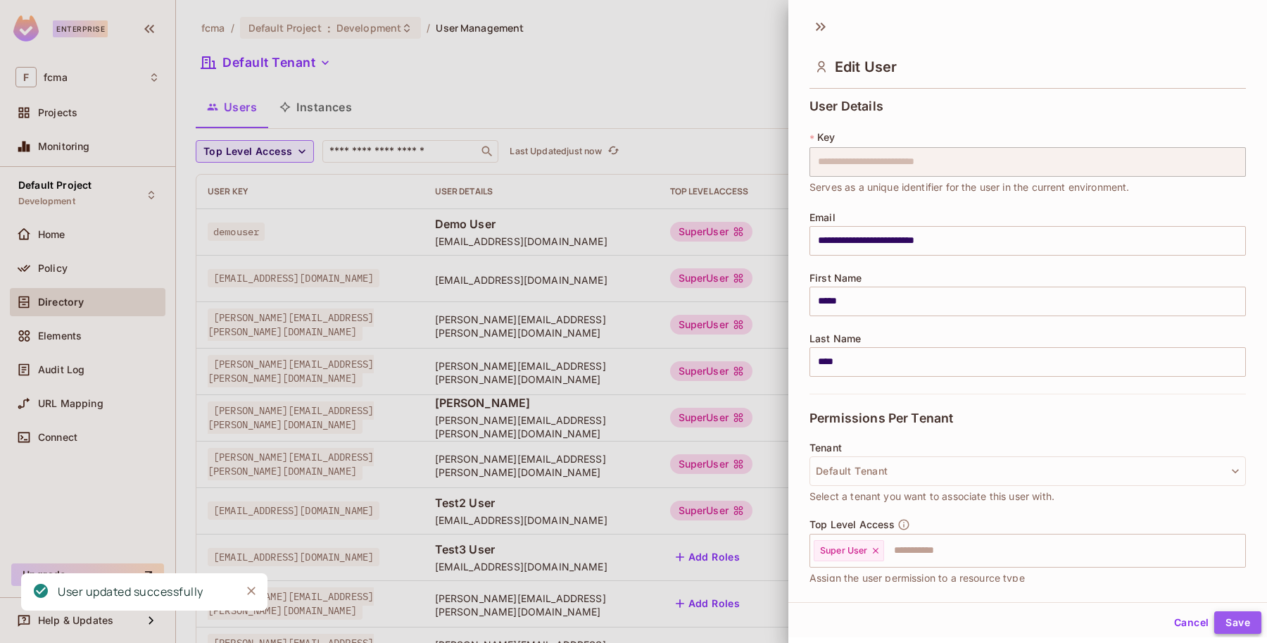
click at [1218, 616] on button "Save" at bounding box center [1237, 622] width 47 height 23
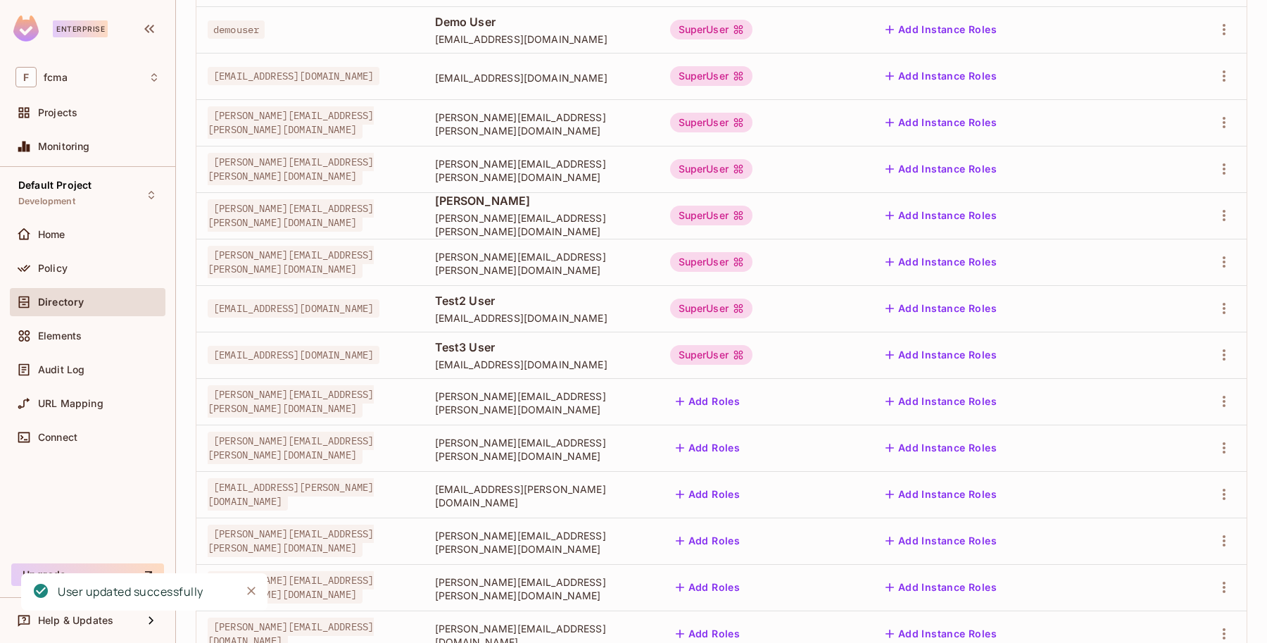
scroll to position [264, 0]
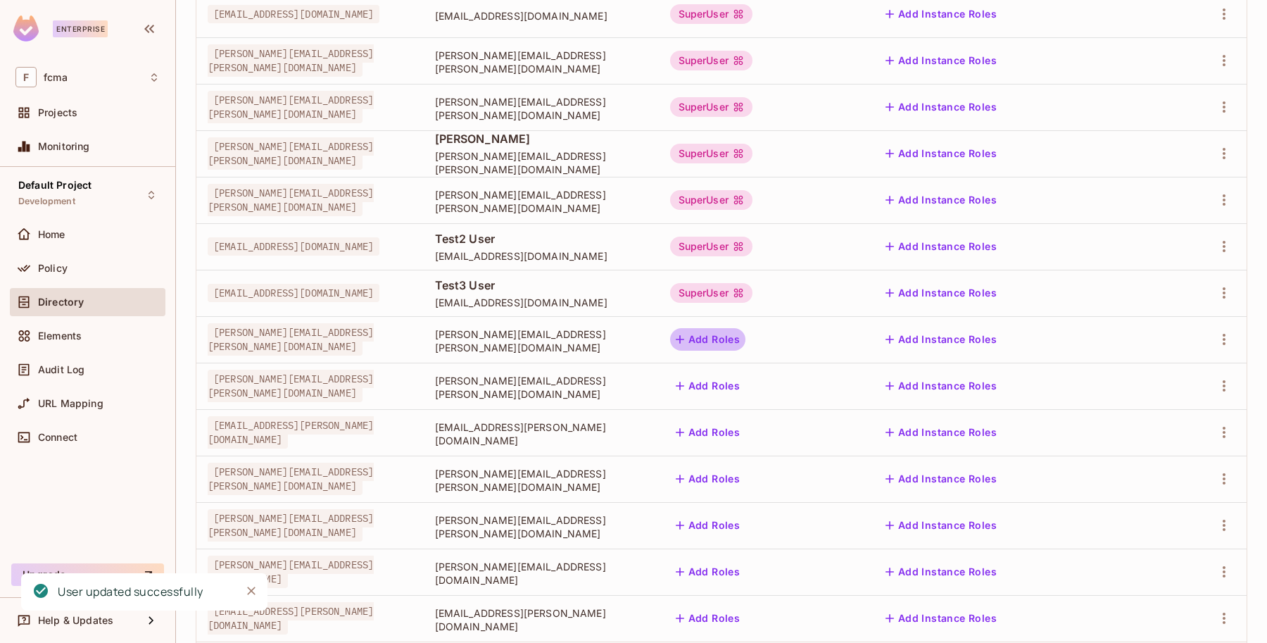
click at [746, 338] on button "Add Roles" at bounding box center [708, 339] width 76 height 23
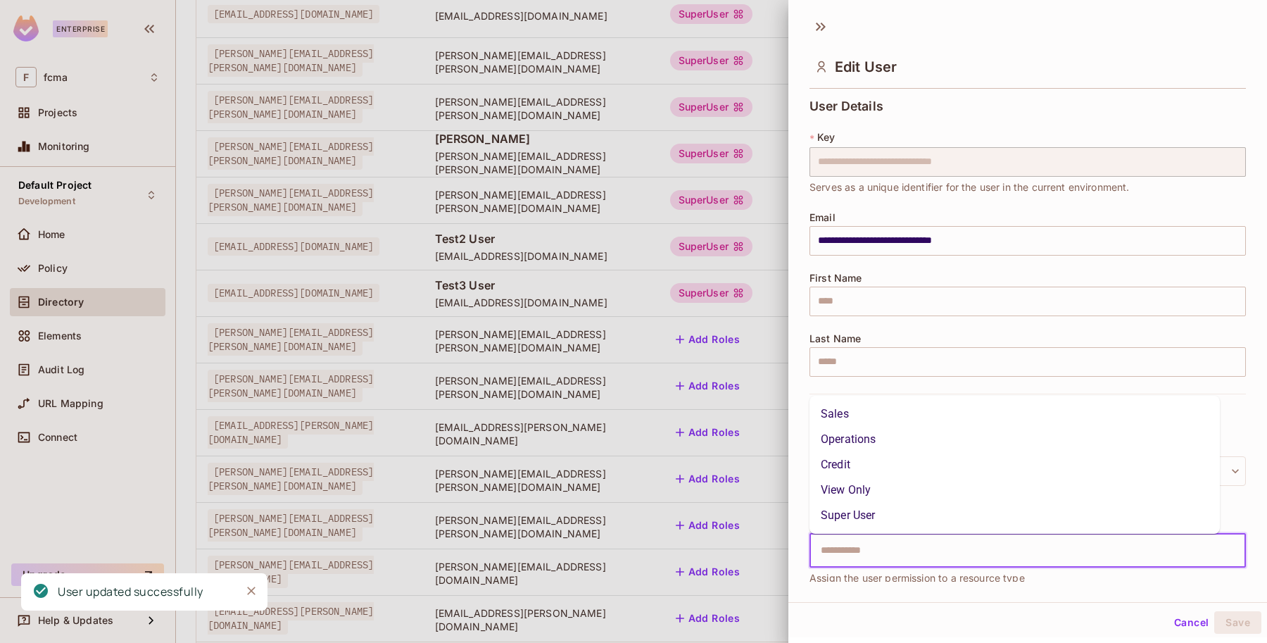
click at [844, 551] on input "text" at bounding box center [1015, 550] width 406 height 28
type input "*"
click at [870, 522] on li "Super User" at bounding box center [1014, 514] width 410 height 25
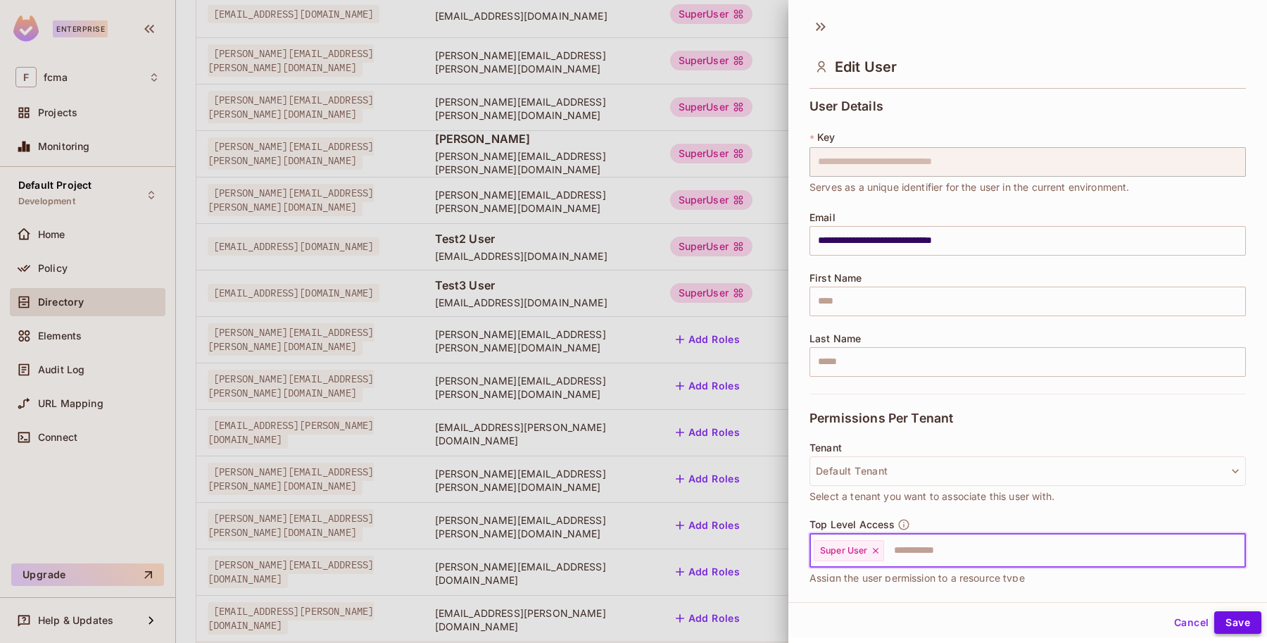
click at [1230, 620] on button "Save" at bounding box center [1237, 622] width 47 height 23
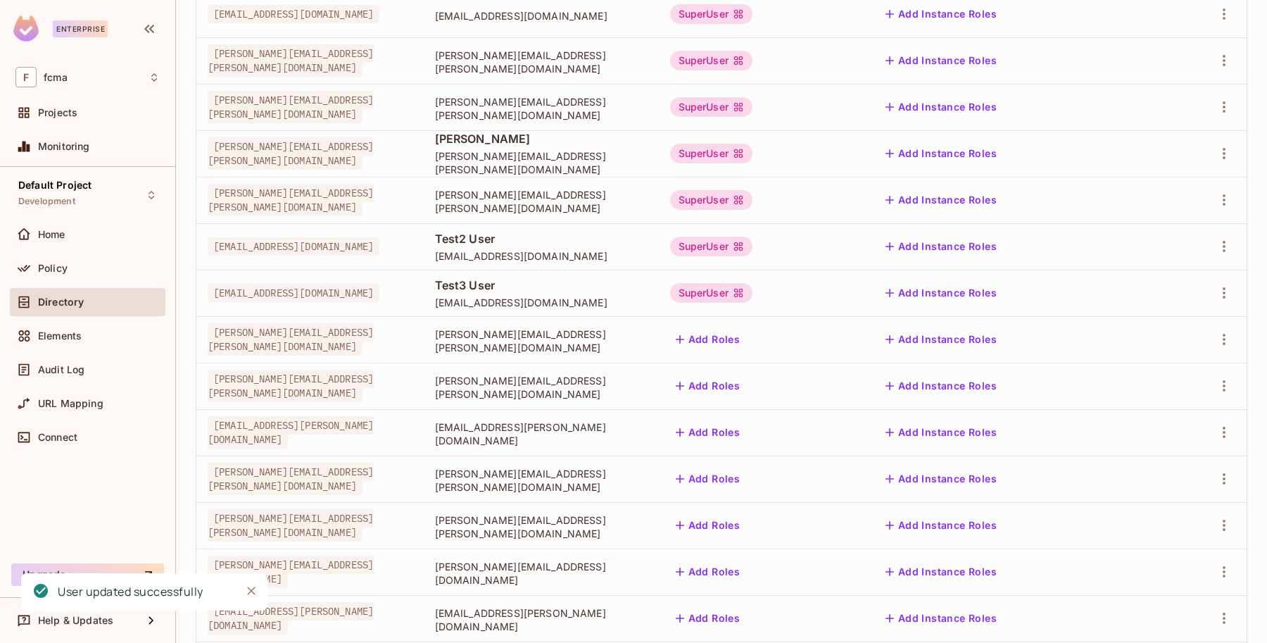
click at [746, 331] on button "Add Roles" at bounding box center [708, 339] width 76 height 23
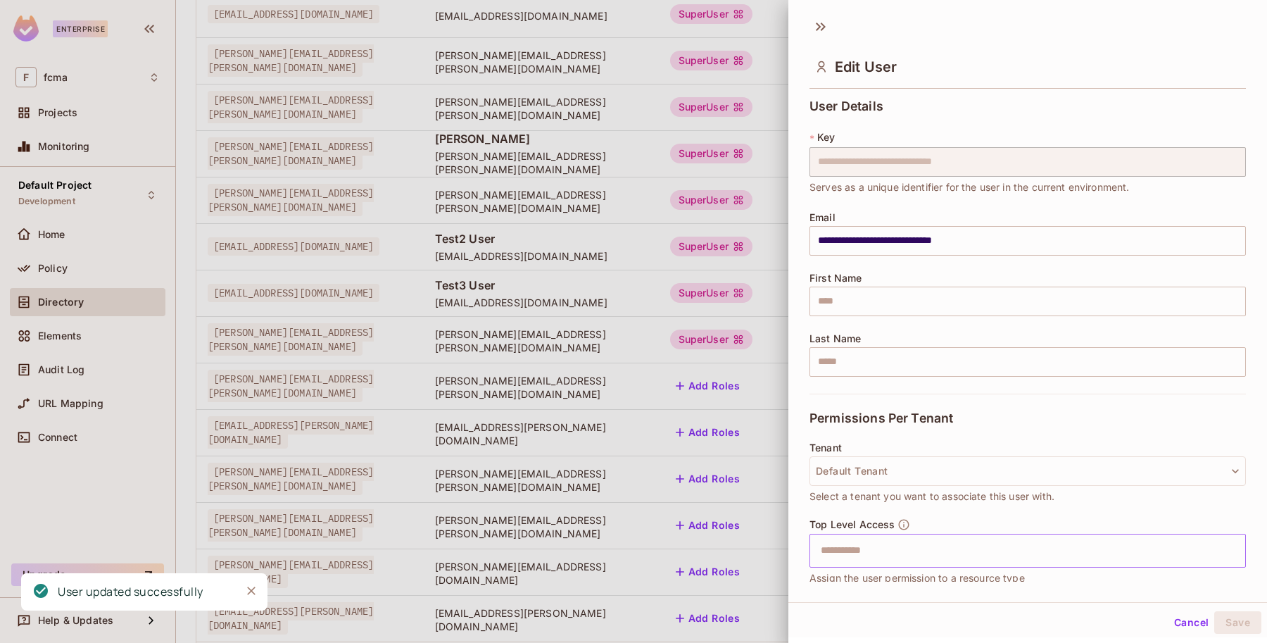
click at [825, 554] on input "text" at bounding box center [1015, 550] width 406 height 28
type input "*"
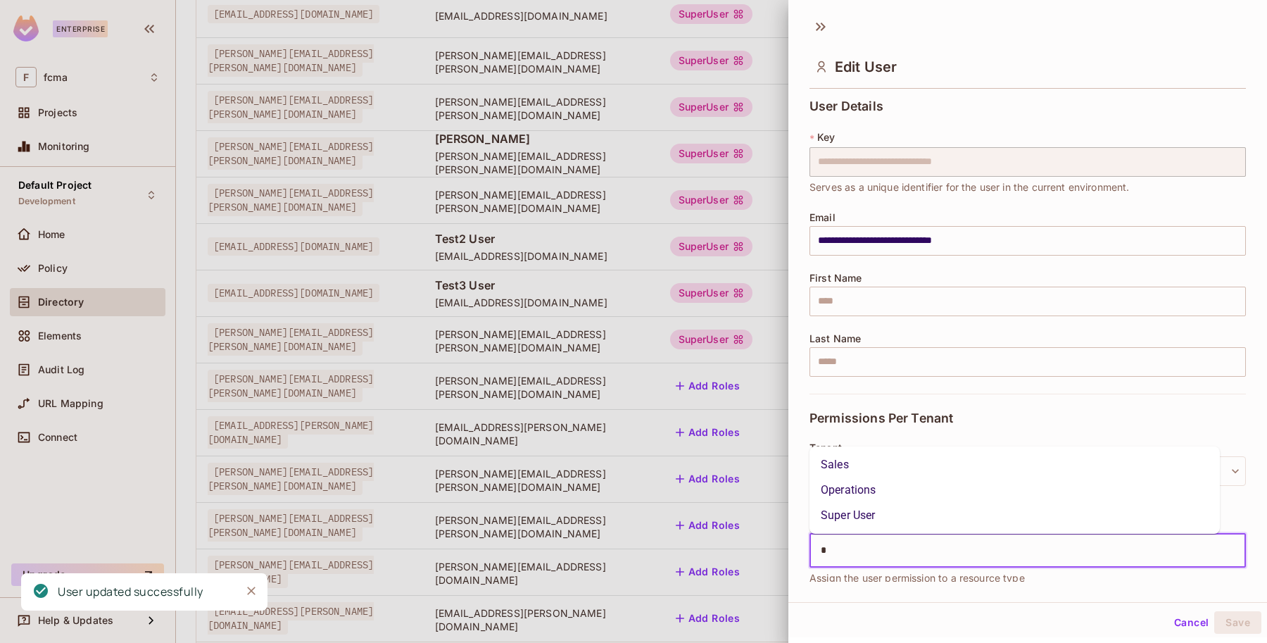
click at [861, 507] on li "Super User" at bounding box center [1014, 514] width 410 height 25
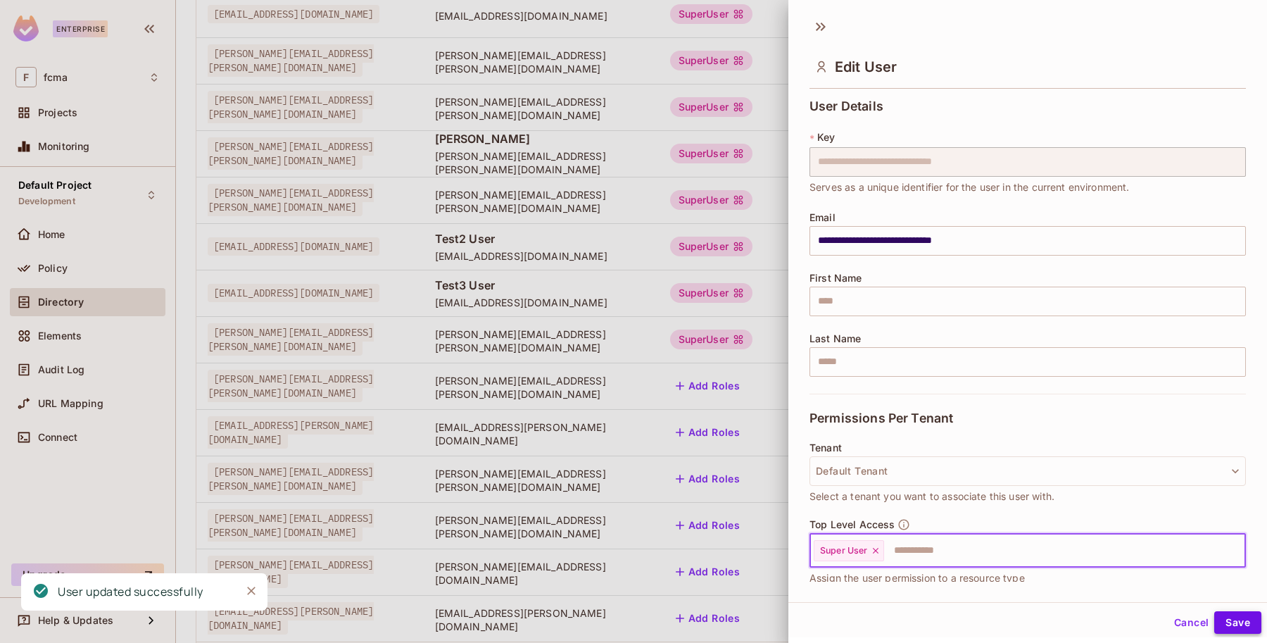
click at [1230, 620] on button "Save" at bounding box center [1237, 622] width 47 height 23
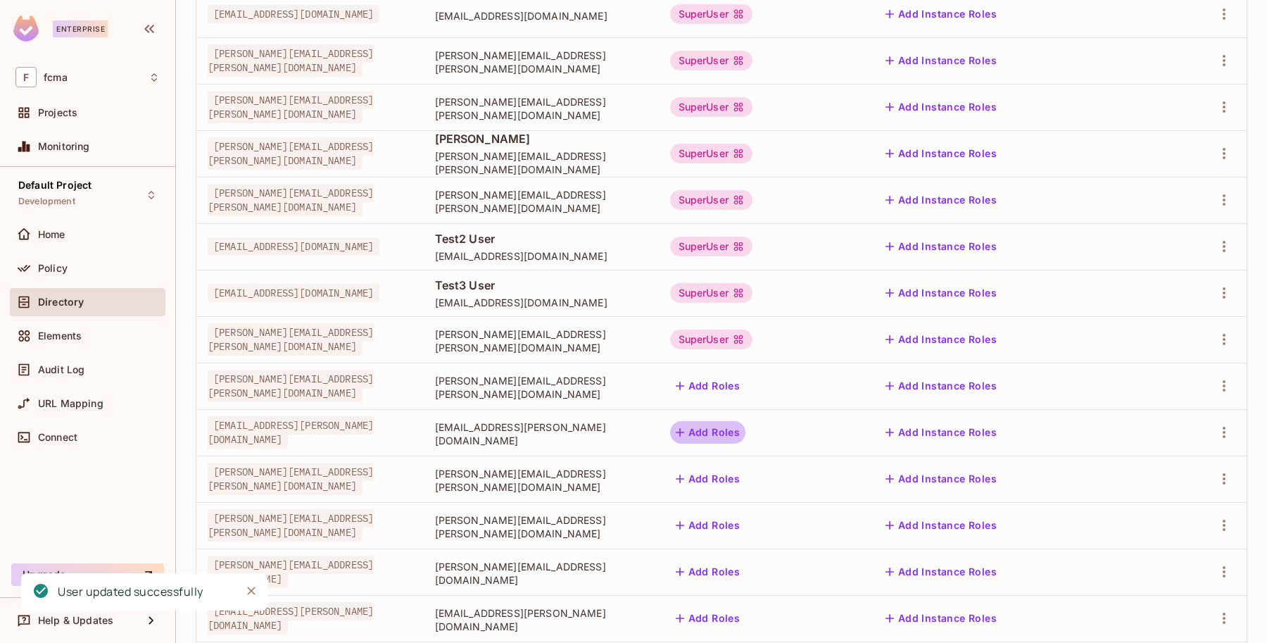
click at [746, 429] on button "Add Roles" at bounding box center [708, 432] width 76 height 23
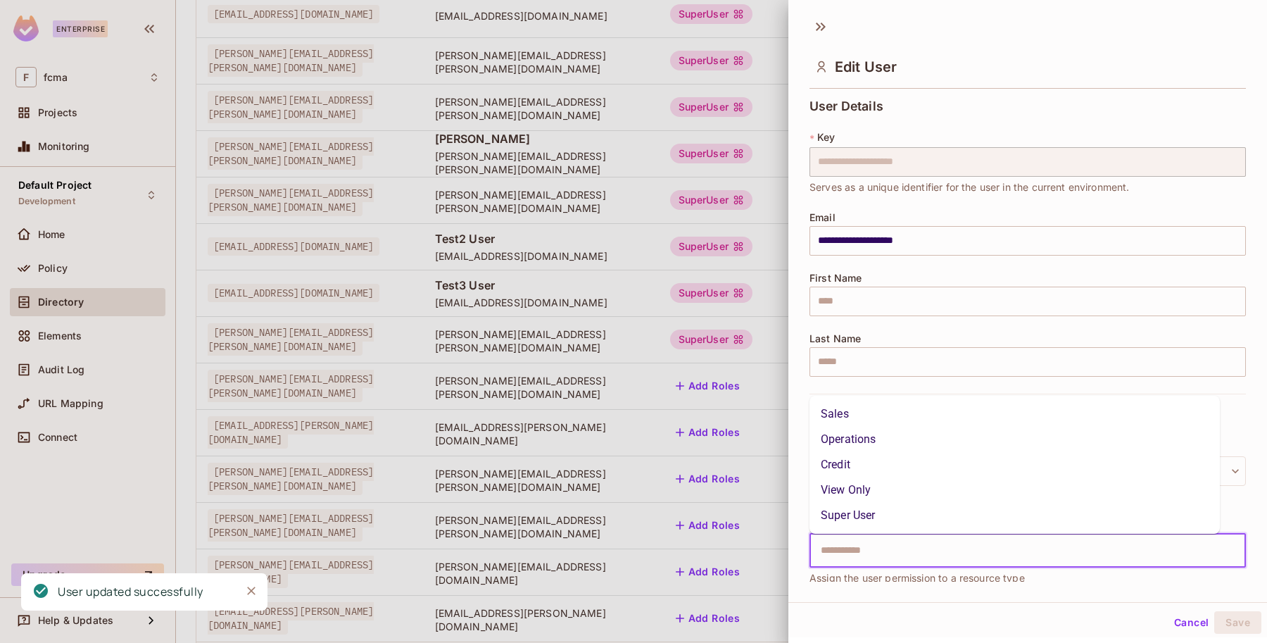
click at [825, 557] on input "text" at bounding box center [1015, 550] width 406 height 28
type input "*"
click at [860, 514] on li "Super User" at bounding box center [1014, 514] width 410 height 25
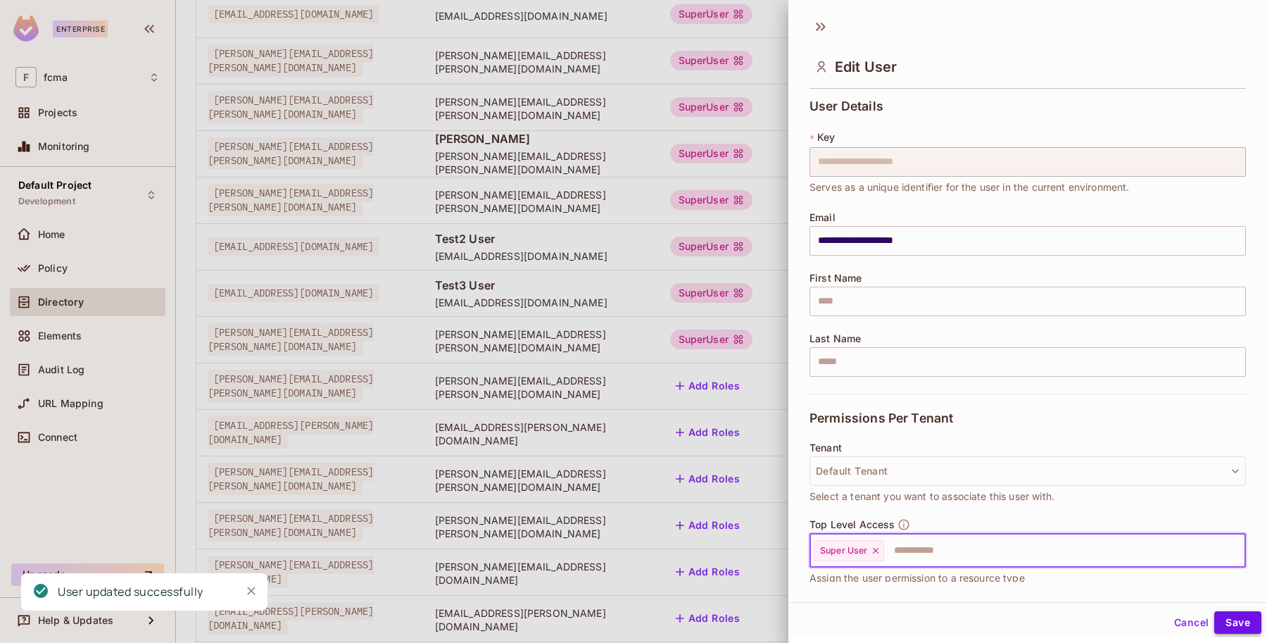
click at [1228, 620] on button "Save" at bounding box center [1237, 622] width 47 height 23
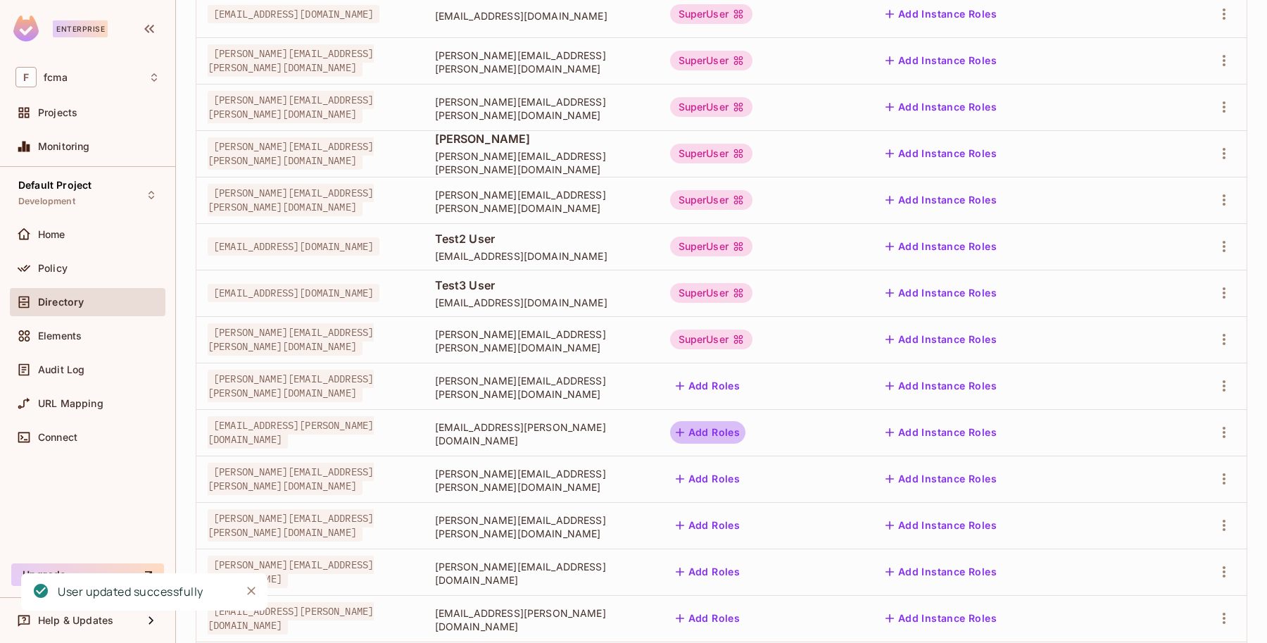
click at [746, 430] on button "Add Roles" at bounding box center [708, 432] width 76 height 23
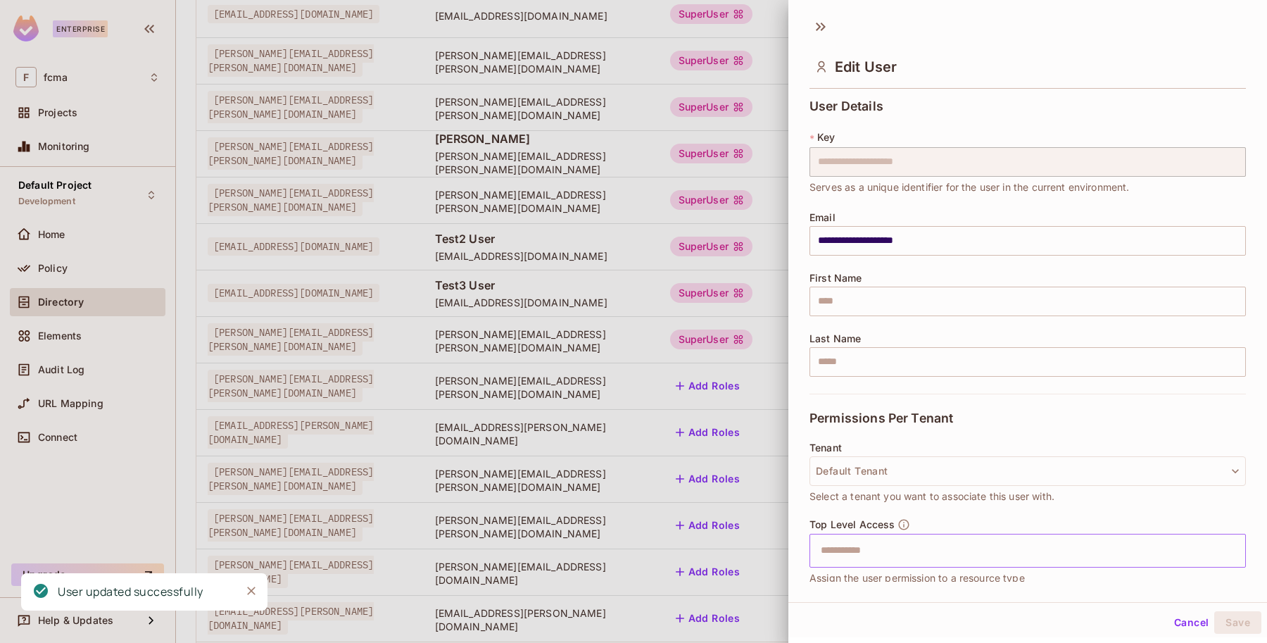
click at [839, 559] on input "text" at bounding box center [1015, 550] width 406 height 28
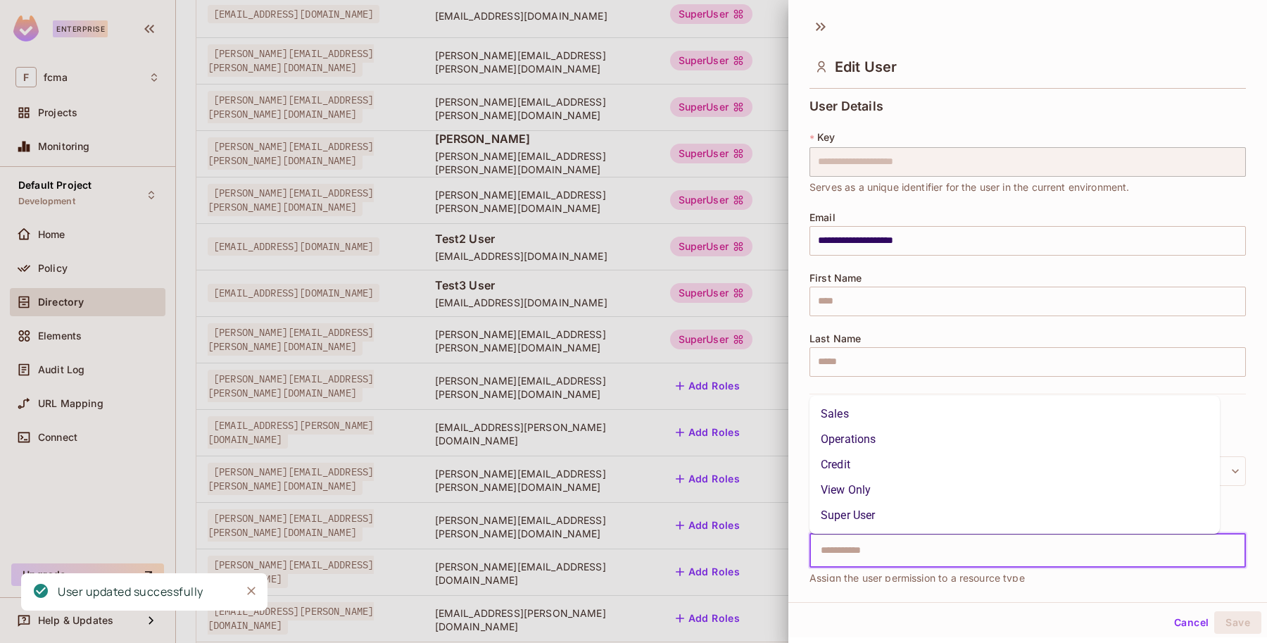
type input "*"
click at [864, 519] on li "Super User" at bounding box center [1014, 514] width 410 height 25
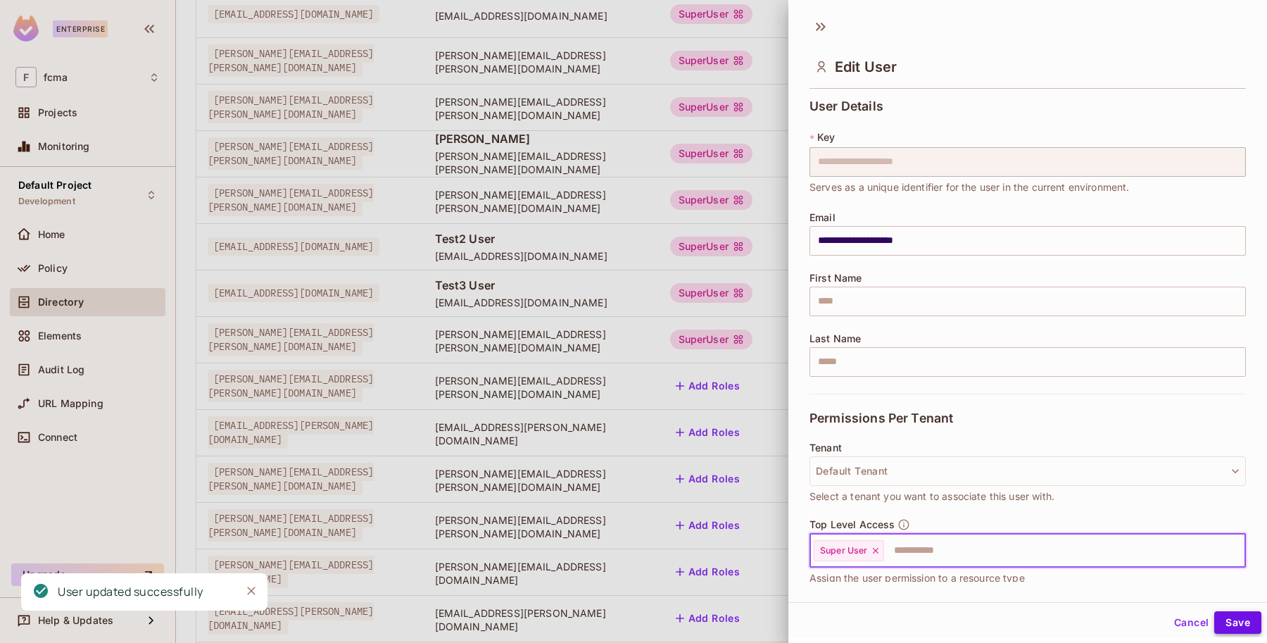
click at [1226, 619] on button "Save" at bounding box center [1237, 622] width 47 height 23
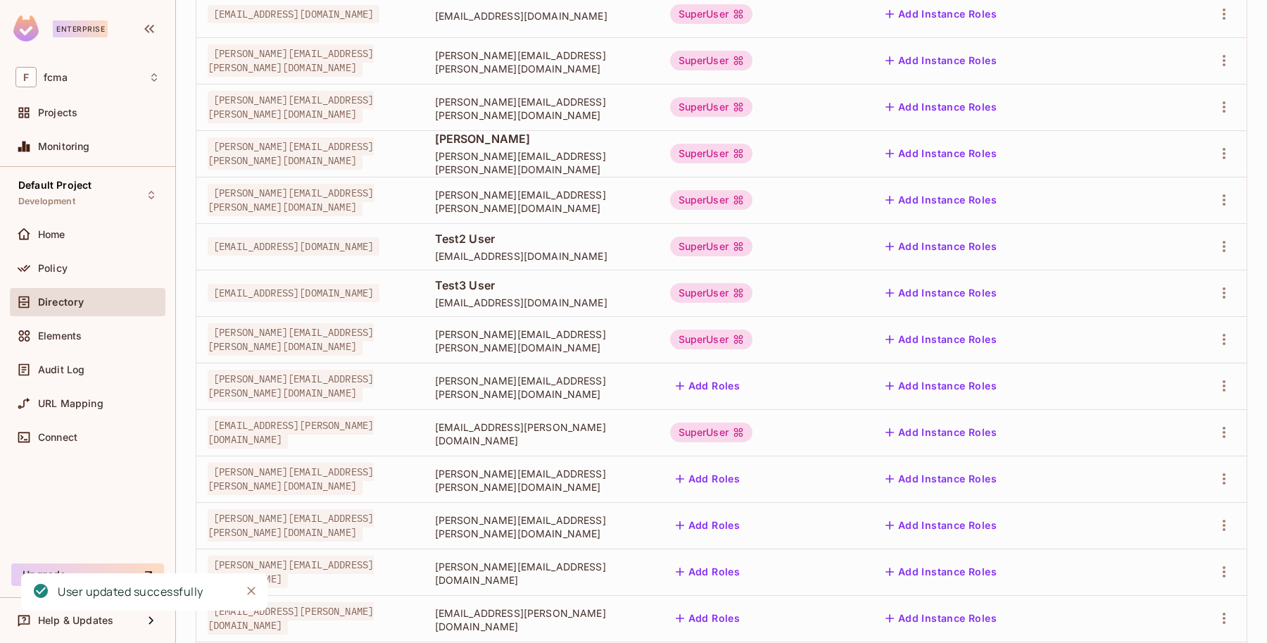
click at [746, 384] on button "Add Roles" at bounding box center [708, 385] width 76 height 23
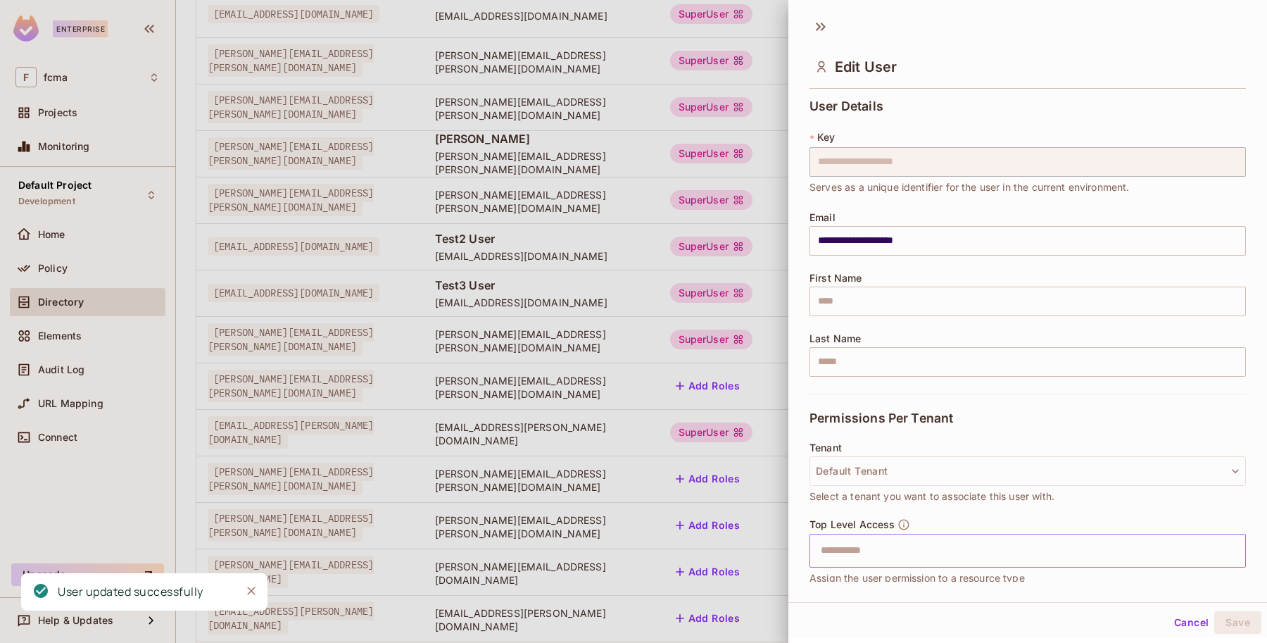
drag, startPoint x: 821, startPoint y: 544, endPoint x: 838, endPoint y: 547, distance: 17.1
click at [823, 544] on input "text" at bounding box center [1015, 550] width 406 height 28
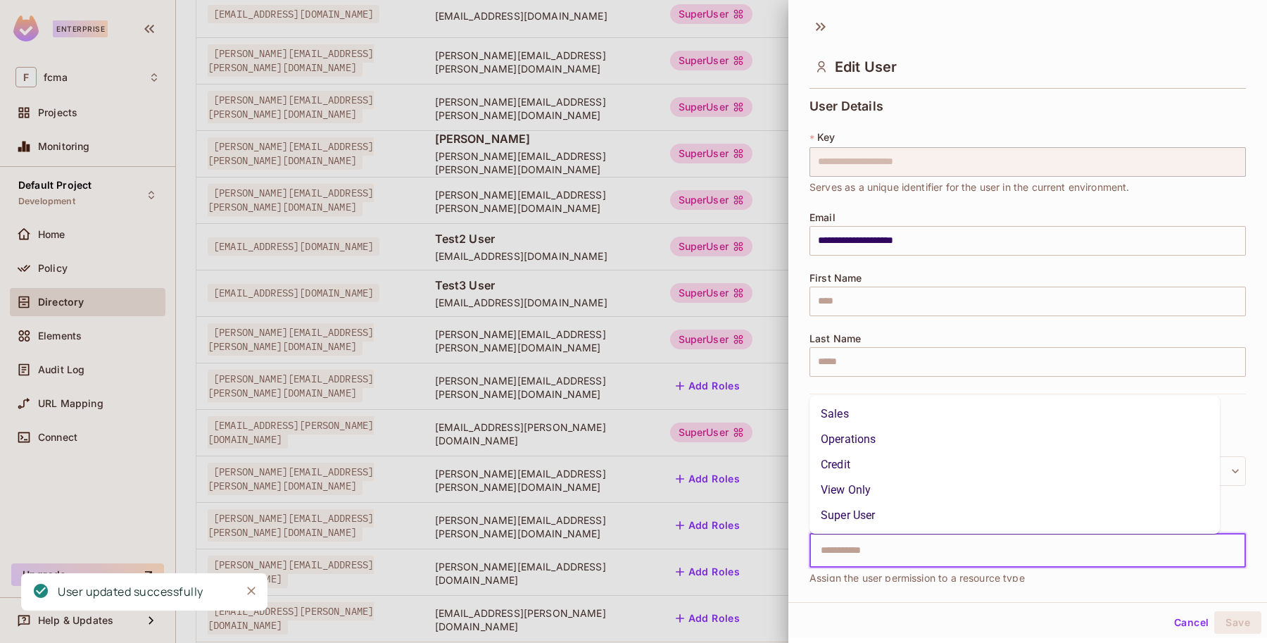
type input "*"
click at [856, 519] on li "Super User" at bounding box center [1014, 514] width 410 height 25
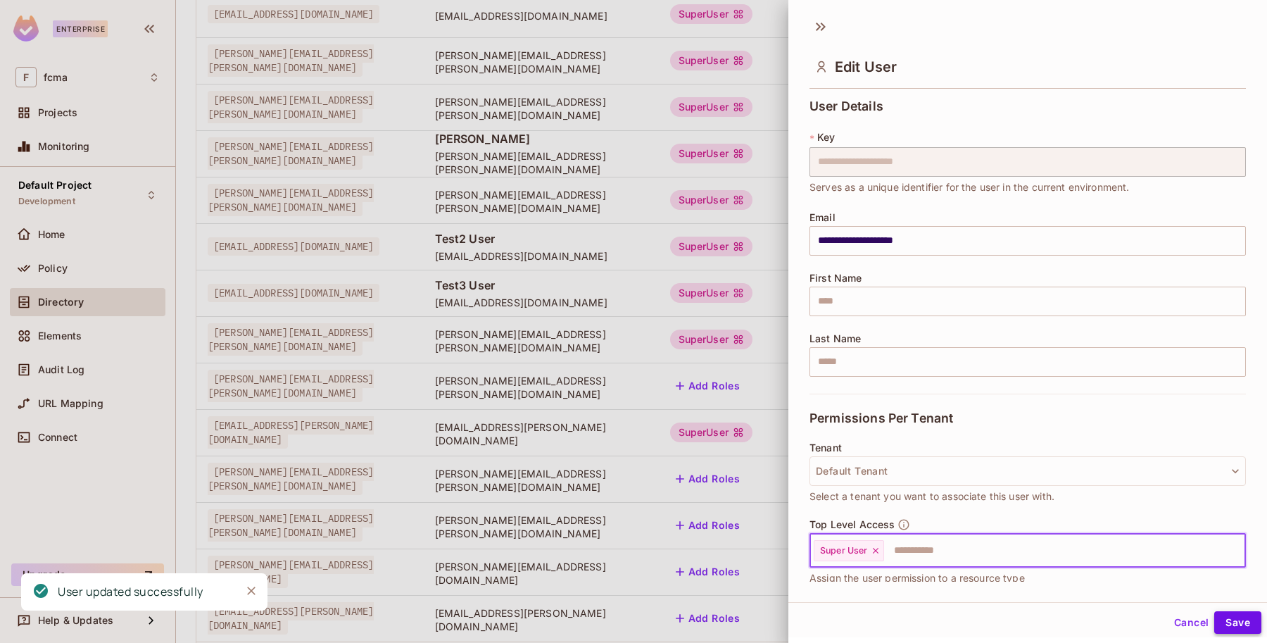
click at [1227, 620] on button "Save" at bounding box center [1237, 622] width 47 height 23
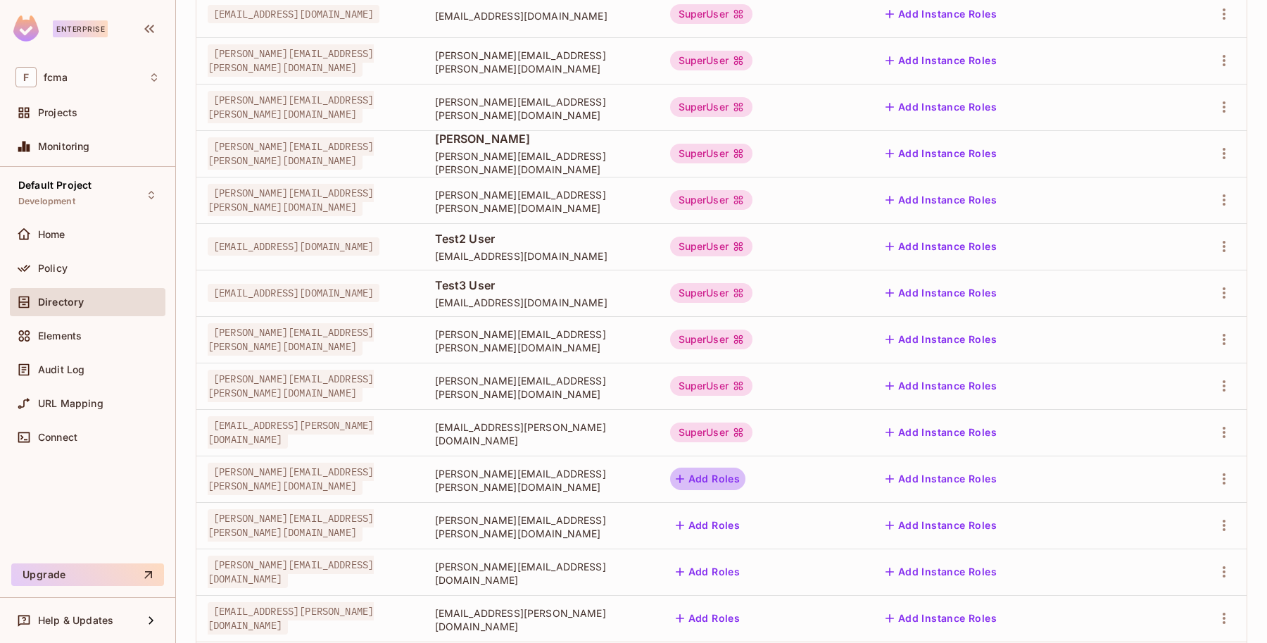
click at [746, 479] on button "Add Roles" at bounding box center [708, 478] width 76 height 23
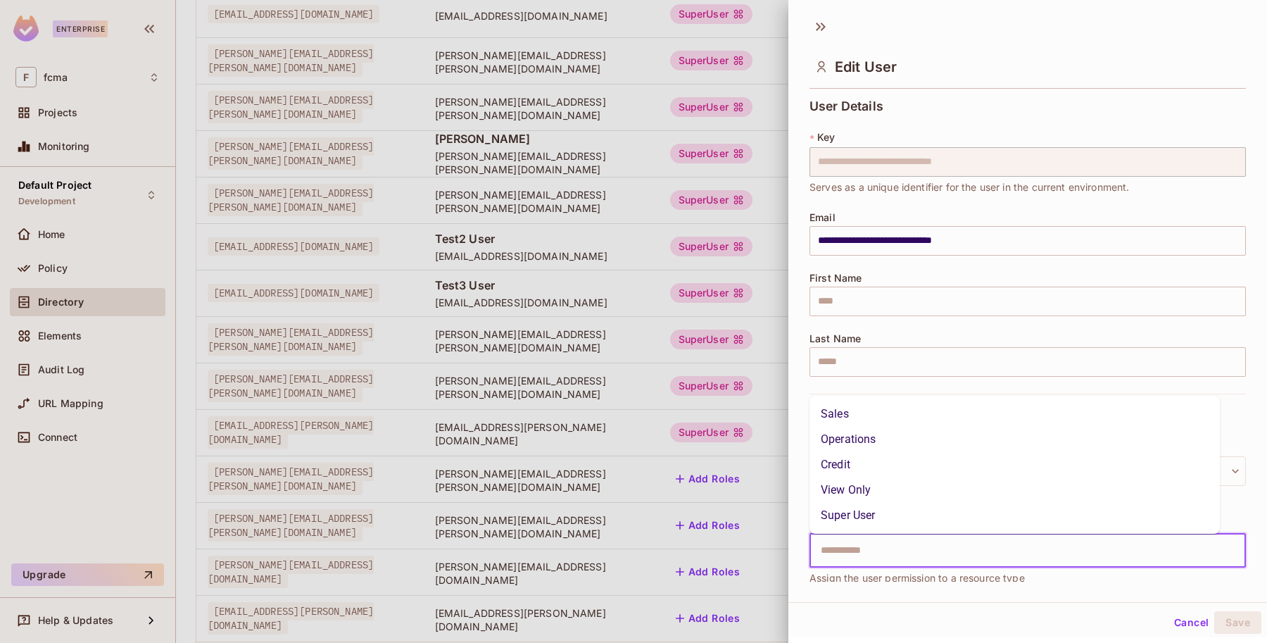
click at [828, 553] on input "text" at bounding box center [1015, 550] width 406 height 28
type input "*"
click at [899, 514] on li "Super User" at bounding box center [1014, 514] width 410 height 25
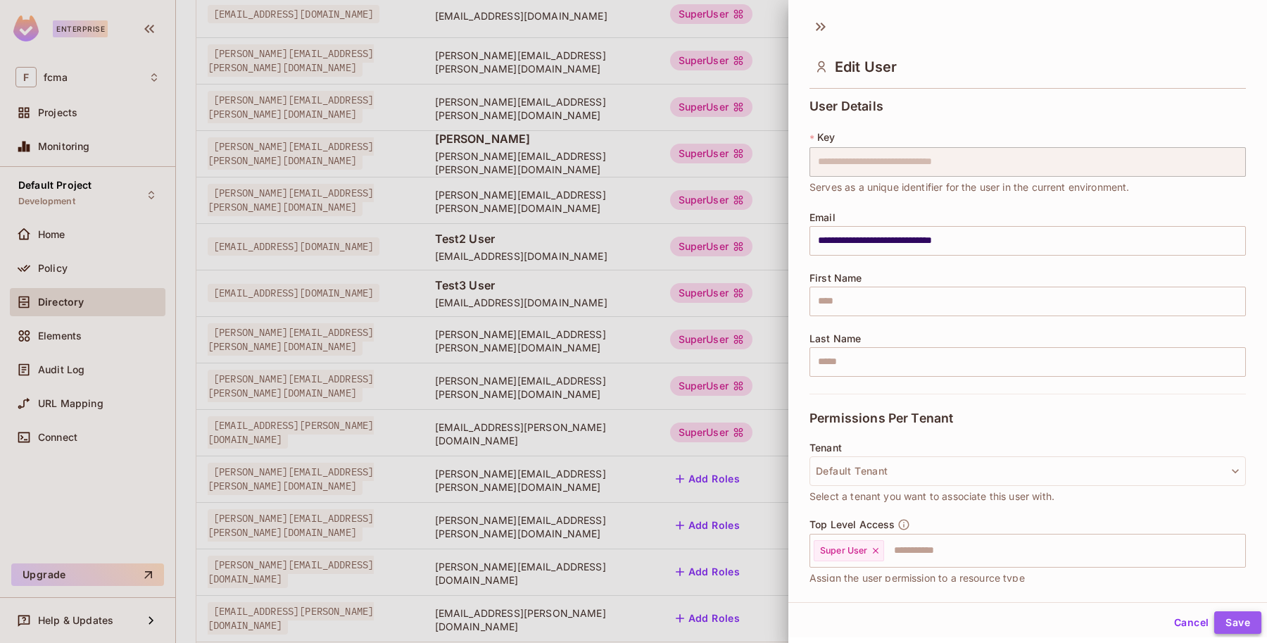
click at [1230, 620] on button "Save" at bounding box center [1237, 622] width 47 height 23
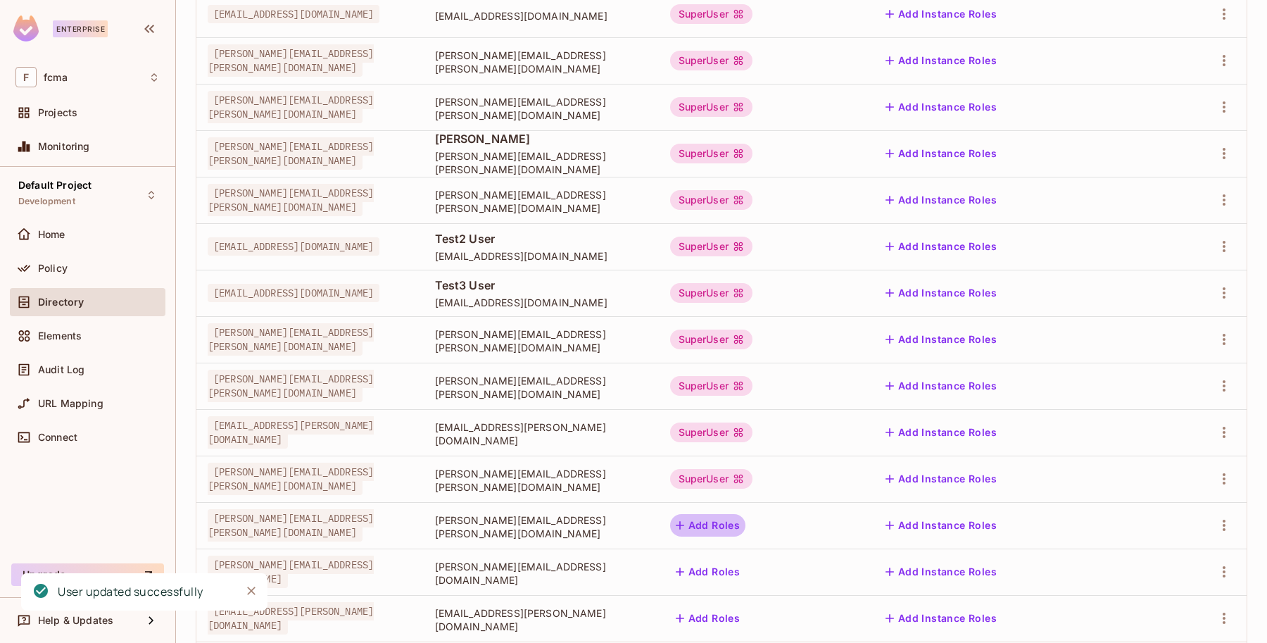
click at [746, 519] on button "Add Roles" at bounding box center [708, 525] width 76 height 23
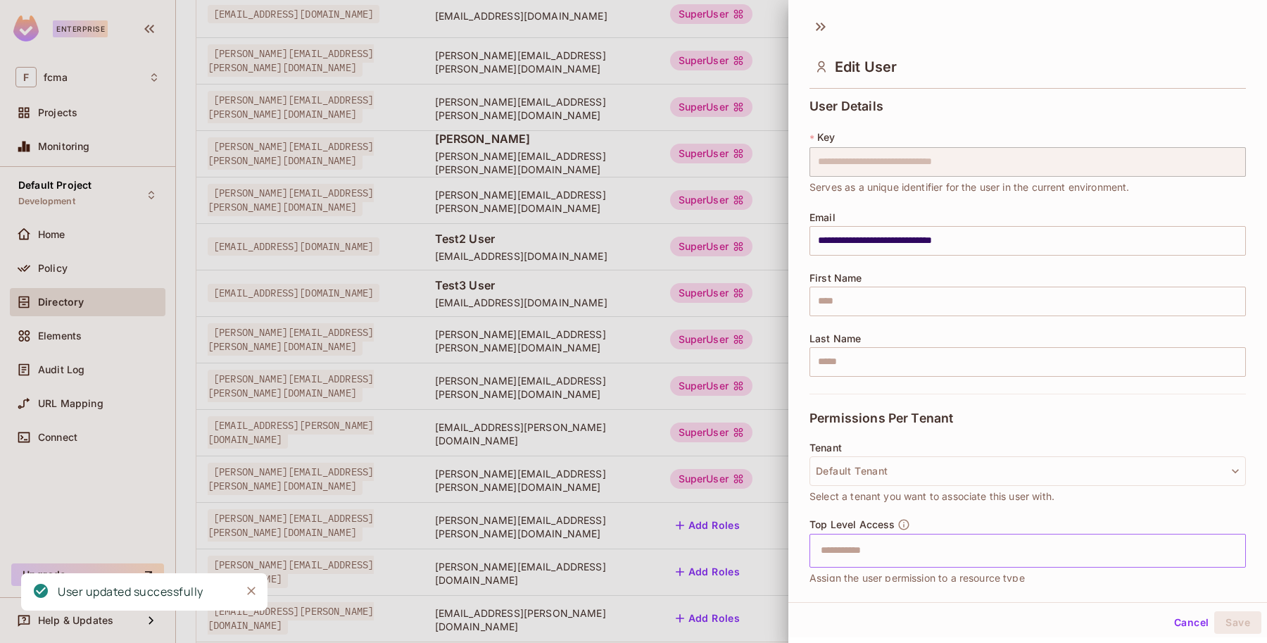
click at [842, 550] on input "text" at bounding box center [1015, 550] width 406 height 28
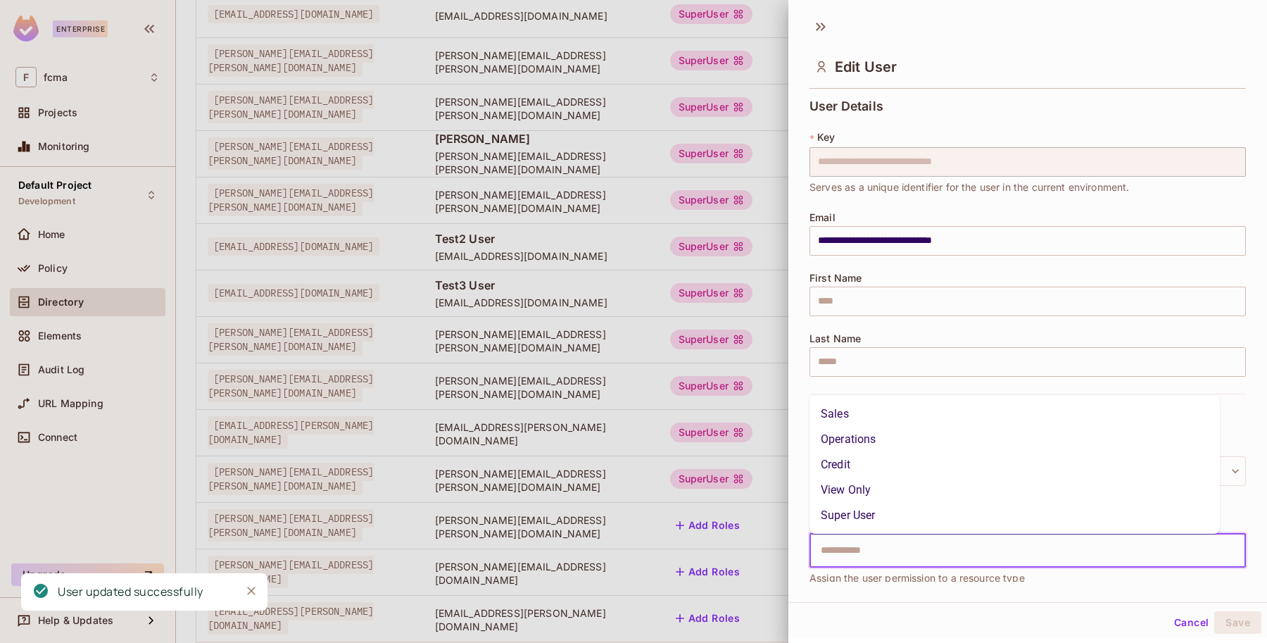
type input "*"
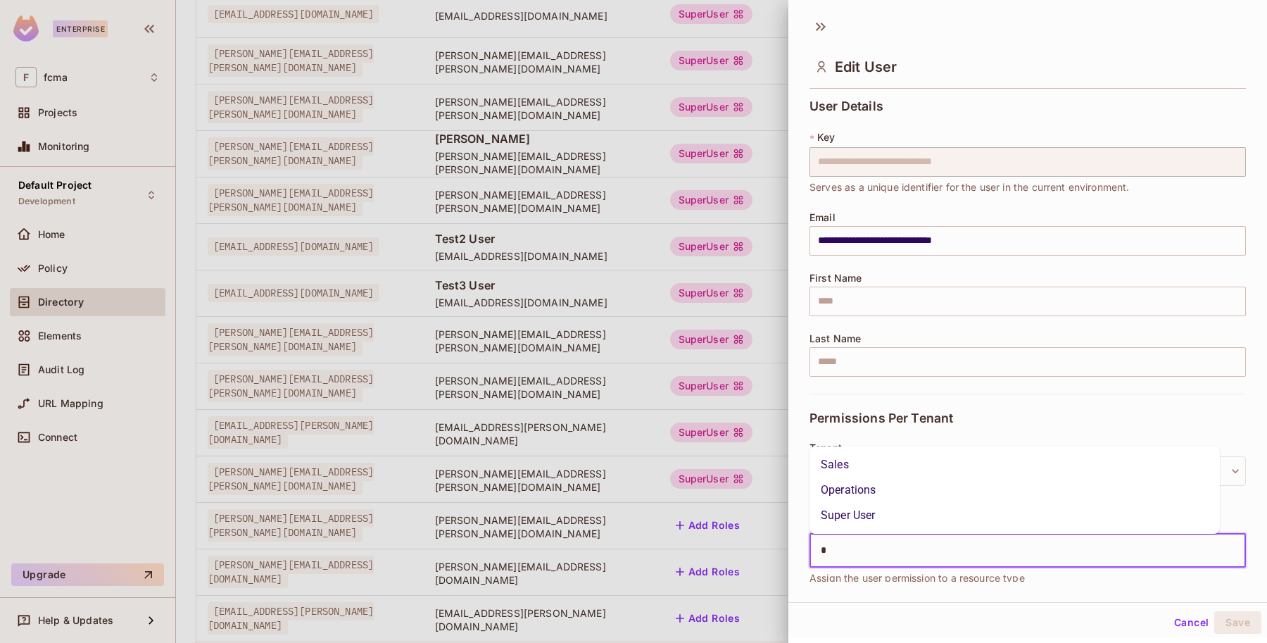
click at [863, 522] on li "Super User" at bounding box center [1014, 514] width 410 height 25
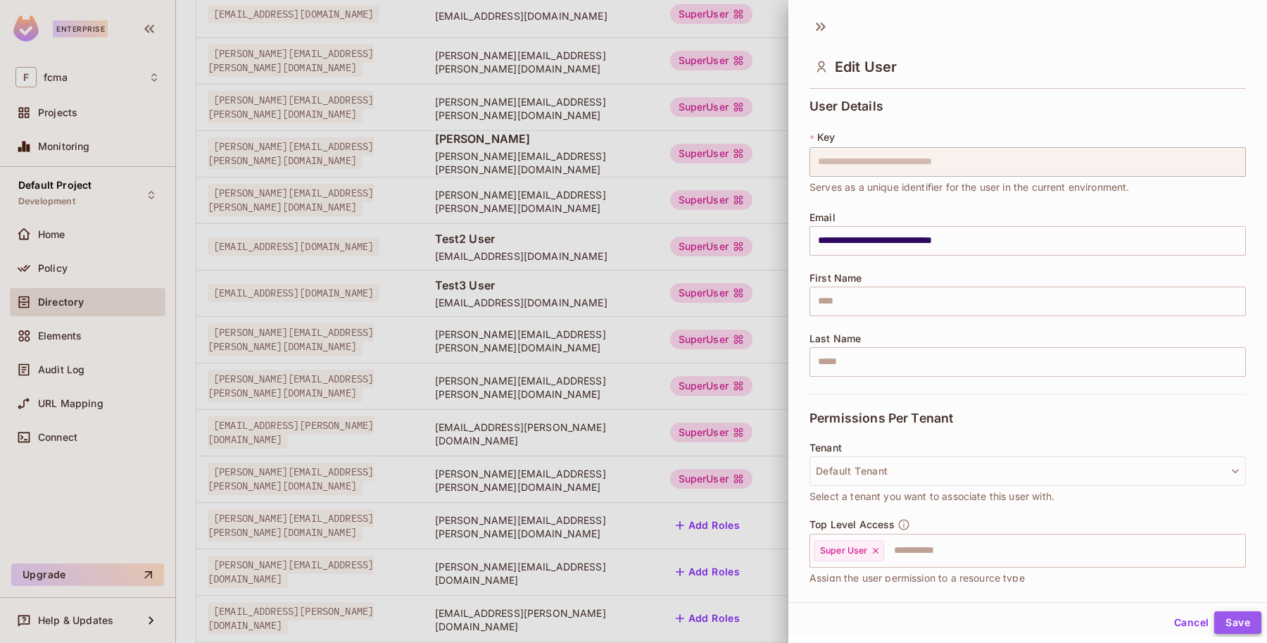
click at [1214, 620] on button "Save" at bounding box center [1237, 622] width 47 height 23
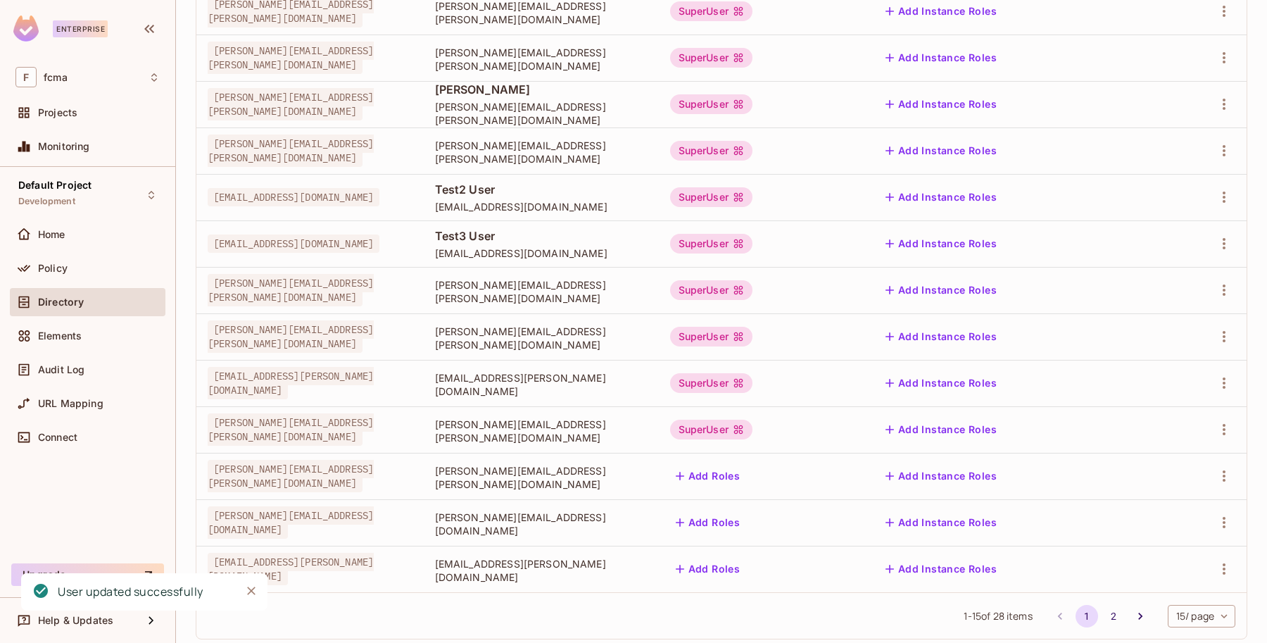
scroll to position [340, 0]
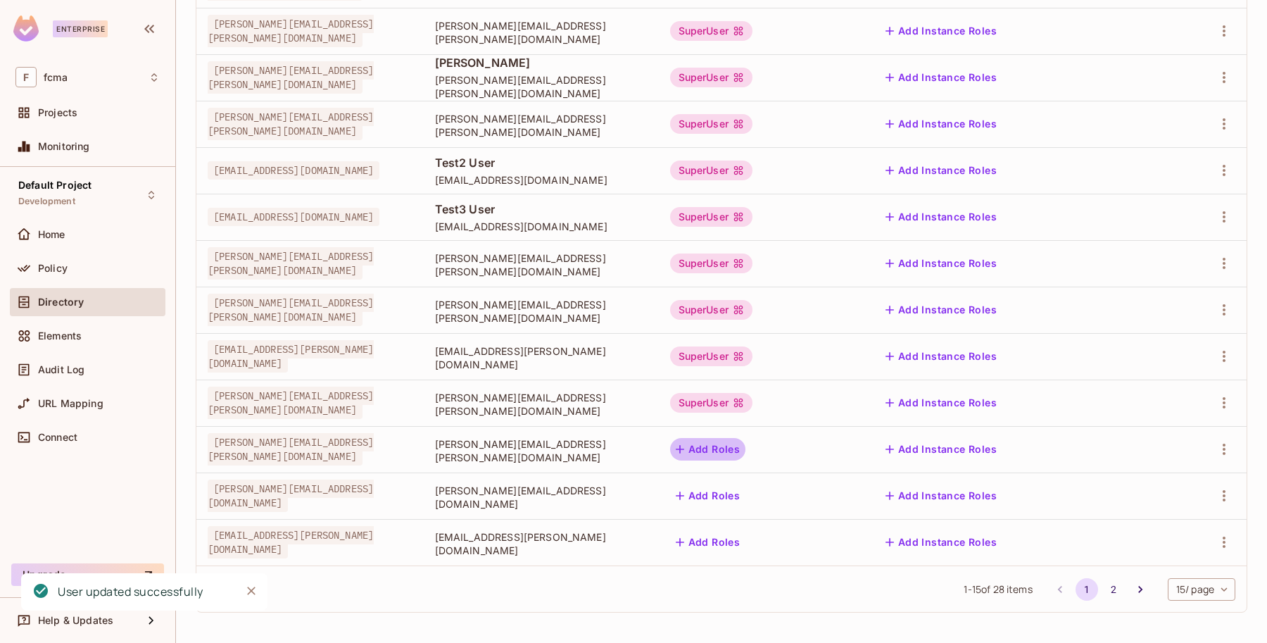
click at [746, 451] on button "Add Roles" at bounding box center [708, 449] width 76 height 23
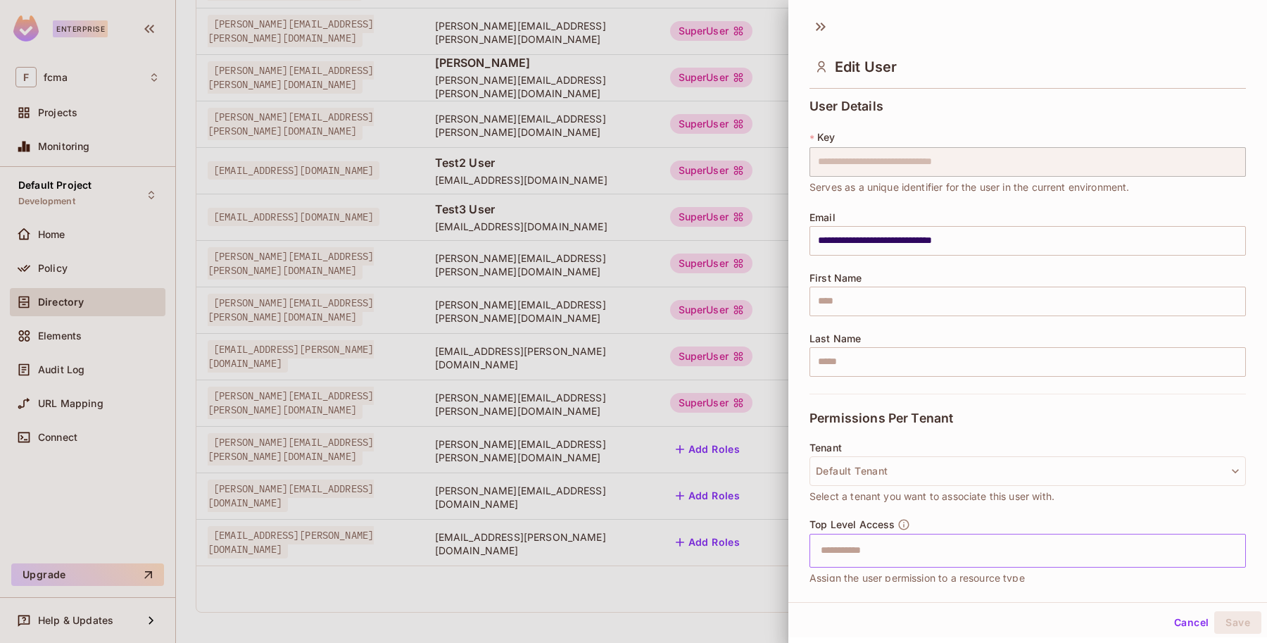
click at [892, 551] on input "text" at bounding box center [1015, 550] width 406 height 28
type input "*"
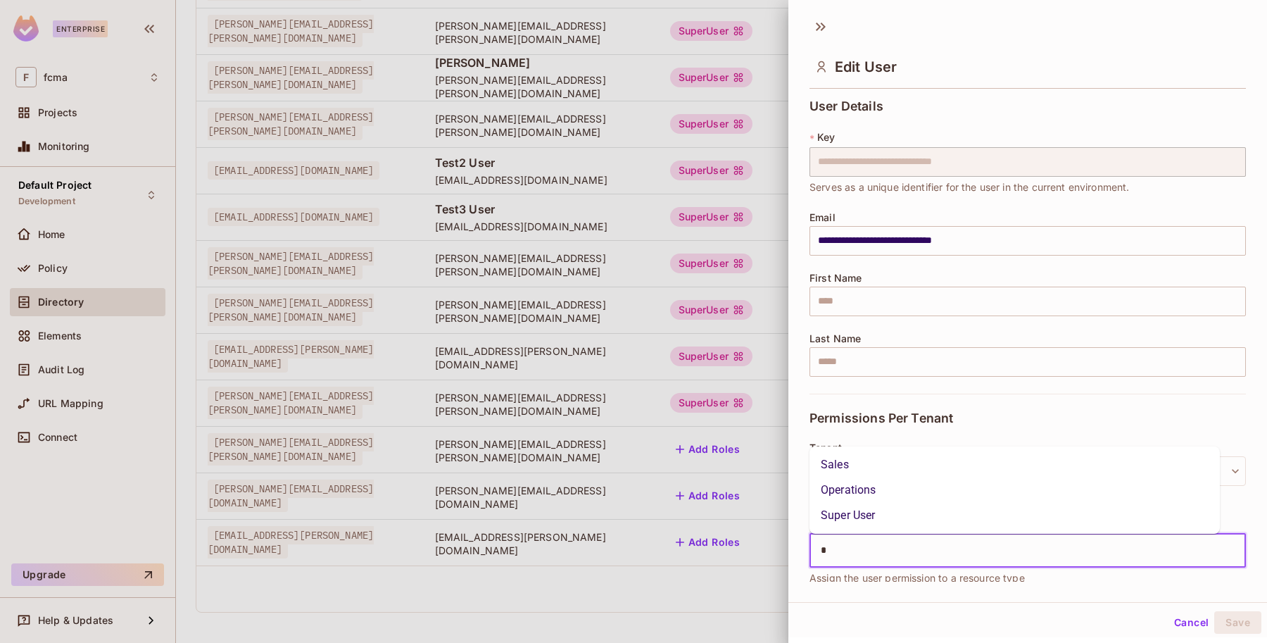
click at [890, 516] on li "Super User" at bounding box center [1014, 514] width 410 height 25
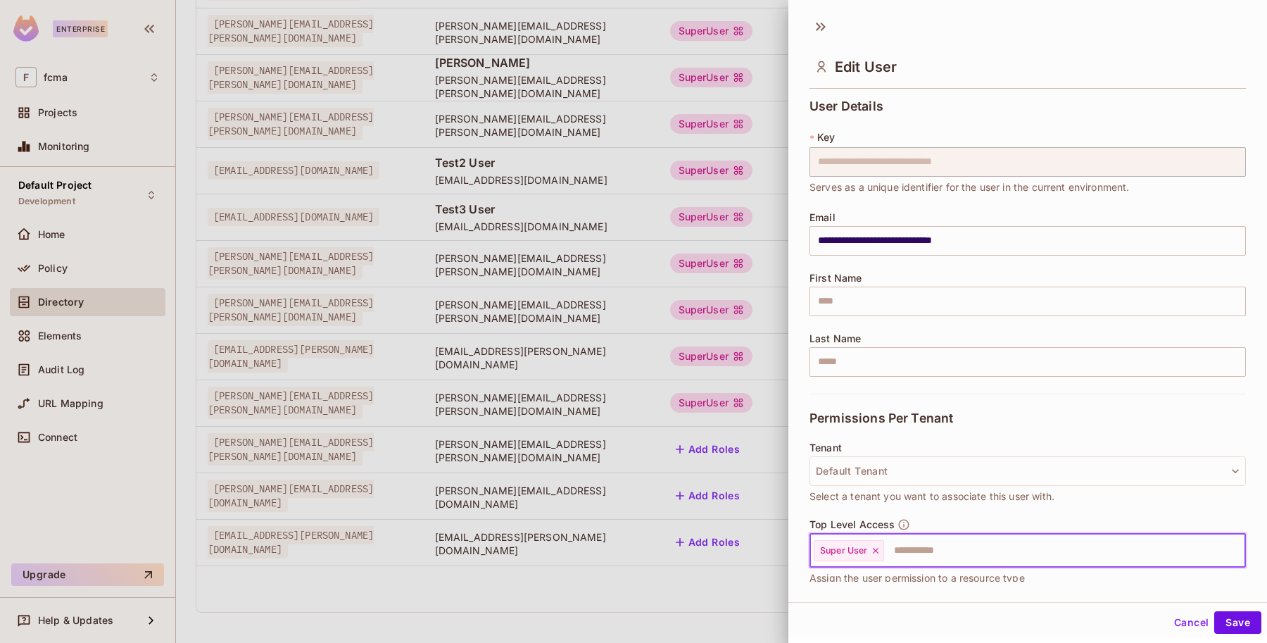
drag, startPoint x: 1227, startPoint y: 621, endPoint x: 1121, endPoint y: 576, distance: 115.0
click at [1227, 620] on button "Save" at bounding box center [1237, 622] width 47 height 23
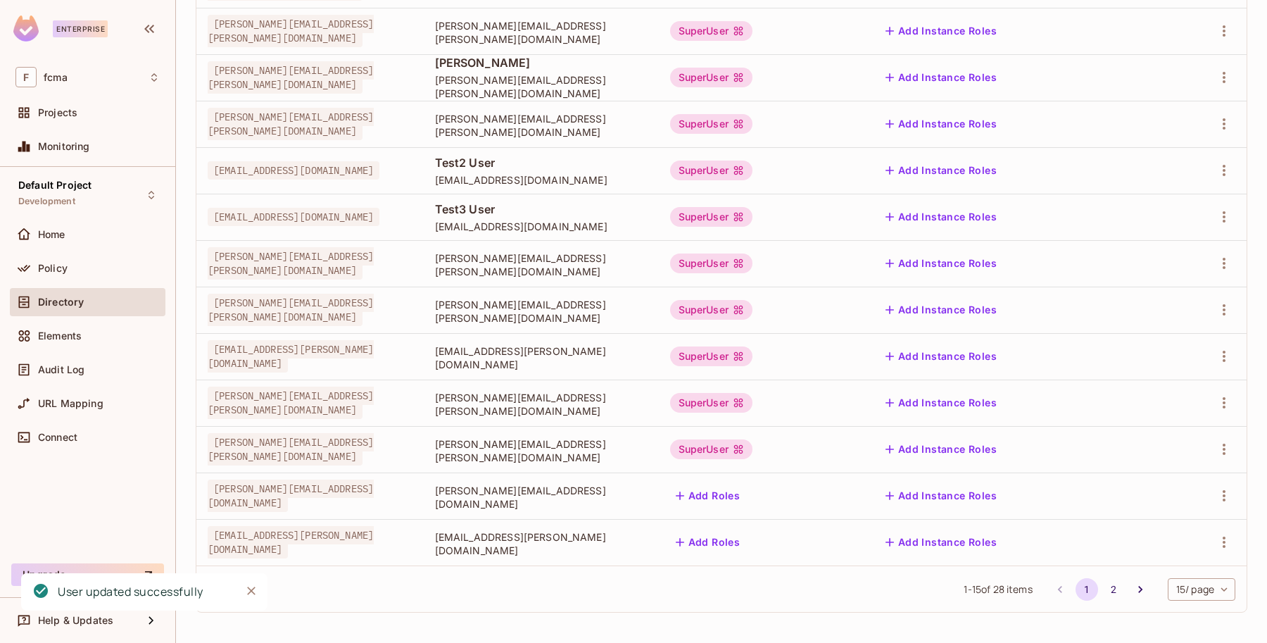
click at [746, 493] on button "Add Roles" at bounding box center [708, 495] width 76 height 23
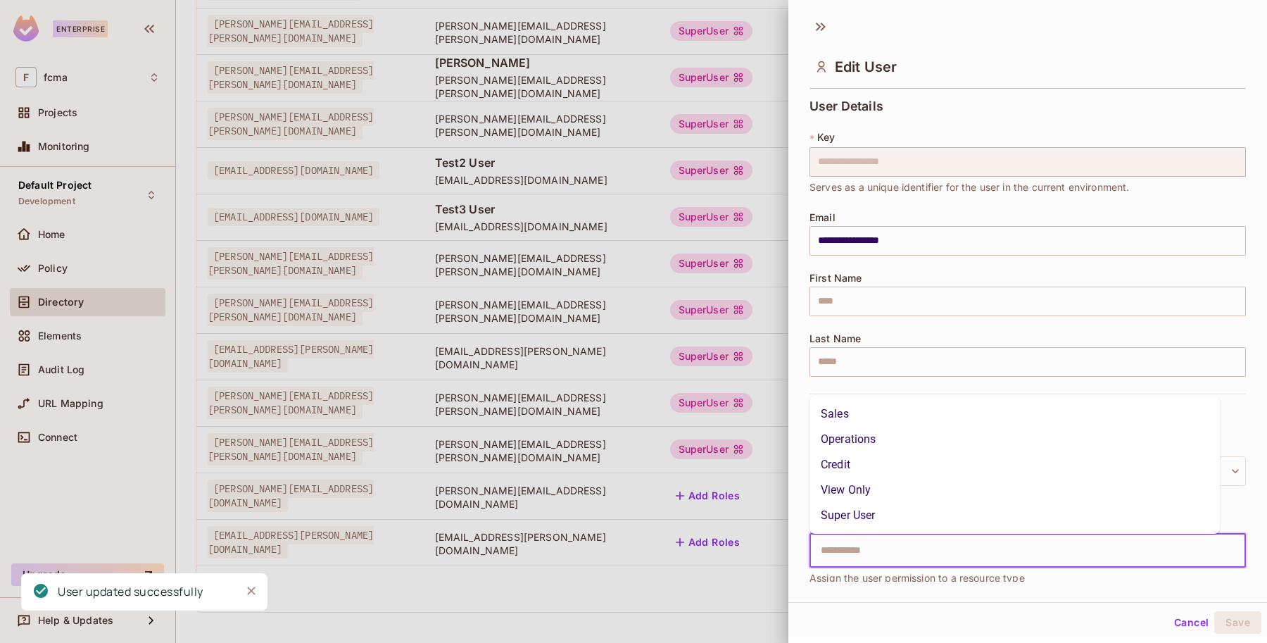
click at [852, 543] on input "text" at bounding box center [1015, 550] width 406 height 28
type input "*"
click at [855, 519] on li "Super User" at bounding box center [1014, 514] width 410 height 25
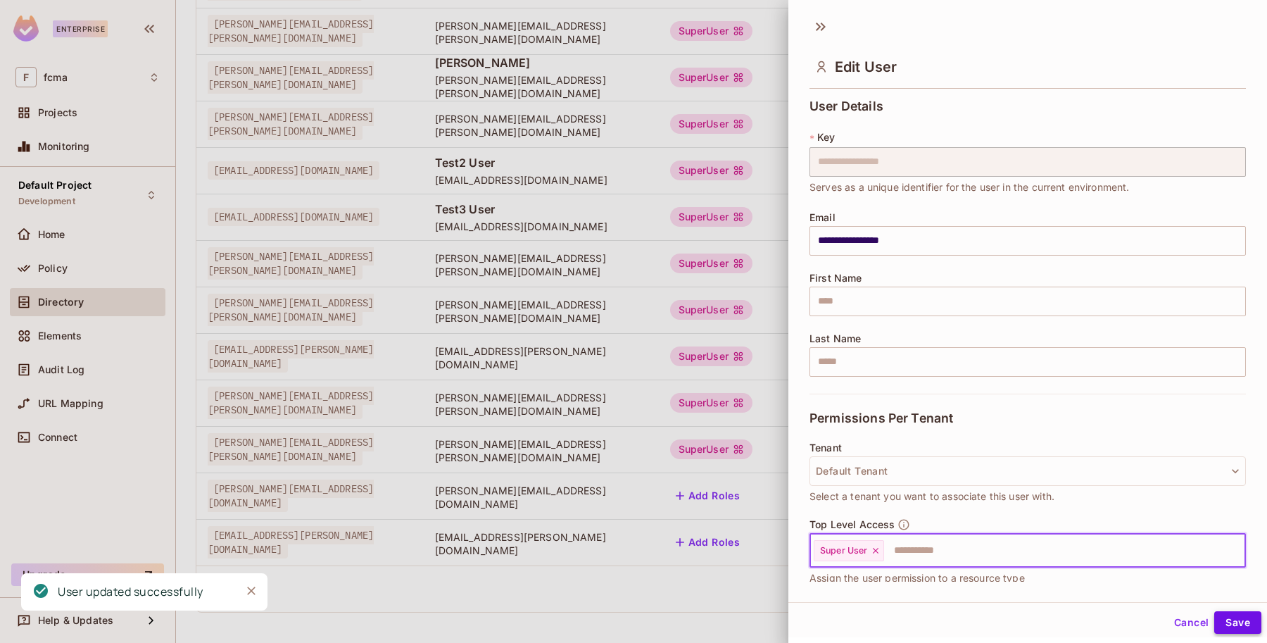
click at [1227, 620] on button "Save" at bounding box center [1237, 622] width 47 height 23
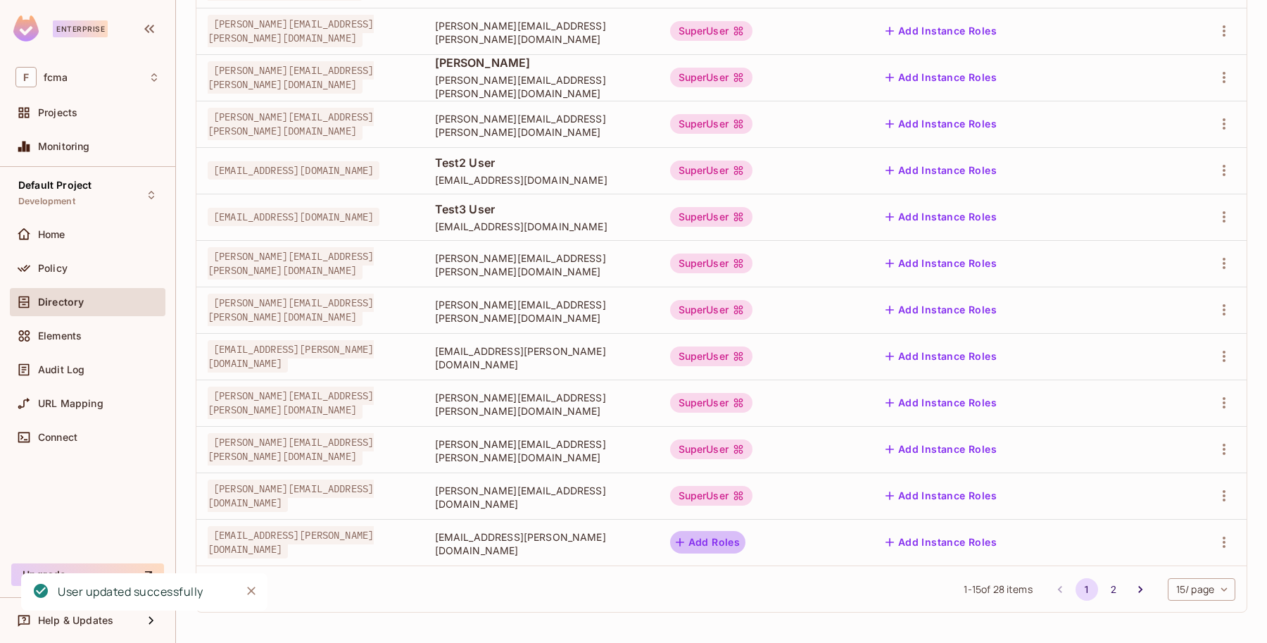
click at [746, 540] on button "Add Roles" at bounding box center [708, 542] width 76 height 23
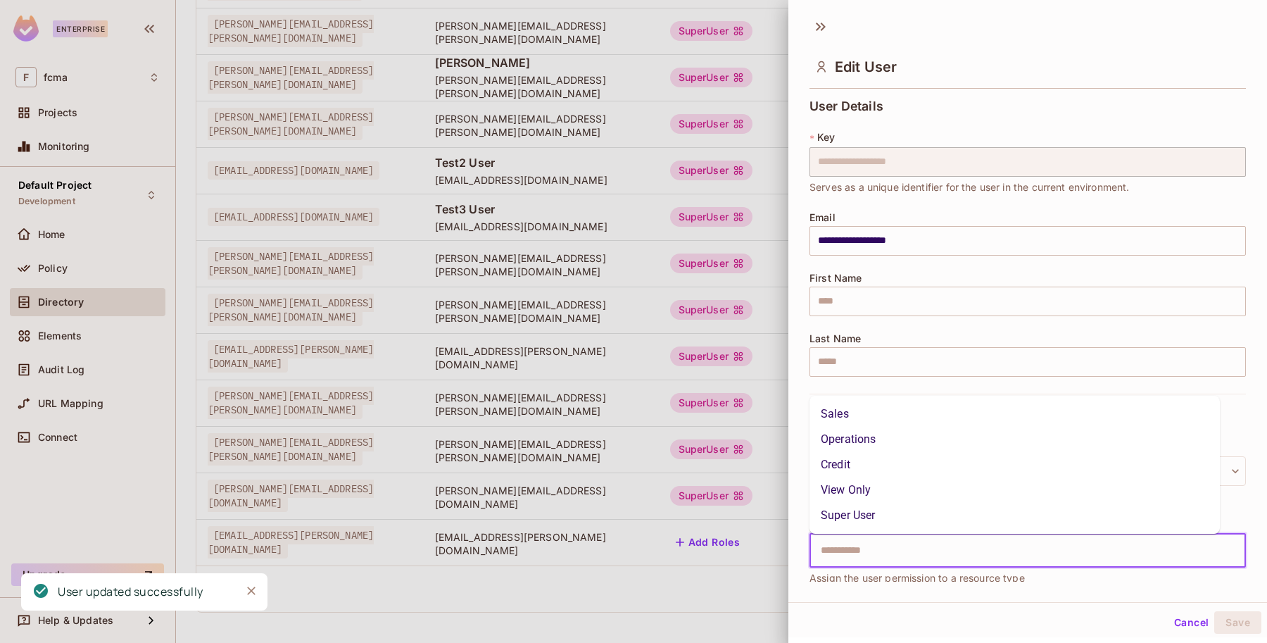
click at [873, 557] on input "text" at bounding box center [1015, 550] width 406 height 28
type input "*"
click at [869, 525] on li "Super User" at bounding box center [1014, 514] width 410 height 25
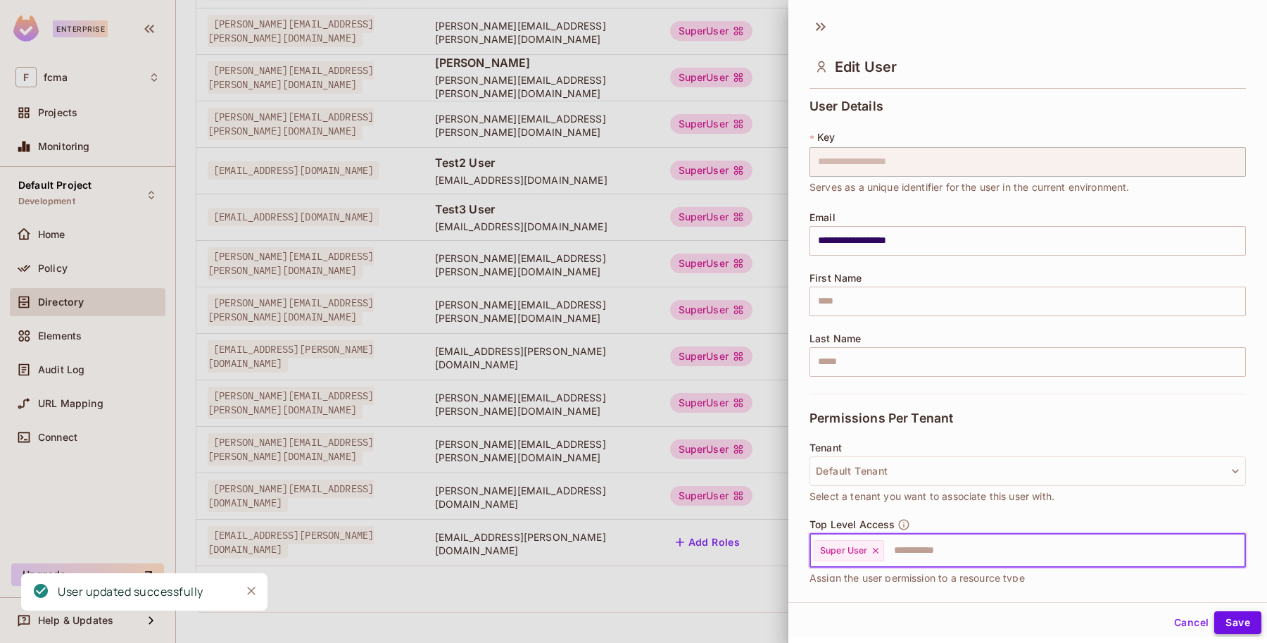
click at [1224, 620] on button "Save" at bounding box center [1237, 622] width 47 height 23
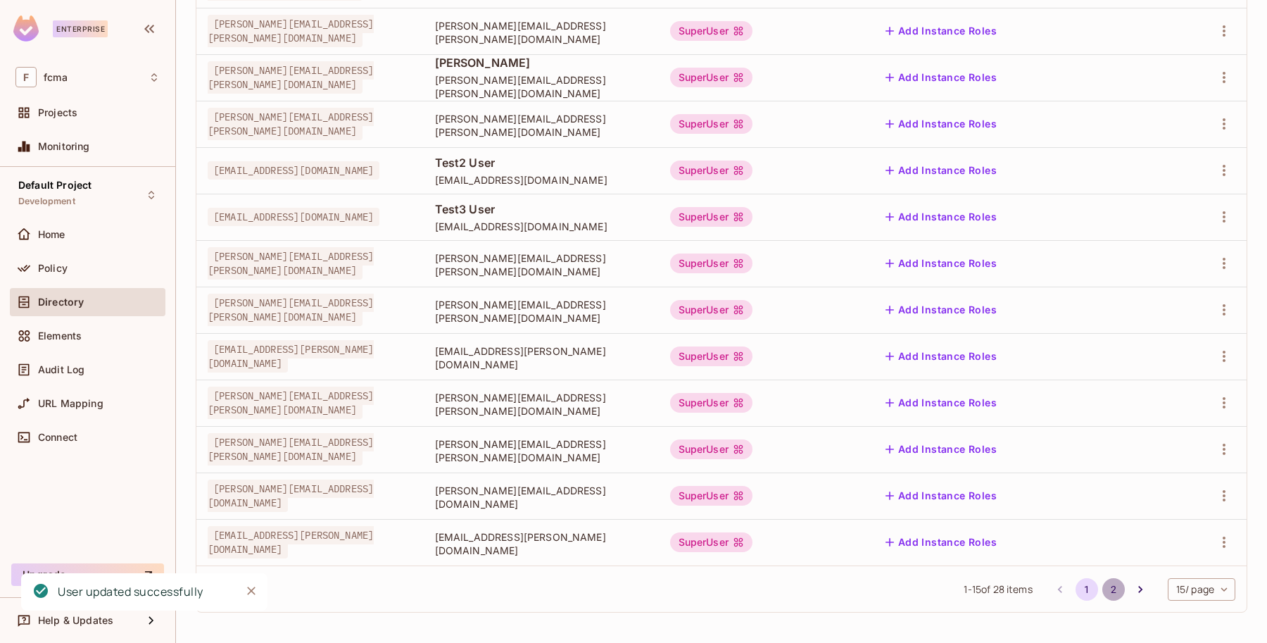
click at [1102, 588] on button "2" at bounding box center [1113, 589] width 23 height 23
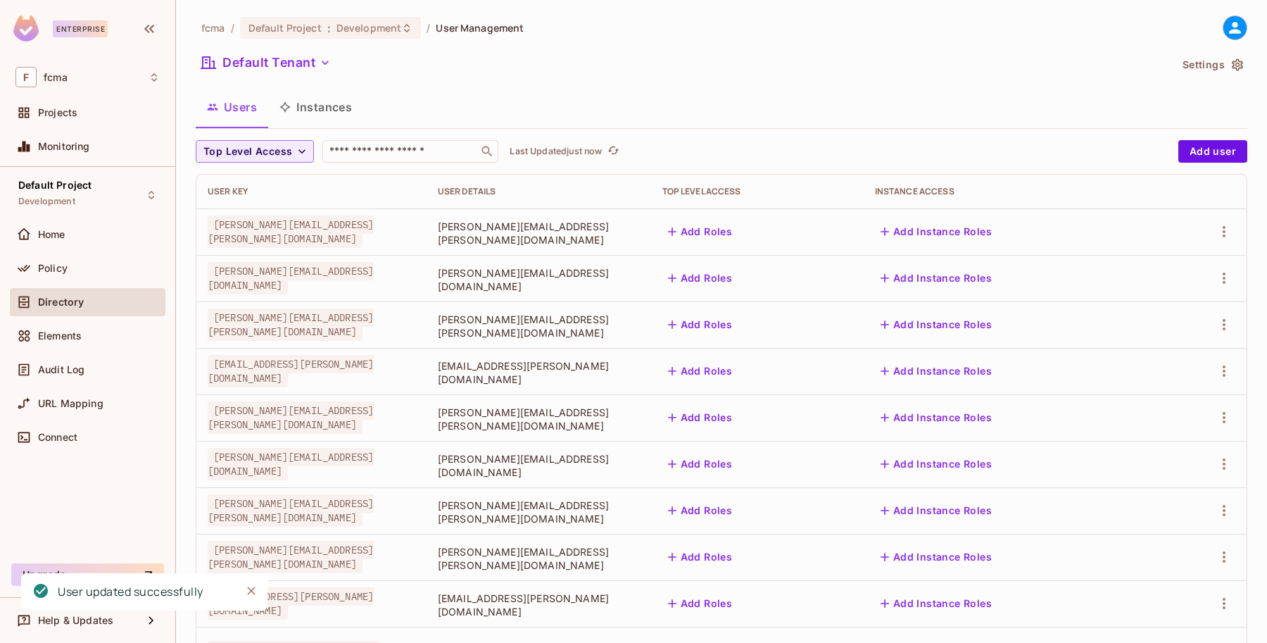
click at [738, 234] on button "Add Roles" at bounding box center [700, 231] width 76 height 23
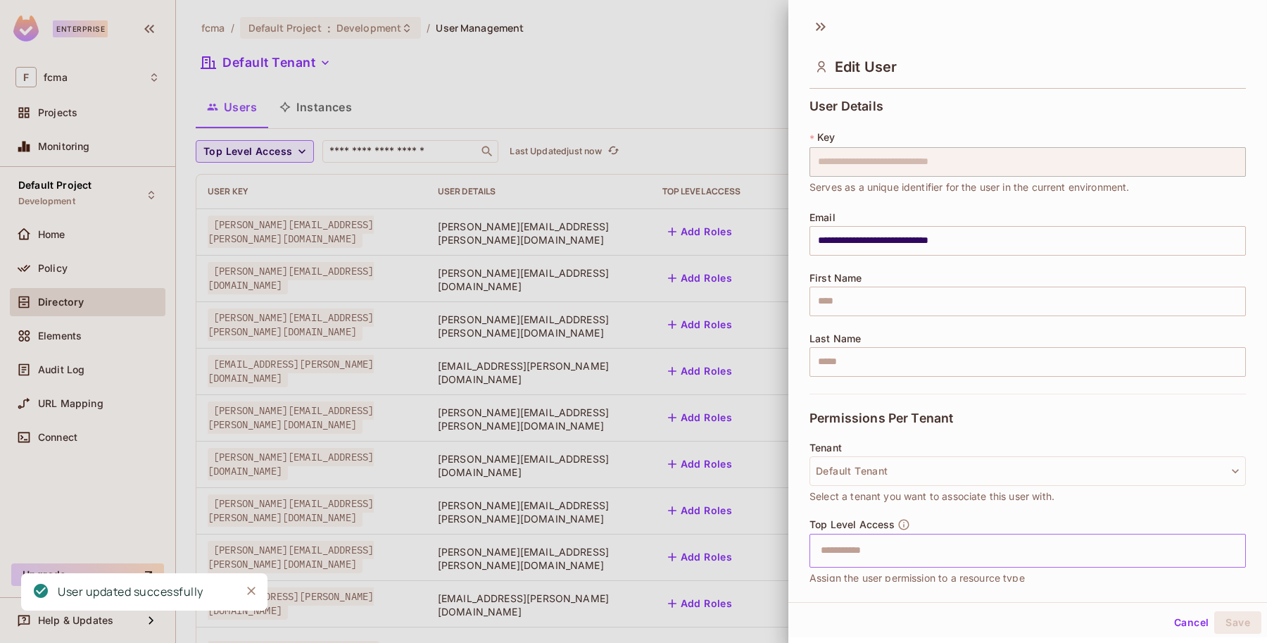
click at [840, 552] on input "text" at bounding box center [1015, 550] width 406 height 28
type input "*"
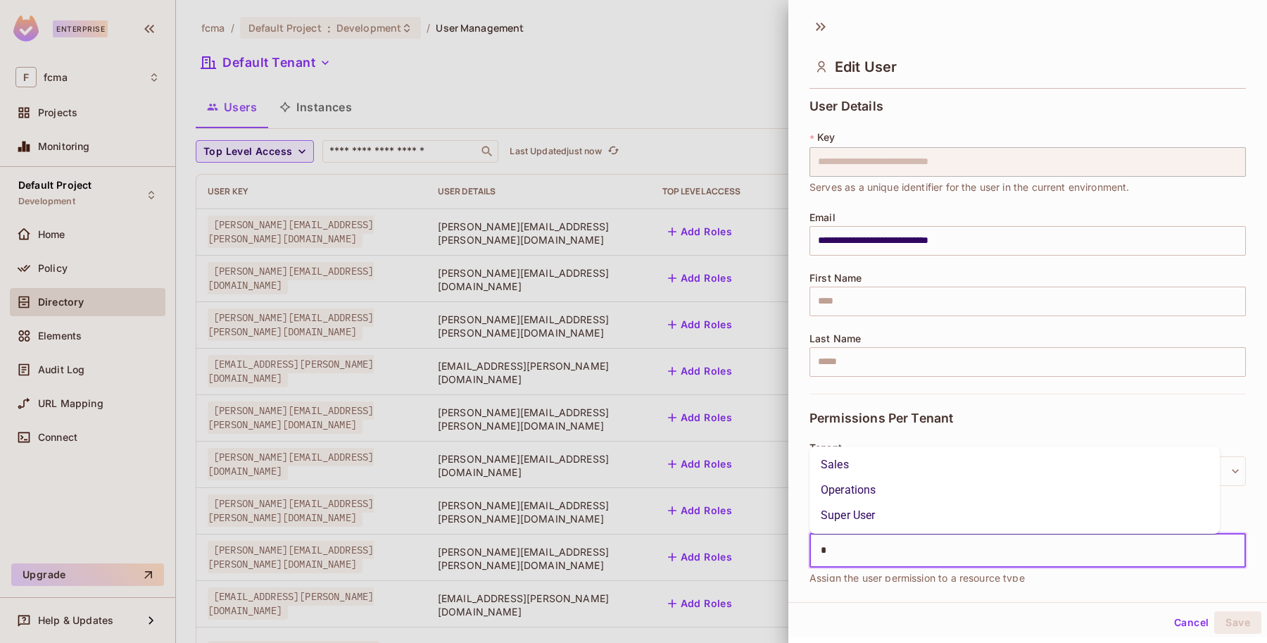
click at [856, 522] on li "Super User" at bounding box center [1014, 514] width 410 height 25
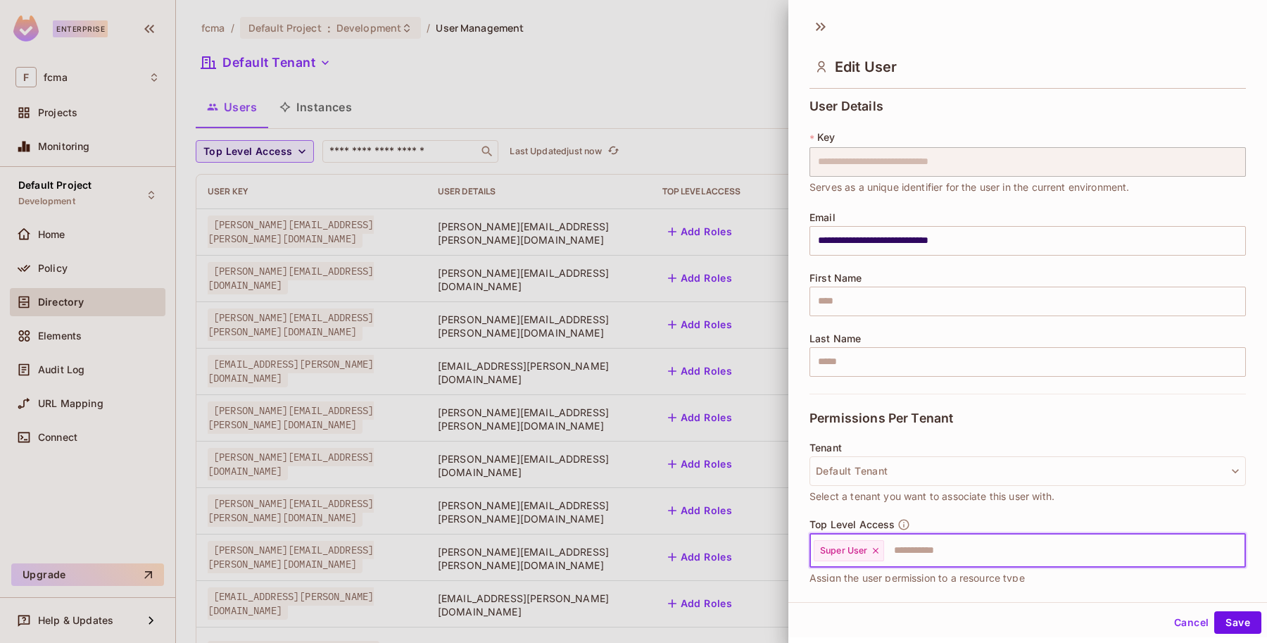
click at [1224, 620] on button "Save" at bounding box center [1237, 622] width 47 height 23
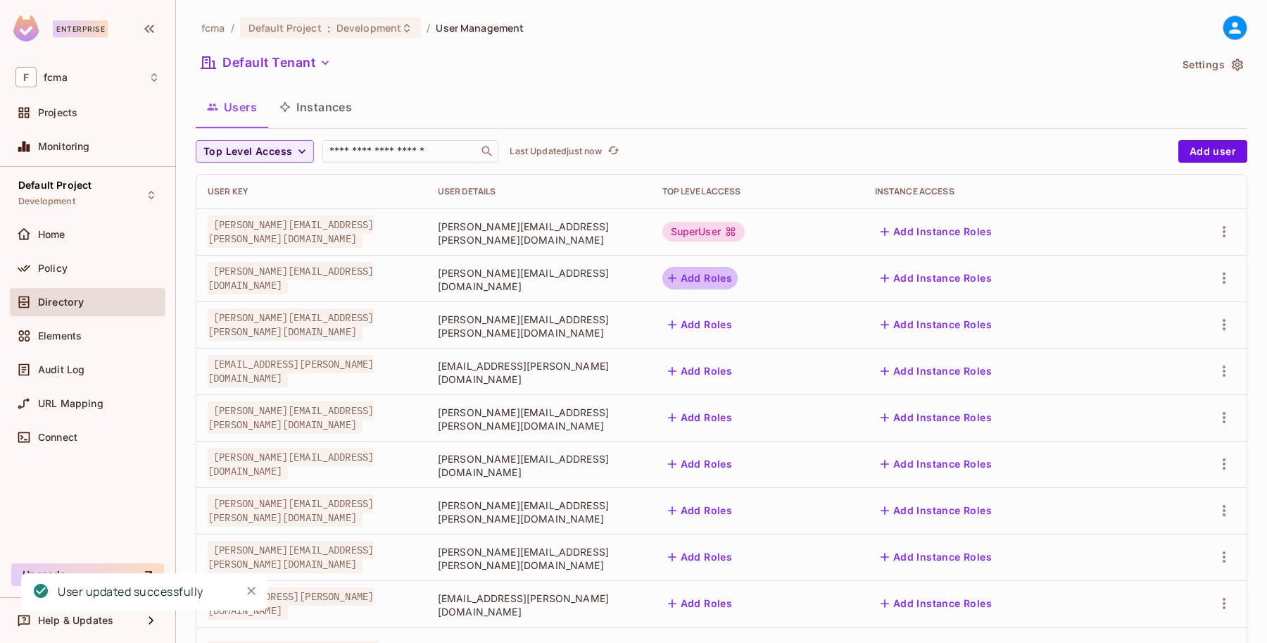
click at [738, 272] on button "Add Roles" at bounding box center [700, 278] width 76 height 23
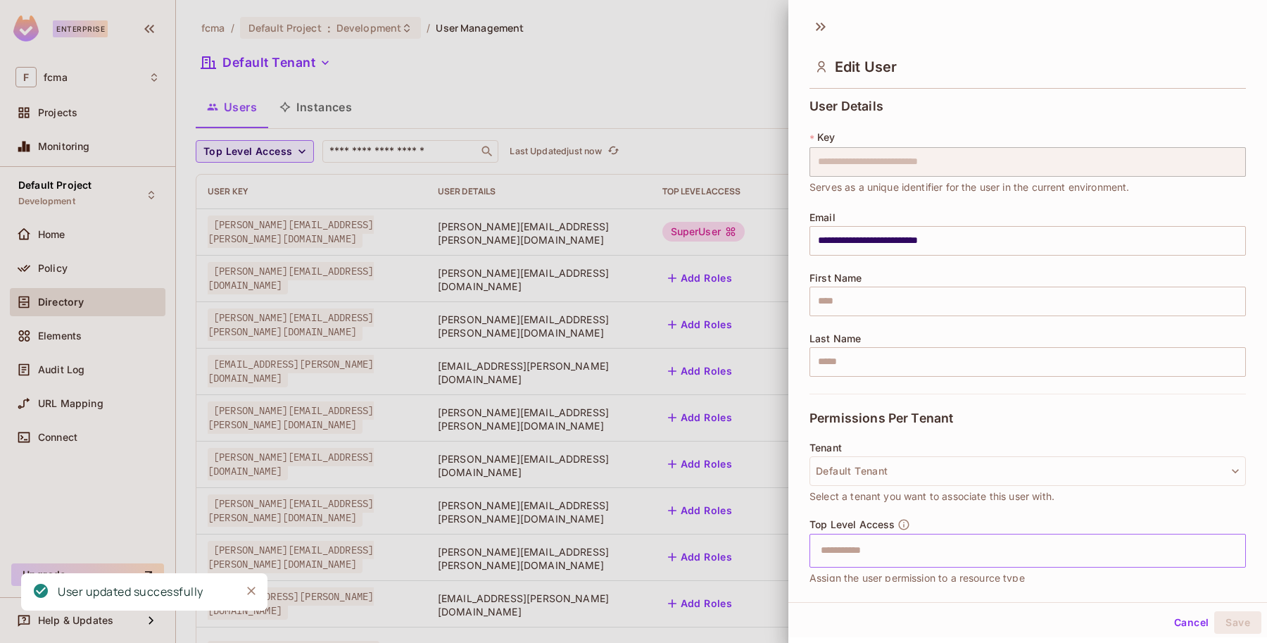
click at [835, 545] on input "text" at bounding box center [1015, 550] width 406 height 28
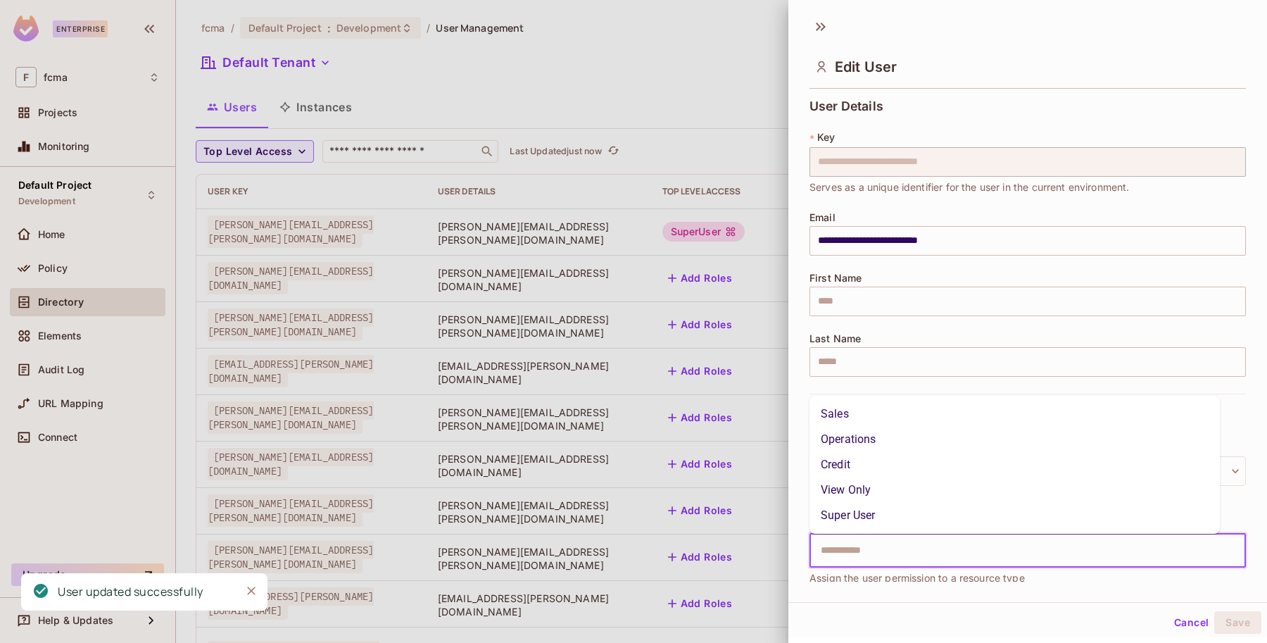
type input "*"
click at [855, 514] on li "Super User" at bounding box center [1014, 514] width 410 height 25
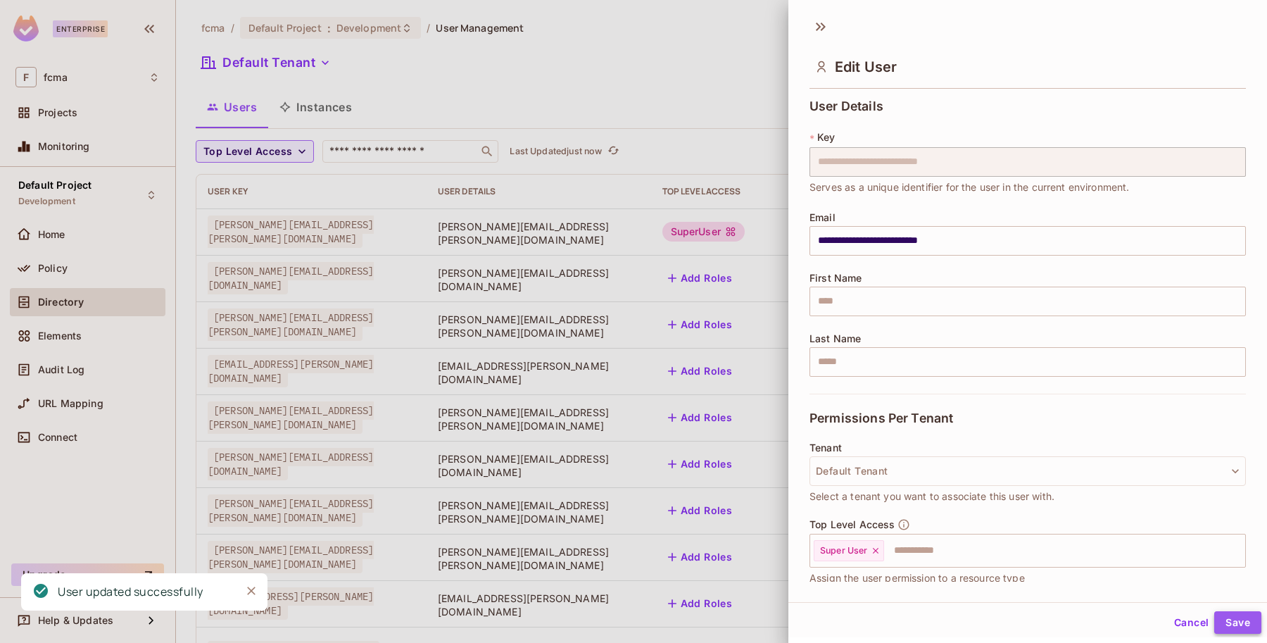
click at [1225, 620] on button "Save" at bounding box center [1237, 622] width 47 height 23
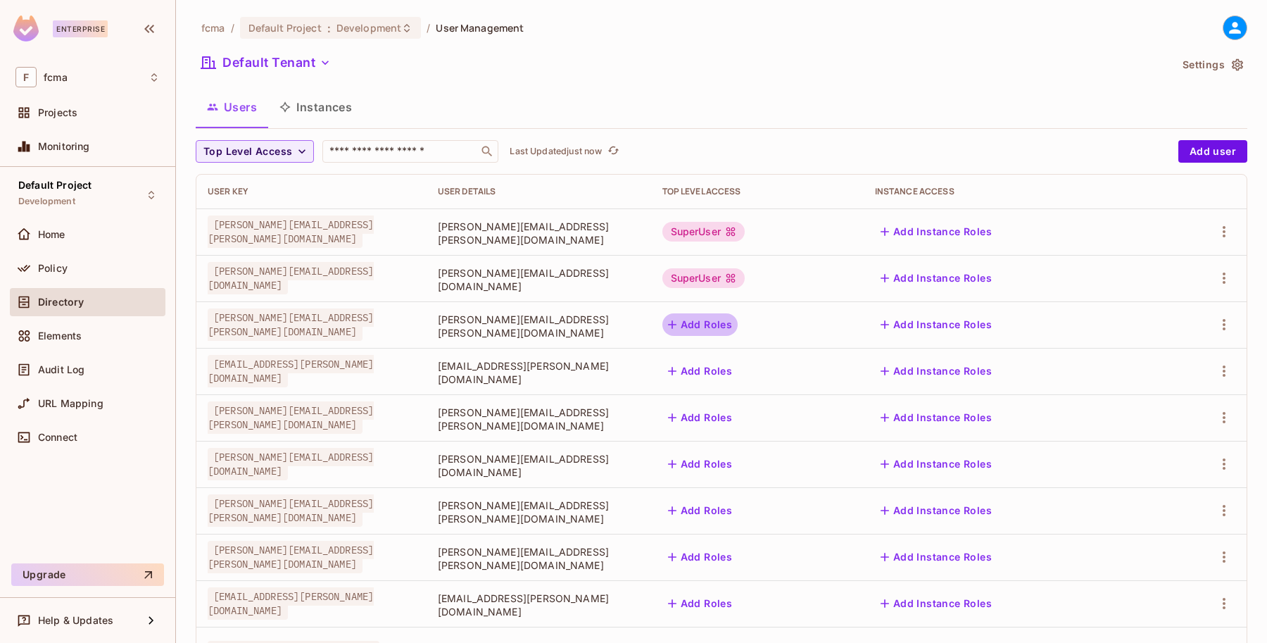
click at [738, 322] on button "Add Roles" at bounding box center [700, 324] width 76 height 23
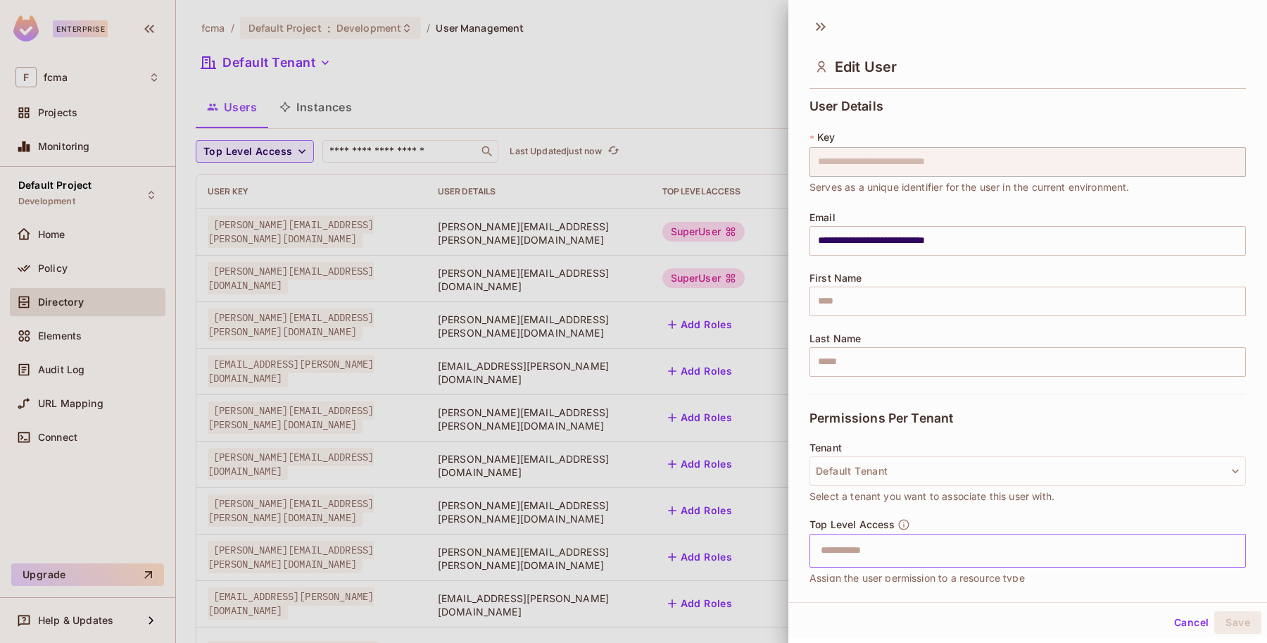
click at [830, 560] on input "text" at bounding box center [1015, 550] width 406 height 28
type input "*"
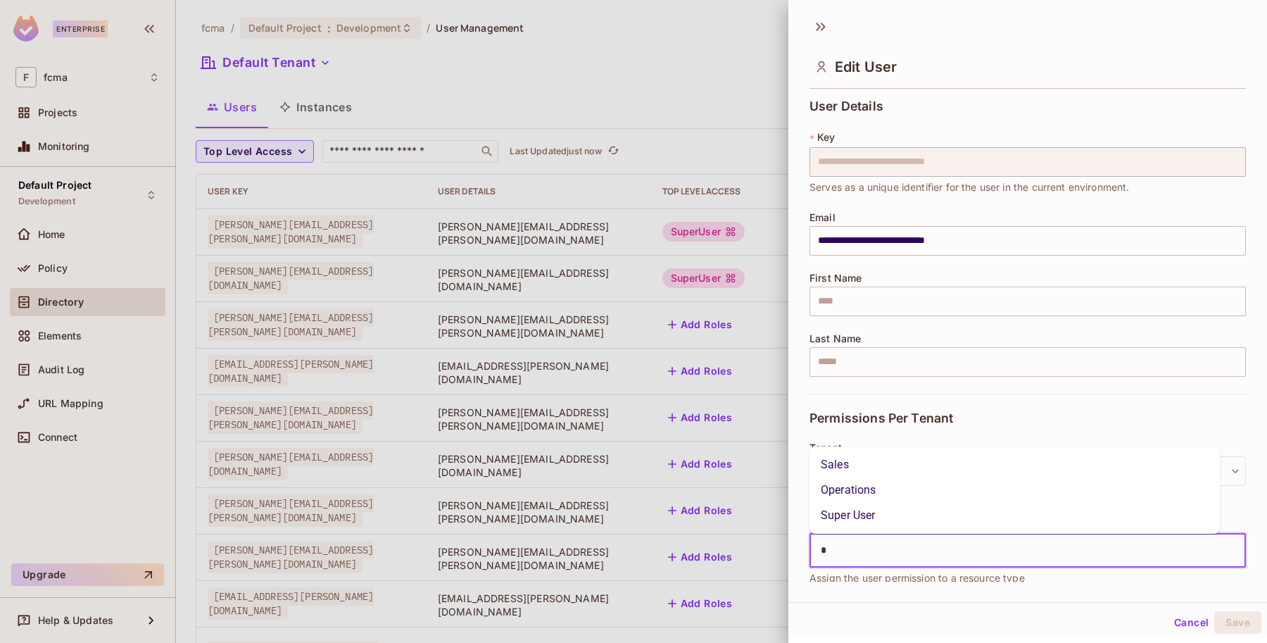
click at [860, 521] on li "Super User" at bounding box center [1014, 514] width 410 height 25
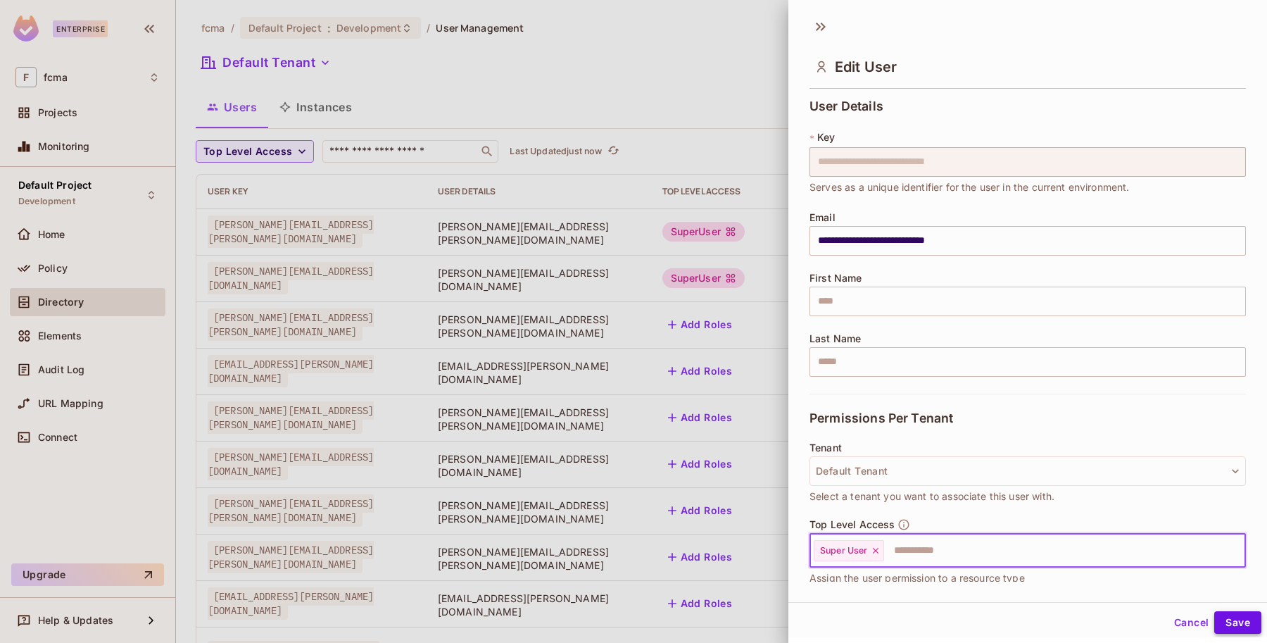
click at [1223, 620] on button "Save" at bounding box center [1237, 622] width 47 height 23
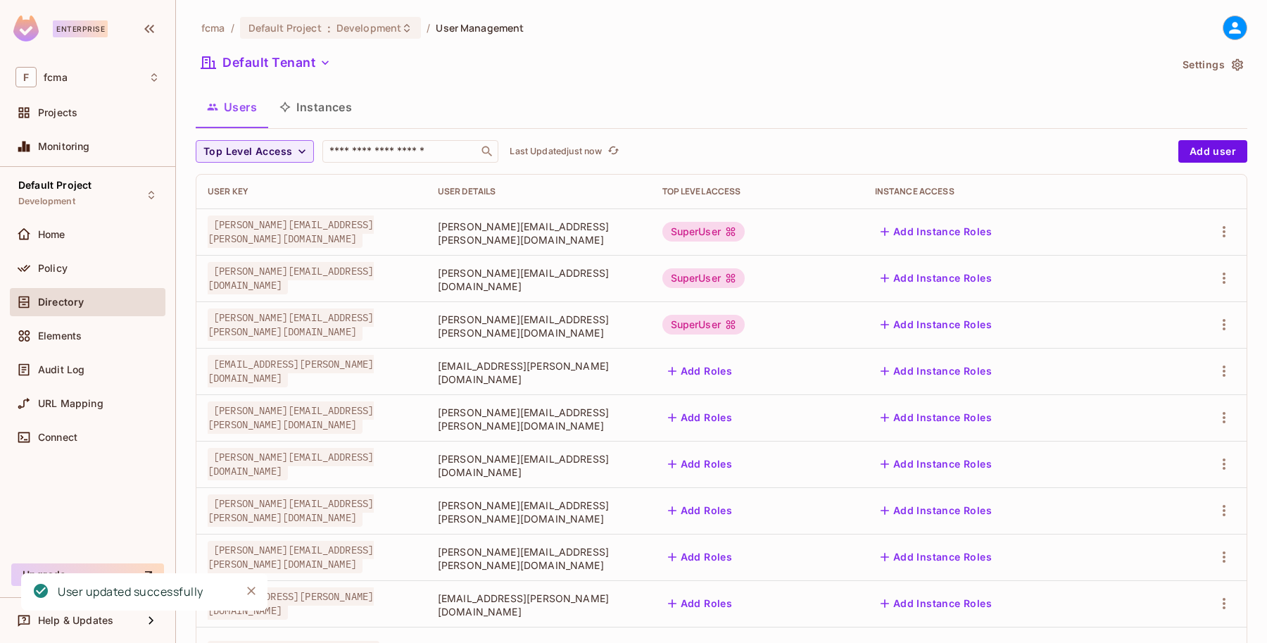
click at [738, 367] on button "Add Roles" at bounding box center [700, 371] width 76 height 23
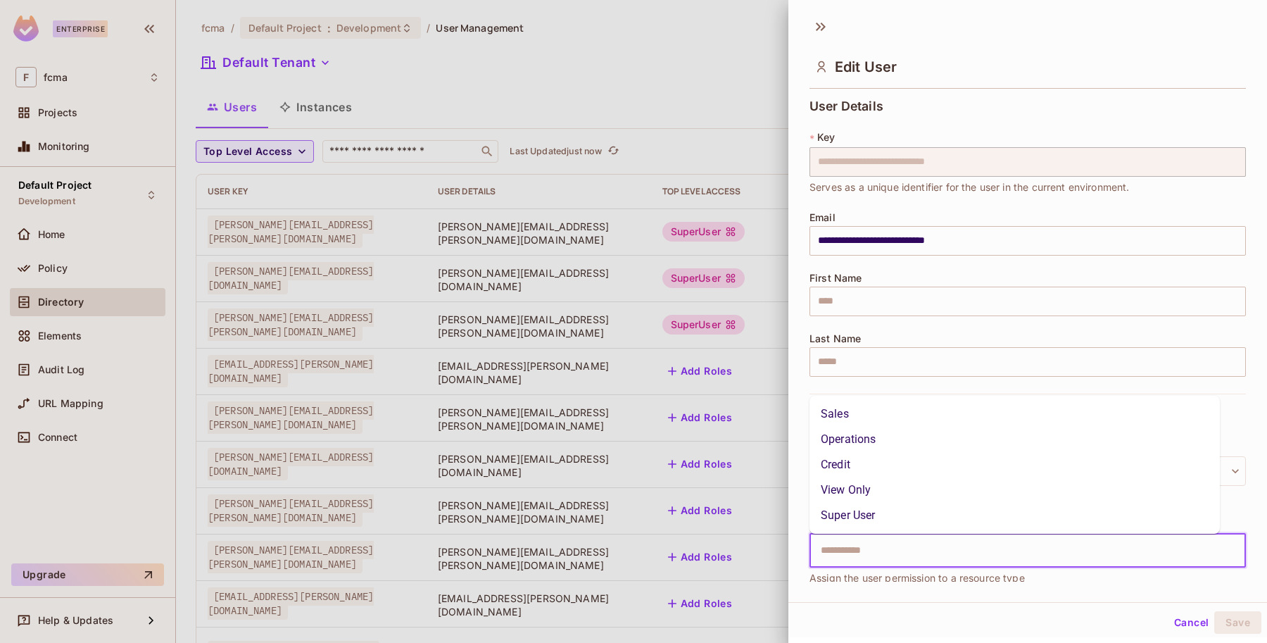
click at [860, 540] on input "text" at bounding box center [1015, 550] width 406 height 28
type input "*"
drag, startPoint x: 856, startPoint y: 516, endPoint x: 955, endPoint y: 547, distance: 103.3
click at [856, 517] on li "Super User" at bounding box center [1014, 514] width 410 height 25
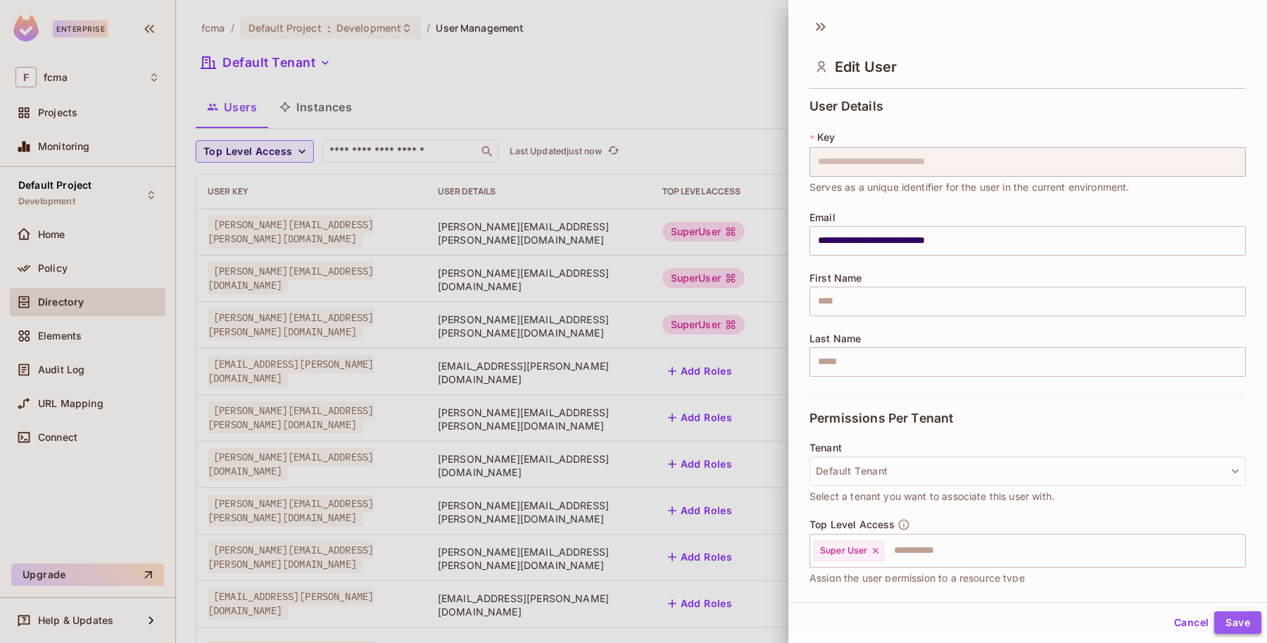
click at [1229, 620] on button "Save" at bounding box center [1237, 622] width 47 height 23
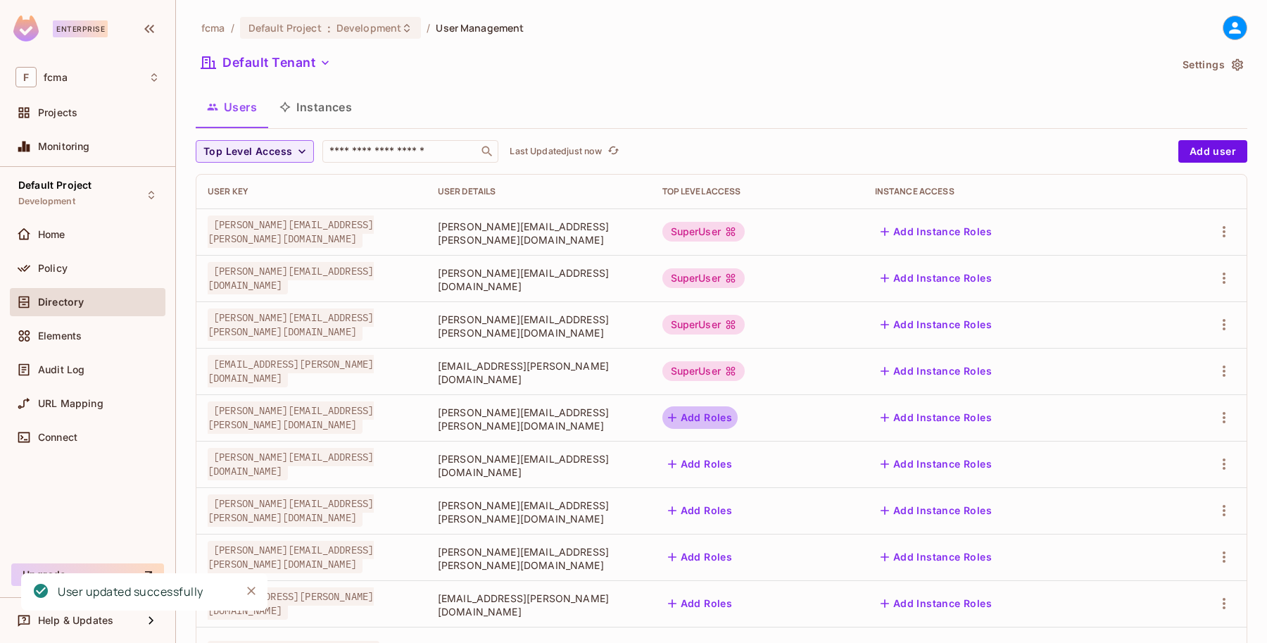
click at [738, 414] on button "Add Roles" at bounding box center [700, 417] width 76 height 23
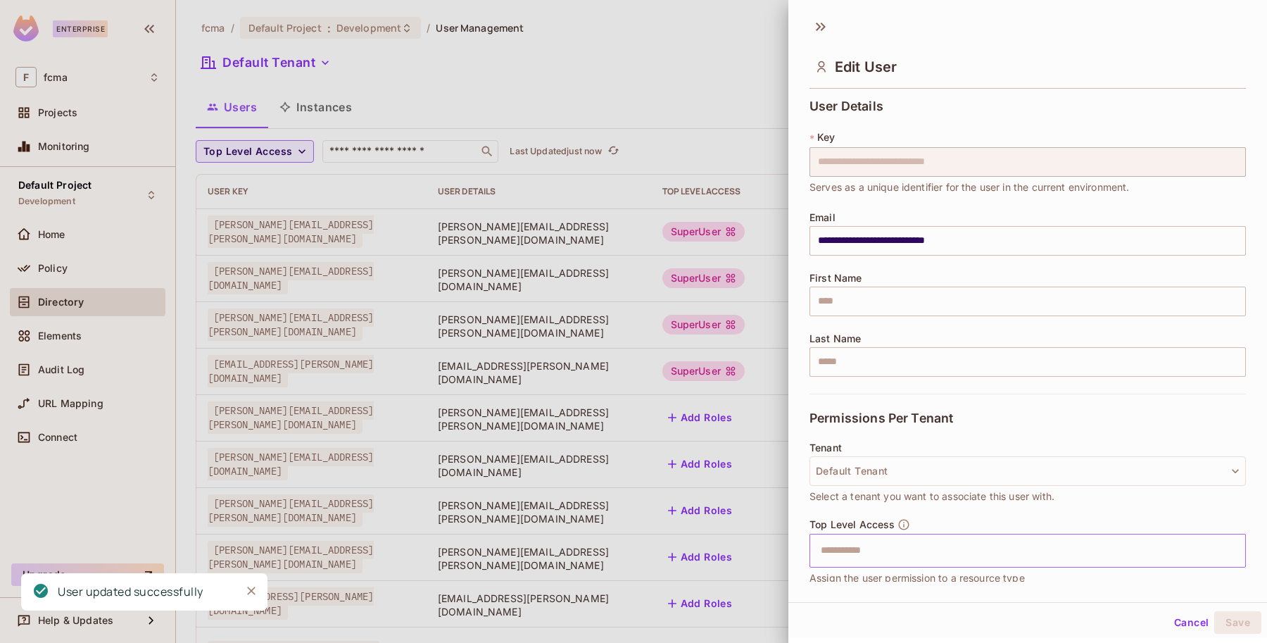
click at [848, 558] on input "text" at bounding box center [1015, 550] width 406 height 28
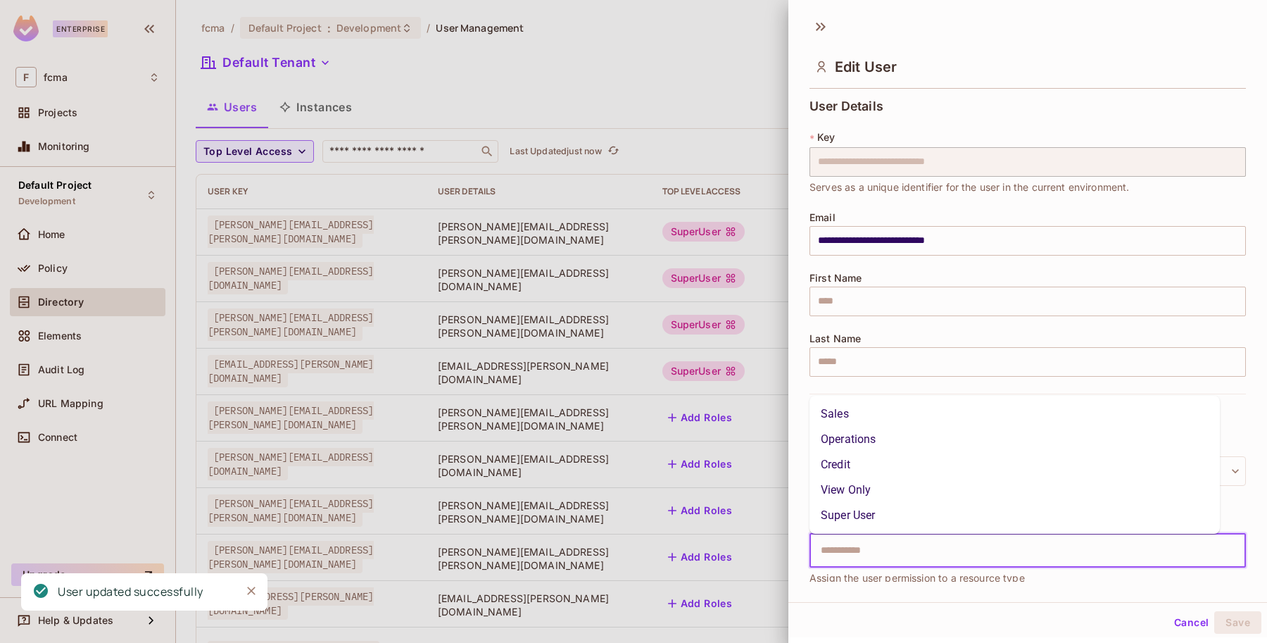
type input "*"
click at [852, 519] on li "Super User" at bounding box center [1014, 514] width 410 height 25
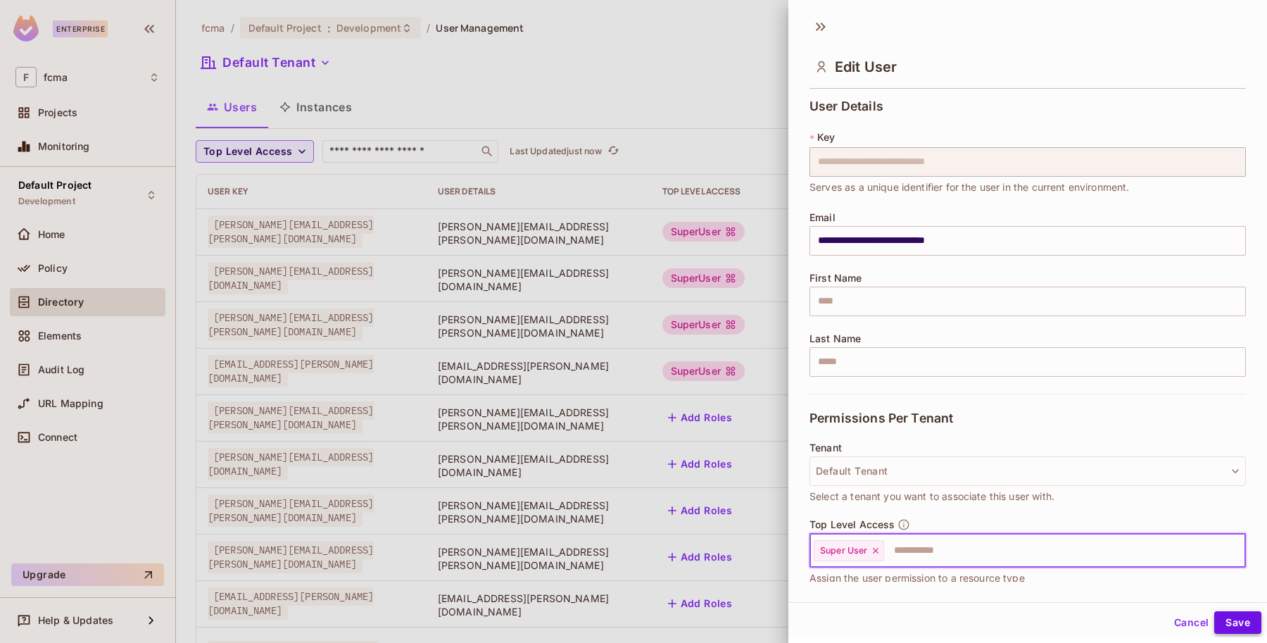
click at [1234, 620] on button "Save" at bounding box center [1237, 622] width 47 height 23
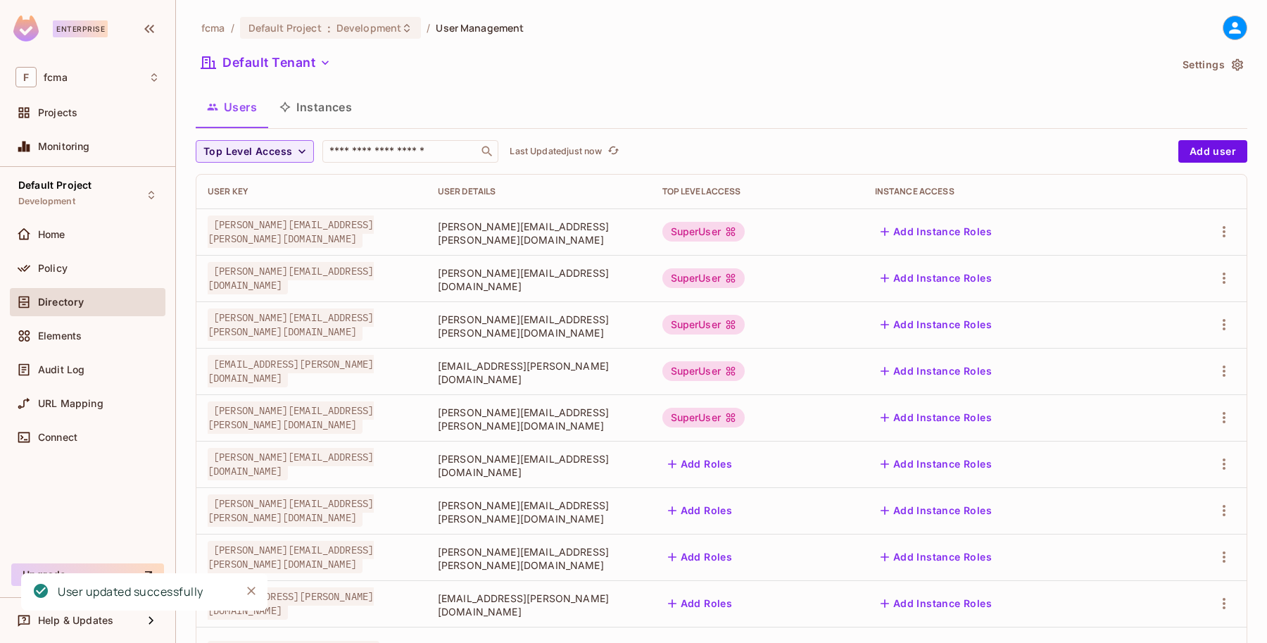
click at [738, 462] on button "Add Roles" at bounding box center [700, 463] width 76 height 23
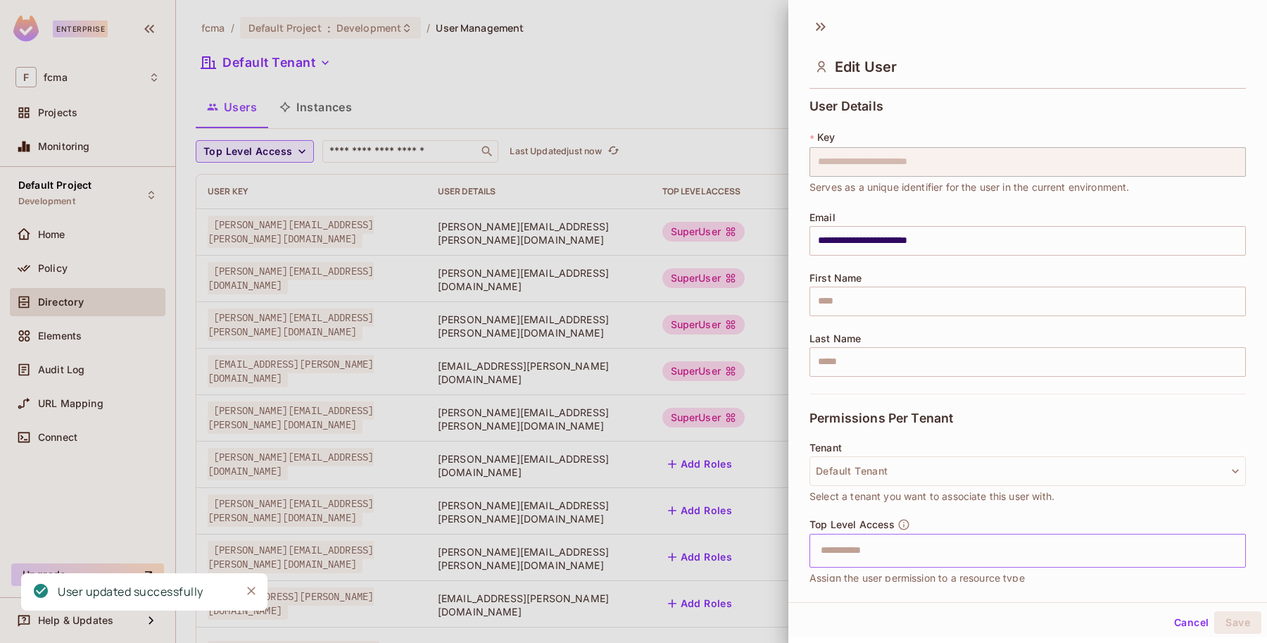
click at [863, 563] on input "text" at bounding box center [1015, 550] width 406 height 28
type input "*"
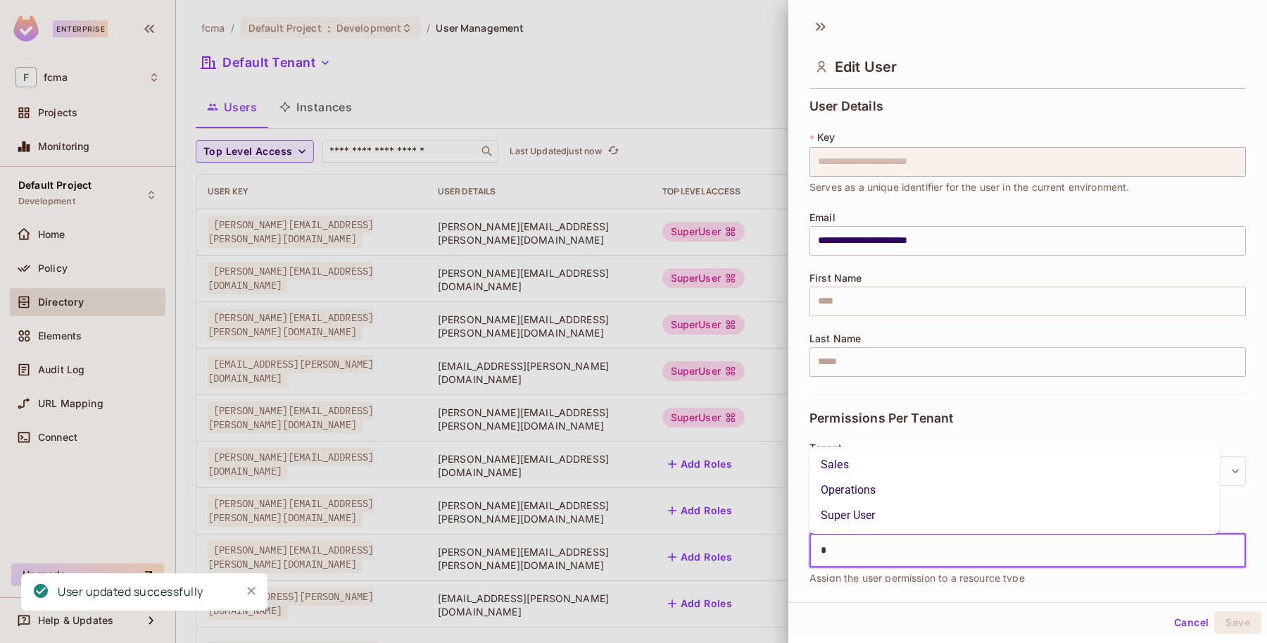
click at [873, 512] on li "Super User" at bounding box center [1014, 514] width 410 height 25
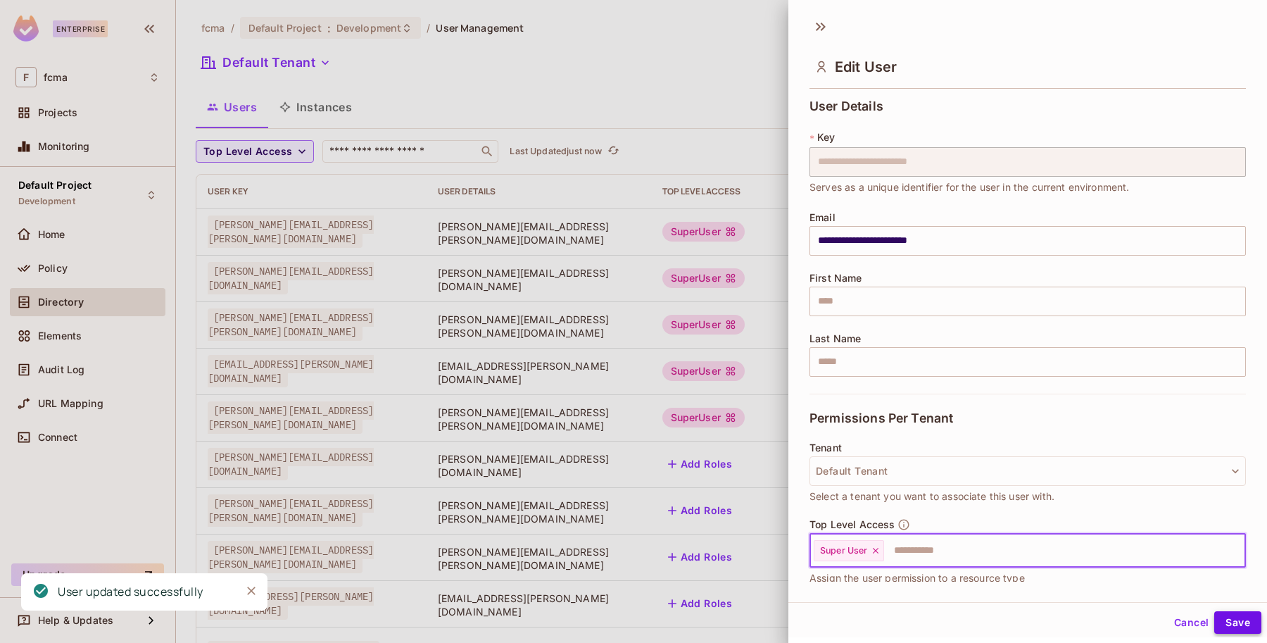
click at [1228, 620] on button "Save" at bounding box center [1237, 622] width 47 height 23
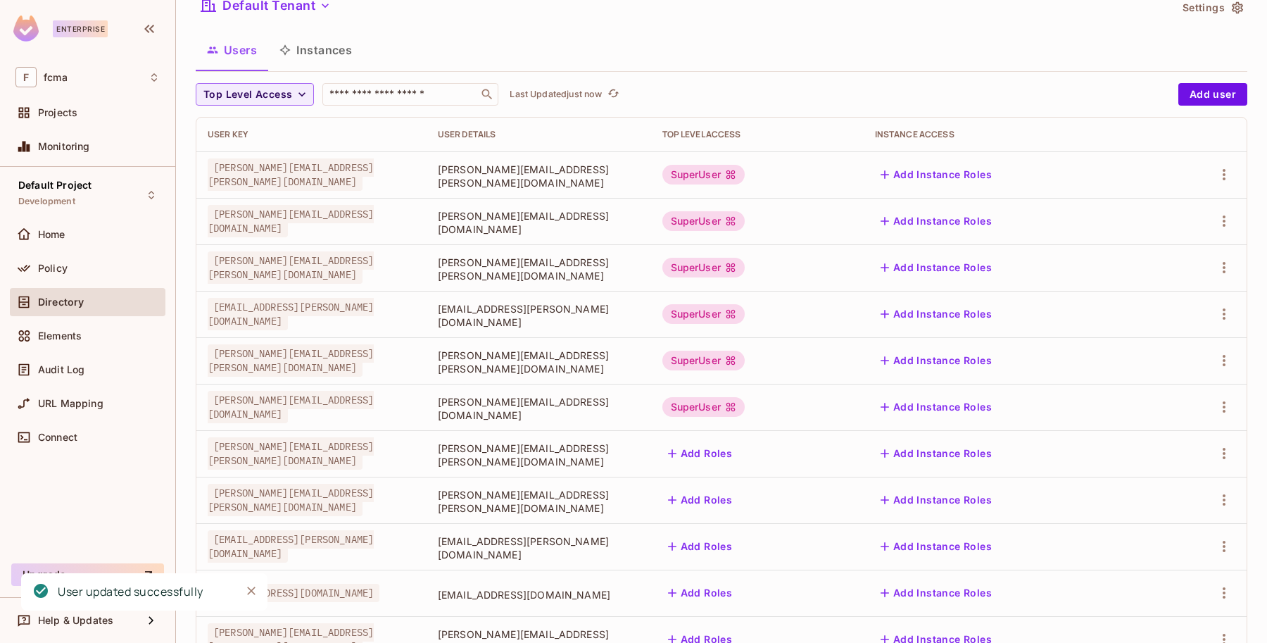
scroll to position [88, 0]
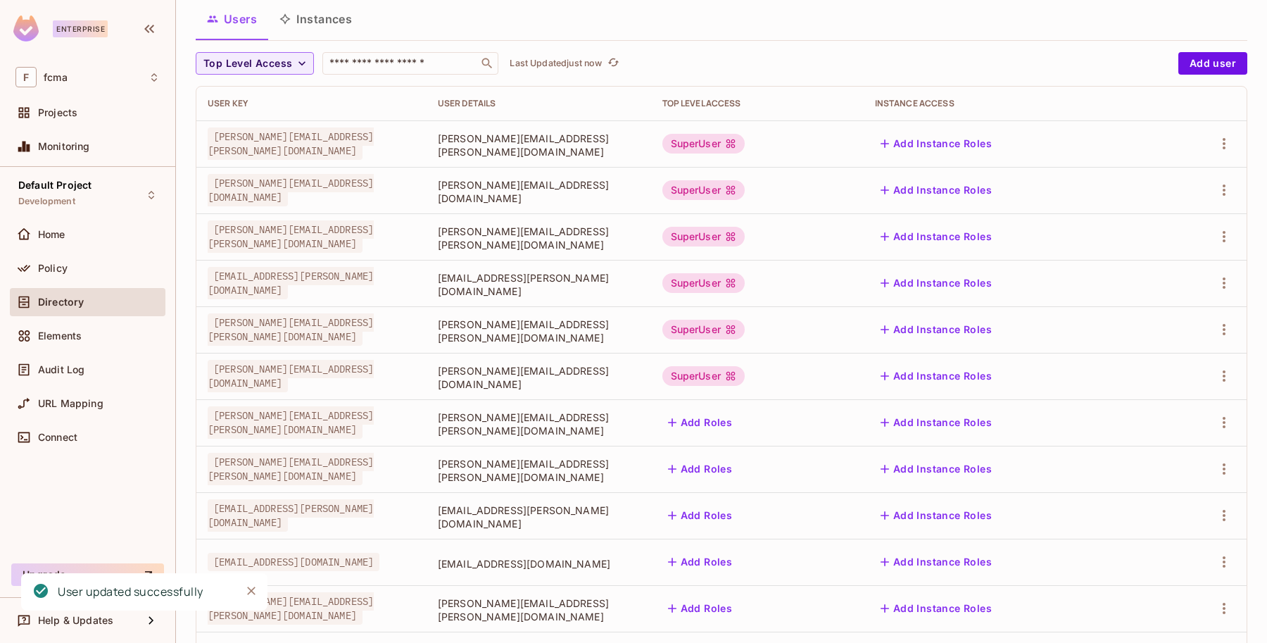
click at [738, 420] on button "Add Roles" at bounding box center [700, 422] width 76 height 23
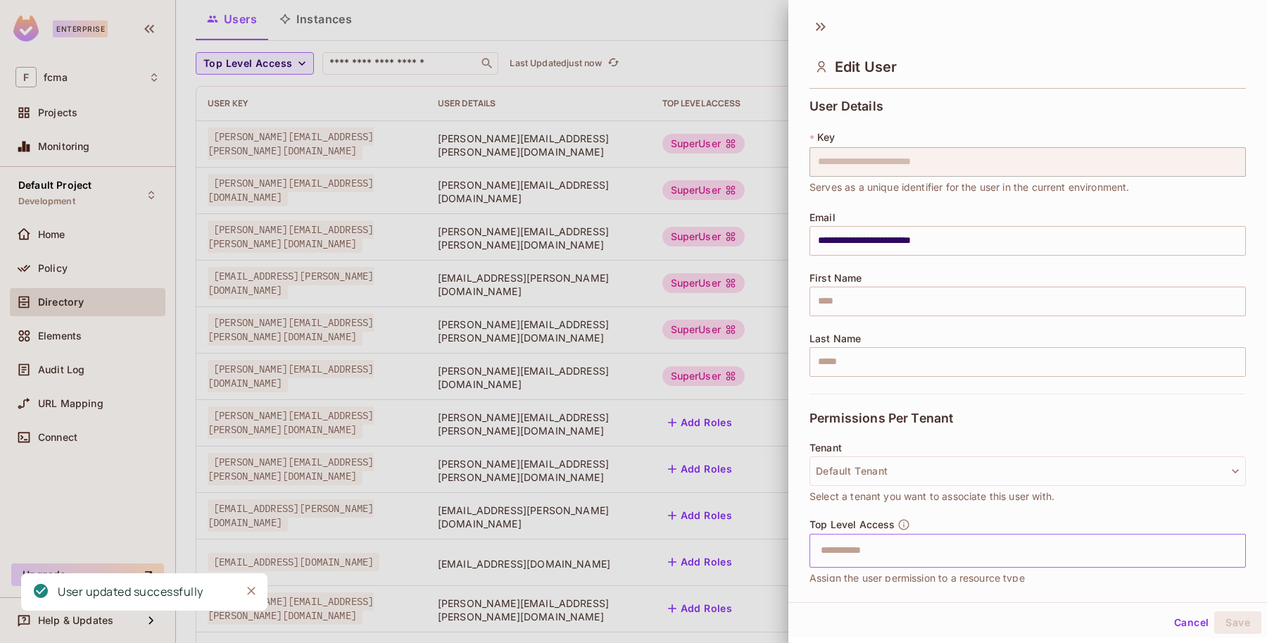
click at [846, 543] on input "text" at bounding box center [1015, 550] width 406 height 28
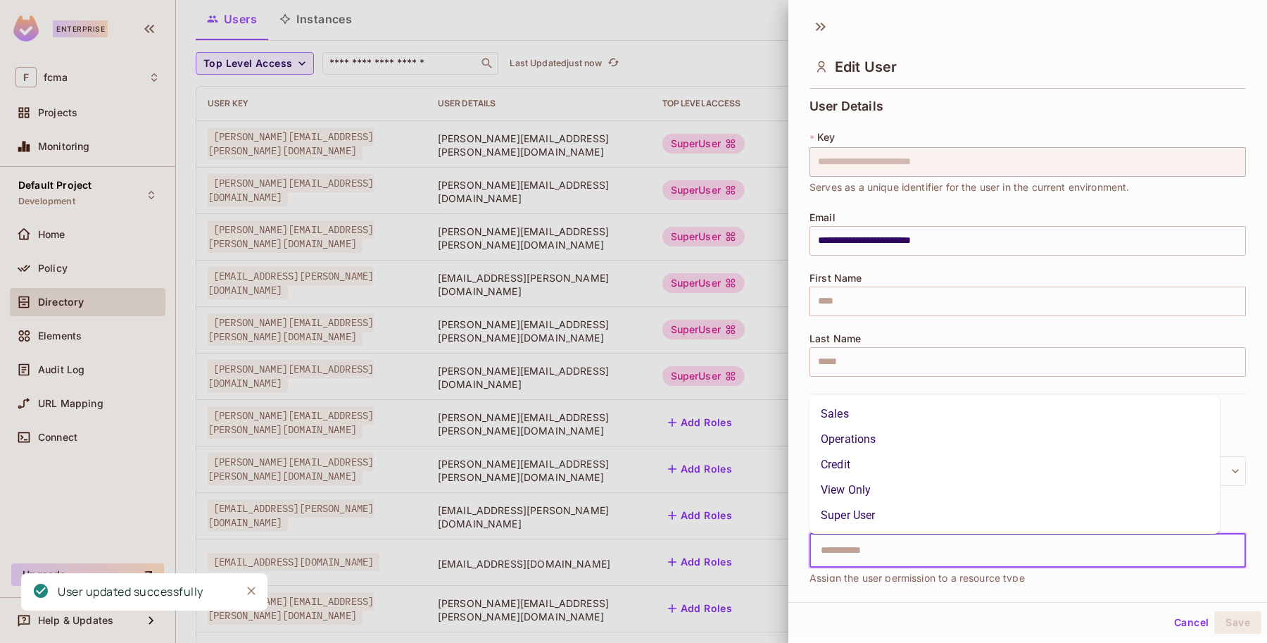
type input "*"
click at [859, 525] on li "Super User" at bounding box center [1014, 514] width 410 height 25
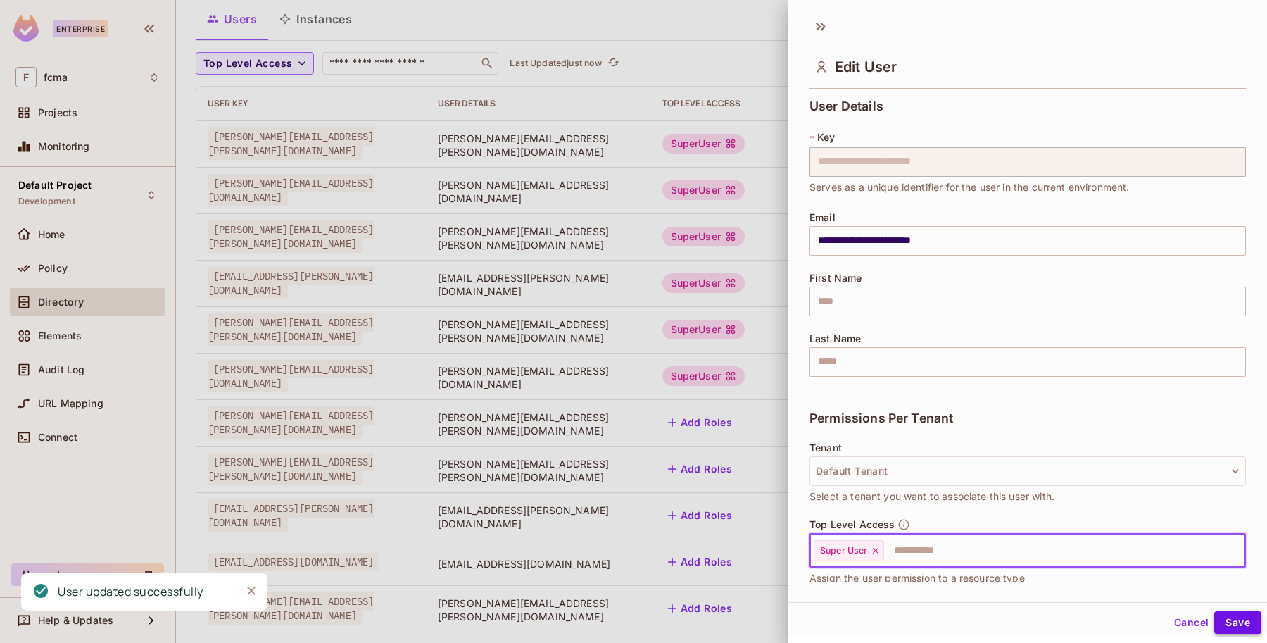
click at [1237, 620] on button "Save" at bounding box center [1237, 622] width 47 height 23
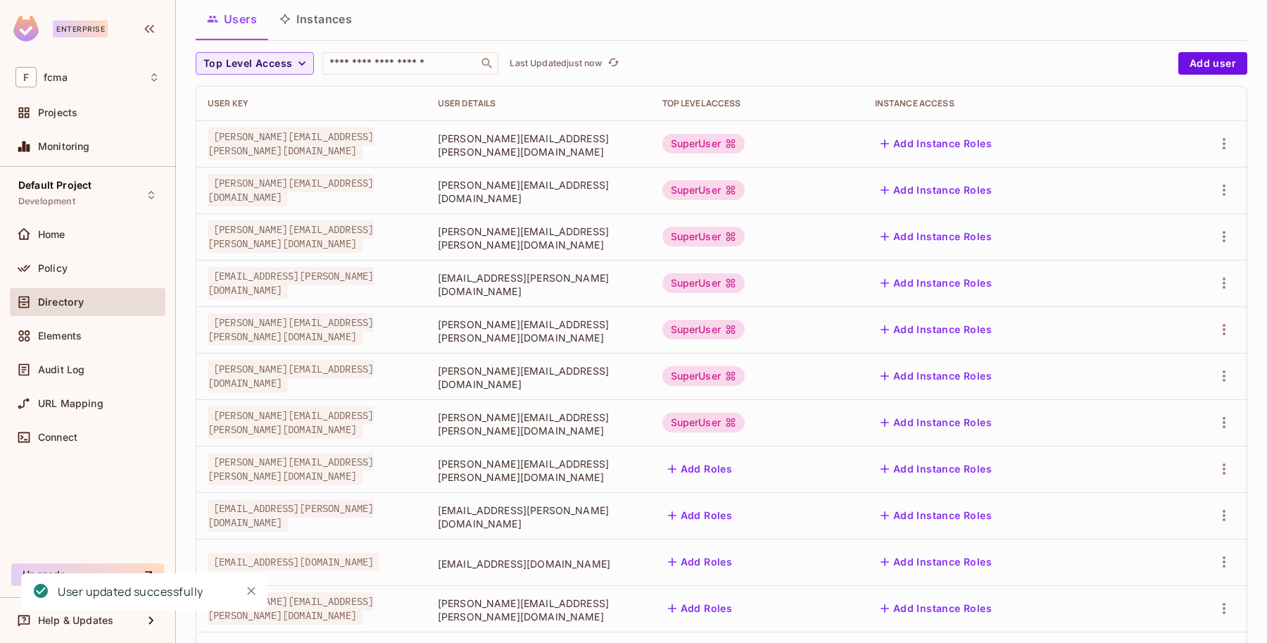
click at [738, 463] on button "Add Roles" at bounding box center [700, 468] width 76 height 23
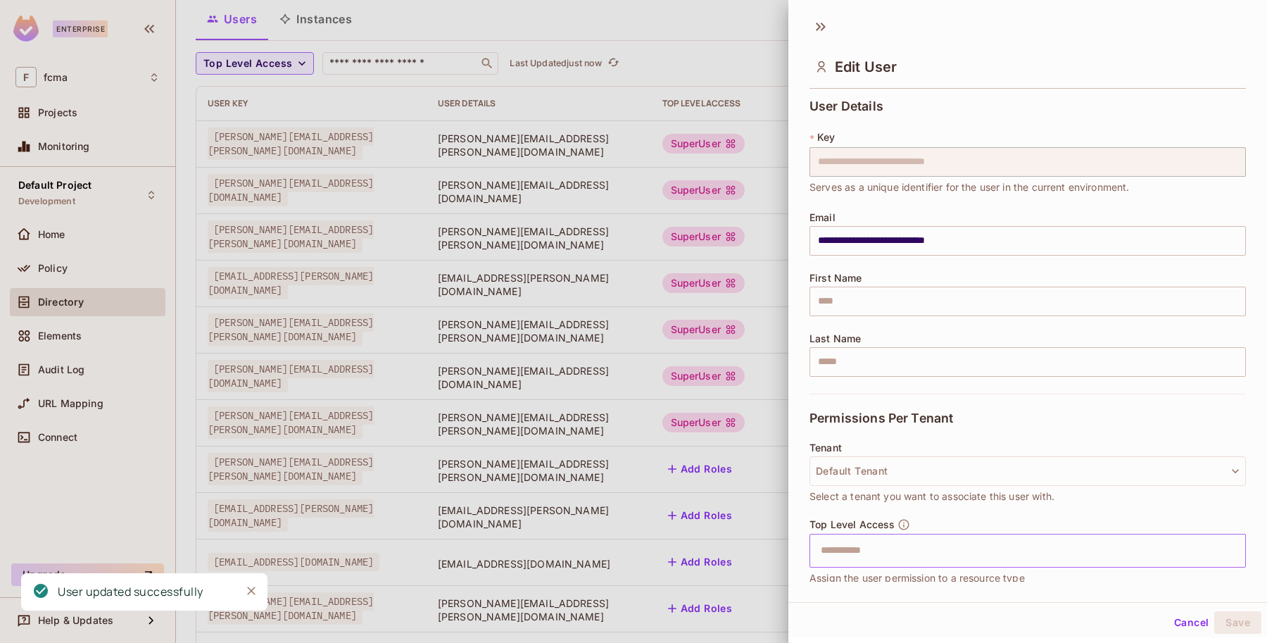
click at [850, 557] on input "text" at bounding box center [1015, 550] width 406 height 28
type input "*"
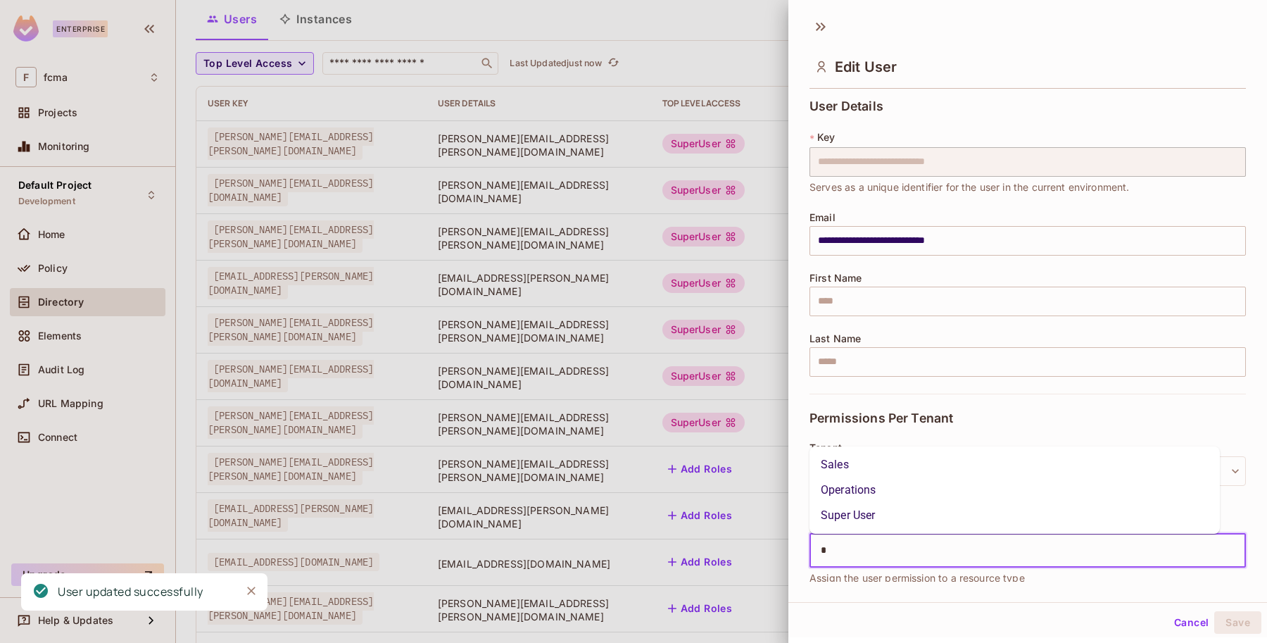
click at [854, 521] on li "Super User" at bounding box center [1014, 514] width 410 height 25
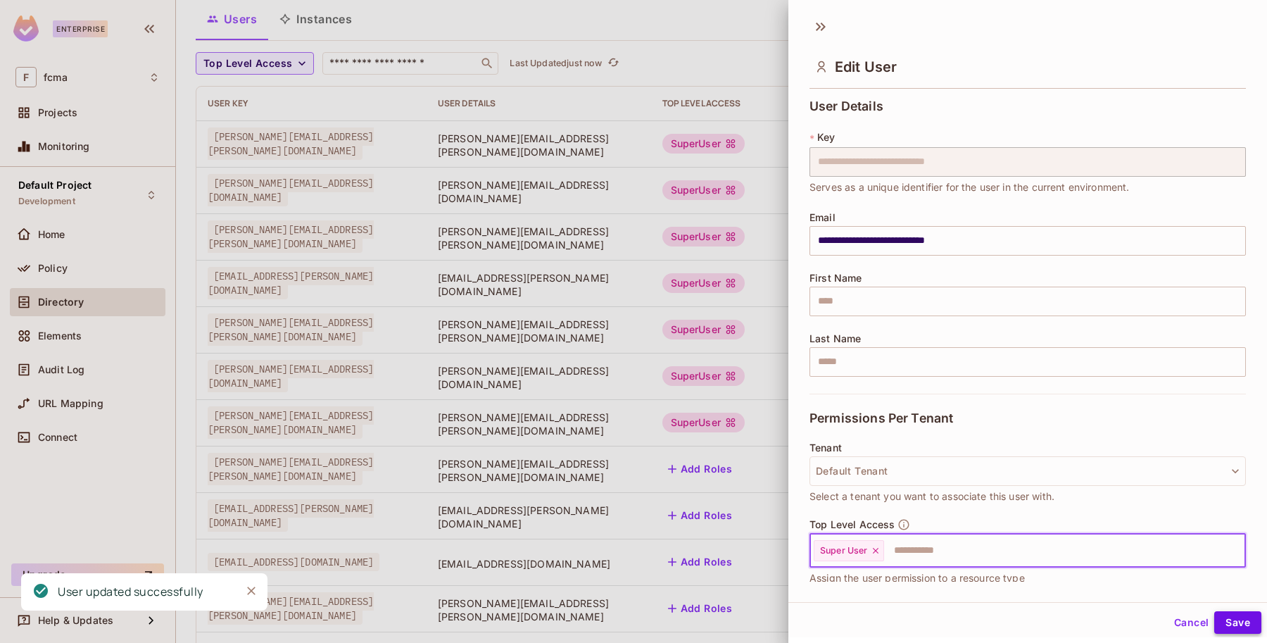
click at [1232, 619] on button "Save" at bounding box center [1237, 622] width 47 height 23
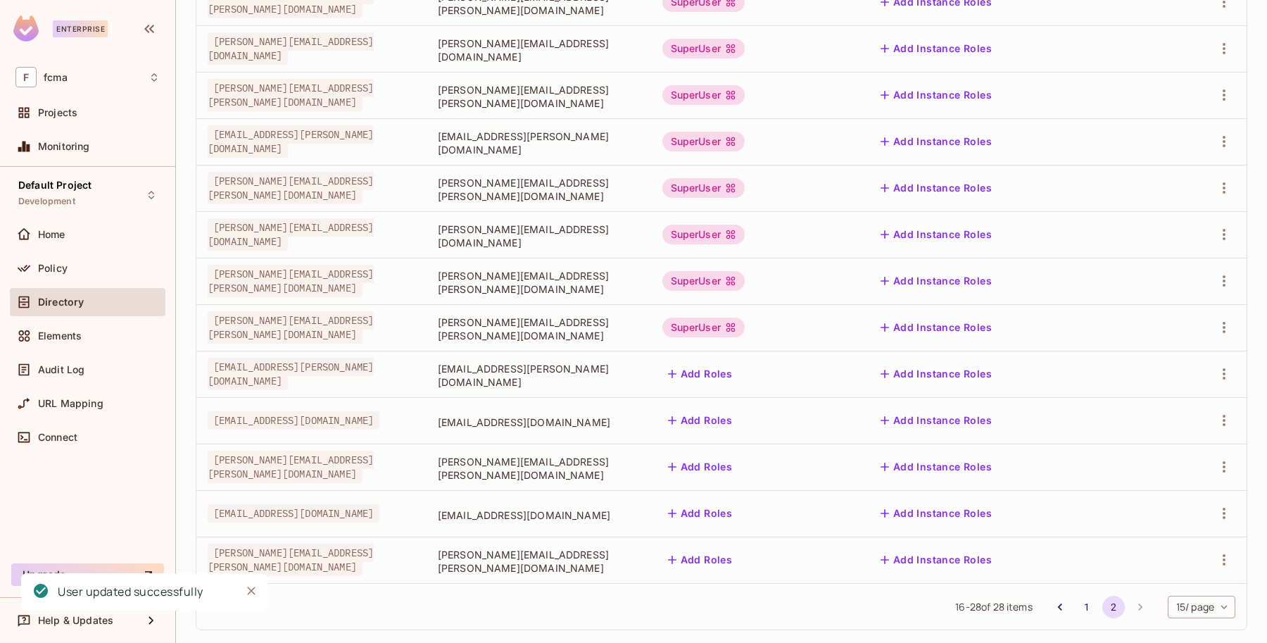
scroll to position [248, 0]
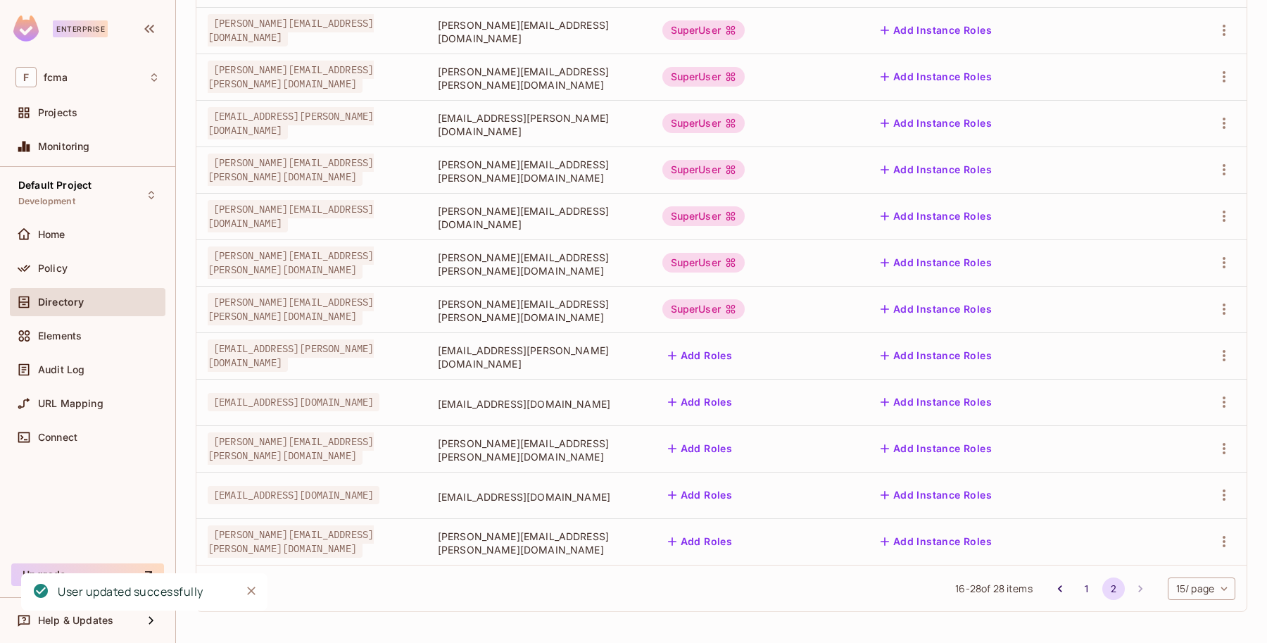
click at [738, 354] on button "Add Roles" at bounding box center [700, 355] width 76 height 23
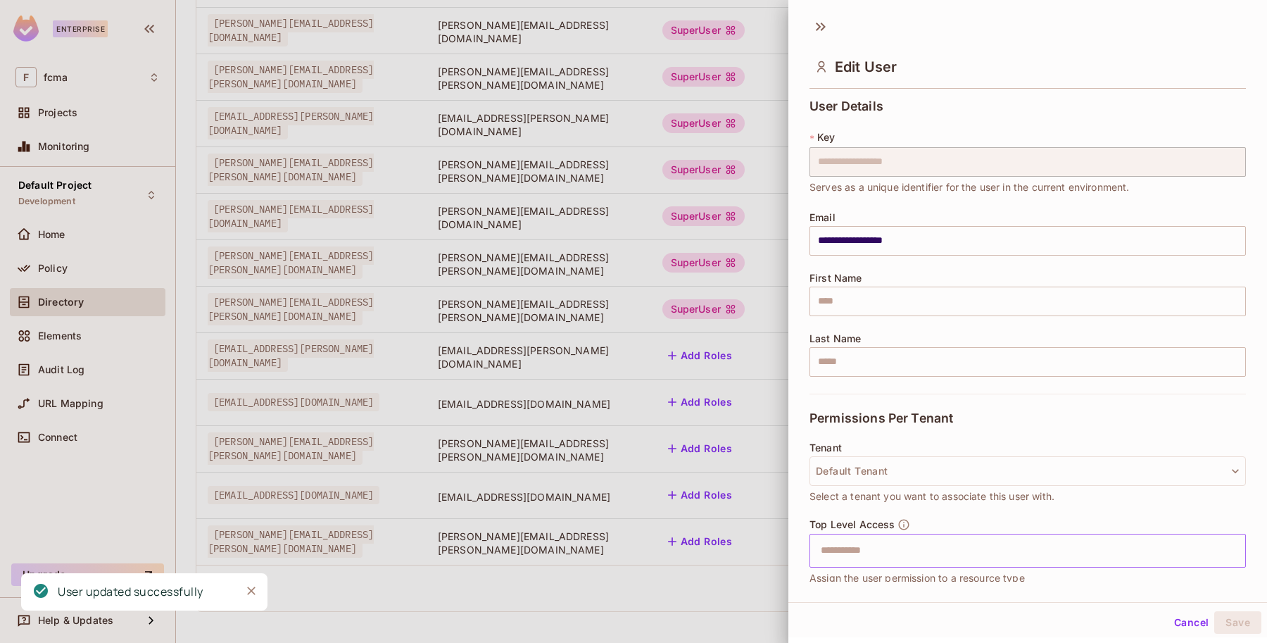
click at [830, 559] on input "text" at bounding box center [1015, 550] width 406 height 28
type input "*"
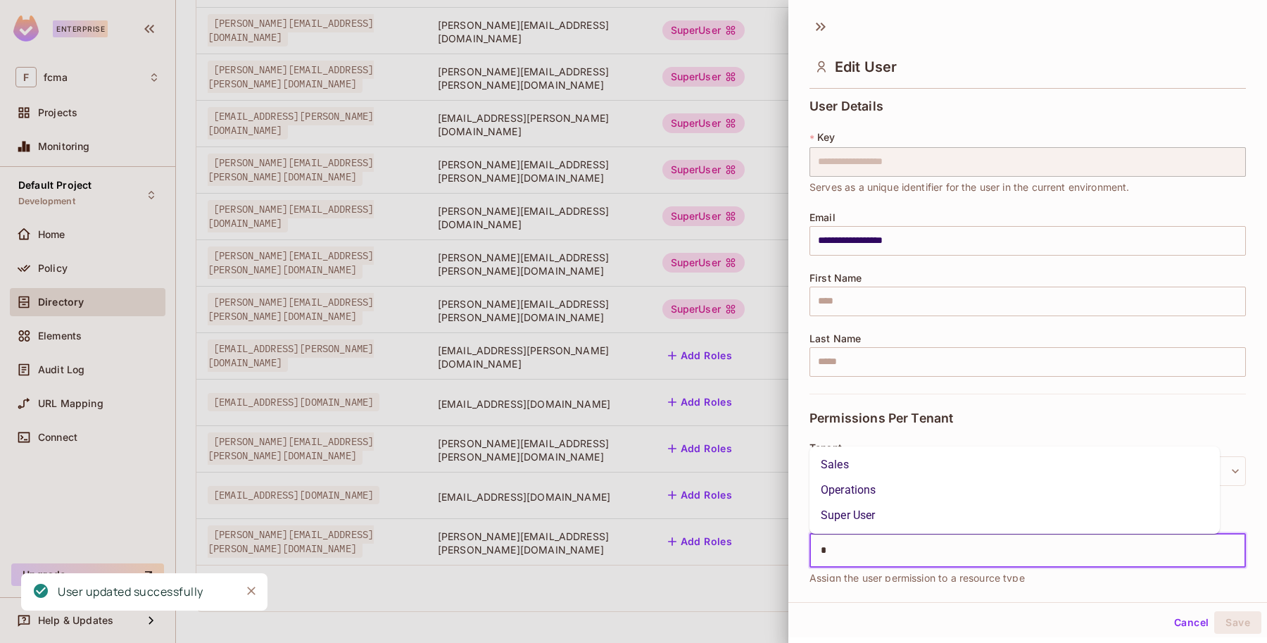
click at [873, 514] on li "Super User" at bounding box center [1014, 514] width 410 height 25
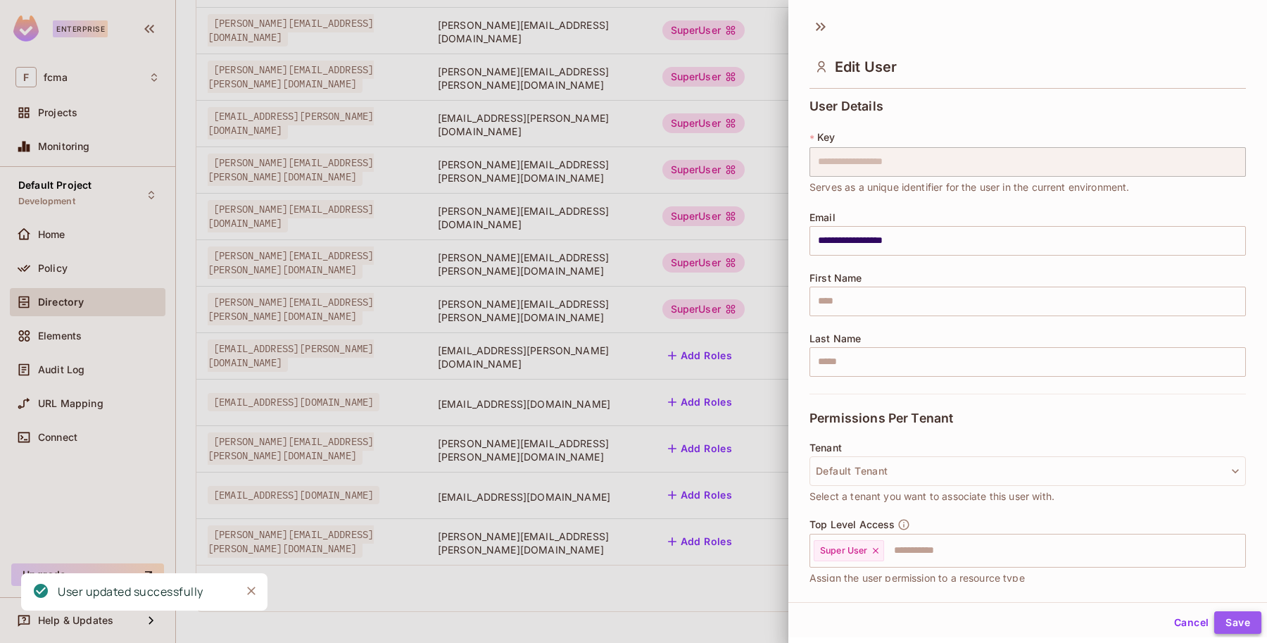
click at [1229, 620] on button "Save" at bounding box center [1237, 622] width 47 height 23
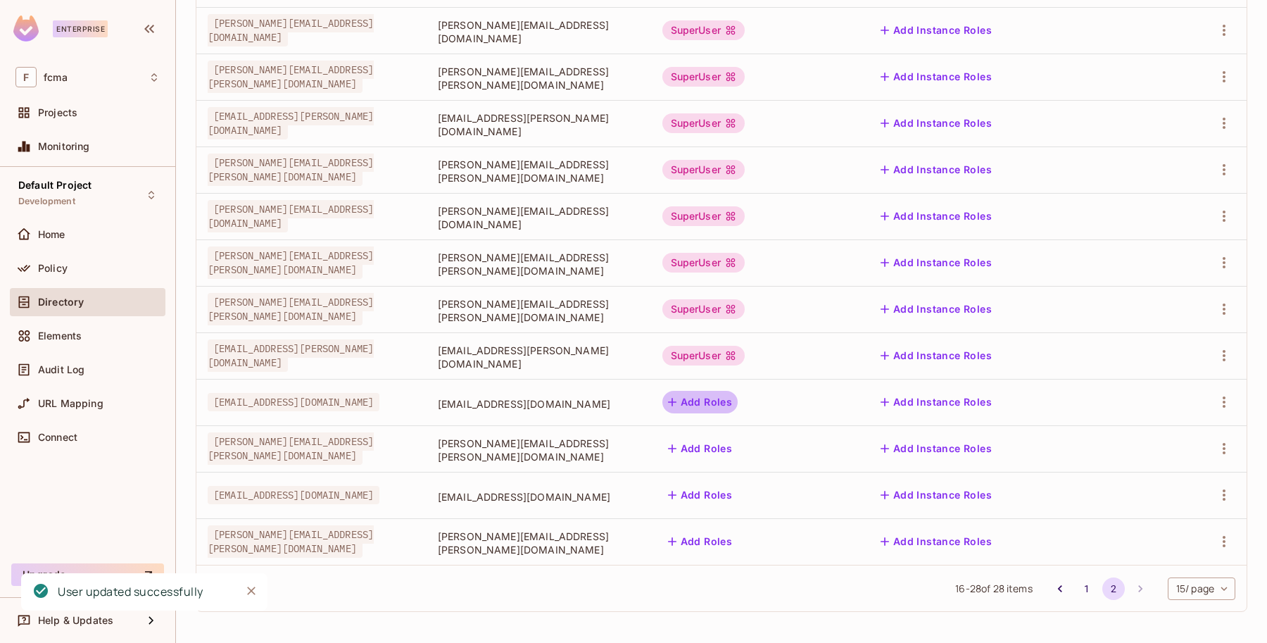
click at [738, 403] on button "Add Roles" at bounding box center [700, 402] width 76 height 23
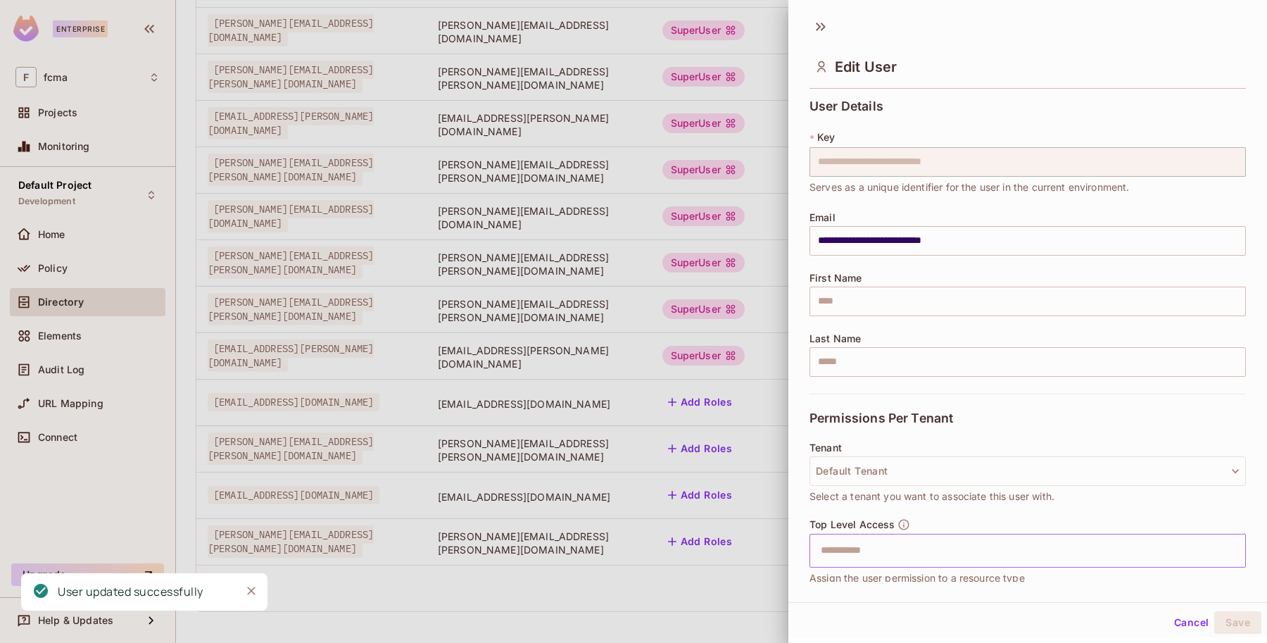
click at [839, 549] on input "text" at bounding box center [1015, 550] width 406 height 28
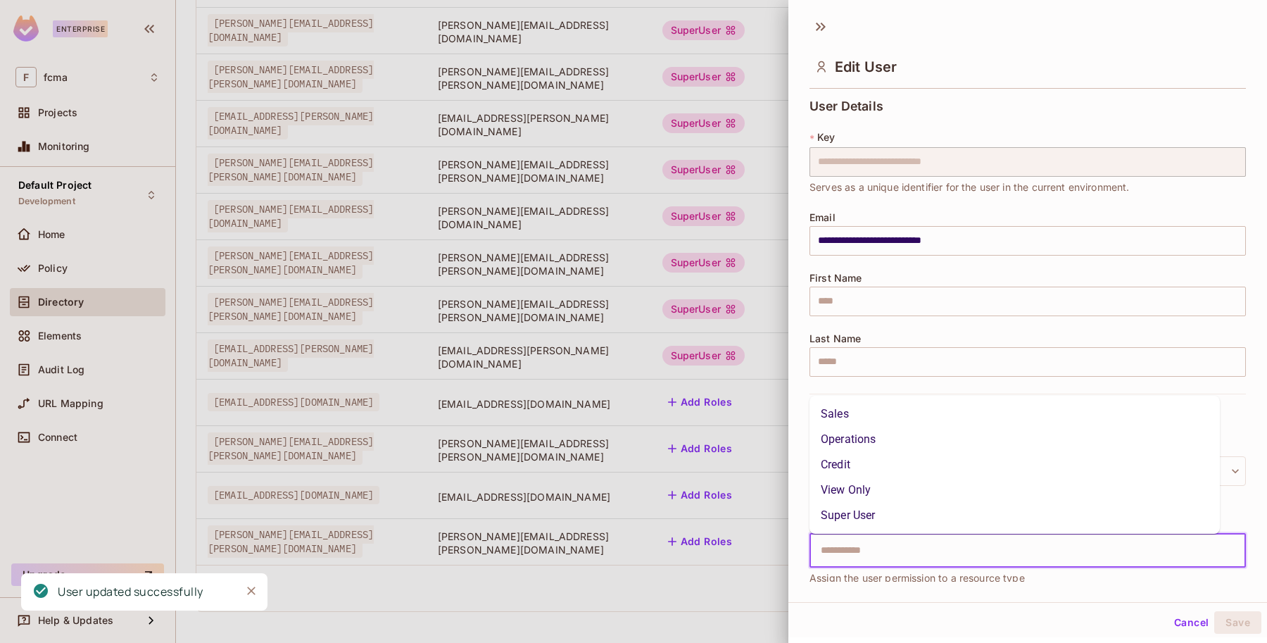
type input "*"
click at [877, 519] on li "Super User" at bounding box center [1014, 514] width 410 height 25
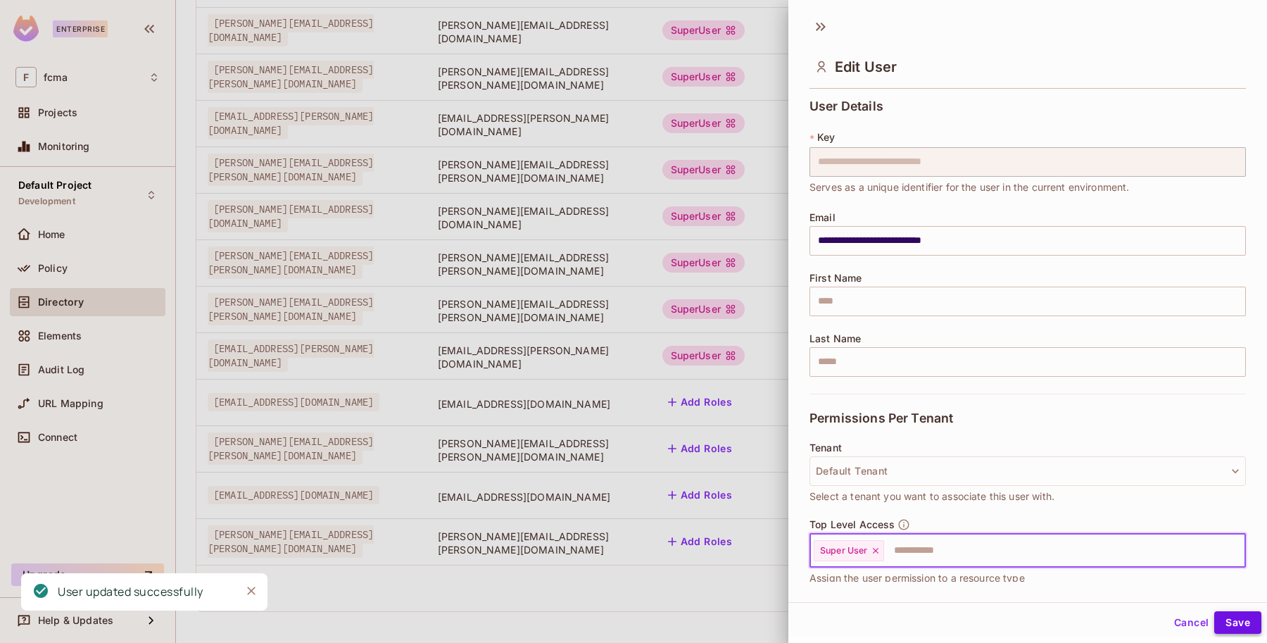
click at [1239, 620] on button "Save" at bounding box center [1237, 622] width 47 height 23
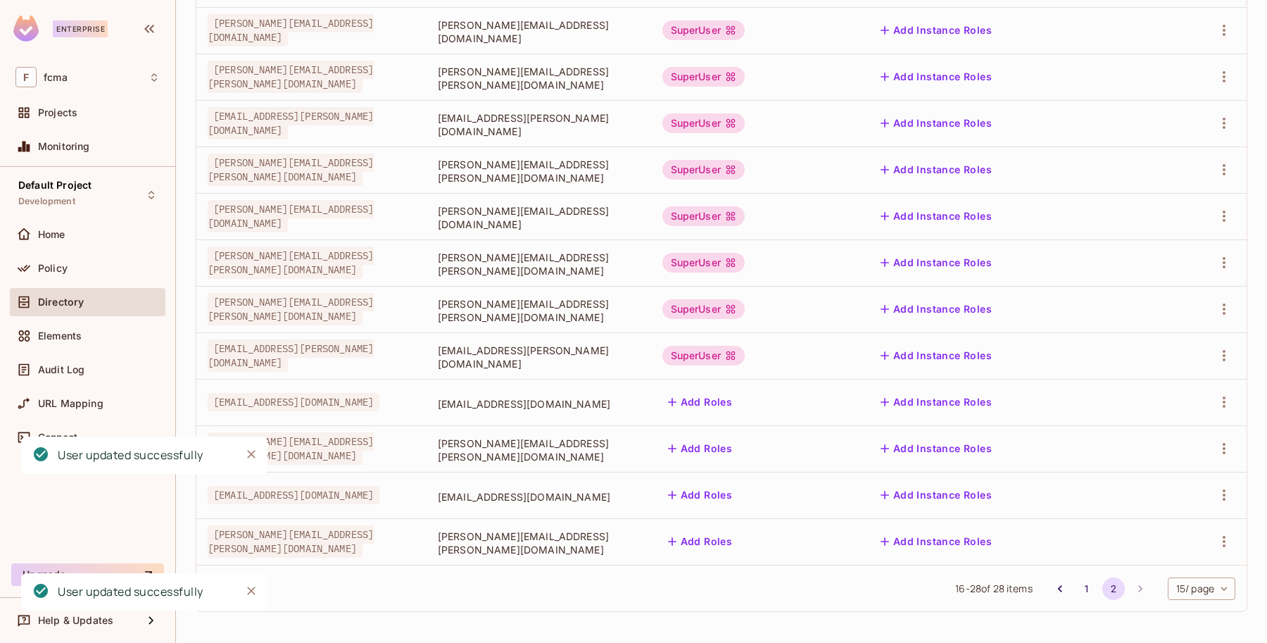
click at [738, 444] on button "Add Roles" at bounding box center [700, 448] width 76 height 23
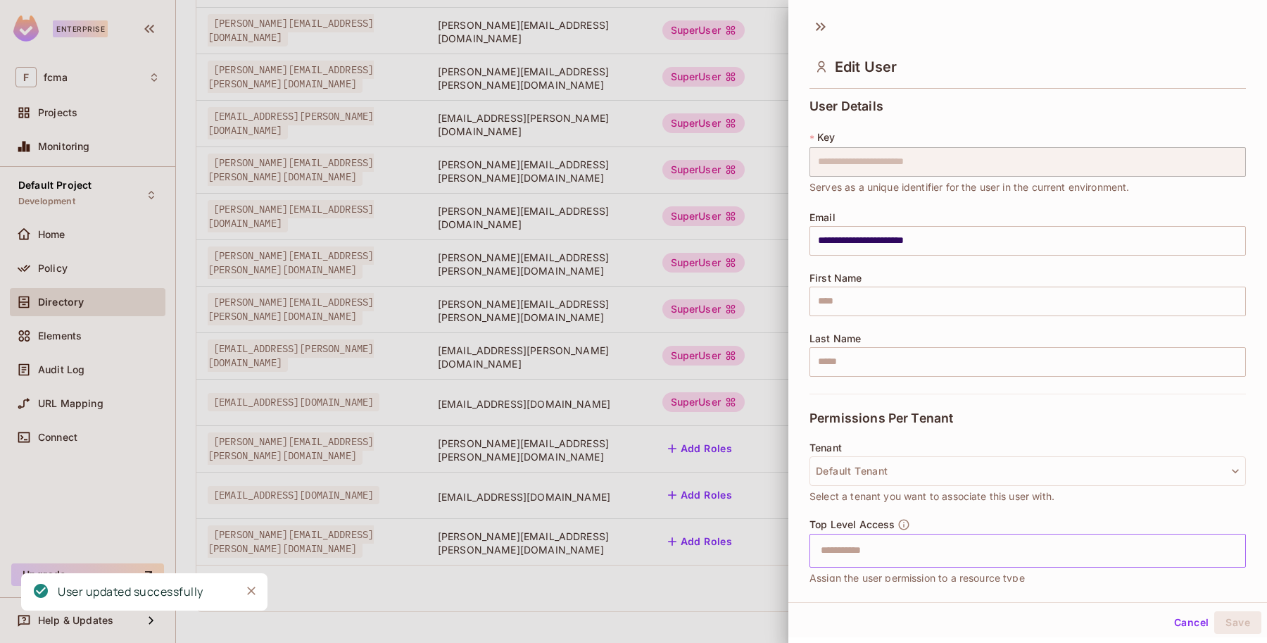
click at [841, 550] on input "text" at bounding box center [1015, 550] width 406 height 28
type input "*"
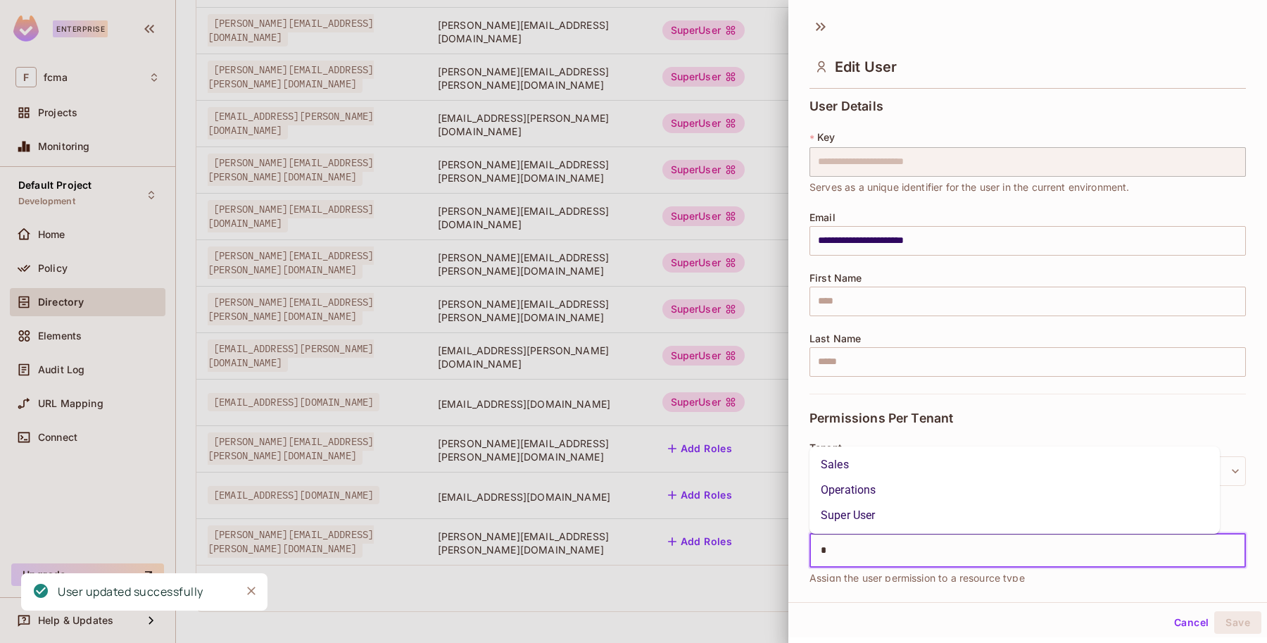
drag, startPoint x: 847, startPoint y: 521, endPoint x: 874, endPoint y: 524, distance: 27.7
click at [850, 521] on li "Super User" at bounding box center [1014, 514] width 410 height 25
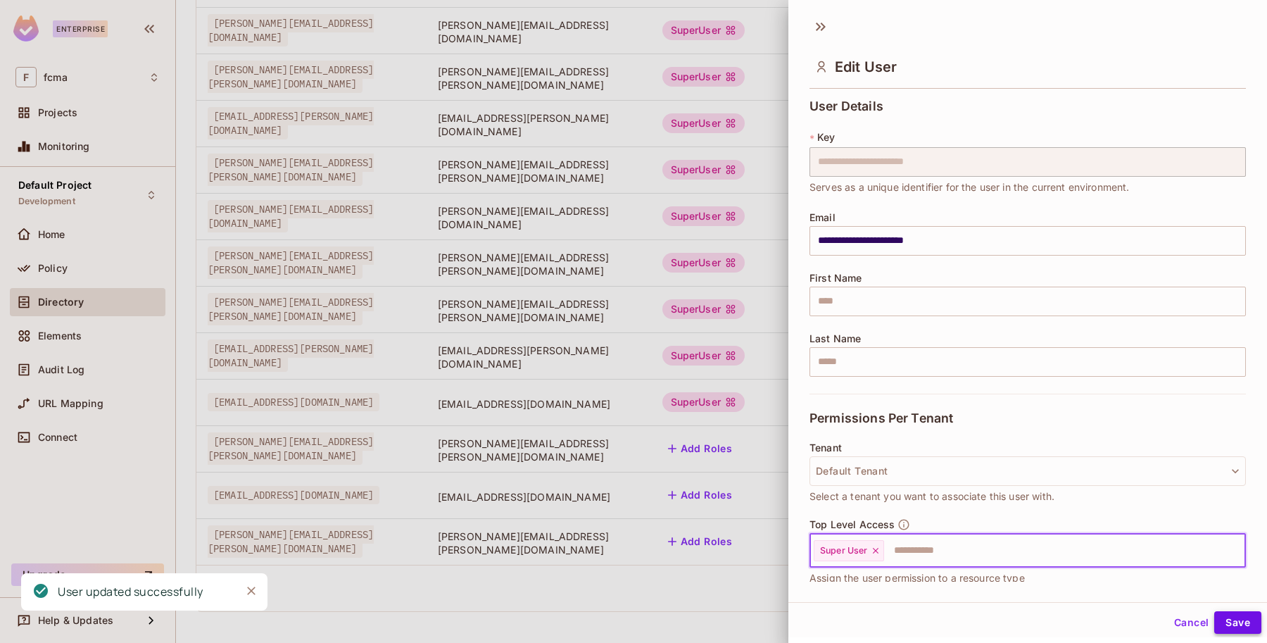
click at [1224, 620] on button "Save" at bounding box center [1237, 622] width 47 height 23
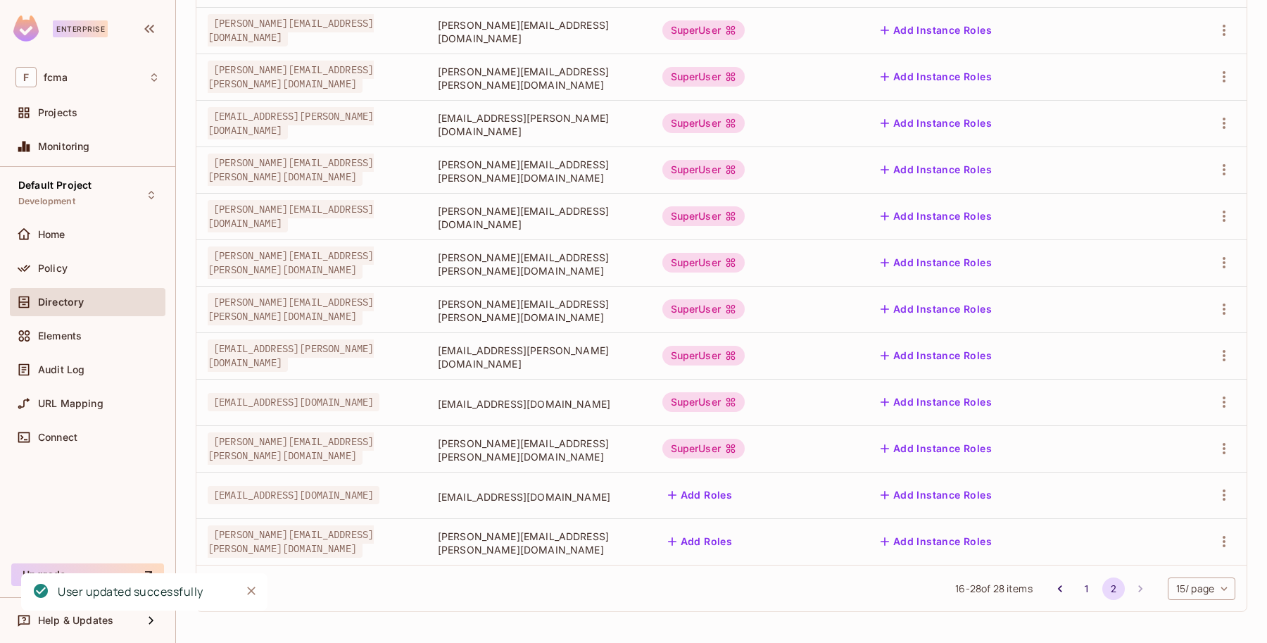
click at [738, 490] on button "Add Roles" at bounding box center [700, 494] width 76 height 23
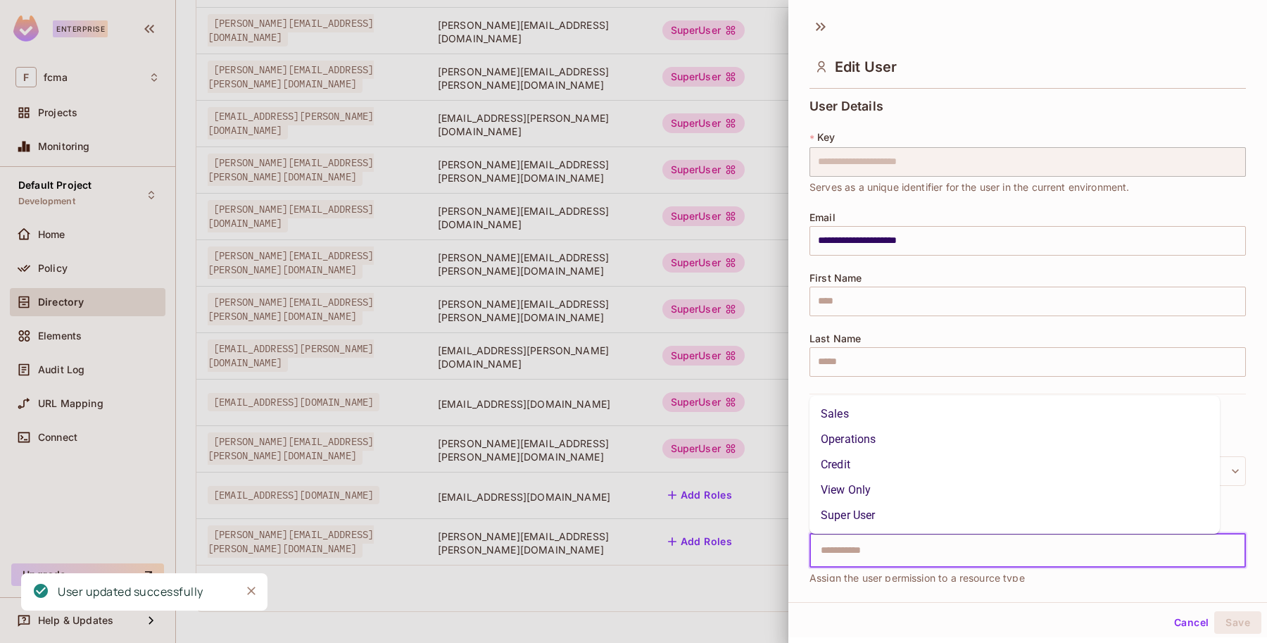
click at [835, 554] on input "text" at bounding box center [1015, 550] width 406 height 28
type input "*"
click at [850, 523] on li "Super User" at bounding box center [1014, 514] width 410 height 25
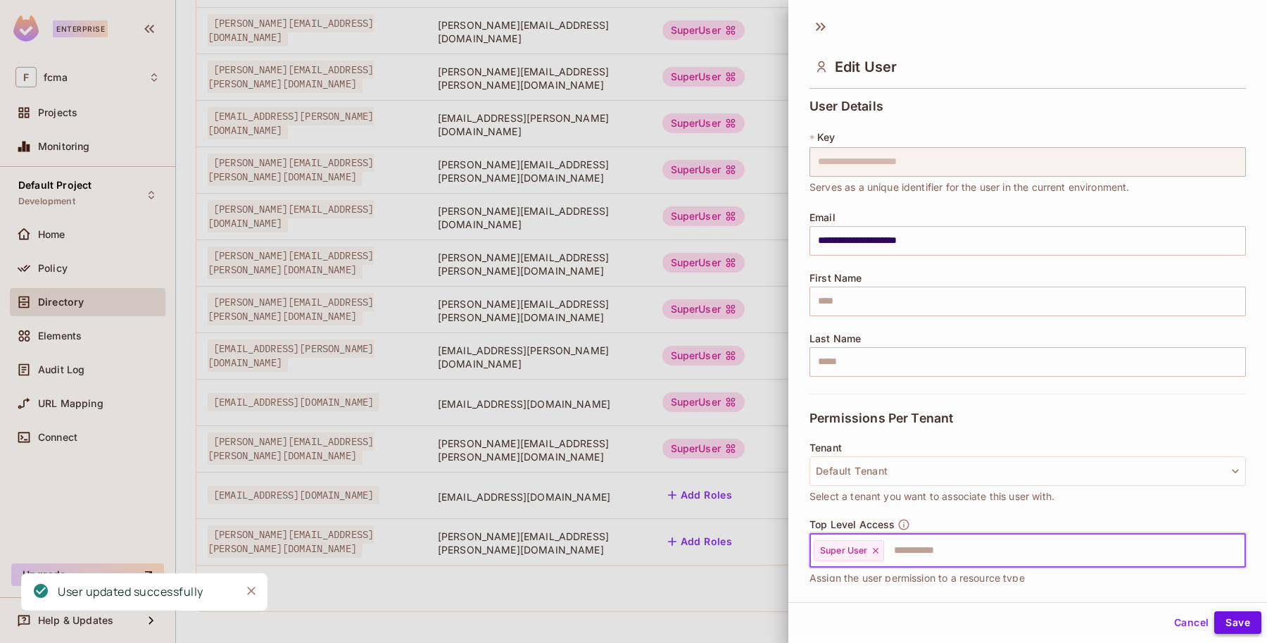
click at [1221, 620] on button "Save" at bounding box center [1237, 622] width 47 height 23
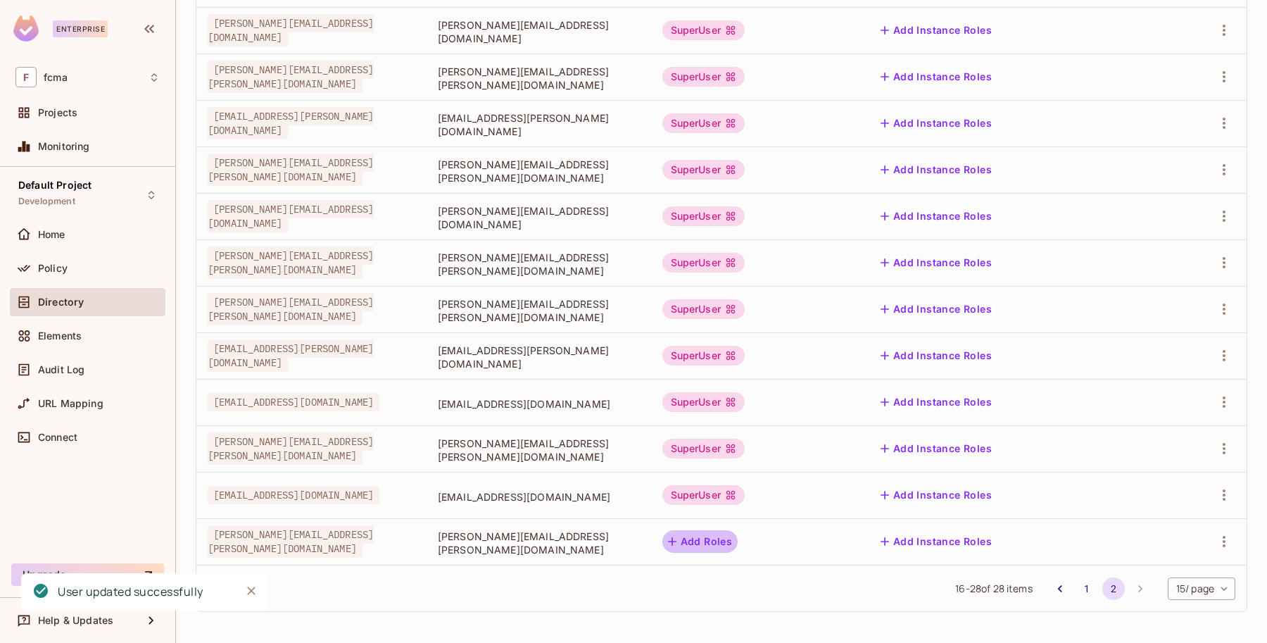
click at [738, 543] on button "Add Roles" at bounding box center [700, 541] width 76 height 23
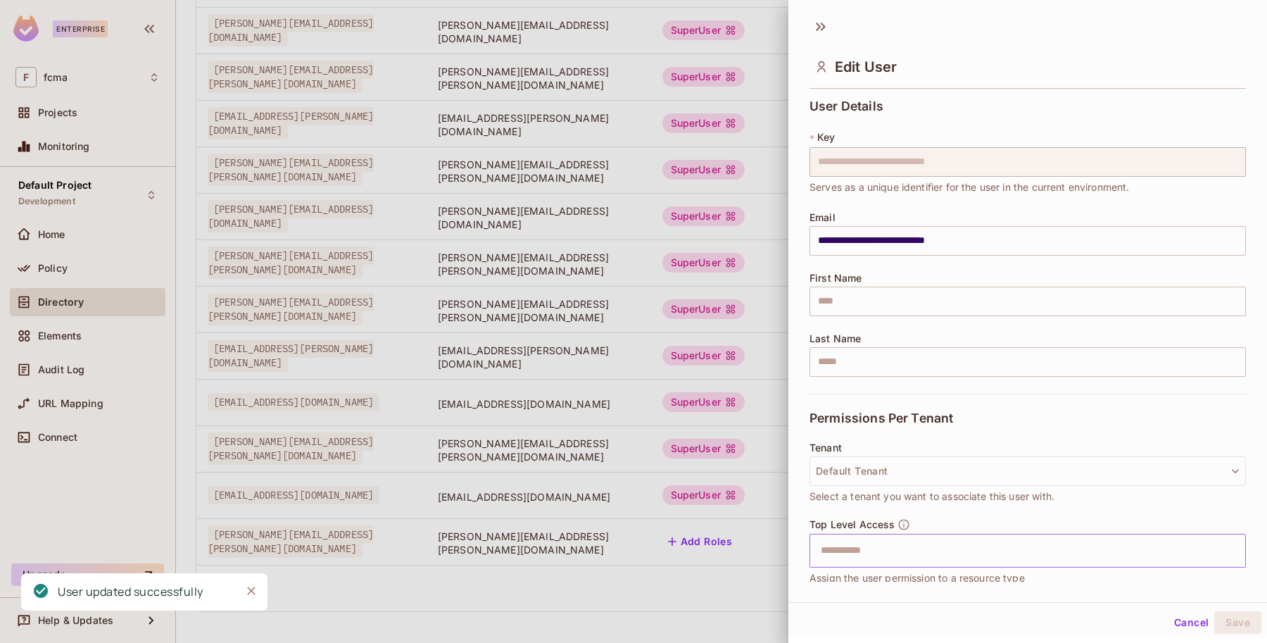
click at [852, 553] on input "text" at bounding box center [1015, 550] width 406 height 28
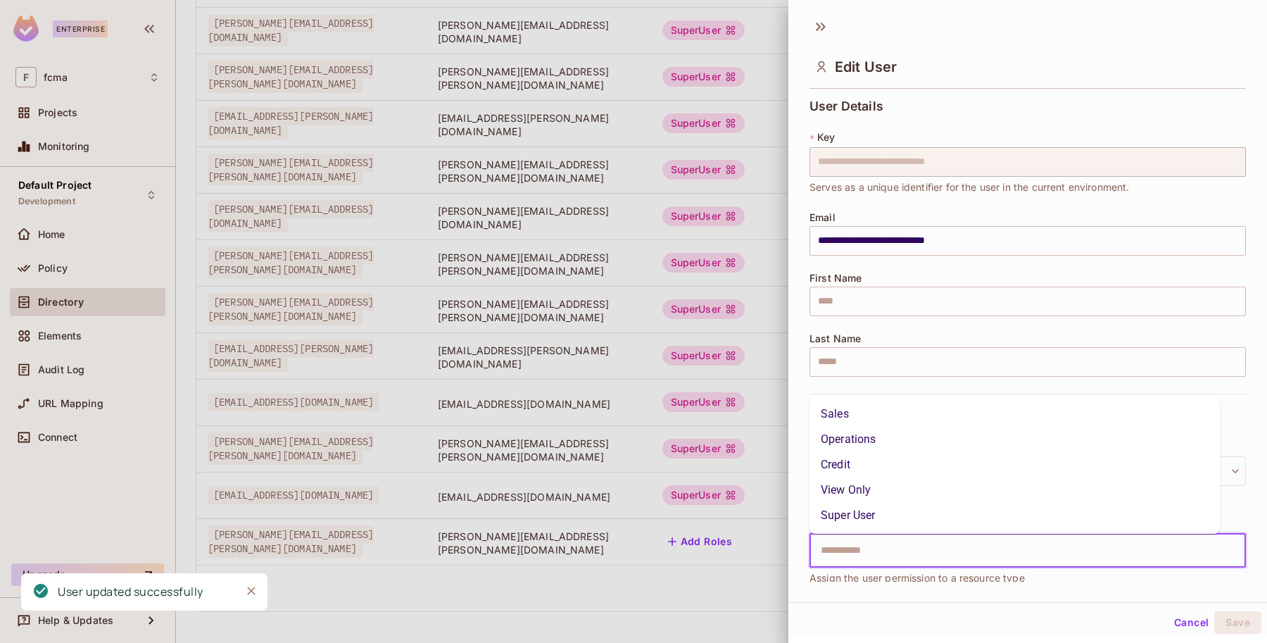
type input "*"
drag, startPoint x: 859, startPoint y: 516, endPoint x: 989, endPoint y: 555, distance: 135.8
click at [860, 516] on li "Super User" at bounding box center [1014, 514] width 410 height 25
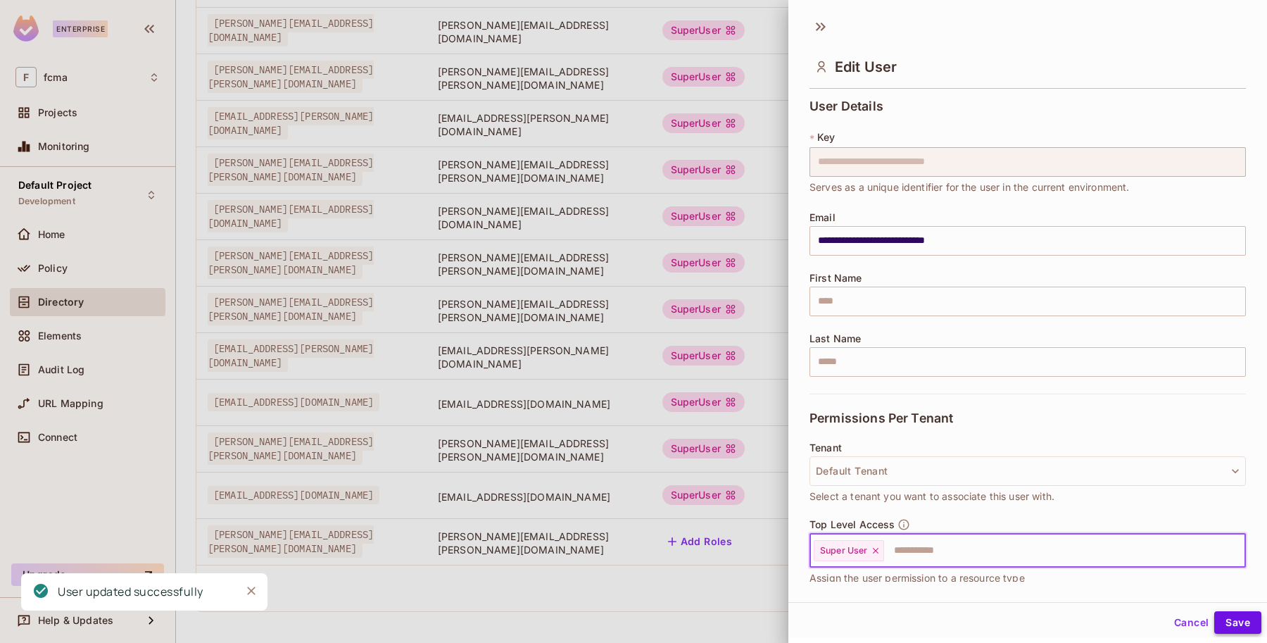
click at [1232, 619] on button "Save" at bounding box center [1237, 622] width 47 height 23
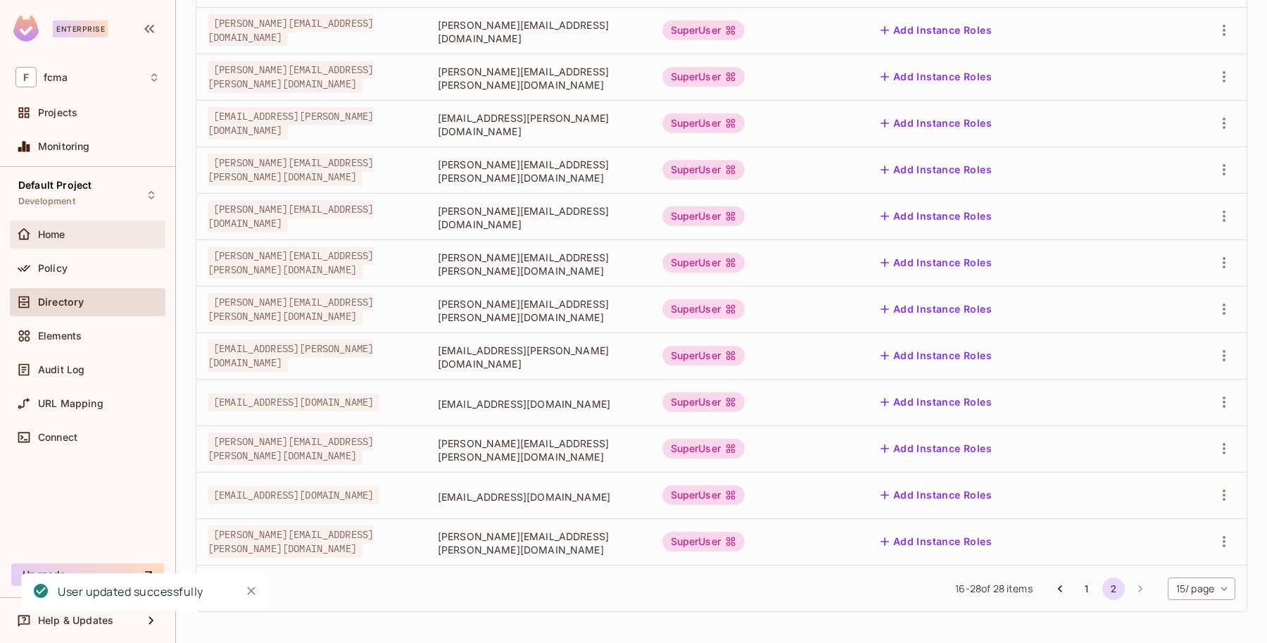
click at [58, 231] on span "Home" at bounding box center [51, 234] width 27 height 11
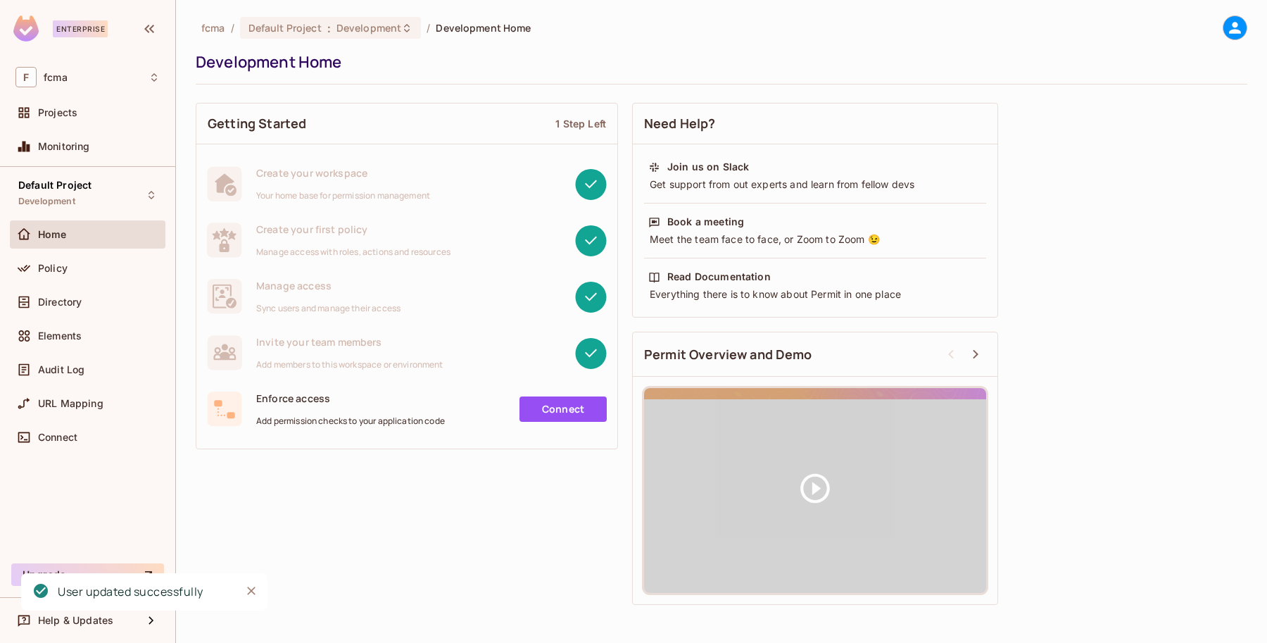
click at [248, 590] on icon "Close" at bounding box center [251, 590] width 14 height 14
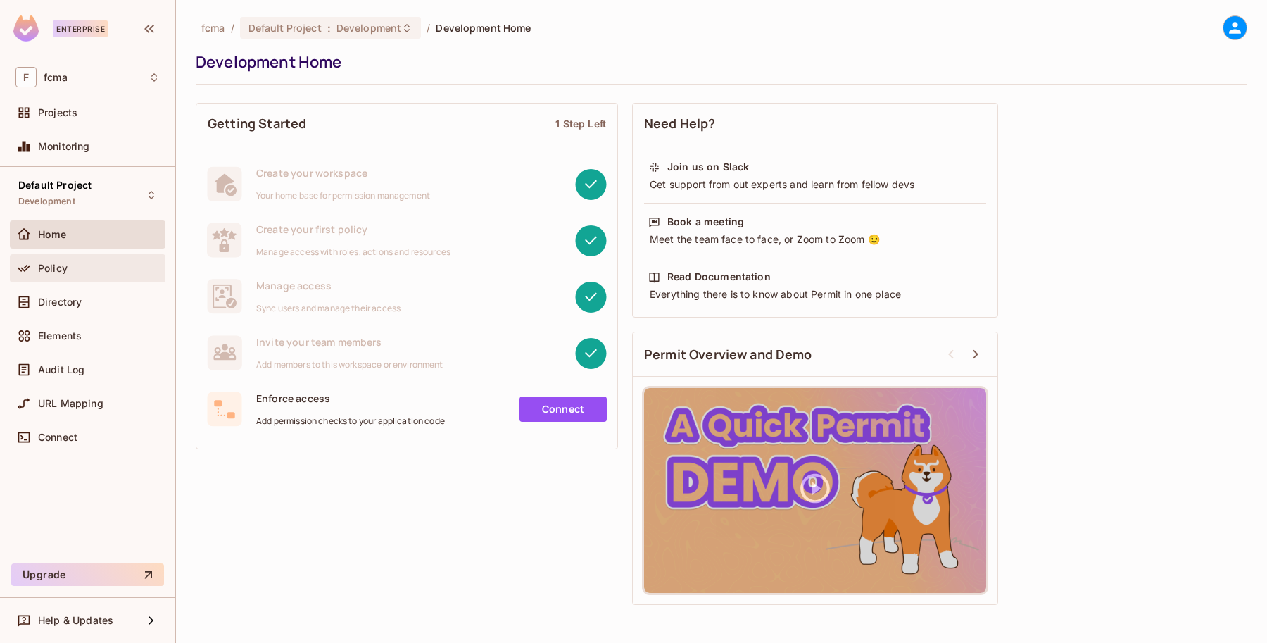
click at [48, 264] on span "Policy" at bounding box center [53, 267] width 30 height 11
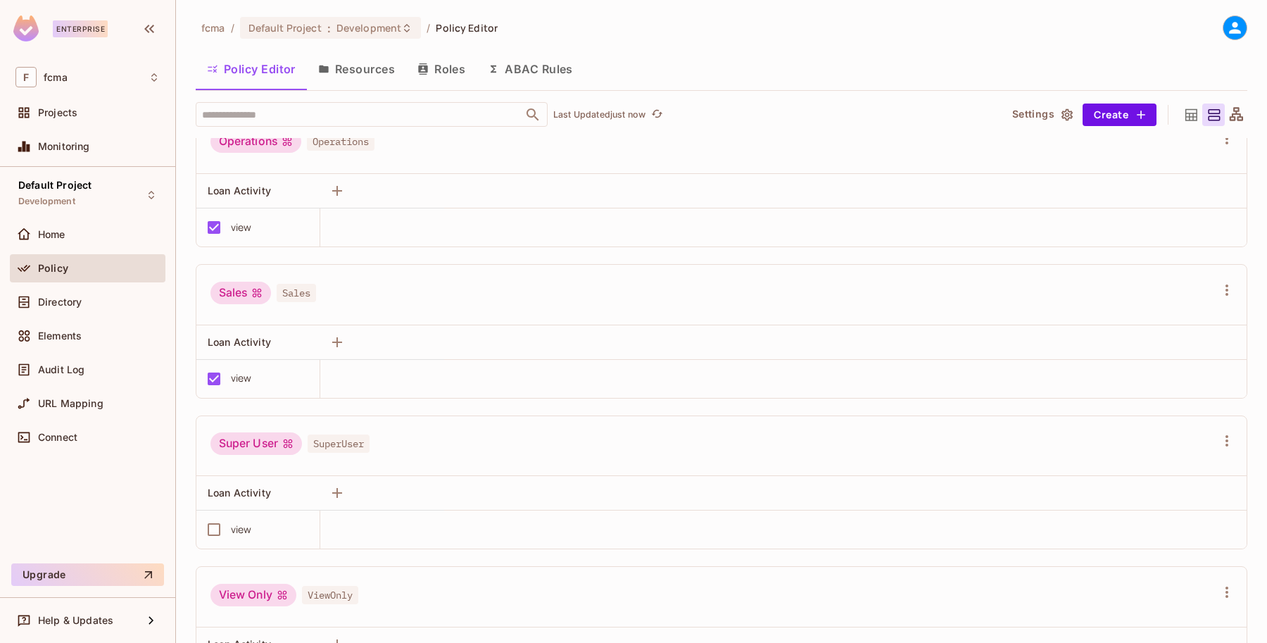
scroll to position [264, 0]
